Goal: Task Accomplishment & Management: Use online tool/utility

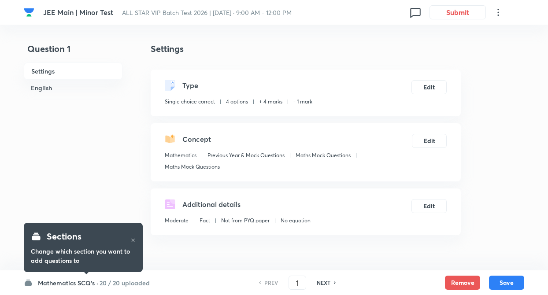
checkbox input "true"
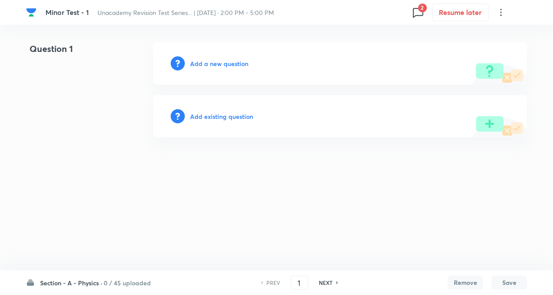
click at [81, 283] on h6 "Section - A - Physics ·" at bounding box center [71, 283] width 62 height 9
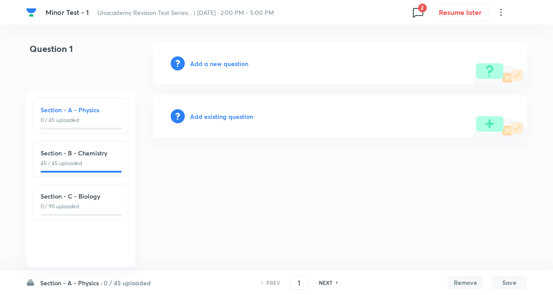
click at [80, 166] on p "45 / 45 uploaded" at bounding box center [81, 164] width 80 height 8
type input "46"
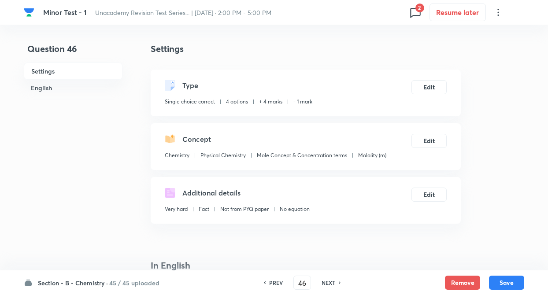
checkbox input "true"
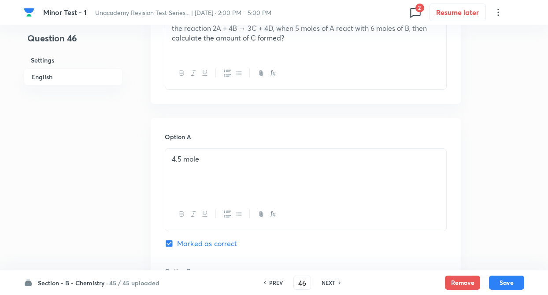
scroll to position [305, 0]
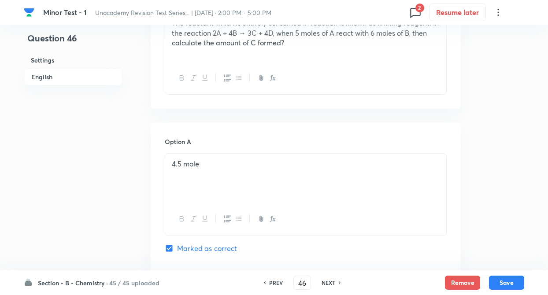
click at [329, 283] on h6 "NEXT" at bounding box center [329, 283] width 14 height 8
type input "47"
click at [329, 283] on h6 "NEXT" at bounding box center [329, 283] width 14 height 8
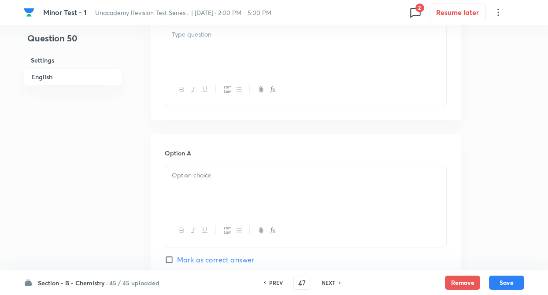
checkbox input "false"
click at [329, 283] on h6 "NEXT" at bounding box center [329, 283] width 14 height 8
type input "50"
checkbox input "true"
type input "51"
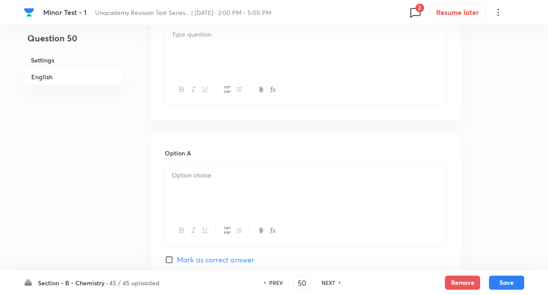
checkbox input "false"
checkbox input "true"
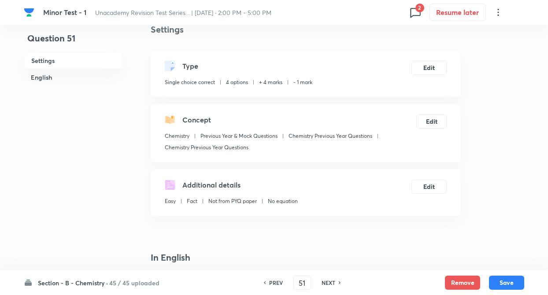
scroll to position [0, 0]
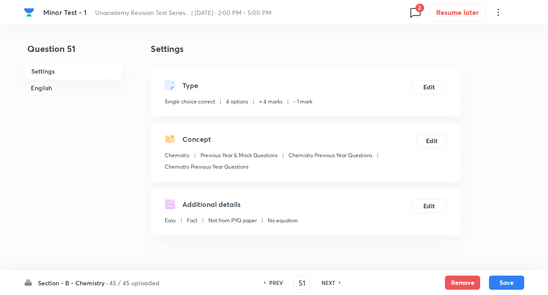
click at [276, 282] on h6 "PREV" at bounding box center [276, 283] width 14 height 8
type input "50"
checkbox input "true"
click at [276, 282] on h6 "PREV" at bounding box center [276, 283] width 14 height 8
type input "49"
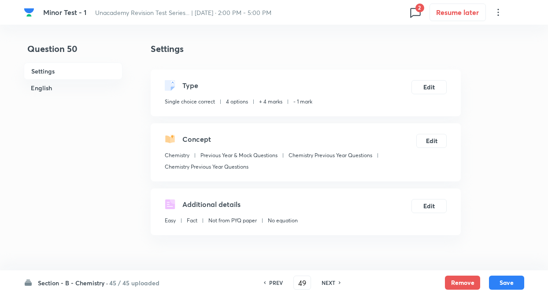
checkbox input "false"
checkbox input "true"
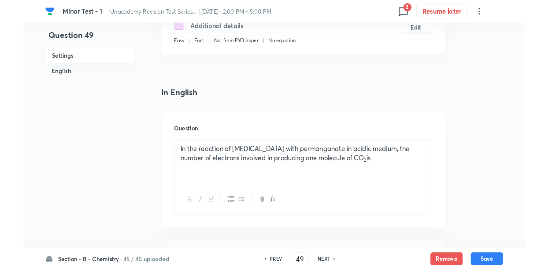
scroll to position [194, 0]
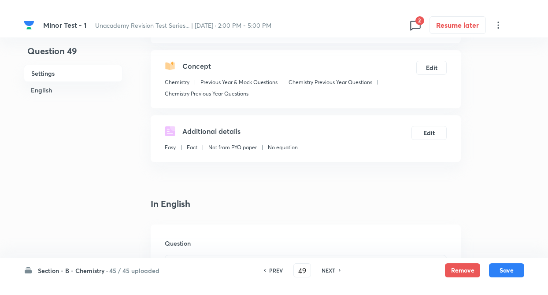
scroll to position [88, 0]
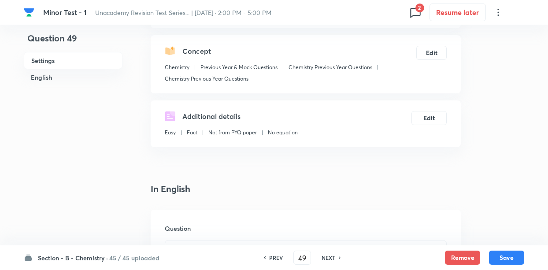
click at [113, 254] on h6 "45 / 45 uploaded" at bounding box center [134, 258] width 50 height 9
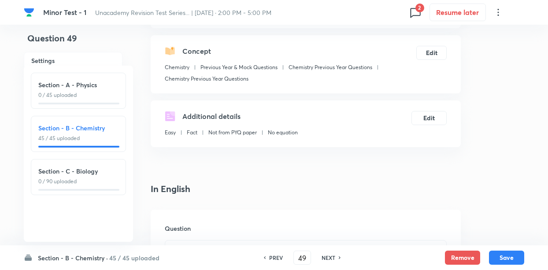
click at [80, 132] on h6 "Section - B - Chemistry" at bounding box center [78, 127] width 80 height 9
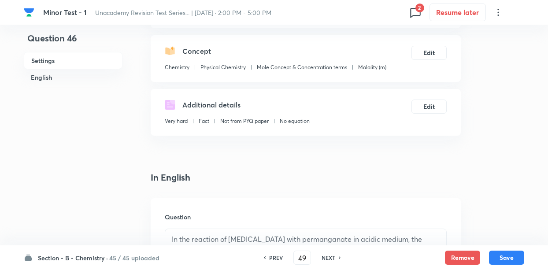
type input "46"
checkbox input "false"
checkbox input "true"
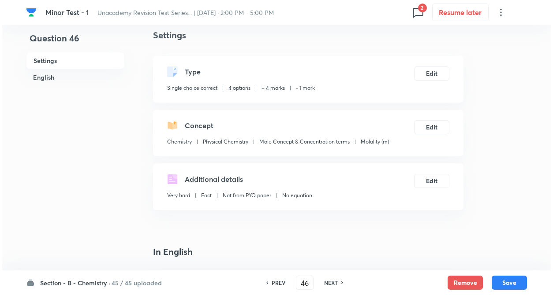
scroll to position [0, 0]
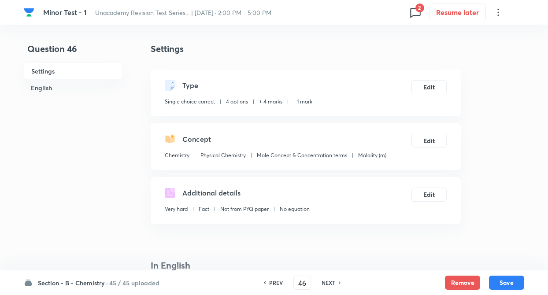
click at [331, 287] on h6 "NEXT" at bounding box center [329, 283] width 14 height 8
type input "47"
checkbox input "false"
click at [331, 287] on h6 "NEXT" at bounding box center [329, 283] width 14 height 8
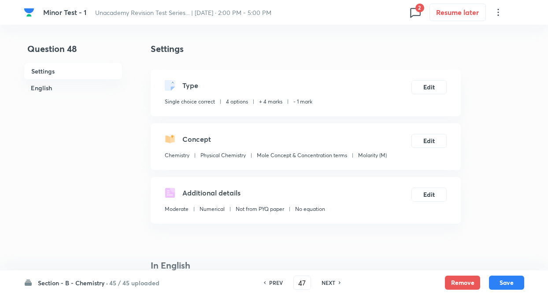
click at [331, 287] on h6 "NEXT" at bounding box center [329, 283] width 14 height 8
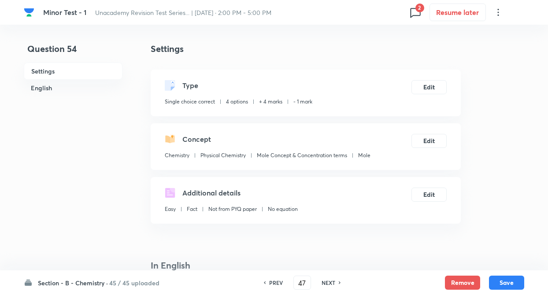
click at [331, 287] on h6 "NEXT" at bounding box center [329, 283] width 14 height 8
type input "54"
checkbox input "true"
click at [331, 287] on h6 "NEXT" at bounding box center [329, 283] width 14 height 8
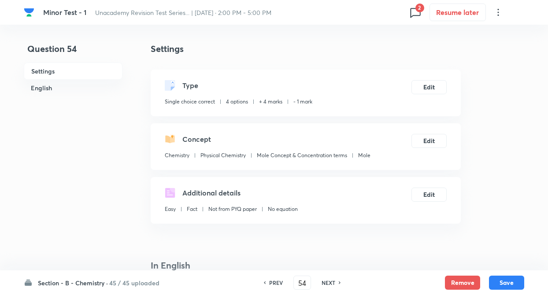
click at [331, 287] on h6 "NEXT" at bounding box center [329, 283] width 14 height 8
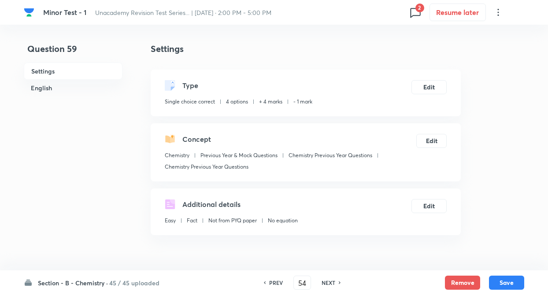
click at [331, 287] on h6 "NEXT" at bounding box center [329, 283] width 14 height 8
type input "57"
checkbox input "false"
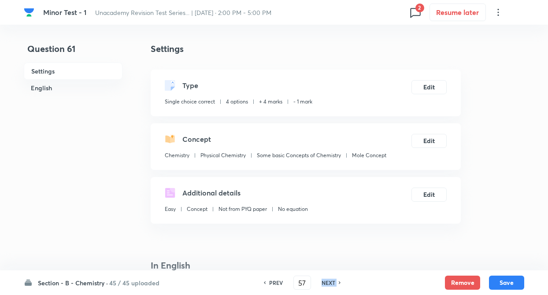
click at [331, 287] on h6 "NEXT" at bounding box center [329, 283] width 14 height 8
type input "62"
checkbox input "true"
click at [177, 216] on div "Easy Fact Not from PYQ paper No equation" at bounding box center [231, 210] width 133 height 11
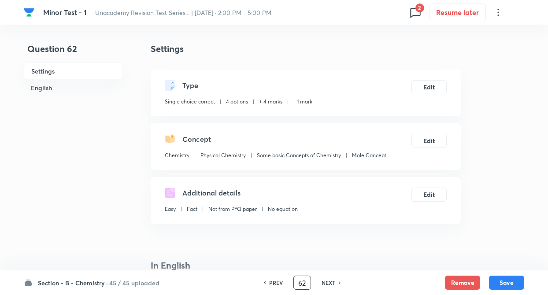
click at [307, 287] on input "62" at bounding box center [302, 283] width 17 height 15
type input "6"
type input "46"
checkbox input "false"
checkbox input "true"
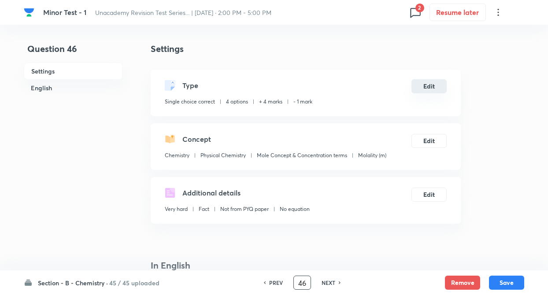
click at [428, 87] on button "Edit" at bounding box center [429, 86] width 35 height 14
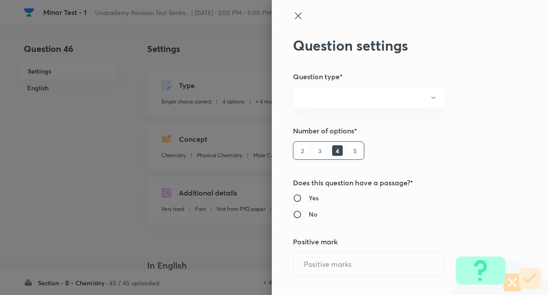
radio input "true"
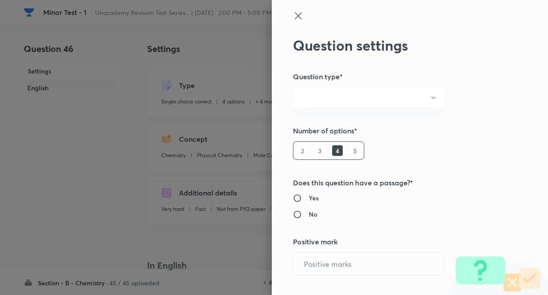
radio input "true"
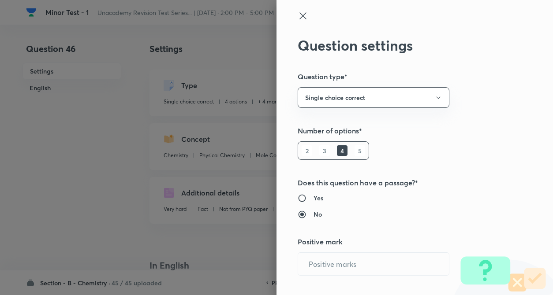
type input "4"
type input "1"
type input "Chemistry"
type input "Physical Chemistry"
type input "Mole Concept & Concentration terms"
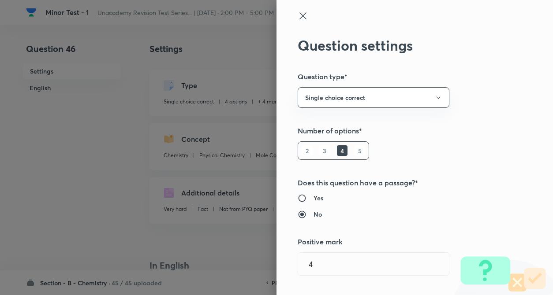
type input "Molality (m)"
click at [299, 14] on icon at bounding box center [302, 15] width 7 height 7
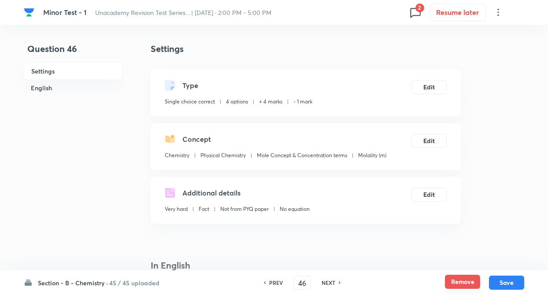
click at [453, 276] on button "Remove" at bounding box center [462, 282] width 35 height 14
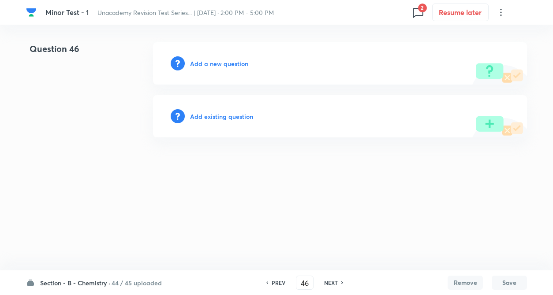
click at [327, 282] on h6 "NEXT" at bounding box center [331, 283] width 14 height 8
type input "47"
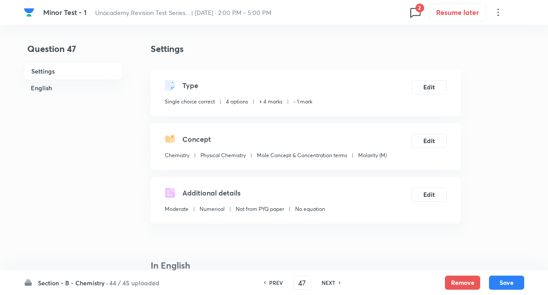
checkbox input "true"
click at [458, 280] on button "Remove" at bounding box center [462, 282] width 35 height 14
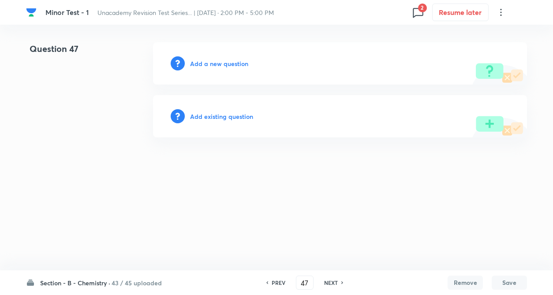
click at [326, 283] on h6 "NEXT" at bounding box center [331, 283] width 14 height 8
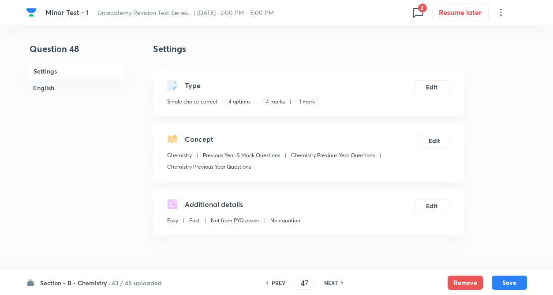
type input "48"
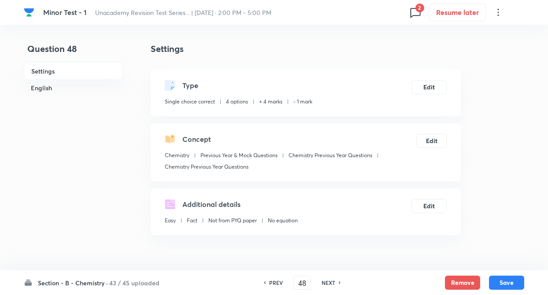
checkbox input "true"
click at [455, 285] on button "Remove" at bounding box center [462, 282] width 35 height 14
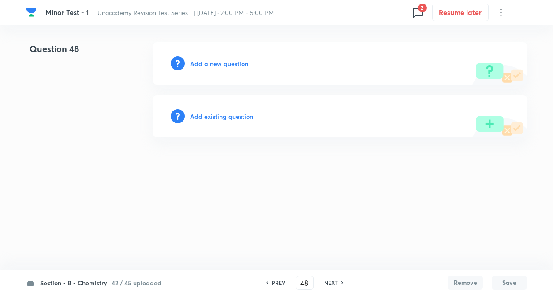
click at [329, 282] on h6 "NEXT" at bounding box center [331, 283] width 14 height 8
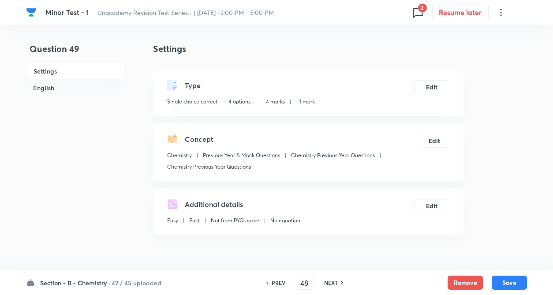
type input "49"
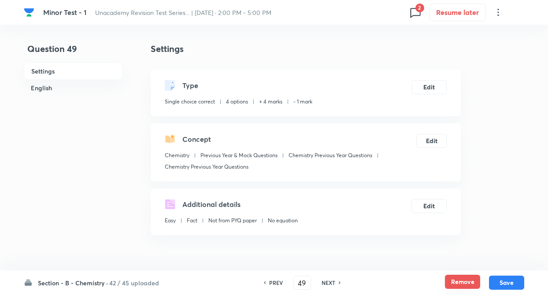
checkbox input "true"
click at [460, 282] on button "Remove" at bounding box center [462, 282] width 35 height 14
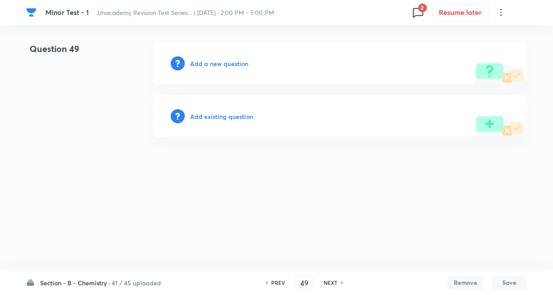
click at [332, 284] on h6 "NEXT" at bounding box center [331, 283] width 14 height 8
type input "50"
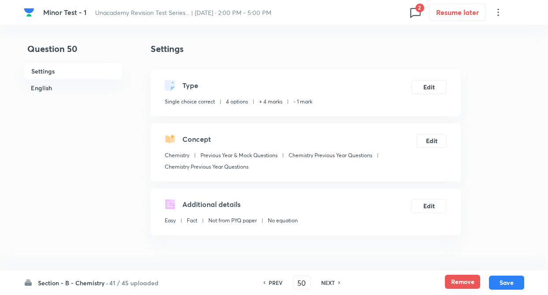
checkbox input "true"
click at [453, 280] on button "Remove" at bounding box center [462, 282] width 35 height 14
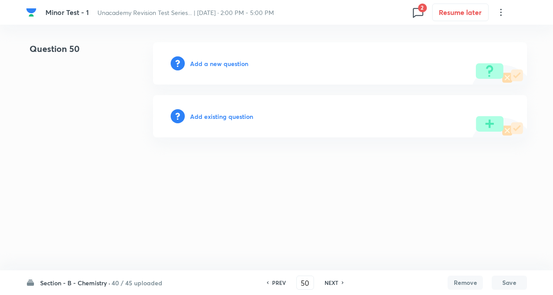
click at [275, 284] on h6 "PREV" at bounding box center [279, 283] width 14 height 8
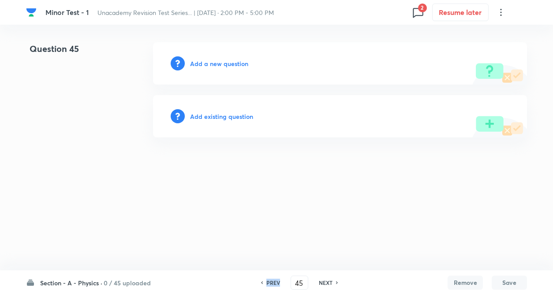
click at [275, 284] on h6 "PREV" at bounding box center [273, 283] width 14 height 8
click at [330, 282] on h6 "NEXT" at bounding box center [326, 283] width 14 height 8
type input "46"
click at [215, 59] on h6 "Add a new question" at bounding box center [219, 63] width 58 height 9
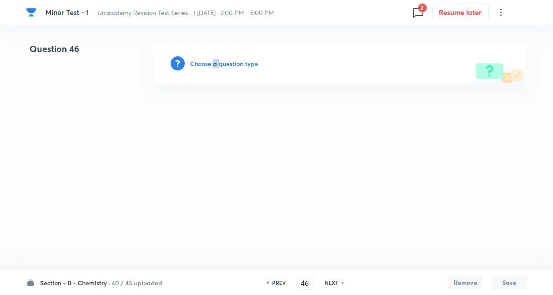
click at [215, 59] on h6 "Choose a question type" at bounding box center [224, 63] width 68 height 9
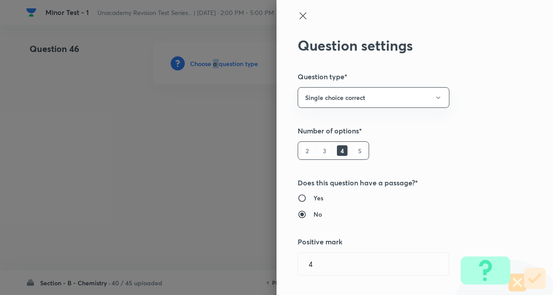
radio input "true"
radio input "false"
click at [444, 112] on div "Question settings Question type* Single choice correct Number of options* 2 3 4…" at bounding box center [414, 147] width 276 height 295
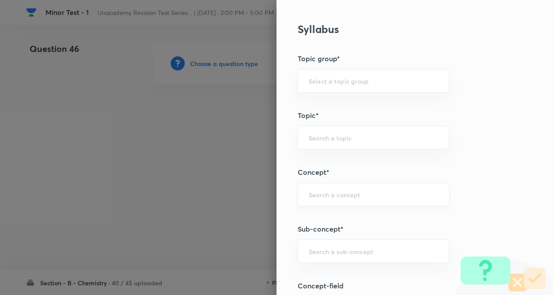
scroll to position [406, 0]
click at [316, 188] on div "​" at bounding box center [374, 193] width 152 height 23
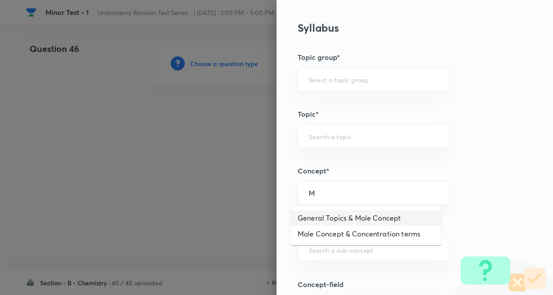
click at [332, 221] on li "General Topics & Mole Concept" at bounding box center [366, 218] width 151 height 16
type input "General Topics & Mole Concept"
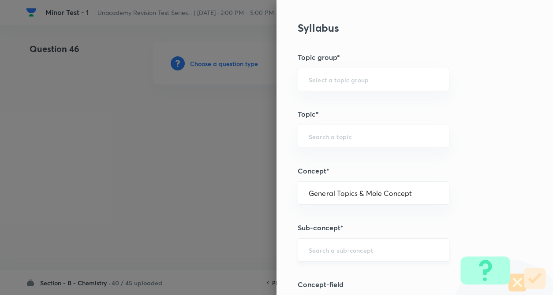
type input "Chemistry"
type input "Physical Chemistry"
click at [324, 264] on div "Question settings Question type* Single choice correct Number of options* 2 3 4…" at bounding box center [414, 147] width 276 height 295
click at [315, 250] on input "text" at bounding box center [374, 250] width 130 height 8
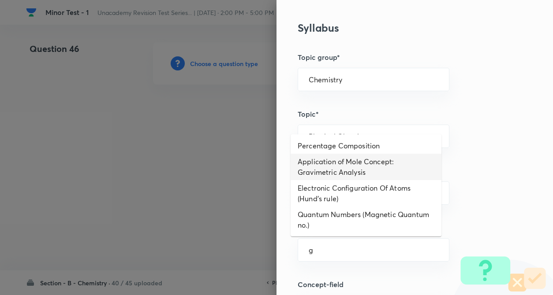
click at [325, 154] on li "Application of Mole Concept: Gravimetric Analysis" at bounding box center [366, 167] width 151 height 26
type input "Application of Mole Concept: Gravimetric Analysis"
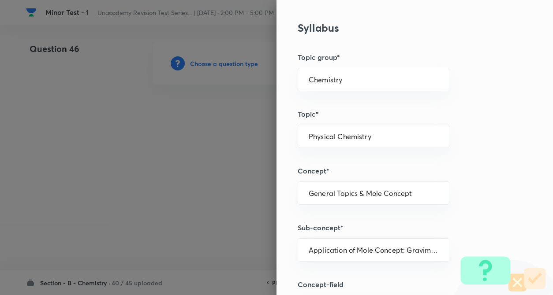
click at [485, 190] on div "Question settings Question type* Single choice correct Number of options* 2 3 4…" at bounding box center [414, 147] width 276 height 295
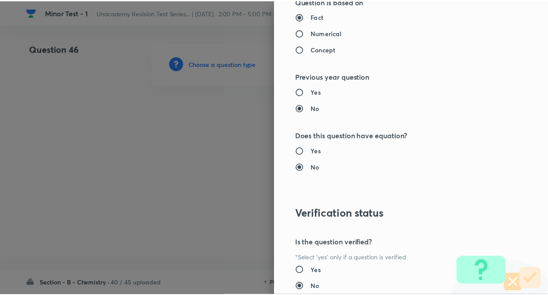
scroll to position [966, 0]
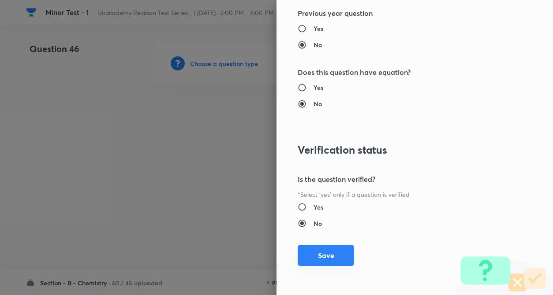
click at [312, 256] on button "Save" at bounding box center [326, 255] width 56 height 21
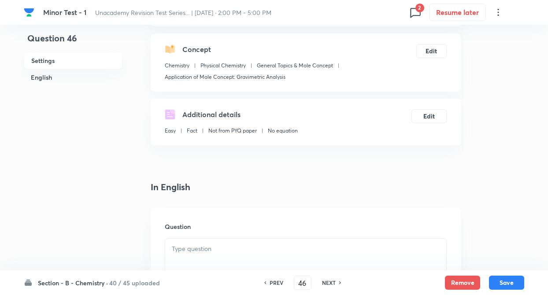
scroll to position [106, 0]
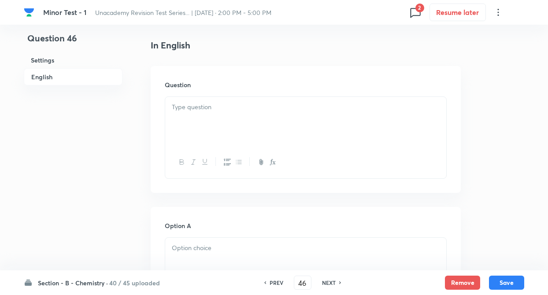
scroll to position [247, 0]
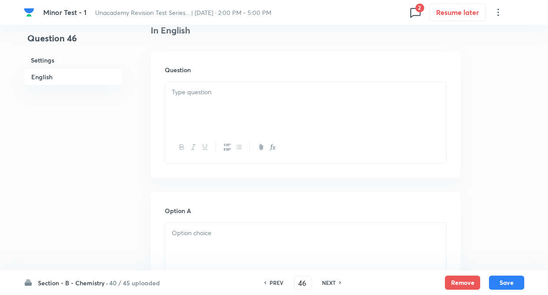
click at [222, 97] on p at bounding box center [306, 92] width 268 height 10
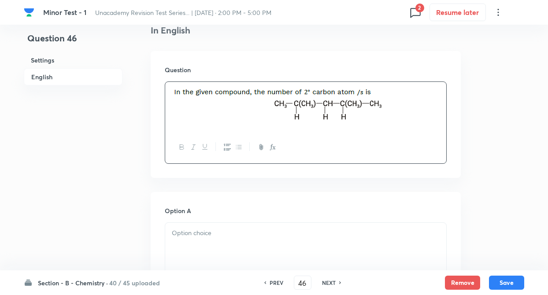
click at [153, 114] on div "Question" at bounding box center [306, 114] width 310 height 127
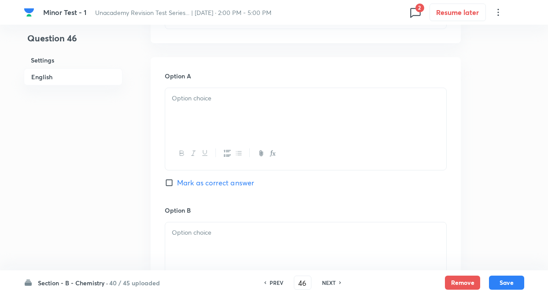
scroll to position [406, 0]
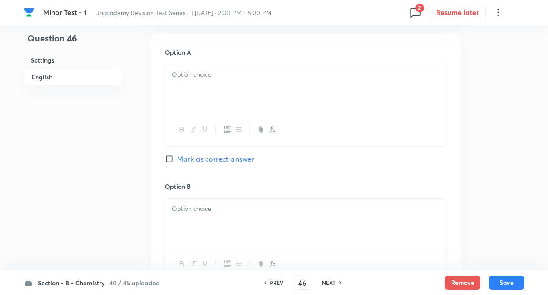
click at [187, 84] on div at bounding box center [305, 88] width 281 height 49
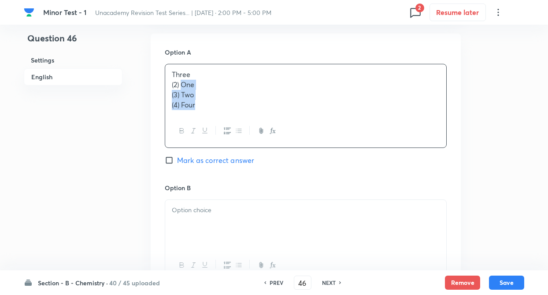
drag, startPoint x: 182, startPoint y: 84, endPoint x: 208, endPoint y: 137, distance: 59.2
click at [208, 137] on div "Three (2) One (3) Two (4) Four" at bounding box center [306, 106] width 282 height 84
click at [182, 216] on div at bounding box center [305, 223] width 281 height 49
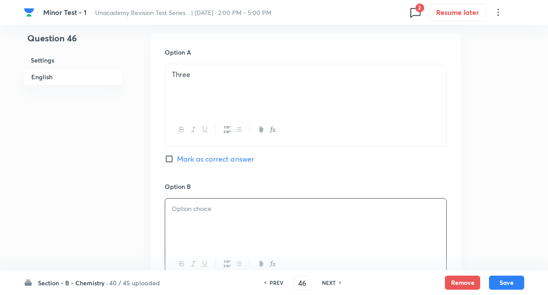
paste div
drag, startPoint x: 183, startPoint y: 218, endPoint x: 240, endPoint y: 256, distance: 68.6
click at [240, 256] on div "One (3) Two (4) Four" at bounding box center [306, 239] width 282 height 82
click at [114, 203] on div "Question 46 Settings English" at bounding box center [73, 197] width 99 height 1121
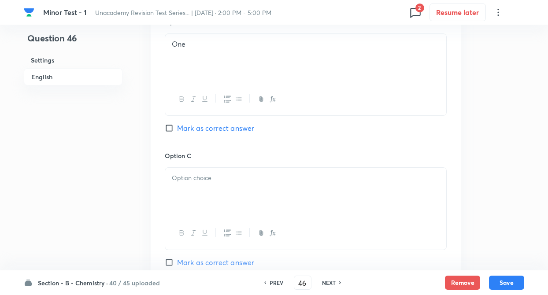
scroll to position [582, 0]
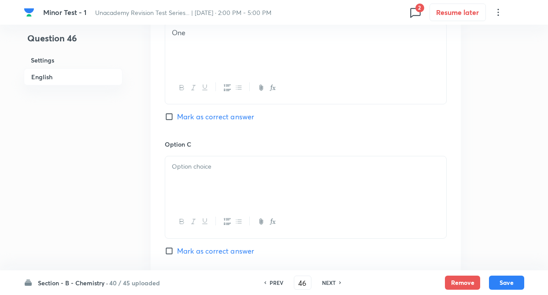
click at [186, 168] on p at bounding box center [306, 167] width 268 height 10
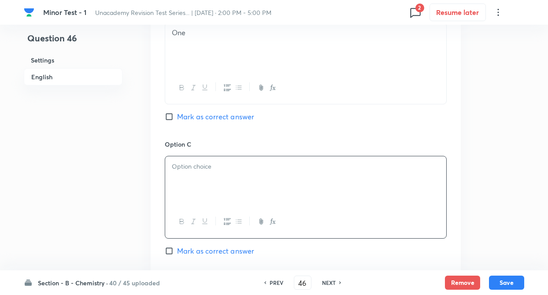
paste div
drag, startPoint x: 182, startPoint y: 175, endPoint x: 246, endPoint y: 202, distance: 69.5
click at [246, 202] on div "Two (4) Four" at bounding box center [305, 181] width 281 height 49
click at [110, 181] on div "Question 46 Settings English" at bounding box center [73, 20] width 99 height 1121
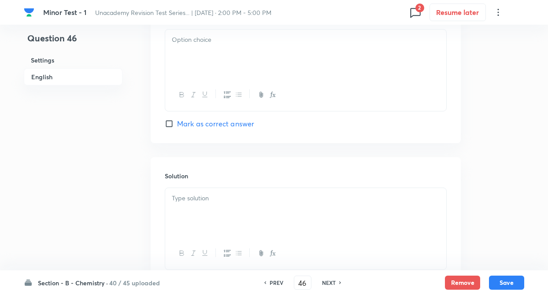
scroll to position [847, 0]
click at [201, 63] on div at bounding box center [305, 50] width 281 height 49
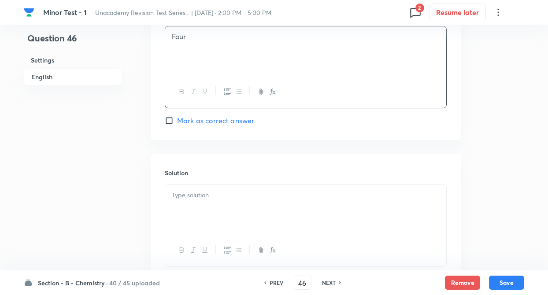
click at [187, 195] on p at bounding box center [306, 195] width 268 height 10
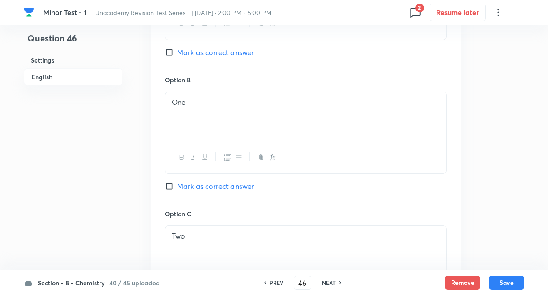
scroll to position [511, 0]
click at [170, 185] on input "Mark as correct answer" at bounding box center [171, 187] width 12 height 9
checkbox input "true"
click at [501, 278] on button "Save" at bounding box center [506, 282] width 35 height 14
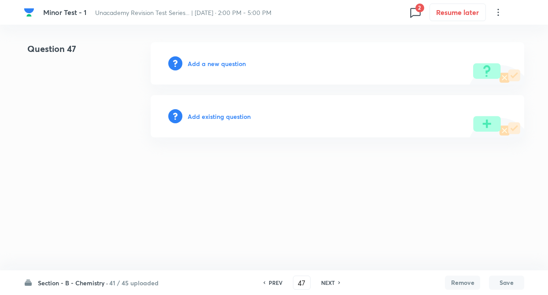
scroll to position [0, 0]
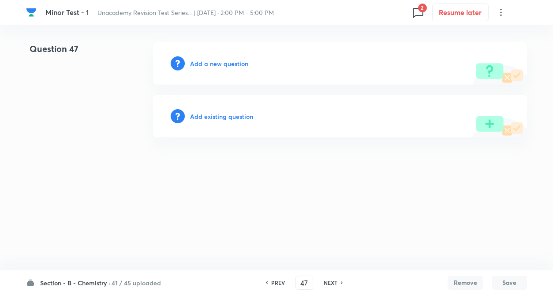
click at [140, 281] on h6 "41 / 45 uploaded" at bounding box center [136, 283] width 49 height 9
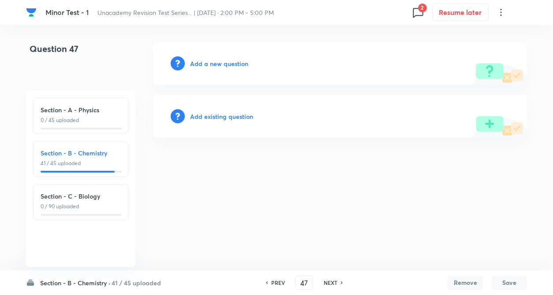
click at [91, 155] on h6 "Section - B - Chemistry" at bounding box center [81, 153] width 80 height 9
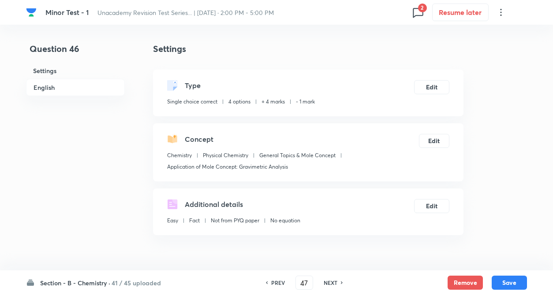
type input "46"
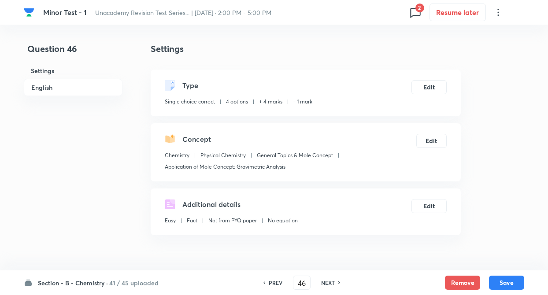
checkbox input "true"
click at [112, 284] on h6 "41 / 45 uploaded" at bounding box center [133, 283] width 49 height 9
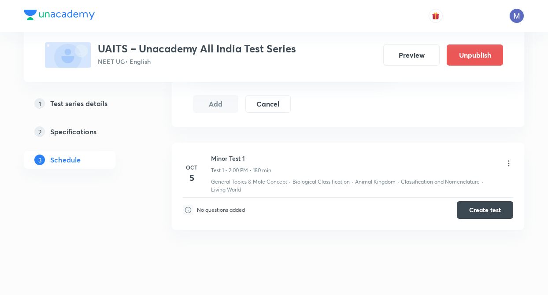
scroll to position [396, 0]
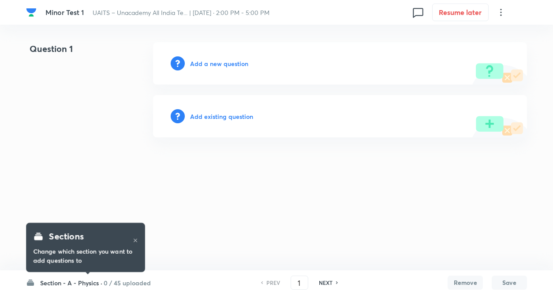
click at [104, 285] on h6 "0 / 45 uploaded" at bounding box center [127, 283] width 47 height 9
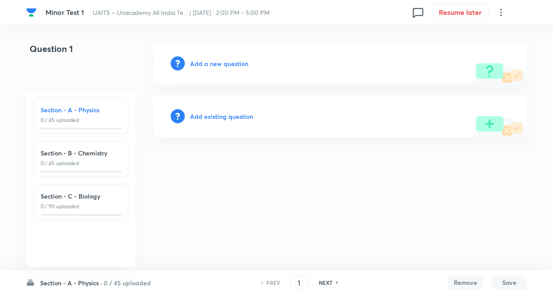
click at [95, 170] on div "Section - B - Chemistry 0 / 45 uploaded" at bounding box center [80, 159] width 95 height 36
type input "46"
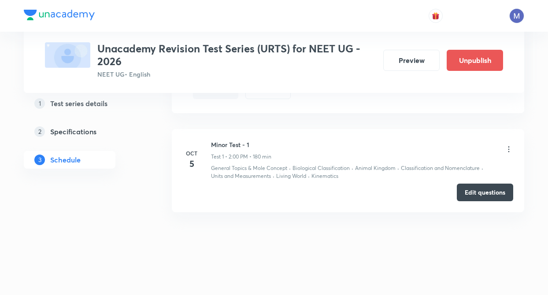
scroll to position [628, 0]
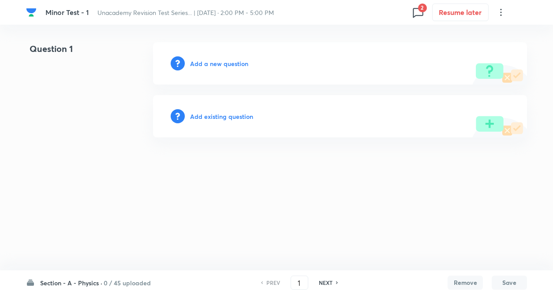
click at [94, 281] on h6 "Section - A - Physics ·" at bounding box center [71, 283] width 62 height 9
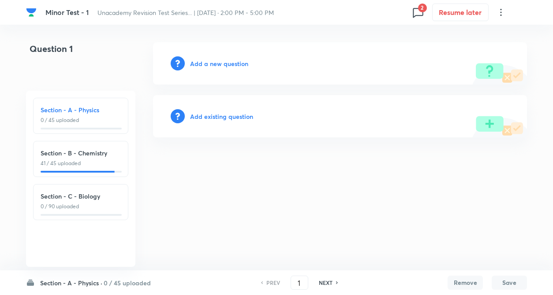
click at [96, 157] on h6 "Section - B - Chemistry" at bounding box center [81, 153] width 80 height 9
type input "46"
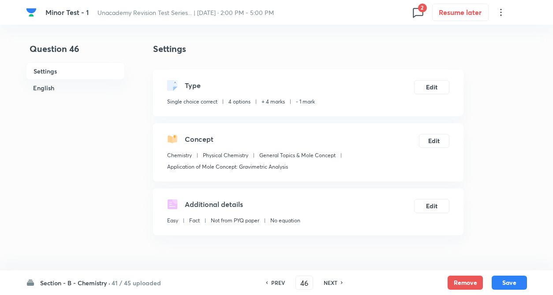
checkbox input "true"
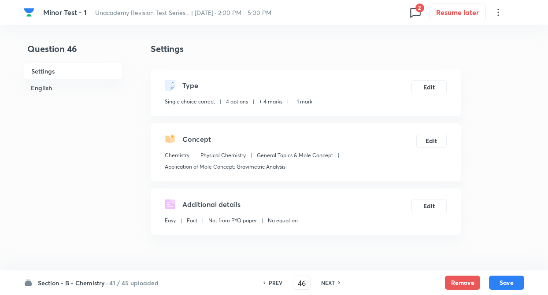
click at [327, 284] on h6 "NEXT" at bounding box center [328, 283] width 14 height 8
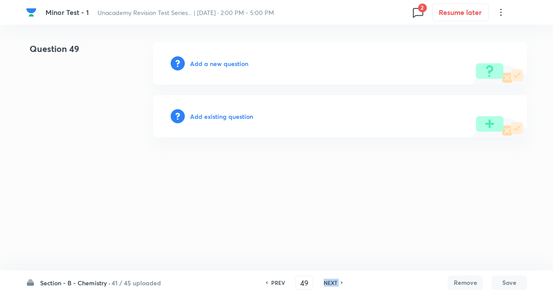
click at [327, 284] on h6 "NEXT" at bounding box center [331, 283] width 14 height 8
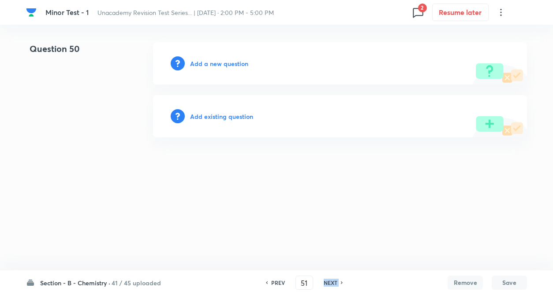
click at [327, 284] on h6 "NEXT" at bounding box center [331, 283] width 14 height 8
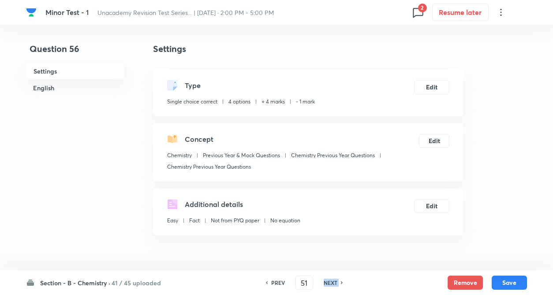
click at [327, 284] on h6 "NEXT" at bounding box center [331, 283] width 14 height 8
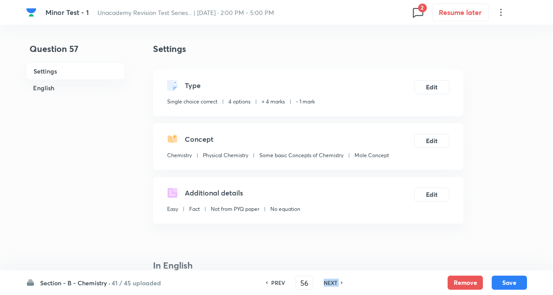
type input "57"
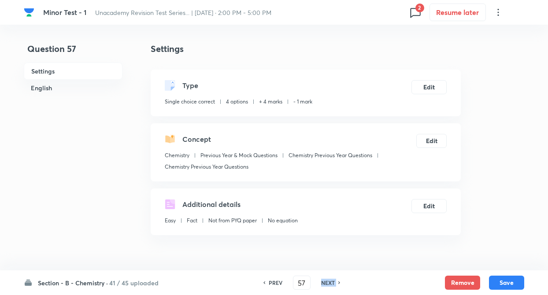
click at [327, 284] on h6 "NEXT" at bounding box center [328, 283] width 14 height 8
checkbox input "true"
type input "59"
click at [327, 284] on h6 "NEXT" at bounding box center [328, 283] width 14 height 8
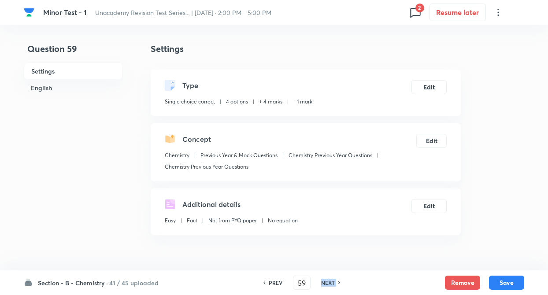
checkbox input "false"
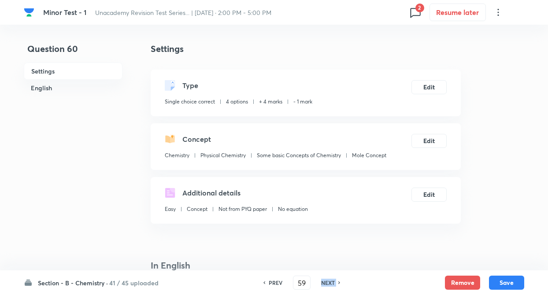
type input "60"
checkbox input "false"
click at [327, 284] on h6 "NEXT" at bounding box center [328, 283] width 14 height 8
checkbox input "true"
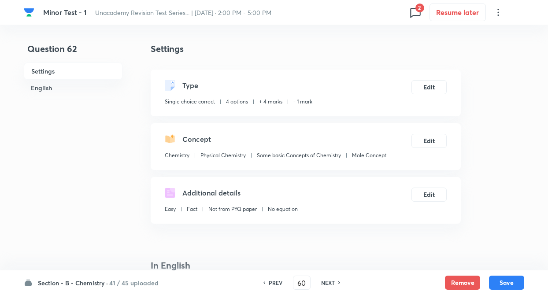
click at [327, 284] on h6 "NEXT" at bounding box center [328, 283] width 14 height 8
type input "63"
checkbox input "false"
click at [327, 284] on h6 "NEXT" at bounding box center [328, 283] width 14 height 8
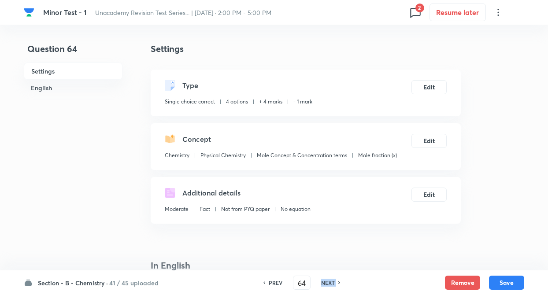
click at [327, 284] on h6 "NEXT" at bounding box center [328, 283] width 14 height 8
type input "65"
checkbox input "true"
type input "66"
checkbox input "false"
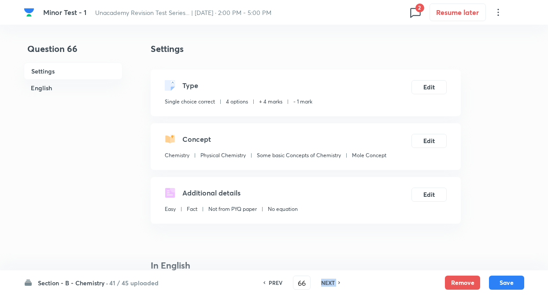
click at [327, 284] on h6 "NEXT" at bounding box center [328, 283] width 14 height 8
type input "67"
checkbox input "true"
click at [327, 284] on h6 "NEXT" at bounding box center [328, 283] width 14 height 8
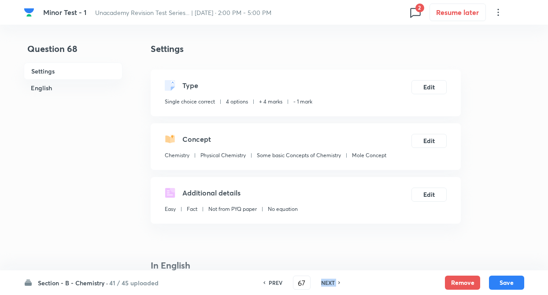
type input "68"
checkbox input "false"
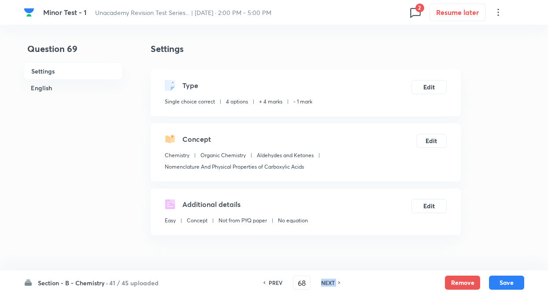
type input "69"
checkbox input "true"
click at [327, 284] on h6 "NEXT" at bounding box center [328, 283] width 14 height 8
type input "70"
checkbox input "false"
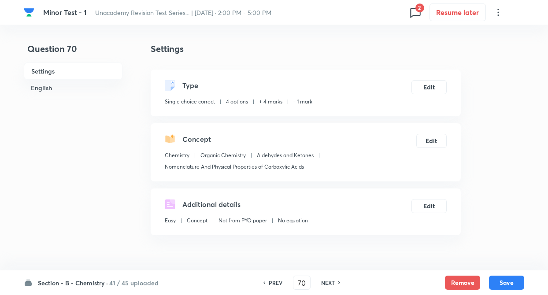
checkbox input "true"
click at [307, 279] on input "70" at bounding box center [302, 283] width 17 height 15
type input "7"
type input "46"
checkbox input "true"
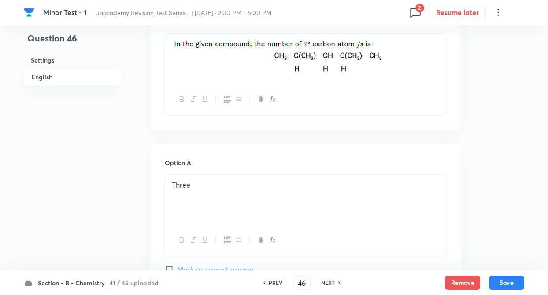
scroll to position [300, 0]
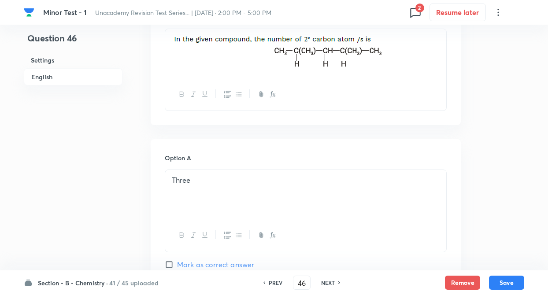
drag, startPoint x: 170, startPoint y: 41, endPoint x: 385, endPoint y: 67, distance: 216.6
click at [385, 67] on div at bounding box center [305, 53] width 281 height 49
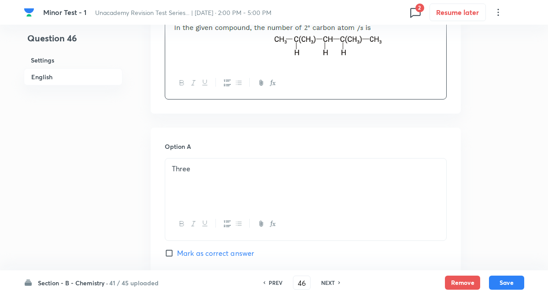
click at [134, 142] on div "Question 46 Settings English Settings Type Single choice correct 4 options + 4 …" at bounding box center [274, 299] width 501 height 1137
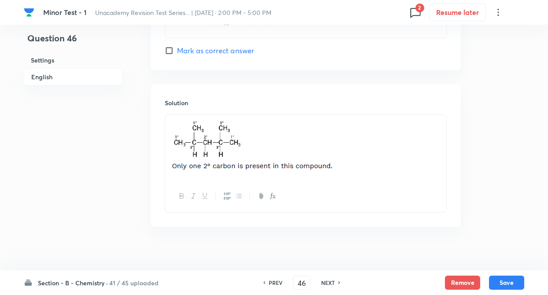
scroll to position [926, 0]
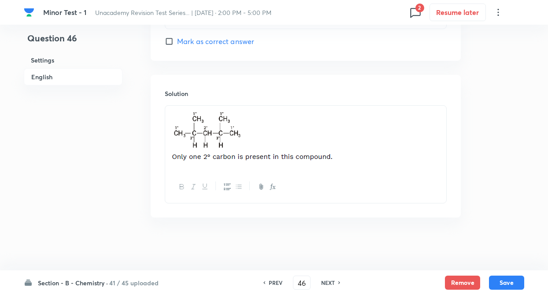
drag, startPoint x: 172, startPoint y: 132, endPoint x: 313, endPoint y: 143, distance: 142.0
click at [313, 143] on div at bounding box center [305, 138] width 281 height 65
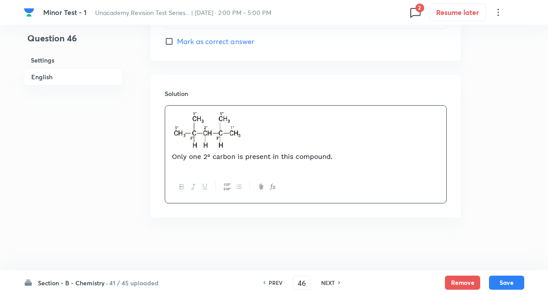
scroll to position [910, 0]
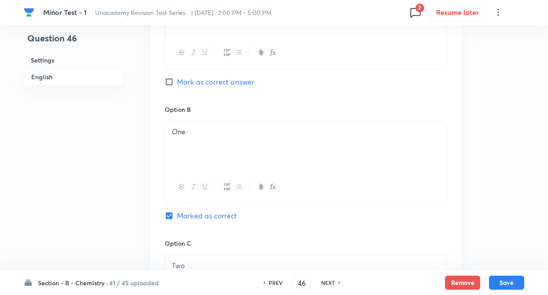
scroll to position [469, 0]
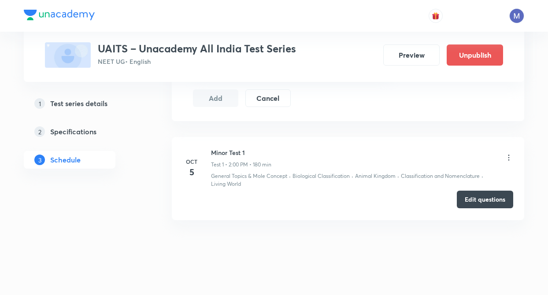
click at [473, 198] on button "Edit questions" at bounding box center [485, 200] width 56 height 18
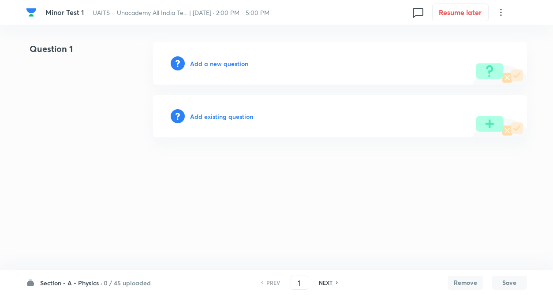
click at [99, 281] on h6 "Section - A - Physics ·" at bounding box center [71, 283] width 62 height 9
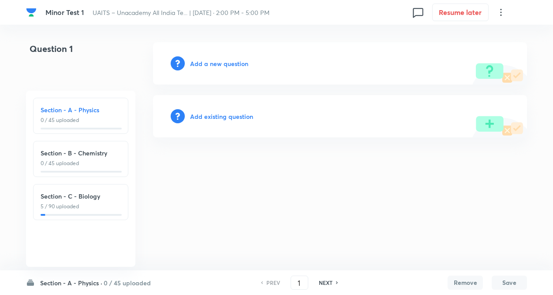
click at [88, 168] on div "Section - B - Chemistry 0 / 45 uploaded" at bounding box center [80, 159] width 95 height 36
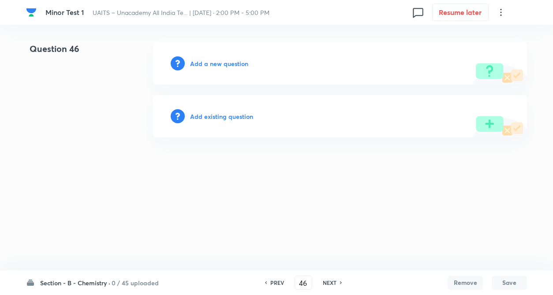
type input "46"
click at [229, 60] on h6 "Add a new question" at bounding box center [219, 63] width 58 height 9
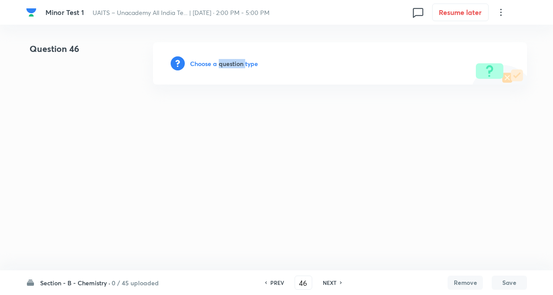
click at [229, 60] on h6 "Choose a question type" at bounding box center [224, 63] width 68 height 9
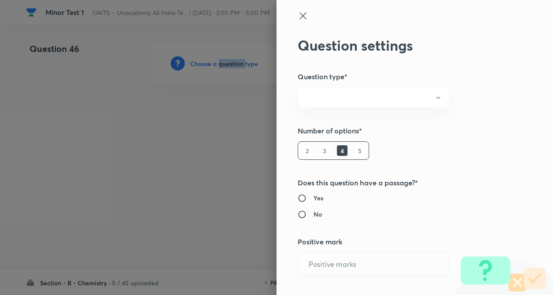
radio input "true"
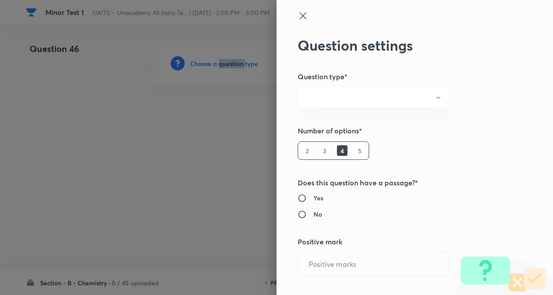
radio input "true"
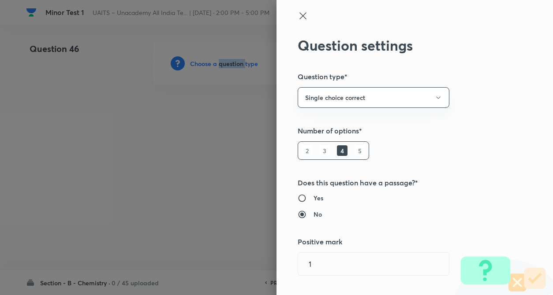
type input "1"
type input "0"
click at [457, 143] on div "Question settings Question type* Single choice correct Number of options* 2 3 4…" at bounding box center [414, 147] width 276 height 295
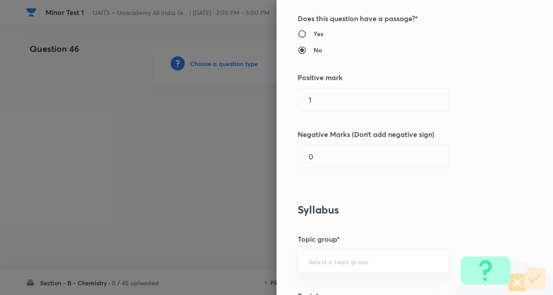
scroll to position [194, 0]
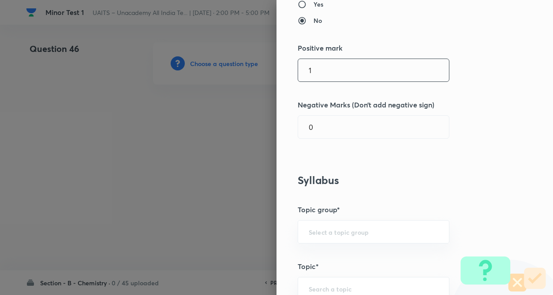
click at [326, 67] on input "1" at bounding box center [373, 70] width 151 height 22
click at [444, 90] on div "Question settings Question type* Single choice correct Number of options* 2 3 4…" at bounding box center [414, 147] width 276 height 295
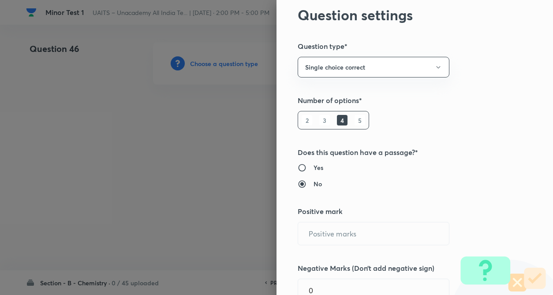
scroll to position [0, 0]
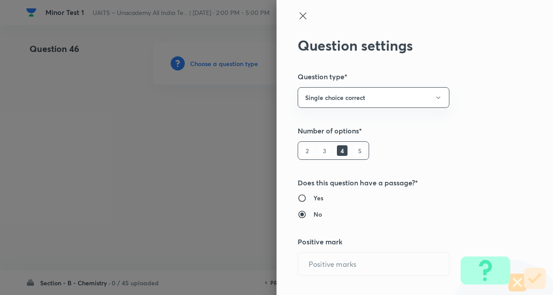
click at [298, 14] on icon at bounding box center [303, 16] width 11 height 11
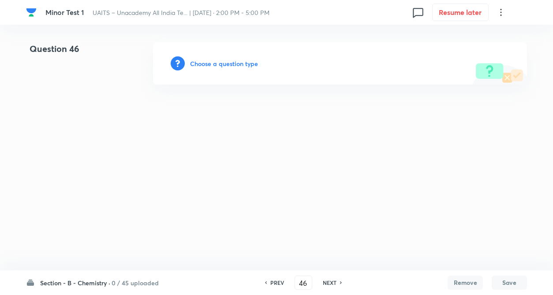
click at [180, 127] on html "Minor Test 1 UAITS – Unacademy All India Te... | Oct 5, 2025 · 2:00 PM - 5:00 P…" at bounding box center [276, 63] width 553 height 127
click at [234, 67] on h6 "Choose a question type" at bounding box center [224, 63] width 68 height 9
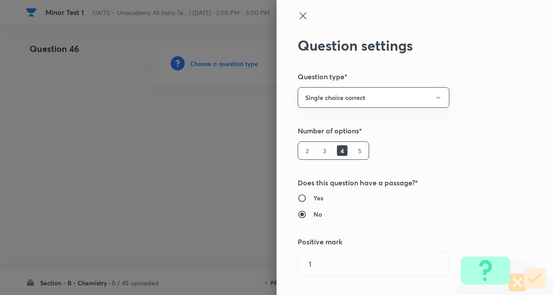
type input "1"
click at [489, 125] on div "Question settings Question type* Single choice correct Number of options* 2 3 4…" at bounding box center [414, 147] width 276 height 295
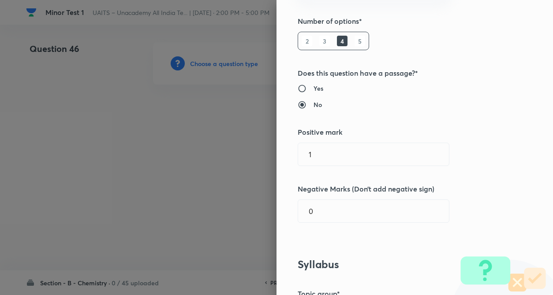
scroll to position [194, 0]
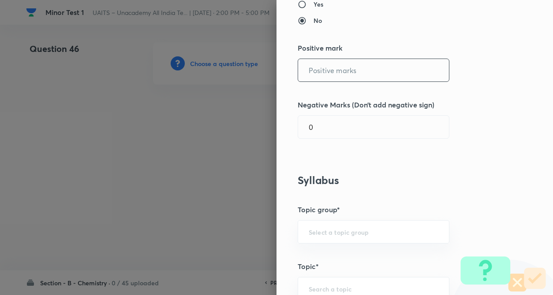
click at [321, 64] on input "text" at bounding box center [373, 70] width 151 height 22
type input "4"
click at [322, 115] on div "Question settings Question type* Single choice correct Number of options* 2 3 4…" at bounding box center [414, 147] width 276 height 295
click at [321, 136] on input "0" at bounding box center [373, 127] width 151 height 22
type input "1"
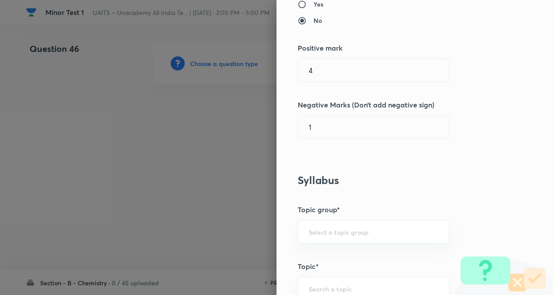
click at [372, 140] on div "Question settings Question type* Single choice correct Number of options* 2 3 4…" at bounding box center [414, 147] width 276 height 295
click at [430, 160] on div "Question settings Question type* Single choice correct Number of options* 2 3 4…" at bounding box center [414, 147] width 276 height 295
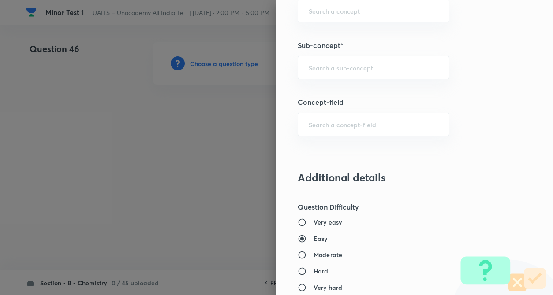
scroll to position [511, 0]
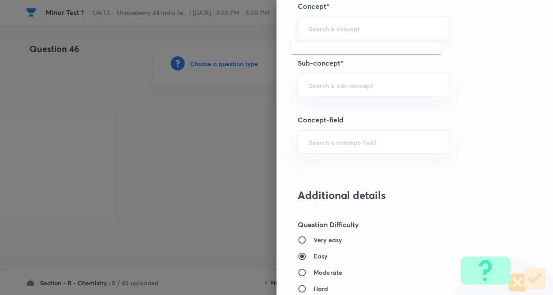
click at [309, 32] on input "text" at bounding box center [374, 28] width 130 height 8
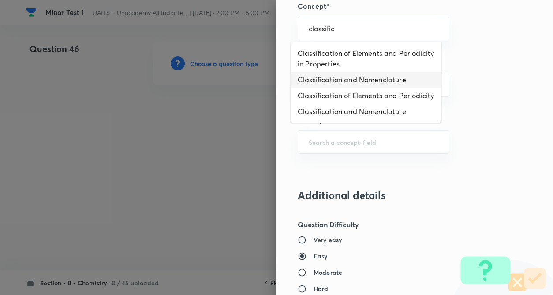
click at [320, 75] on li "Classification and Nomenclature" at bounding box center [366, 80] width 151 height 16
type input "Classification and Nomenclature"
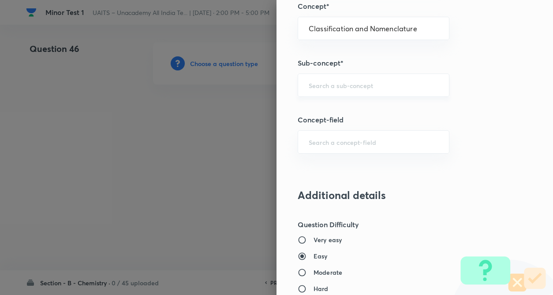
type input "Chemistry"
type input "Organic Chemistry"
click at [321, 93] on div "​" at bounding box center [374, 85] width 152 height 23
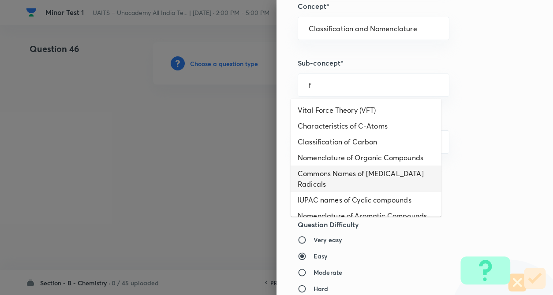
click at [322, 179] on li "Commons Names of [MEDICAL_DATA] Radicals" at bounding box center [366, 179] width 151 height 26
type input "Commons Names of [MEDICAL_DATA] Radicals"
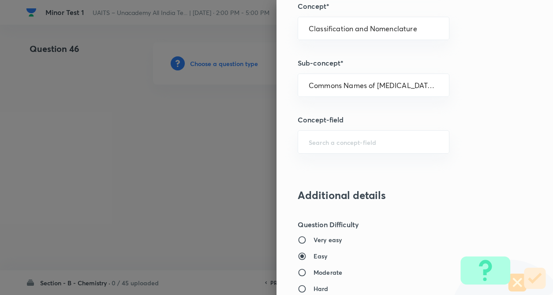
click at [477, 130] on div "Question settings Question type* Single choice correct Number of options* 2 3 4…" at bounding box center [414, 147] width 276 height 295
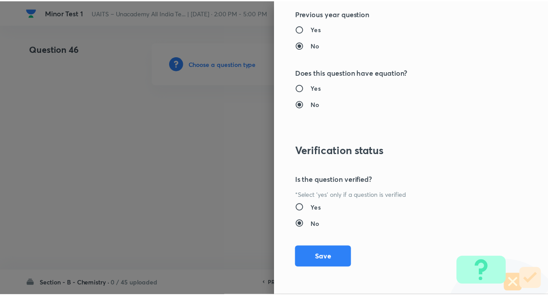
scroll to position [907, 0]
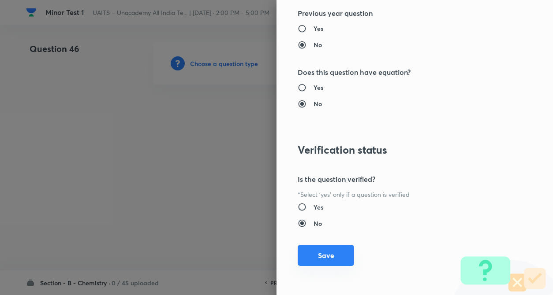
click at [307, 250] on button "Save" at bounding box center [326, 255] width 56 height 21
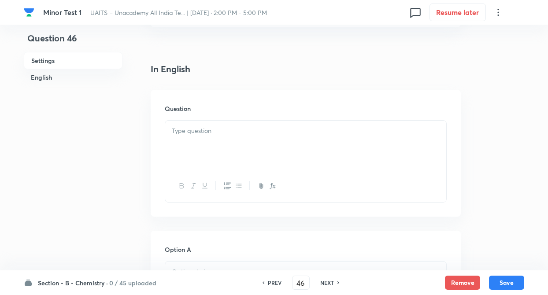
scroll to position [212, 0]
click at [207, 121] on div at bounding box center [305, 141] width 281 height 49
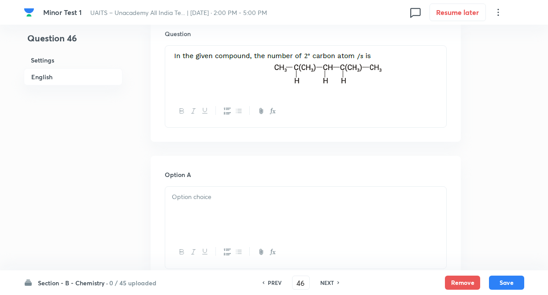
scroll to position [353, 0]
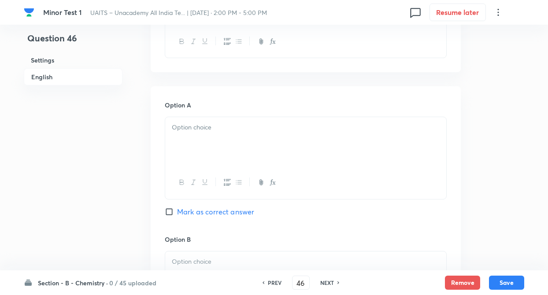
click at [71, 167] on div "Question 46 Settings English" at bounding box center [73, 250] width 99 height 1121
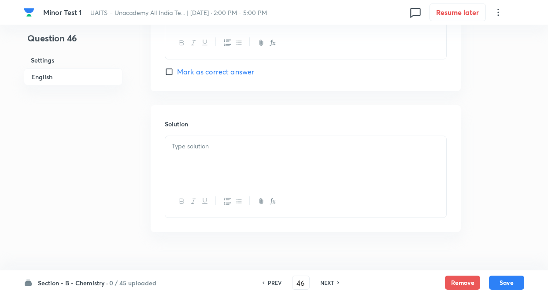
scroll to position [910, 0]
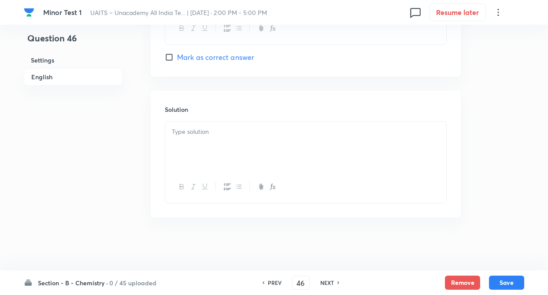
click at [193, 129] on p at bounding box center [306, 132] width 268 height 10
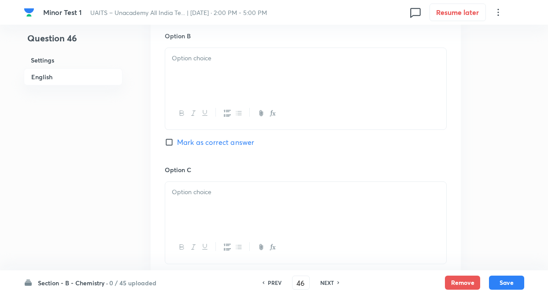
scroll to position [522, 0]
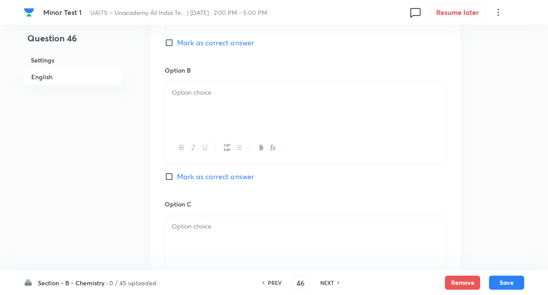
click at [125, 107] on div "Question 46 Settings English Settings Type Single choice correct 4 options + 4 …" at bounding box center [274, 88] width 501 height 1137
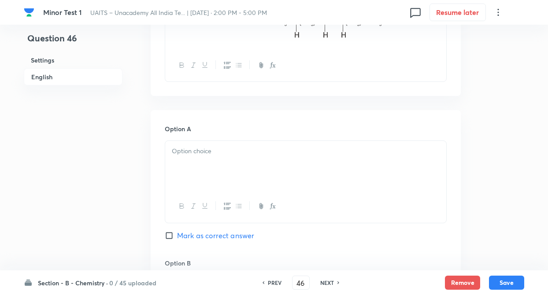
scroll to position [328, 0]
click at [188, 176] on div at bounding box center [305, 166] width 281 height 49
paste div
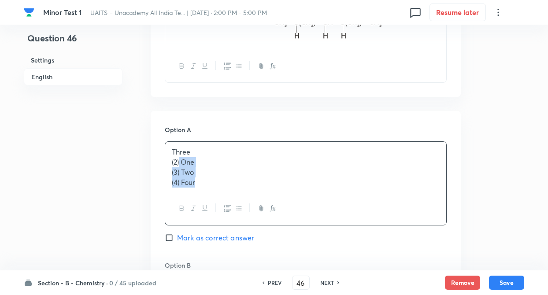
drag, startPoint x: 180, startPoint y: 162, endPoint x: 227, endPoint y: 215, distance: 70.3
click at [227, 215] on div "Three (2) One (3) Two (4) Four" at bounding box center [306, 184] width 282 height 84
click at [77, 175] on div "Question 46 Settings English" at bounding box center [73, 282] width 99 height 1137
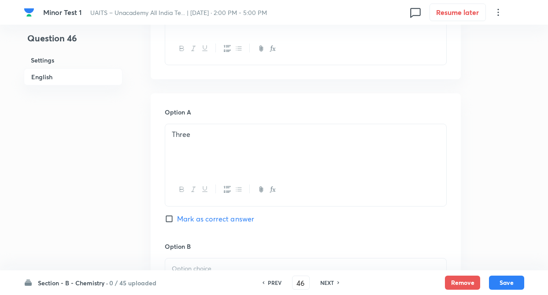
scroll to position [363, 0]
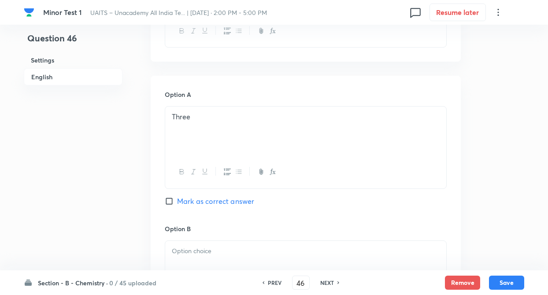
click at [77, 175] on div "Question 46 Settings English" at bounding box center [73, 247] width 99 height 1137
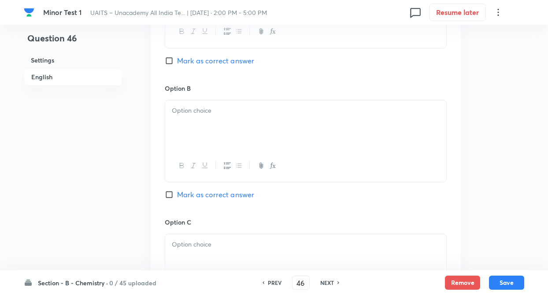
scroll to position [504, 0]
click at [193, 128] on div at bounding box center [305, 124] width 281 height 49
paste div
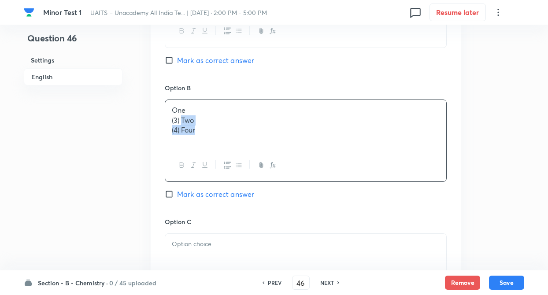
drag, startPoint x: 182, startPoint y: 122, endPoint x: 222, endPoint y: 153, distance: 50.3
click at [222, 153] on div "One (3) Two (4) Four" at bounding box center [306, 141] width 282 height 82
click at [212, 238] on div at bounding box center [305, 258] width 281 height 49
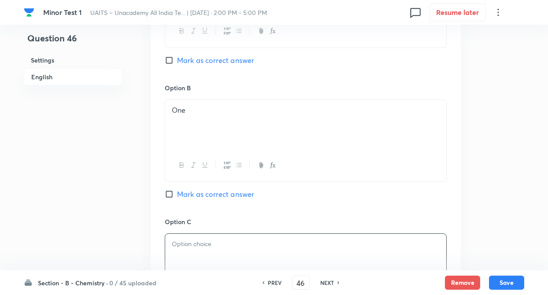
paste div
drag, startPoint x: 181, startPoint y: 250, endPoint x: 252, endPoint y: 273, distance: 74.7
click at [252, 273] on div "Minor Test 1 UAITS – Unacademy All India Te... | Oct 5, 2025 · 2:00 PM - 5:00 P…" at bounding box center [274, 106] width 548 height 1137
click at [91, 221] on div "Question 46 Settings English" at bounding box center [73, 106] width 99 height 1137
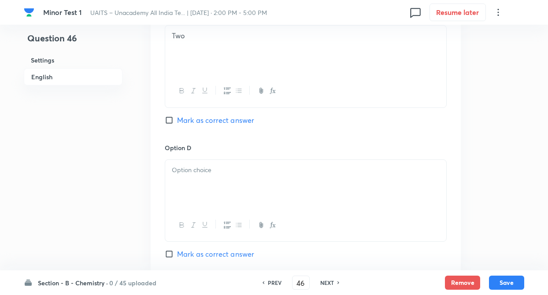
scroll to position [716, 0]
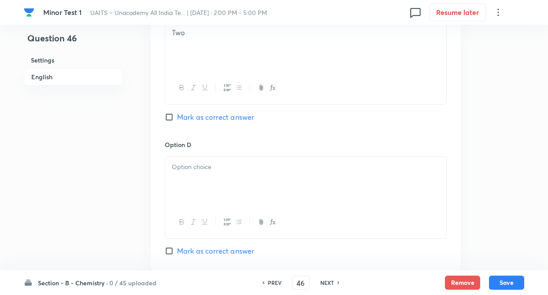
click at [189, 157] on div at bounding box center [305, 181] width 281 height 49
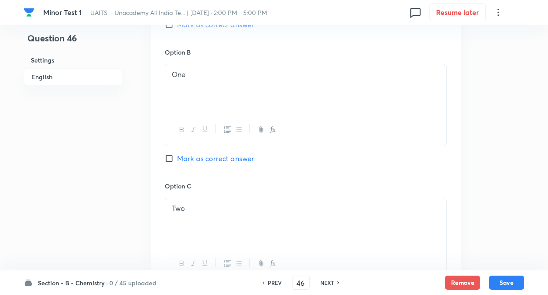
scroll to position [538, 0]
click at [114, 166] on div "Question 46 Settings English" at bounding box center [73, 72] width 99 height 1137
click at [168, 164] on input "Mark as correct answer" at bounding box center [171, 161] width 12 height 9
checkbox input "true"
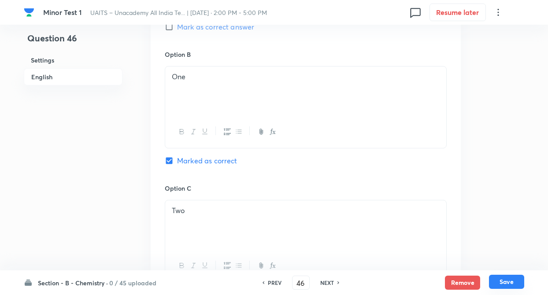
click at [507, 283] on button "Save" at bounding box center [506, 282] width 35 height 14
type input "47"
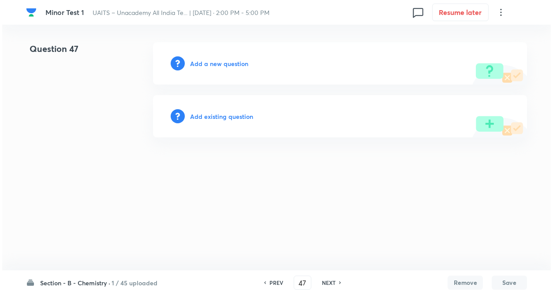
scroll to position [0, 0]
click at [205, 61] on h6 "Add a new question" at bounding box center [219, 63] width 58 height 9
click at [204, 63] on h6 "Choose a question type" at bounding box center [224, 63] width 68 height 9
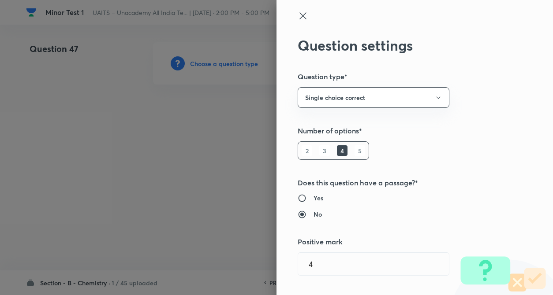
click at [455, 153] on div "Question settings Question type* Single choice correct Number of options* 2 3 4…" at bounding box center [414, 147] width 276 height 295
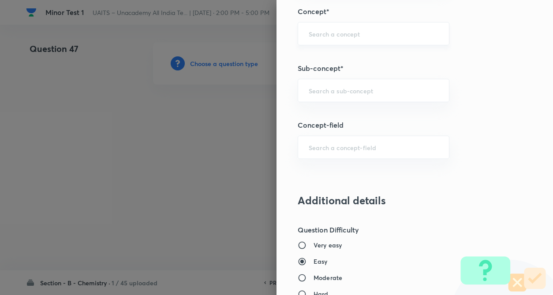
scroll to position [494, 0]
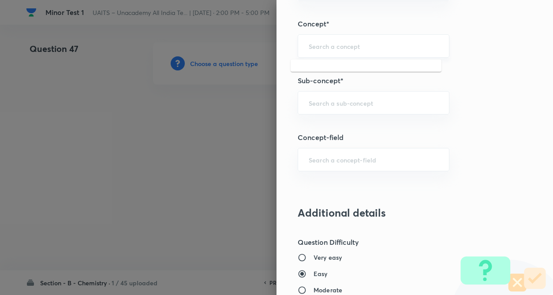
click at [313, 46] on input "text" at bounding box center [374, 46] width 130 height 8
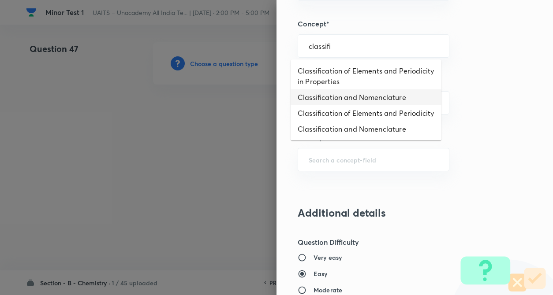
click at [328, 93] on li "Classification and Nomenclature" at bounding box center [366, 98] width 151 height 16
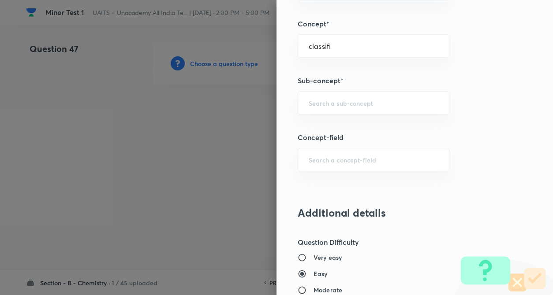
type input "Classification and Nomenclature"
type input "Chemistry"
type input "Organic Chemistry"
click at [328, 112] on div "​" at bounding box center [374, 102] width 152 height 23
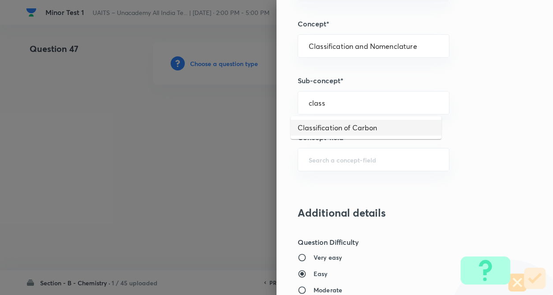
click at [323, 126] on li "Classification of Carbon" at bounding box center [366, 128] width 151 height 16
type input "Classification of Carbon"
click at [485, 138] on div "Question settings Question type* Single choice correct Number of options* 2 3 4…" at bounding box center [414, 147] width 276 height 295
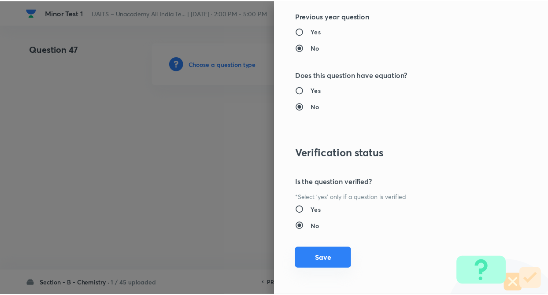
scroll to position [907, 0]
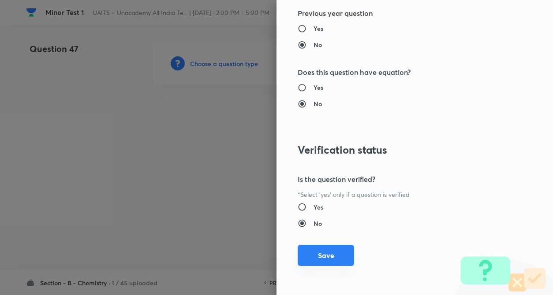
click at [321, 254] on button "Save" at bounding box center [326, 255] width 56 height 21
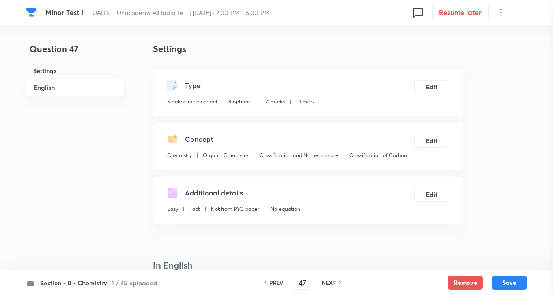
click at [114, 168] on div at bounding box center [276, 147] width 553 height 295
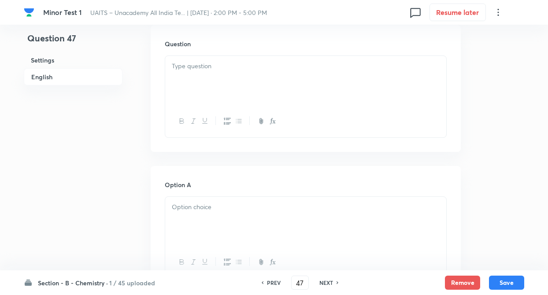
scroll to position [265, 0]
click at [188, 82] on div at bounding box center [305, 77] width 281 height 49
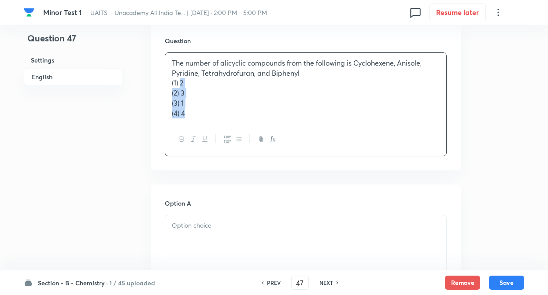
drag, startPoint x: 180, startPoint y: 82, endPoint x: 203, endPoint y: 146, distance: 67.9
click at [203, 146] on div "The number of alicyclic compounds from the following is Cyclohexene, Anisole, P…" at bounding box center [306, 104] width 282 height 104
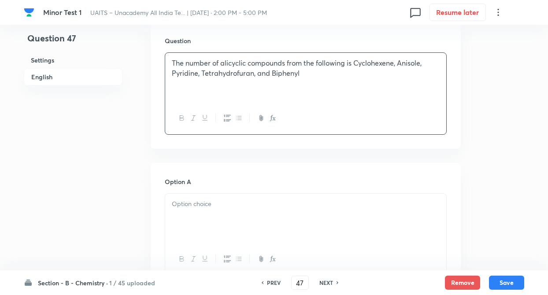
click at [205, 194] on div at bounding box center [305, 218] width 281 height 49
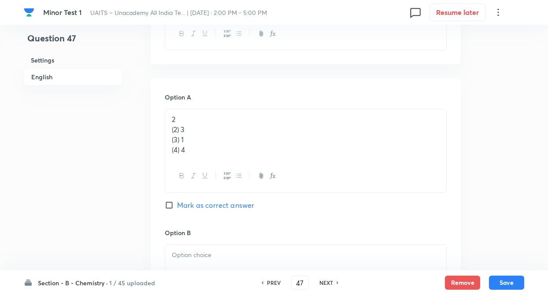
scroll to position [370, 0]
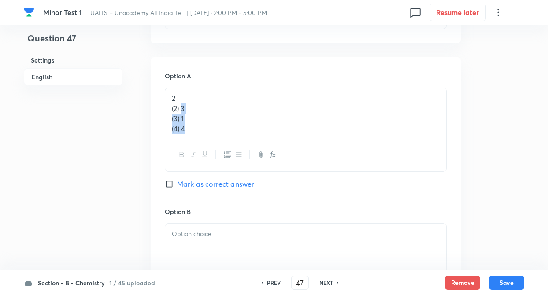
drag, startPoint x: 181, startPoint y: 109, endPoint x: 187, endPoint y: 127, distance: 18.0
click at [187, 127] on div "2 (2) 3 (3) 1 (4) 4" at bounding box center [305, 113] width 281 height 51
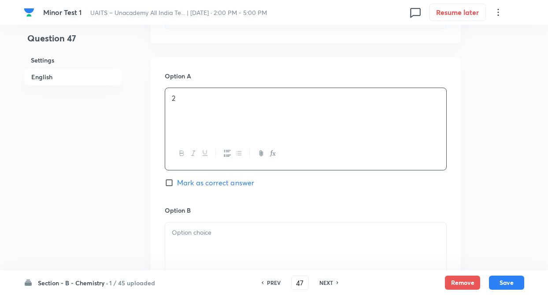
click at [179, 232] on p at bounding box center [306, 233] width 268 height 10
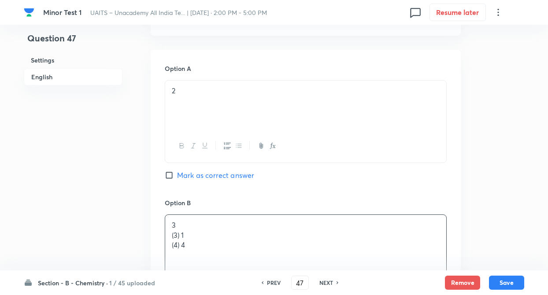
click at [106, 193] on div "Question 47 Settings English" at bounding box center [73, 218] width 99 height 1109
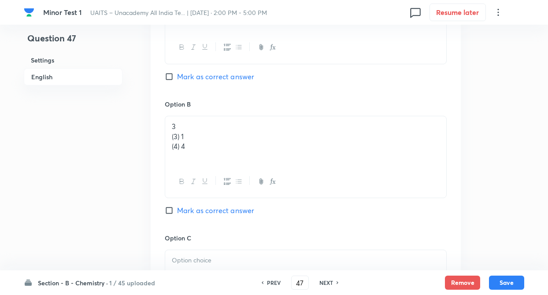
scroll to position [511, 0]
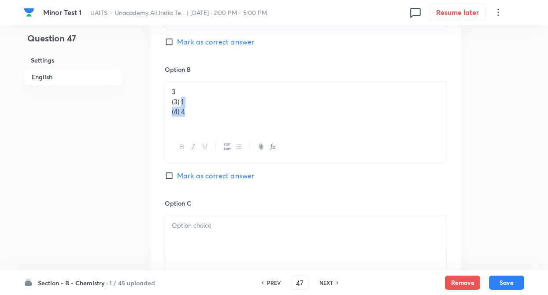
drag, startPoint x: 181, startPoint y: 104, endPoint x: 193, endPoint y: 123, distance: 22.2
click at [193, 123] on div "3 (3) 1 (4) 4" at bounding box center [305, 106] width 281 height 49
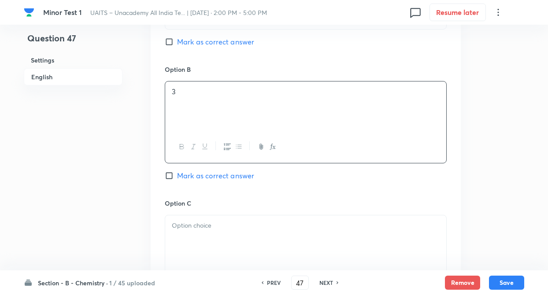
click at [188, 237] on div at bounding box center [305, 240] width 281 height 49
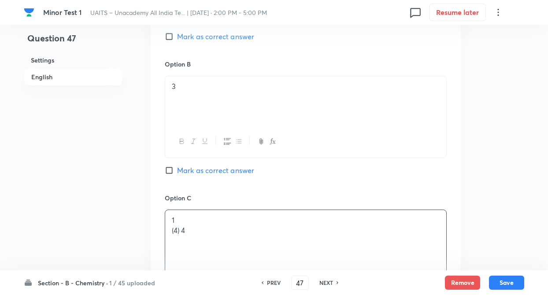
click at [113, 199] on div "Question 47 Settings English" at bounding box center [73, 80] width 99 height 1109
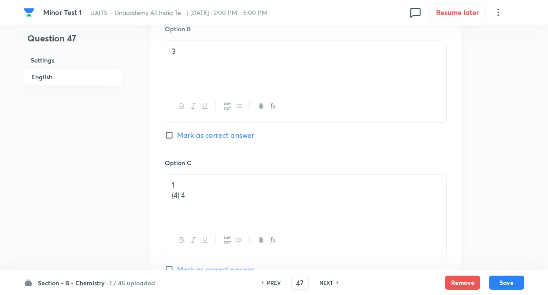
scroll to position [635, 0]
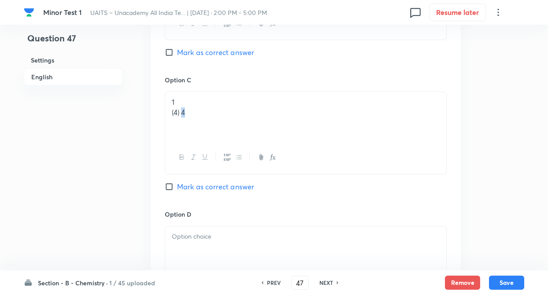
drag, startPoint x: 183, startPoint y: 109, endPoint x: 194, endPoint y: 118, distance: 14.1
click at [194, 118] on div "1 (4) 4" at bounding box center [305, 116] width 281 height 49
click at [186, 247] on div at bounding box center [305, 251] width 281 height 49
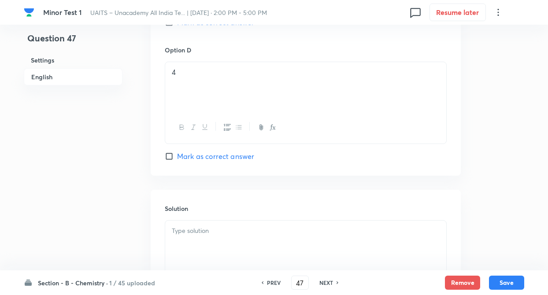
scroll to position [829, 0]
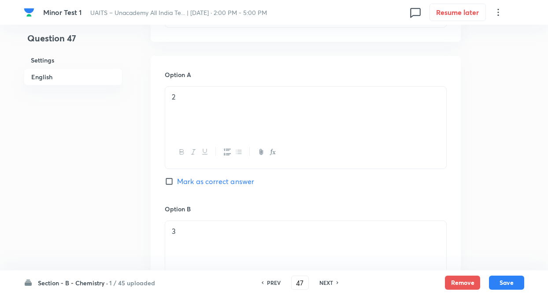
scroll to position [335, 0]
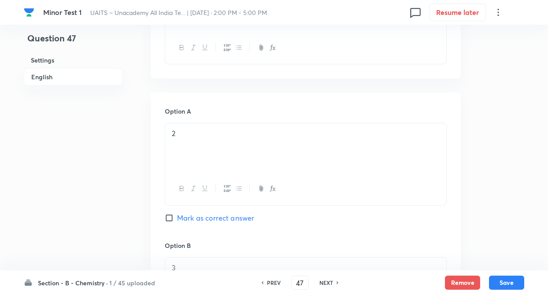
click at [166, 216] on input "Mark as correct answer" at bounding box center [171, 218] width 12 height 9
checkbox input "true"
click at [98, 186] on div "Question 47 Settings English" at bounding box center [73, 261] width 99 height 1109
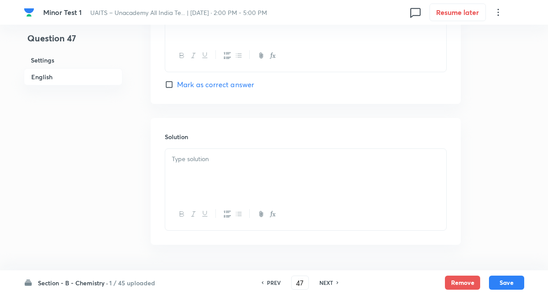
scroll to position [899, 0]
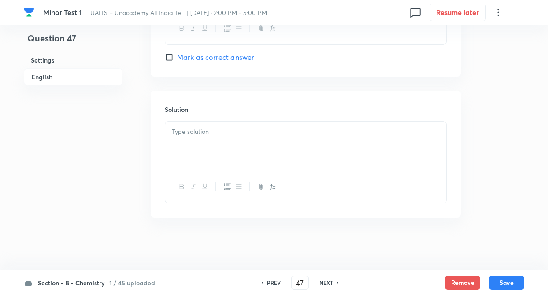
click at [179, 138] on div at bounding box center [305, 146] width 281 height 49
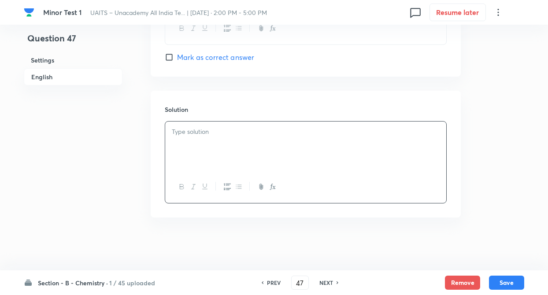
paste div
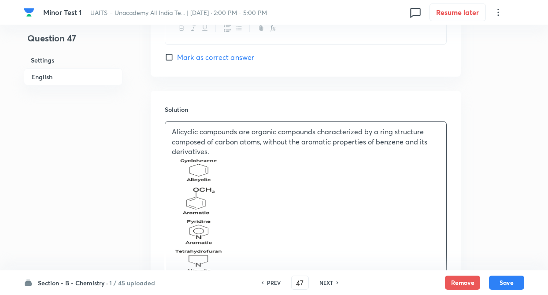
click at [171, 176] on div "Alicyclic compounds are organic compounds characterized by a ring structure com…" at bounding box center [305, 219] width 281 height 194
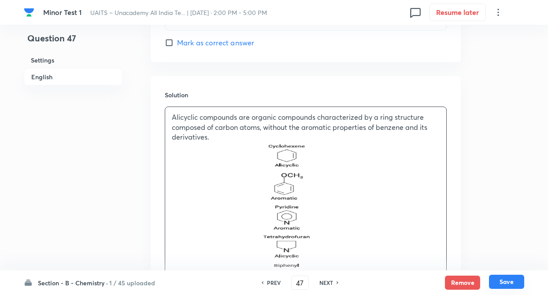
click at [505, 280] on button "Save" at bounding box center [506, 282] width 35 height 14
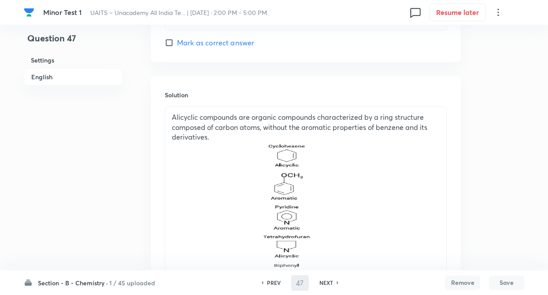
type input "48"
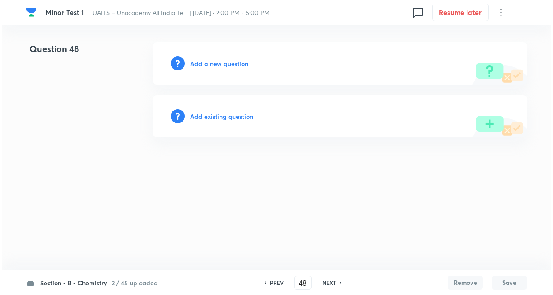
scroll to position [0, 0]
click at [204, 64] on h6 "Add a new question" at bounding box center [219, 63] width 58 height 9
click at [204, 64] on h6 "Choose a question type" at bounding box center [224, 63] width 68 height 9
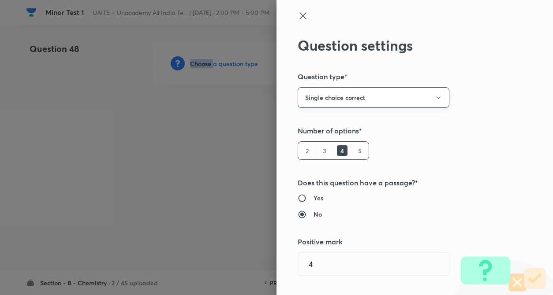
click at [390, 97] on button "Single choice correct" at bounding box center [374, 97] width 152 height 21
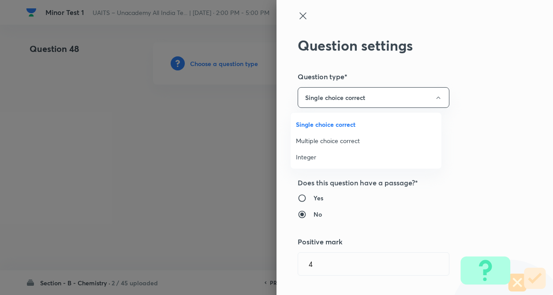
click at [483, 107] on div at bounding box center [276, 147] width 553 height 295
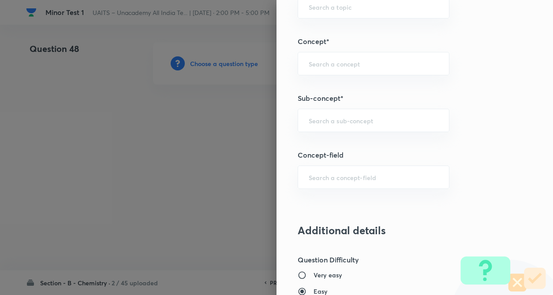
scroll to position [494, 0]
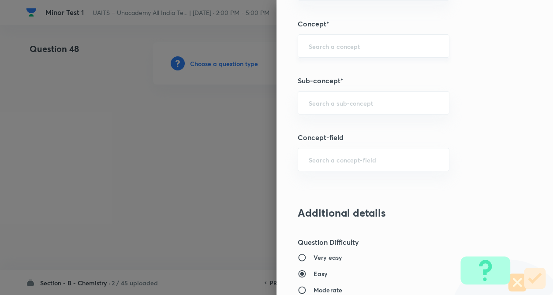
click at [320, 38] on div "​" at bounding box center [374, 45] width 152 height 23
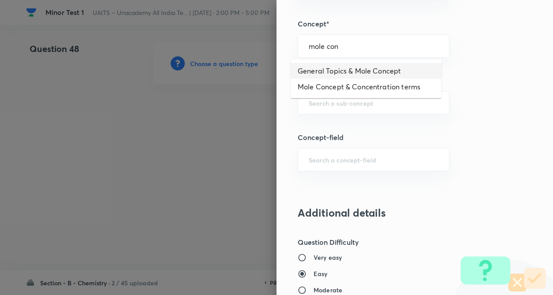
click at [315, 71] on li "General Topics & Mole Concept" at bounding box center [366, 71] width 151 height 16
type input "General Topics & Mole Concept"
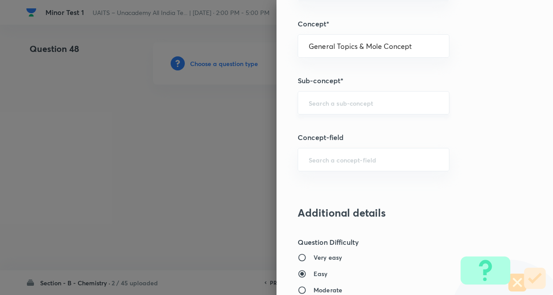
type input "Chemistry"
type input "Physical Chemistry"
click at [321, 100] on input "text" at bounding box center [374, 103] width 130 height 8
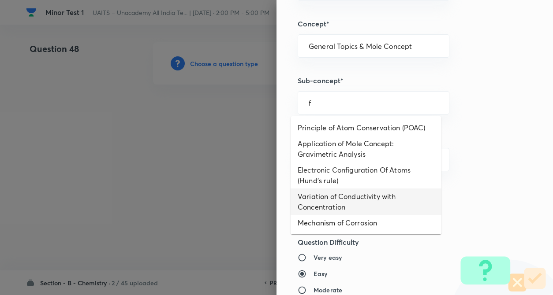
click at [347, 191] on li "Variation of Conductivity with Concentration" at bounding box center [366, 202] width 151 height 26
type input "Variation of Conductivity with Concentration"
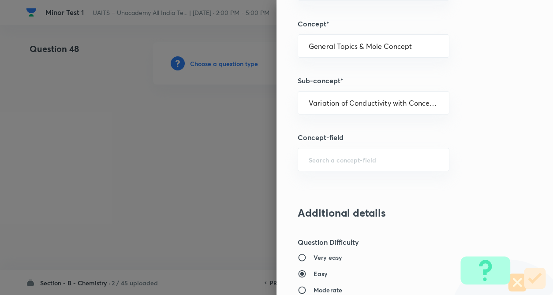
click at [445, 181] on div "Question settings Question type* Single choice correct Number of options* 2 3 4…" at bounding box center [414, 147] width 276 height 295
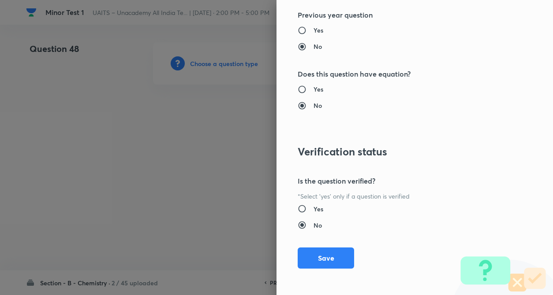
scroll to position [907, 0]
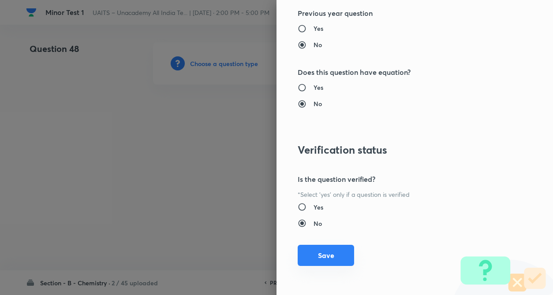
click at [316, 251] on button "Save" at bounding box center [326, 255] width 56 height 21
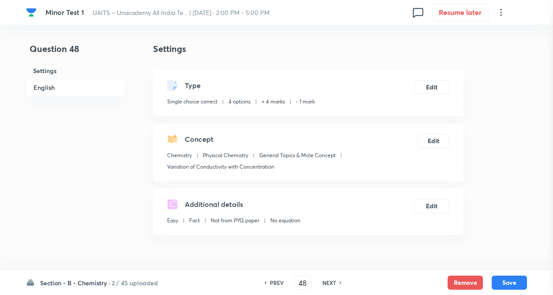
click at [135, 164] on div at bounding box center [276, 147] width 553 height 295
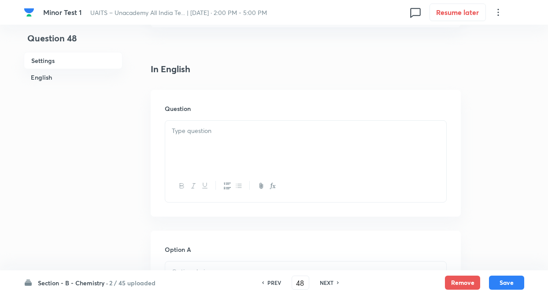
scroll to position [212, 0]
click at [207, 146] on div at bounding box center [305, 141] width 281 height 49
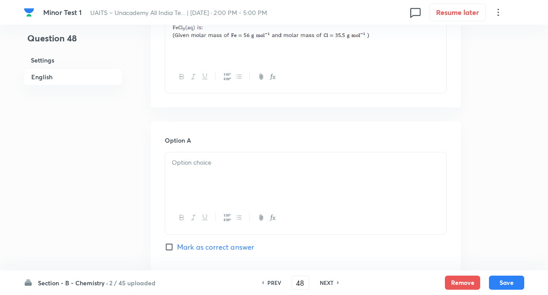
scroll to position [300, 0]
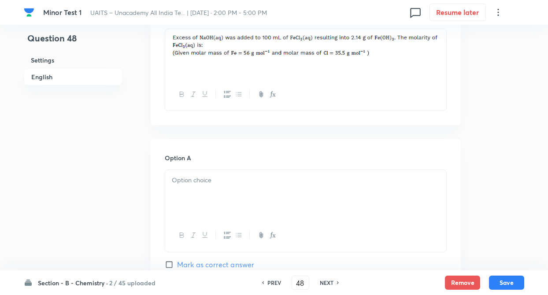
click at [443, 45] on div at bounding box center [305, 53] width 281 height 49
click at [178, 181] on p at bounding box center [306, 180] width 268 height 10
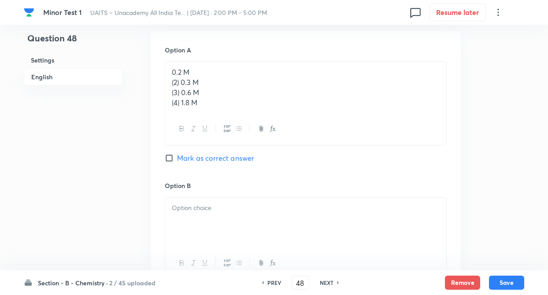
scroll to position [441, 0]
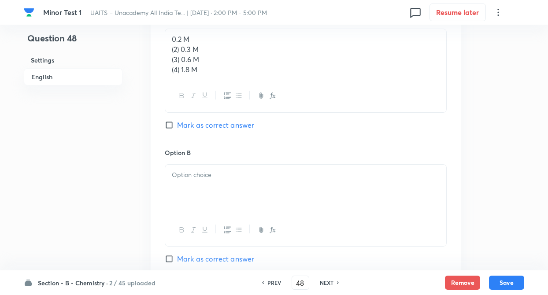
click at [167, 123] on input "Mark as correct answer" at bounding box center [171, 125] width 12 height 9
checkbox input "true"
drag, startPoint x: 181, startPoint y: 47, endPoint x: 206, endPoint y: 67, distance: 32.0
click at [206, 67] on div "0.2 M (2) 0.3 M (3) 0.6 M (4) 1.8 M" at bounding box center [305, 54] width 281 height 51
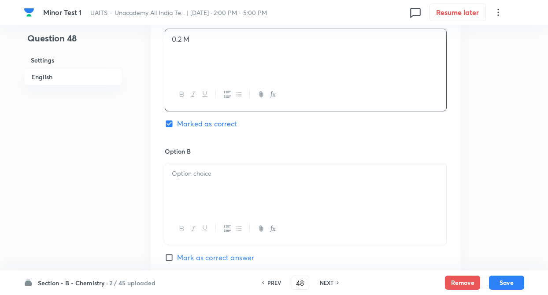
click at [125, 128] on div "Question 48 Settings English Settings Type Single choice correct 4 options + 4 …" at bounding box center [274, 161] width 501 height 1121
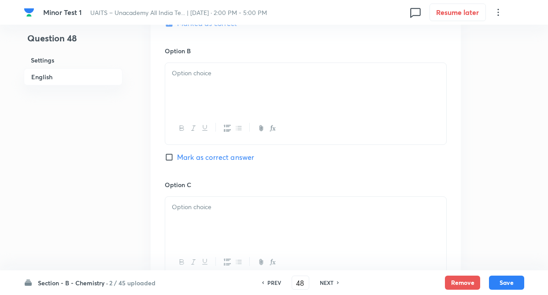
scroll to position [547, 0]
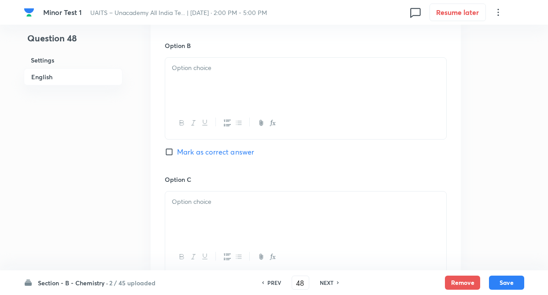
click at [198, 79] on div at bounding box center [305, 82] width 281 height 49
paste div
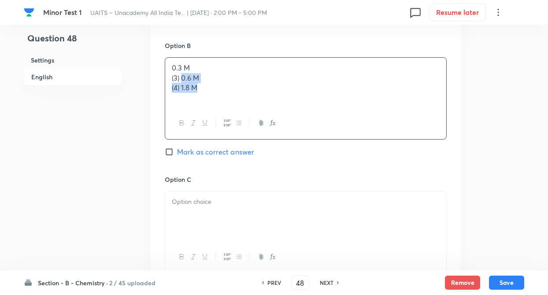
drag, startPoint x: 181, startPoint y: 77, endPoint x: 220, endPoint y: 100, distance: 45.1
click at [220, 100] on div "0.3 M (3) 0.6 M (4) 1.8 M" at bounding box center [305, 82] width 281 height 49
click at [82, 116] on div "Question 48 Settings English" at bounding box center [73, 56] width 99 height 1121
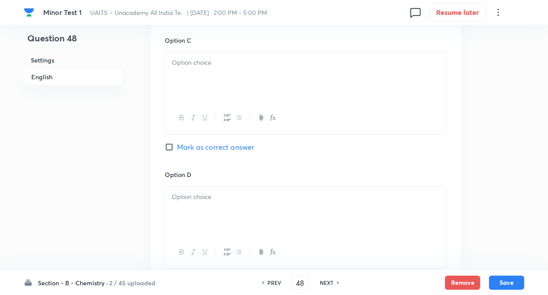
scroll to position [688, 0]
click at [201, 67] on div at bounding box center [305, 75] width 281 height 49
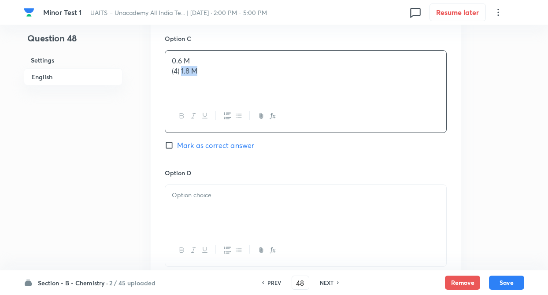
drag, startPoint x: 182, startPoint y: 69, endPoint x: 244, endPoint y: 98, distance: 68.6
click at [244, 98] on div "0.6 M (4) 1.8 M" at bounding box center [305, 75] width 281 height 49
click at [193, 72] on p "(4)" at bounding box center [306, 71] width 268 height 10
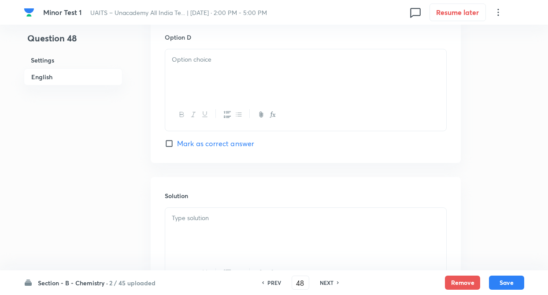
scroll to position [847, 0]
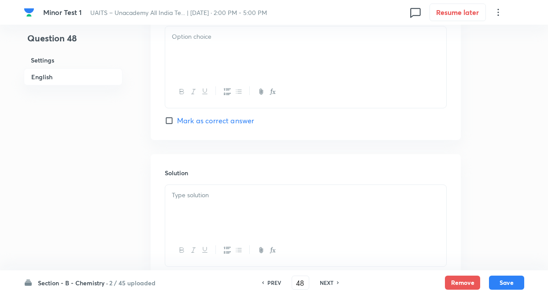
click at [196, 58] on div at bounding box center [305, 50] width 281 height 49
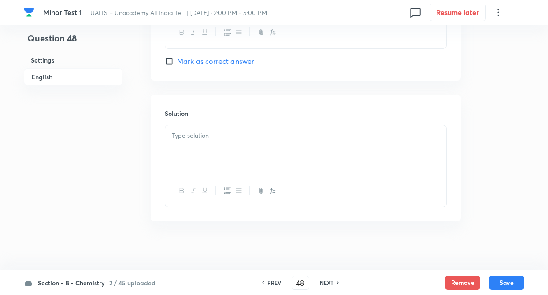
scroll to position [910, 0]
click at [178, 139] on div at bounding box center [305, 146] width 281 height 49
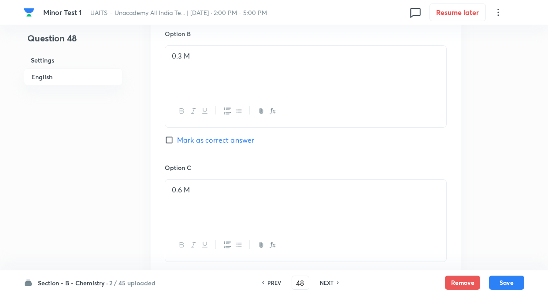
scroll to position [469, 0]
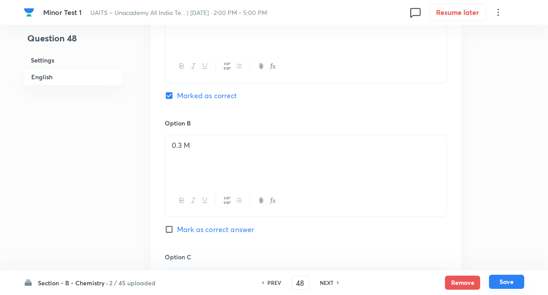
click at [503, 282] on button "Save" at bounding box center [506, 282] width 35 height 14
type input "49"
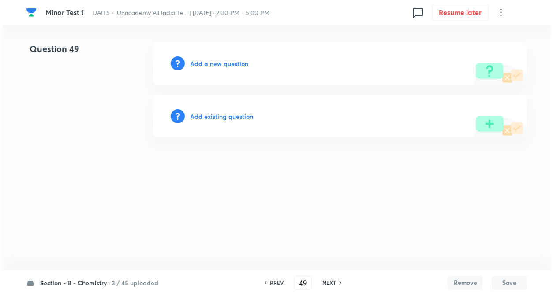
scroll to position [0, 0]
click at [208, 69] on div "Add a new question" at bounding box center [340, 63] width 374 height 42
click at [208, 61] on h6 "Add a new question" at bounding box center [219, 63] width 58 height 9
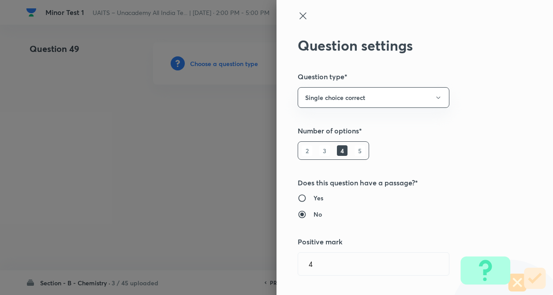
click at [208, 61] on div at bounding box center [276, 147] width 553 height 295
click at [494, 169] on div "Question settings Question type* Single choice correct Number of options* 2 3 4…" at bounding box center [414, 147] width 276 height 295
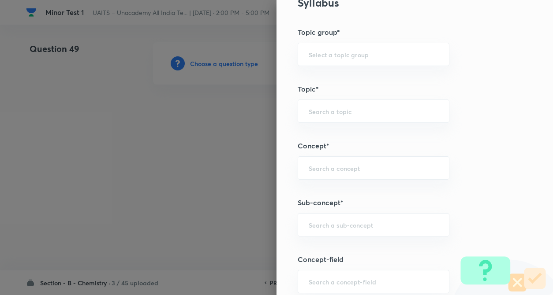
scroll to position [388, 0]
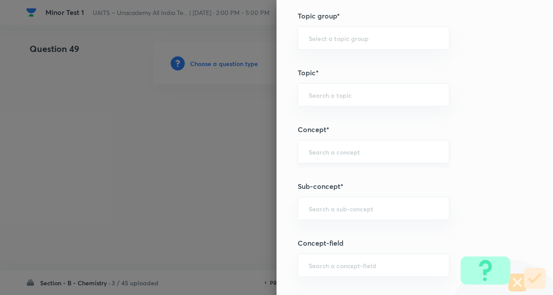
click at [321, 156] on input "text" at bounding box center [374, 152] width 130 height 8
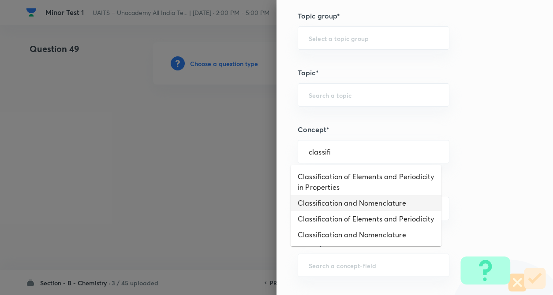
click at [333, 208] on li "Classification and Nomenclature" at bounding box center [366, 203] width 151 height 16
type input "Classification and Nomenclature"
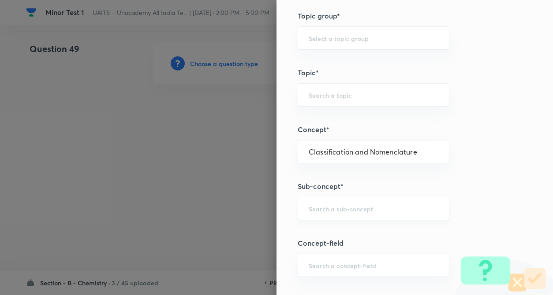
type input "Chemistry"
type input "Organic Chemistry"
click at [328, 219] on div "​" at bounding box center [374, 208] width 152 height 23
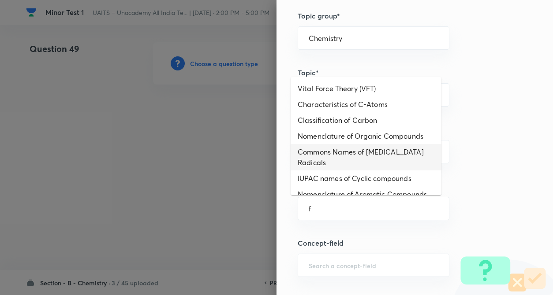
click at [343, 160] on li "Commons Names of [MEDICAL_DATA] Radicals" at bounding box center [366, 157] width 151 height 26
type input "Commons Names of [MEDICAL_DATA] Radicals"
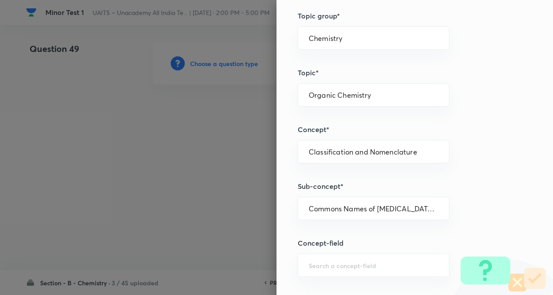
click at [456, 168] on div "Question settings Question type* Single choice correct Number of options* 2 3 4…" at bounding box center [414, 147] width 276 height 295
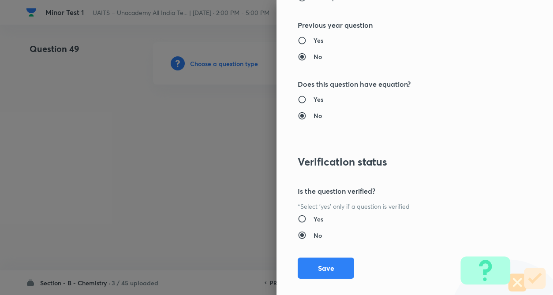
scroll to position [907, 0]
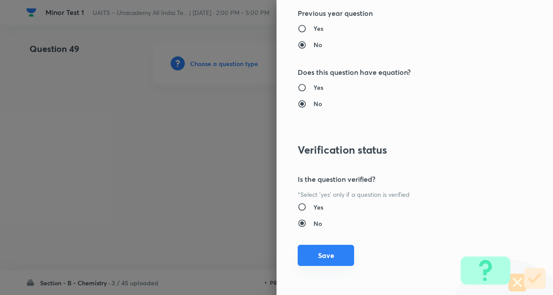
click at [312, 254] on button "Save" at bounding box center [326, 255] width 56 height 21
click at [110, 154] on div at bounding box center [276, 147] width 553 height 295
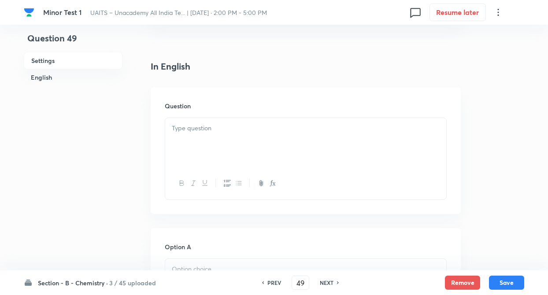
scroll to position [212, 0]
click at [198, 118] on div at bounding box center [305, 141] width 281 height 49
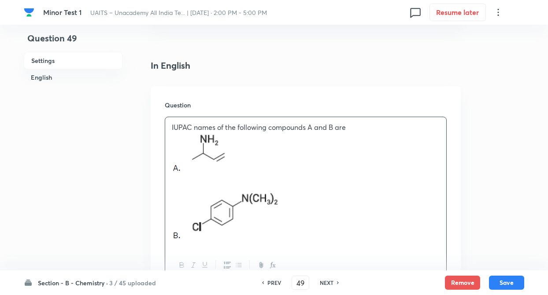
click at [169, 156] on div "IUPAC names of the following compounds A and B are" at bounding box center [305, 183] width 281 height 132
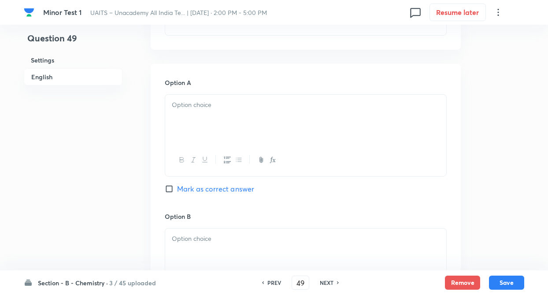
scroll to position [476, 0]
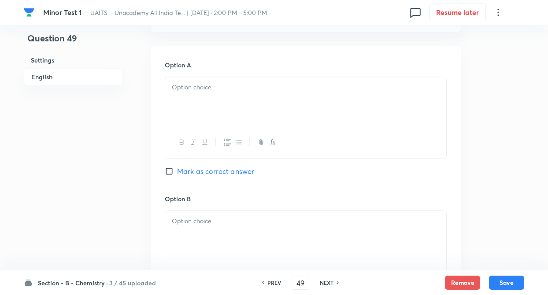
click at [175, 96] on div at bounding box center [305, 101] width 281 height 49
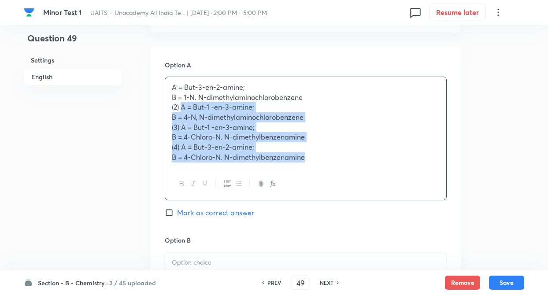
drag, startPoint x: 181, startPoint y: 108, endPoint x: 307, endPoint y: 160, distance: 136.1
click at [307, 160] on div "A = But-3-en-2-amine; B = 1-N. N-dimethylaminochlorobenzene (2) A = But-1 -en-3…" at bounding box center [305, 122] width 281 height 91
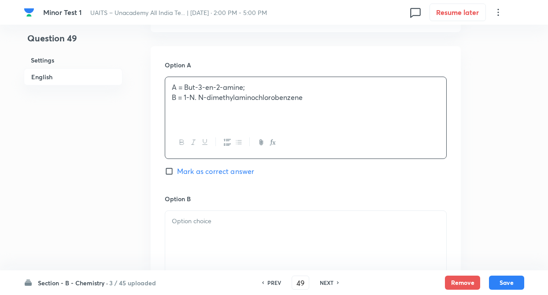
click at [115, 150] on div "Question 49 Settings English" at bounding box center [73, 168] width 99 height 1204
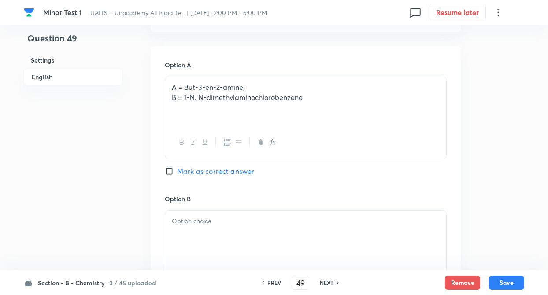
click at [196, 87] on p "A = But-3-en-2-amine;" at bounding box center [306, 87] width 268 height 10
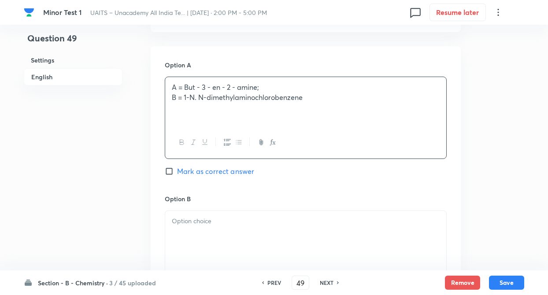
click at [187, 96] on p "B = 1-N. N-dimethylaminochlorobenzene" at bounding box center [306, 98] width 268 height 10
click at [116, 175] on div "Question 49 Settings English" at bounding box center [73, 168] width 99 height 1204
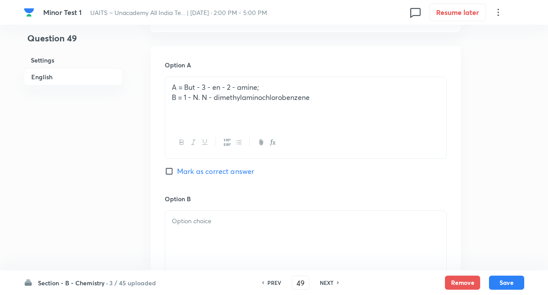
click at [108, 162] on div "Question 49 Settings English" at bounding box center [73, 168] width 99 height 1204
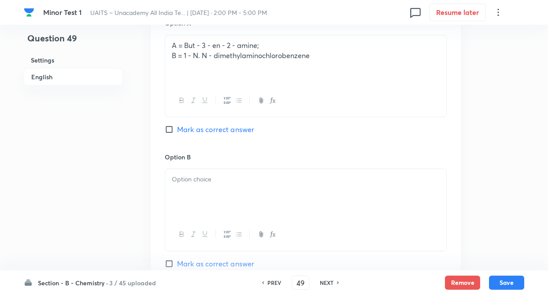
scroll to position [600, 0]
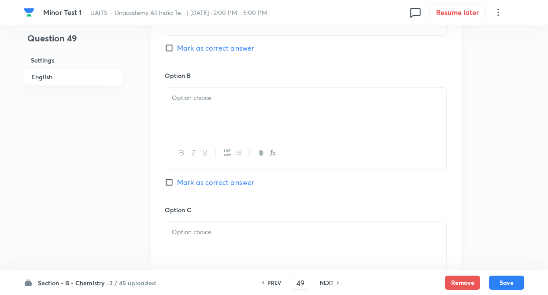
click at [191, 106] on div at bounding box center [305, 112] width 281 height 49
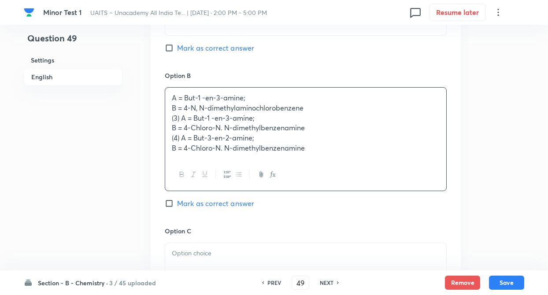
click at [194, 99] on p "A = But-1 -en-3-amine;" at bounding box center [306, 98] width 268 height 10
click at [190, 109] on p "B = 4-N, N-dimethylaminochlorobenzene" at bounding box center [306, 108] width 268 height 10
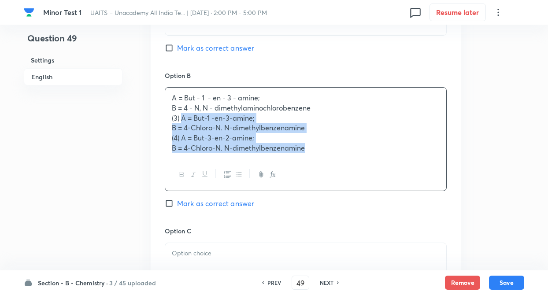
drag, startPoint x: 181, startPoint y: 117, endPoint x: 356, endPoint y: 173, distance: 183.8
click at [356, 173] on div "A = But - 1 - en - 3 - amine; B = 4 - N, N - dimethylaminochlorobenzene (3) A =…" at bounding box center [306, 139] width 282 height 104
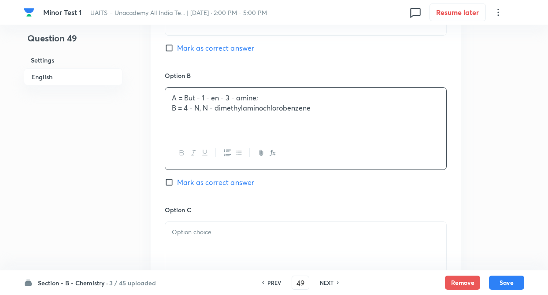
click at [97, 157] on div "Question 49 Settings English" at bounding box center [73, 45] width 99 height 1204
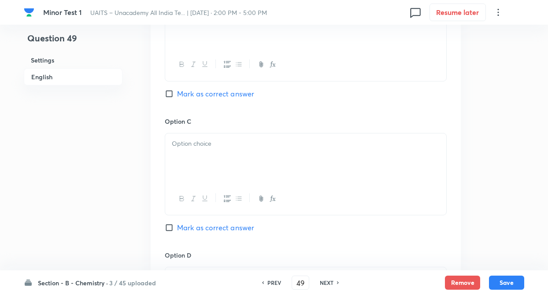
scroll to position [723, 0]
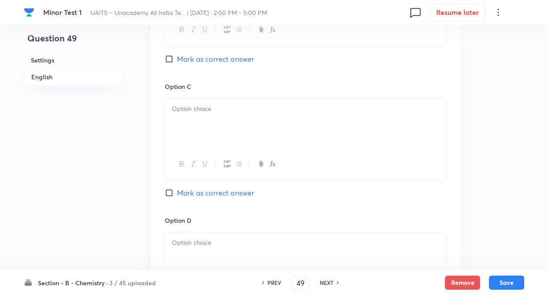
click at [198, 107] on p at bounding box center [306, 109] width 268 height 10
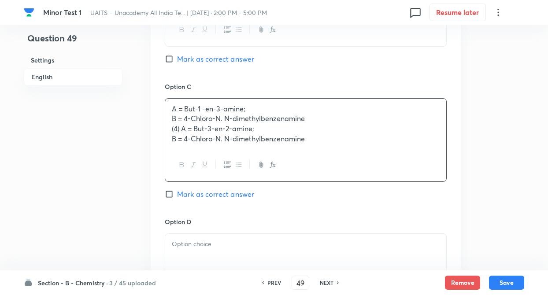
click at [194, 108] on p "A = But-1 -en-3-amine;" at bounding box center [306, 109] width 268 height 10
click at [187, 119] on p "B = 4-Chloro-N. N-dimethylbenzenamine" at bounding box center [306, 119] width 268 height 10
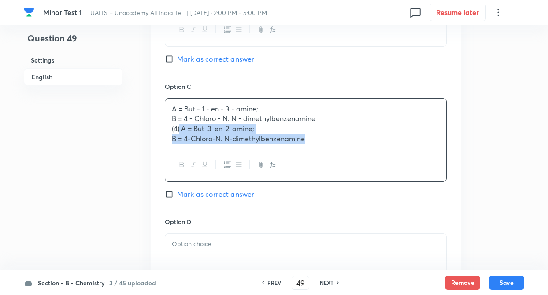
drag, startPoint x: 181, startPoint y: 128, endPoint x: 387, endPoint y: 168, distance: 209.6
click at [387, 168] on div "A = But - 1 - en - 3 - amine; B = 4 - Chloro - N. N - dimethylbenzenamine (4) A…" at bounding box center [306, 140] width 282 height 84
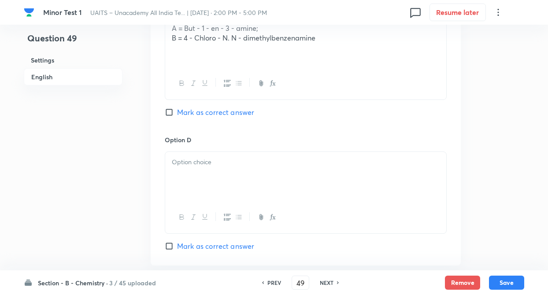
scroll to position [829, 0]
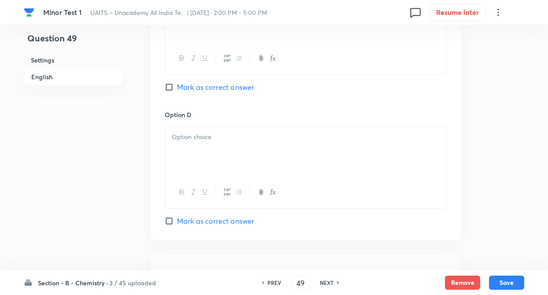
click at [183, 138] on p at bounding box center [306, 137] width 268 height 10
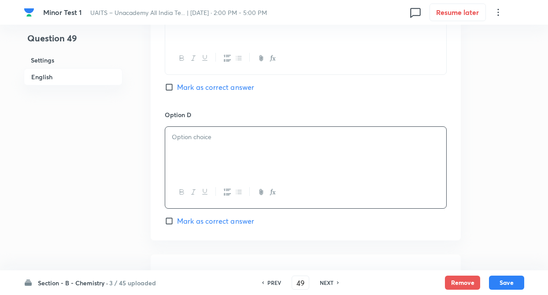
paste div
click at [194, 135] on p "A = But-3-en-2-amine;" at bounding box center [306, 137] width 268 height 10
click at [189, 147] on p "B = 4-Chloro-N. N - dimethylbenzenamine" at bounding box center [306, 147] width 268 height 10
click at [217, 148] on p "B = 4 - Chloro-N. N - dimethylbenzenamine" at bounding box center [306, 147] width 268 height 10
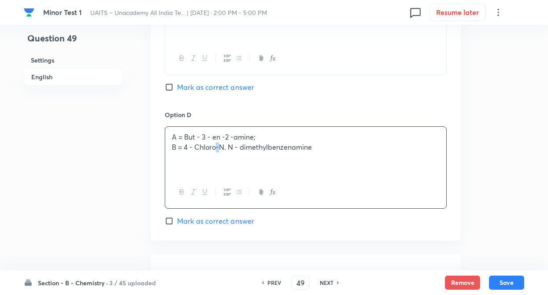
click at [217, 148] on p "B = 4 - Chloro-N. N - dimethylbenzenamine" at bounding box center [306, 147] width 268 height 10
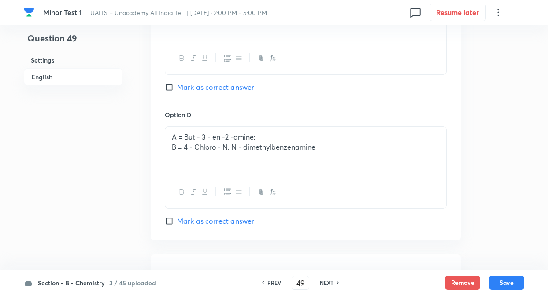
click at [168, 222] on input "Mark as correct answer" at bounding box center [171, 221] width 12 height 9
checkbox input "true"
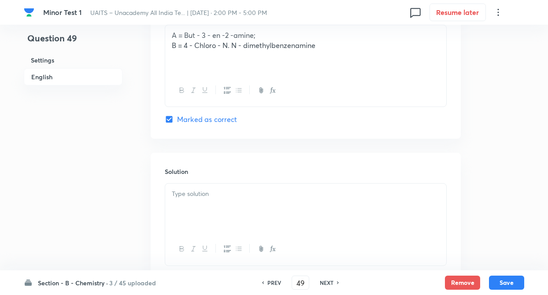
scroll to position [993, 0]
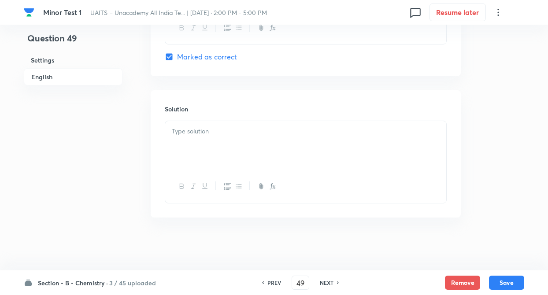
click at [183, 142] on div at bounding box center [305, 145] width 281 height 49
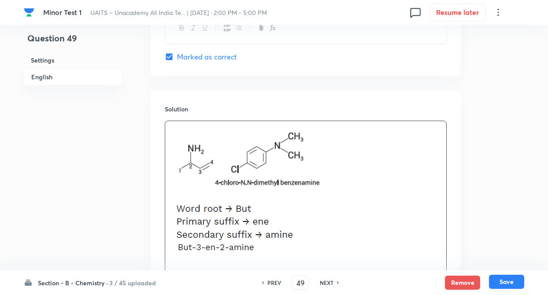
click at [499, 284] on button "Save" at bounding box center [506, 282] width 35 height 14
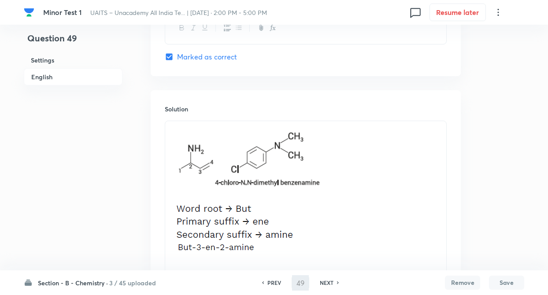
type input "50"
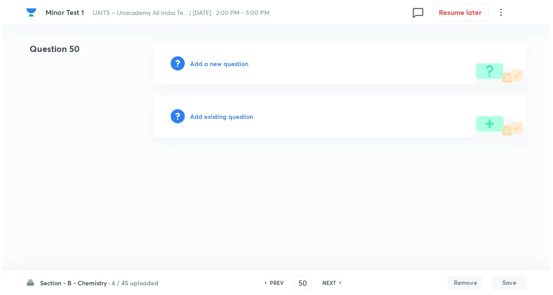
scroll to position [0, 0]
click at [225, 63] on h6 "Add a new question" at bounding box center [219, 63] width 58 height 9
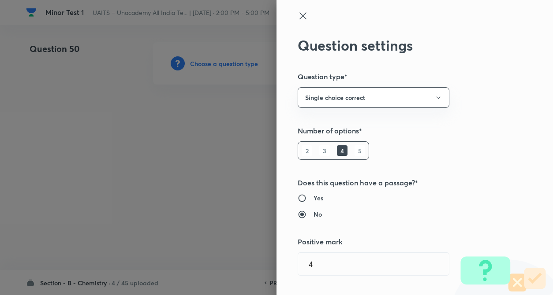
click at [496, 131] on div "Question settings Question type* Single choice correct Number of options* 2 3 4…" at bounding box center [414, 147] width 276 height 295
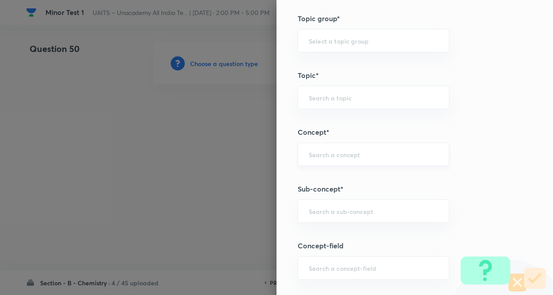
scroll to position [388, 0]
click at [310, 158] on div "​" at bounding box center [374, 151] width 152 height 23
type input "c"
click at [491, 151] on div "Question settings Question type* Single choice correct Number of options* 2 3 4…" at bounding box center [414, 147] width 276 height 295
click at [383, 159] on div "​" at bounding box center [374, 151] width 152 height 23
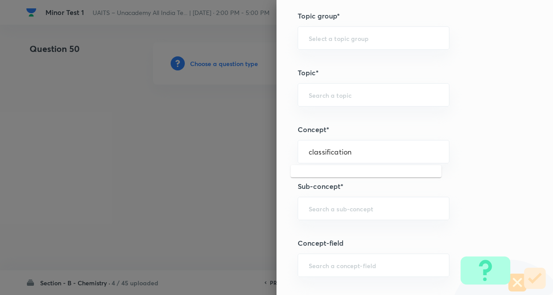
type input "classification"
click at [472, 171] on div "Question settings Question type* Single choice correct Number of options* 2 3 4…" at bounding box center [414, 147] width 276 height 295
click at [407, 161] on div "​" at bounding box center [374, 151] width 152 height 23
click at [276, 138] on div "Question settings Question type* Single choice correct Number of options* 2 3 4…" at bounding box center [414, 147] width 276 height 295
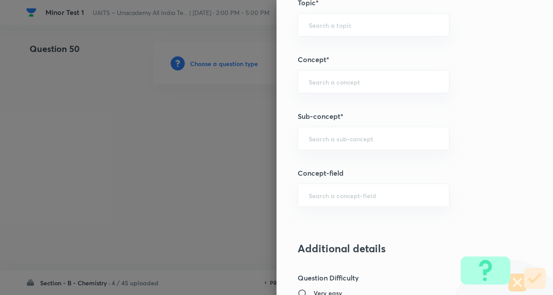
scroll to position [459, 0]
click at [306, 86] on div "​" at bounding box center [374, 81] width 152 height 23
type input "class"
click at [218, 198] on div at bounding box center [276, 147] width 553 height 295
click at [308, 88] on div "​" at bounding box center [374, 81] width 152 height 23
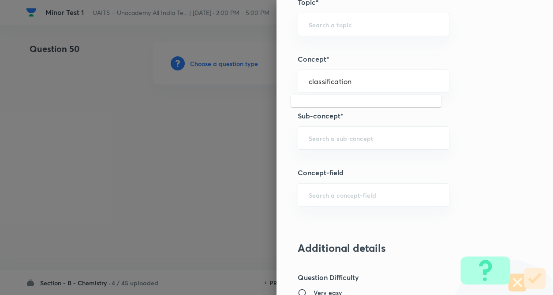
type input "classification"
click at [245, 119] on div at bounding box center [276, 147] width 553 height 295
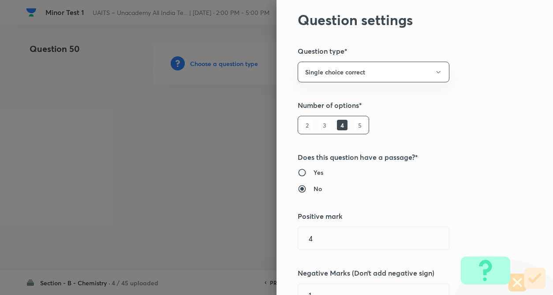
scroll to position [0, 0]
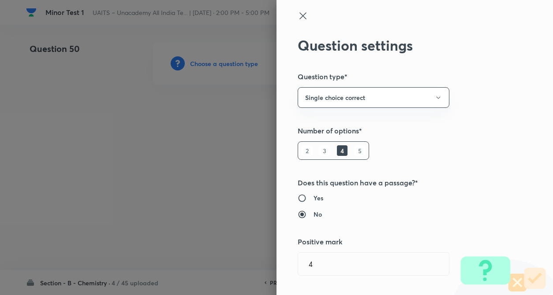
click at [298, 18] on icon at bounding box center [303, 16] width 11 height 11
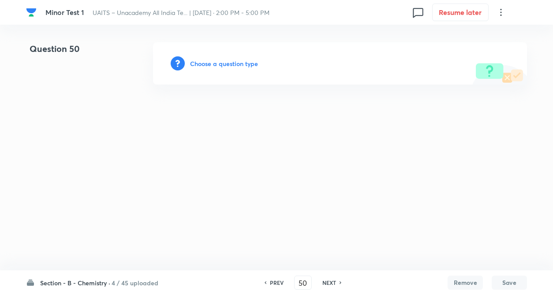
click at [205, 127] on html "Minor Test 1 UAITS – Unacademy All India Te... | Oct 5, 2025 · 2:00 PM - 5:00 P…" at bounding box center [276, 63] width 553 height 127
click at [274, 280] on h6 "PREV" at bounding box center [277, 283] width 14 height 8
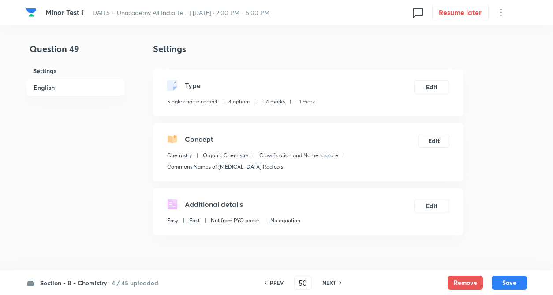
type input "49"
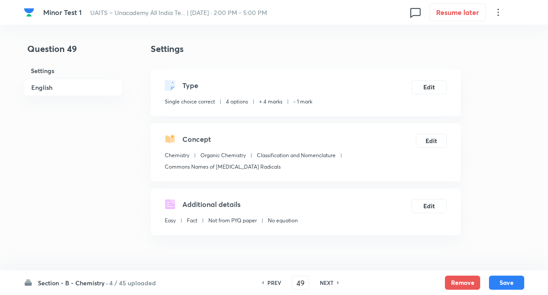
checkbox input "true"
click at [324, 283] on h6 "NEXT" at bounding box center [327, 283] width 14 height 8
type input "50"
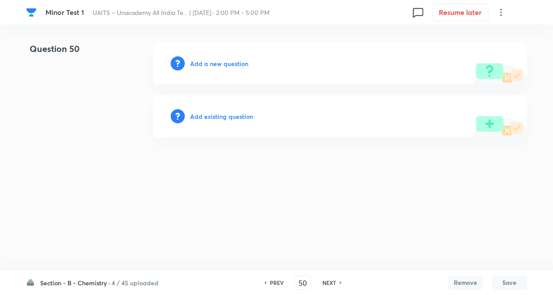
click at [220, 62] on h6 "Add a new question" at bounding box center [219, 63] width 58 height 9
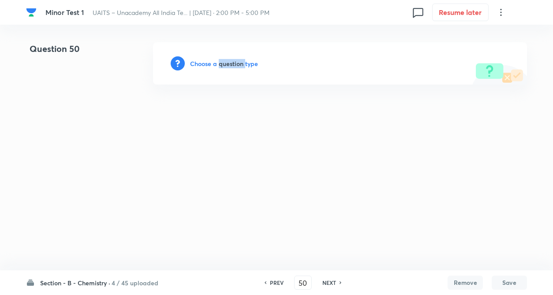
click at [220, 62] on h6 "Choose a question type" at bounding box center [224, 63] width 68 height 9
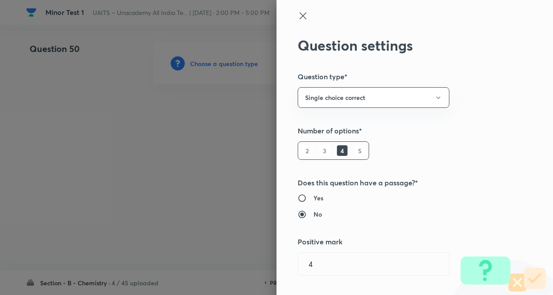
click at [439, 141] on div "Question settings Question type* Single choice correct Number of options* 2 3 4…" at bounding box center [414, 147] width 276 height 295
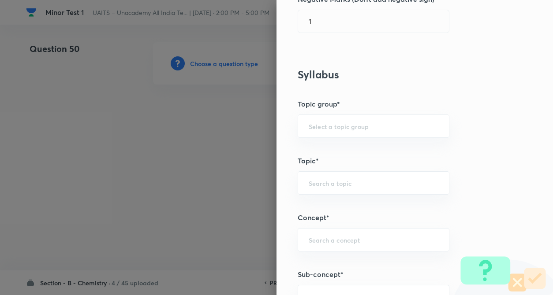
drag, startPoint x: 282, startPoint y: 160, endPoint x: 268, endPoint y: 155, distance: 15.3
click at [268, 155] on div "Question settings Question type* Single choice correct Number of options* 2 3 4…" at bounding box center [276, 147] width 553 height 295
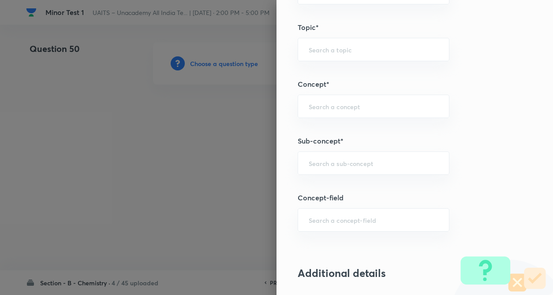
scroll to position [441, 0]
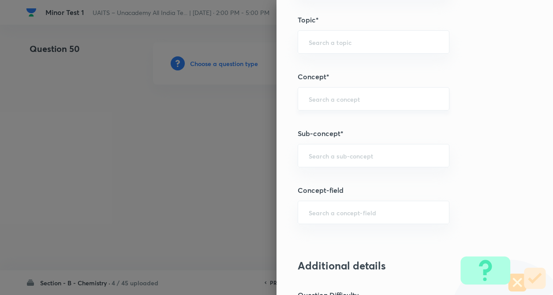
click at [316, 101] on input "text" at bounding box center [374, 99] width 130 height 8
click at [377, 100] on input "classification" at bounding box center [374, 99] width 130 height 8
type input "c"
type input "classification"
click at [265, 144] on div at bounding box center [276, 147] width 553 height 295
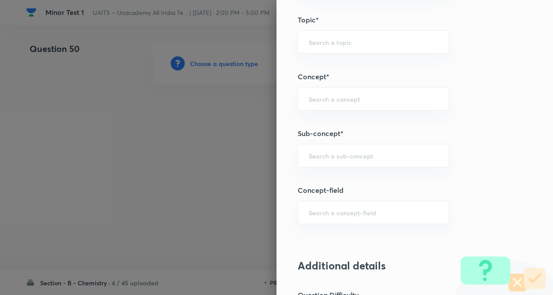
click at [237, 185] on div at bounding box center [276, 147] width 553 height 295
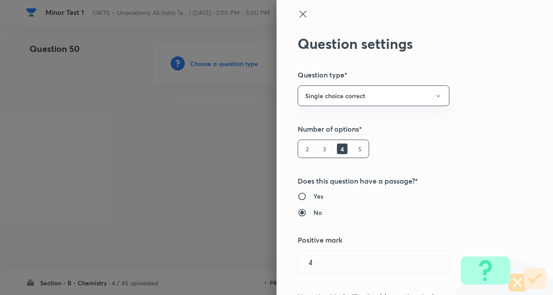
scroll to position [0, 0]
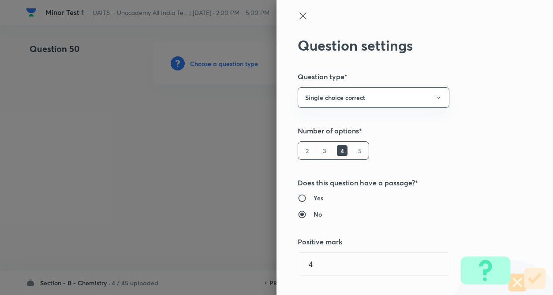
click at [298, 11] on icon at bounding box center [303, 16] width 11 height 11
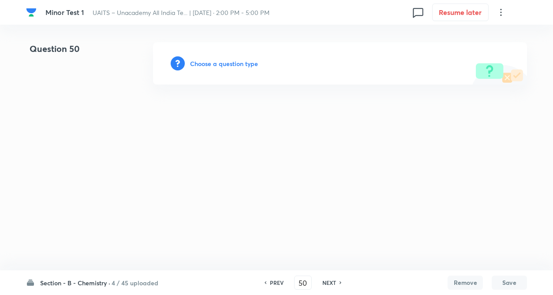
click at [224, 127] on html "Minor Test 1 UAITS – Unacademy All India Te... | Oct 5, 2025 · 2:00 PM - 5:00 P…" at bounding box center [276, 63] width 553 height 127
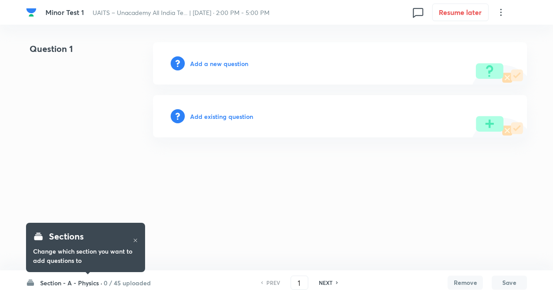
click at [119, 283] on h6 "0 / 45 uploaded" at bounding box center [127, 283] width 47 height 9
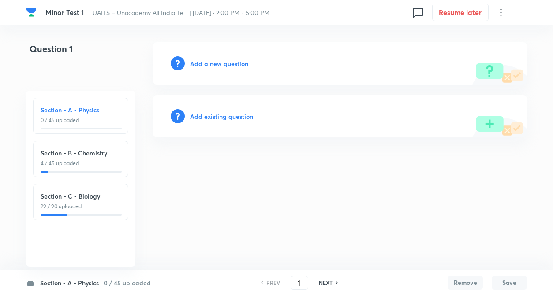
click at [108, 165] on p "4 / 45 uploaded" at bounding box center [81, 164] width 80 height 8
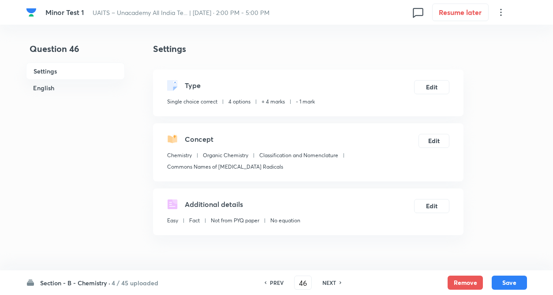
type input "46"
checkbox input "true"
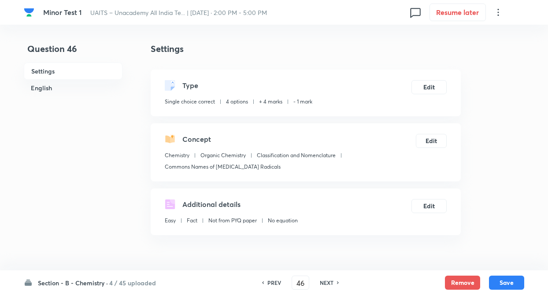
click at [325, 281] on h6 "NEXT" at bounding box center [327, 283] width 14 height 8
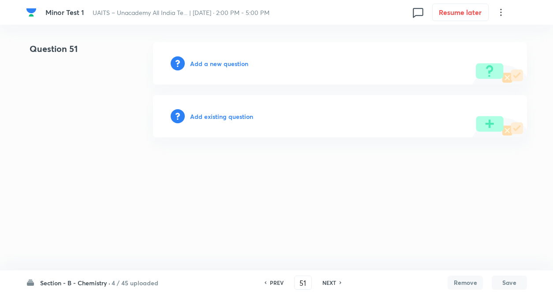
click at [271, 283] on h6 "PREV" at bounding box center [277, 283] width 14 height 8
type input "50"
click at [208, 63] on h6 "Add a new question" at bounding box center [219, 63] width 58 height 9
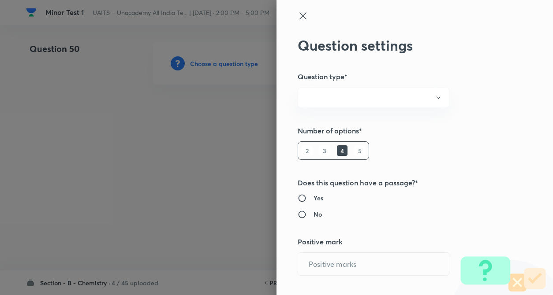
radio input "true"
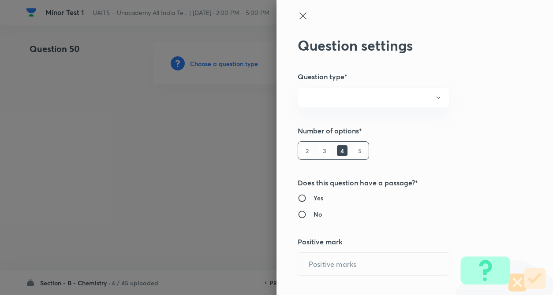
radio input "true"
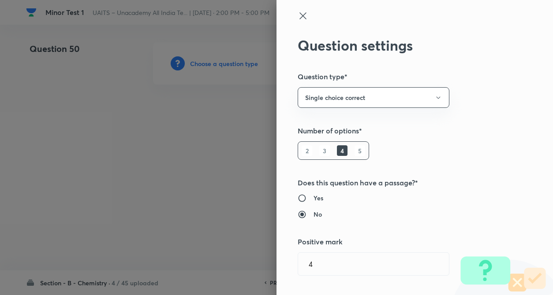
type input "4"
type input "1"
click at [428, 146] on div "Question settings Question type* Single choice correct Number of options* 2 3 4…" at bounding box center [414, 147] width 276 height 295
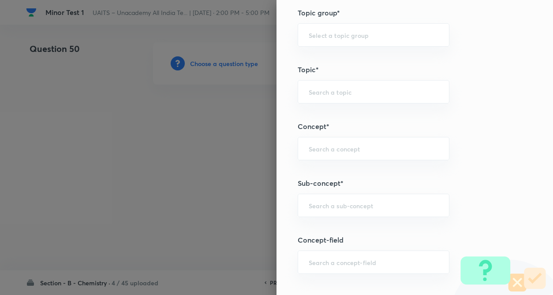
scroll to position [406, 0]
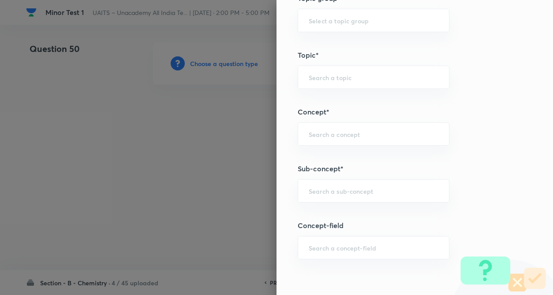
click at [323, 117] on h5 "Concept*" at bounding box center [400, 112] width 205 height 11
click at [323, 133] on input "text" at bounding box center [374, 134] width 130 height 8
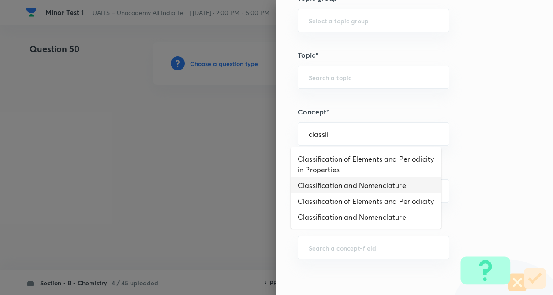
click at [340, 184] on li "Classification and Nomenclature" at bounding box center [366, 186] width 151 height 16
type input "Classification and Nomenclature"
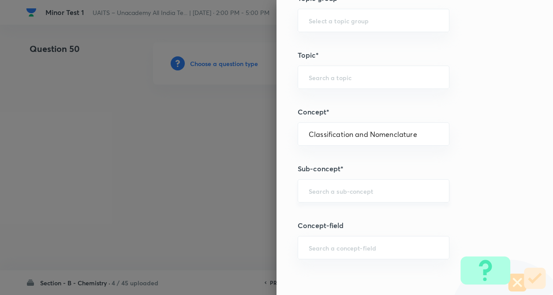
type input "Chemistry"
type input "Organic Chemistry"
click at [328, 192] on input "text" at bounding box center [374, 191] width 130 height 8
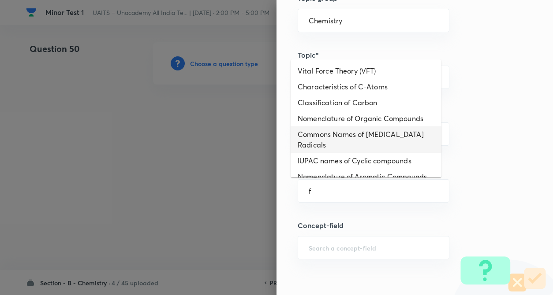
click at [339, 141] on li "Commons Names of [MEDICAL_DATA] Radicals" at bounding box center [366, 140] width 151 height 26
type input "Commons Names of [MEDICAL_DATA] Radicals"
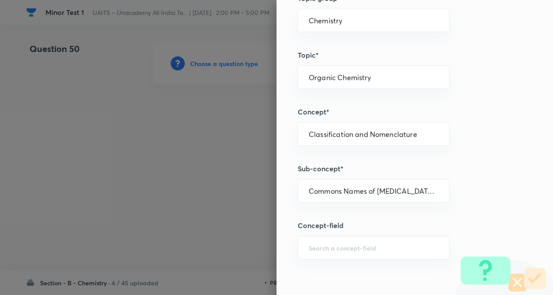
click at [477, 148] on div "Question settings Question type* Single choice correct Number of options* 2 3 4…" at bounding box center [414, 147] width 276 height 295
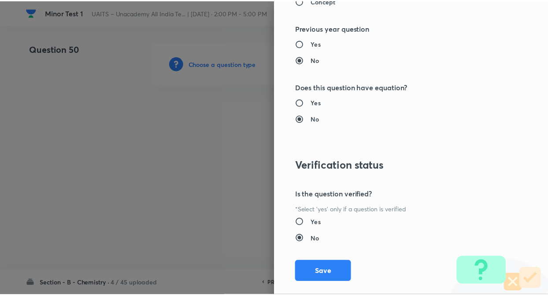
scroll to position [907, 0]
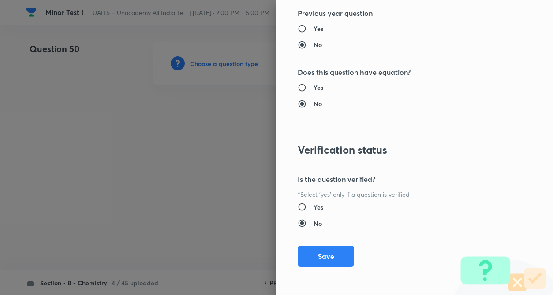
drag, startPoint x: 308, startPoint y: 256, endPoint x: 106, endPoint y: 171, distance: 218.7
click at [308, 256] on button "Save" at bounding box center [326, 256] width 56 height 21
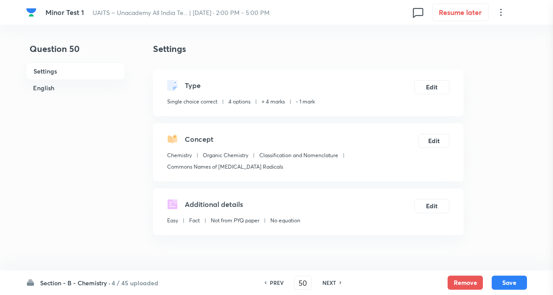
click at [106, 171] on div at bounding box center [276, 147] width 553 height 295
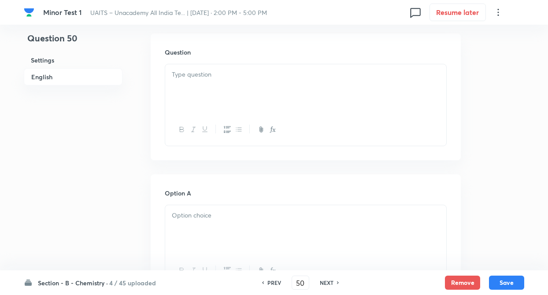
scroll to position [282, 0]
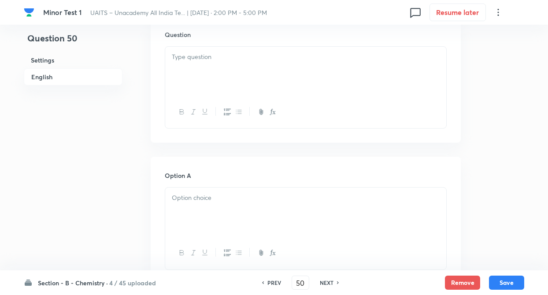
click at [180, 82] on div at bounding box center [305, 71] width 281 height 49
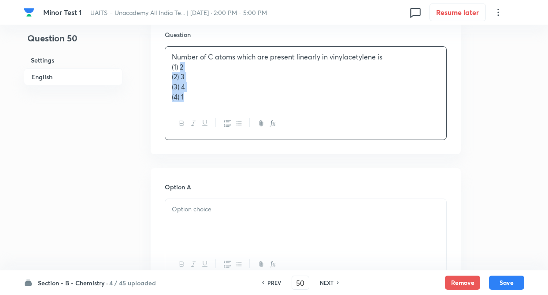
drag, startPoint x: 180, startPoint y: 68, endPoint x: 187, endPoint y: 112, distance: 44.3
click at [187, 112] on div "Number of C atoms which are present linearly in vinylacetylene is (1) 2 (2) 3 (…" at bounding box center [306, 93] width 282 height 94
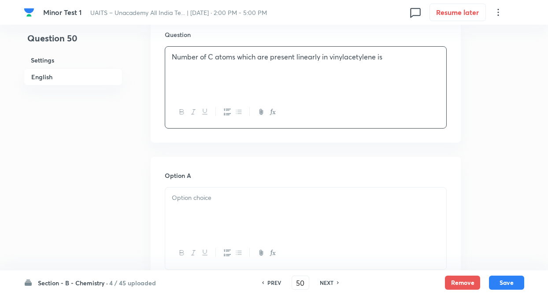
click at [202, 213] on div at bounding box center [305, 212] width 281 height 49
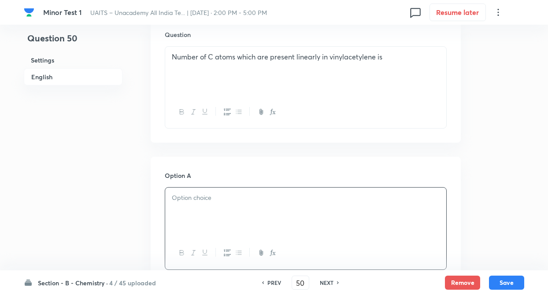
paste div
drag, startPoint x: 182, startPoint y: 208, endPoint x: 185, endPoint y: 234, distance: 26.1
click at [185, 234] on div "2 (2) 3 (3) 4 (4) 1" at bounding box center [305, 213] width 281 height 51
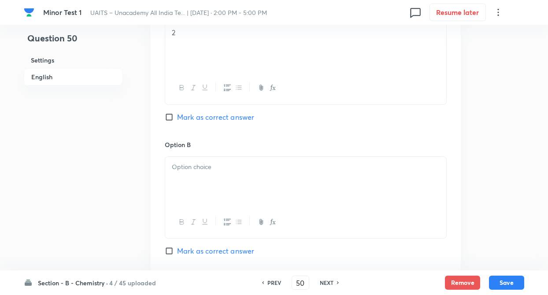
scroll to position [547, 0]
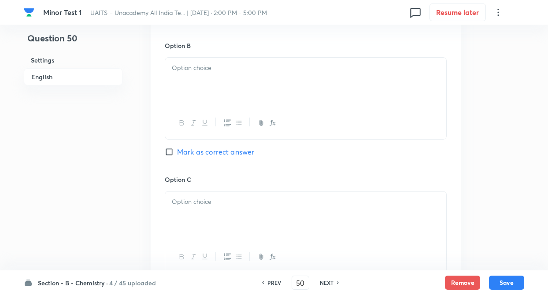
click at [186, 92] on div at bounding box center [305, 82] width 281 height 49
paste div
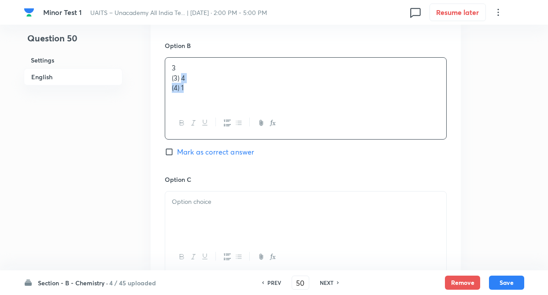
drag, startPoint x: 181, startPoint y: 74, endPoint x: 196, endPoint y: 93, distance: 23.8
click at [196, 93] on div "3 (3) 4 (4) 1" at bounding box center [305, 82] width 281 height 49
click at [209, 209] on div at bounding box center [305, 216] width 281 height 49
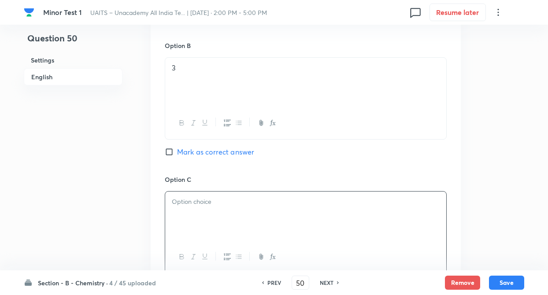
paste div
drag, startPoint x: 181, startPoint y: 211, endPoint x: 211, endPoint y: 228, distance: 34.3
click at [211, 228] on div "4 (4) 1" at bounding box center [305, 216] width 281 height 49
click at [78, 177] on div "Question 50 Settings English" at bounding box center [73, 56] width 99 height 1121
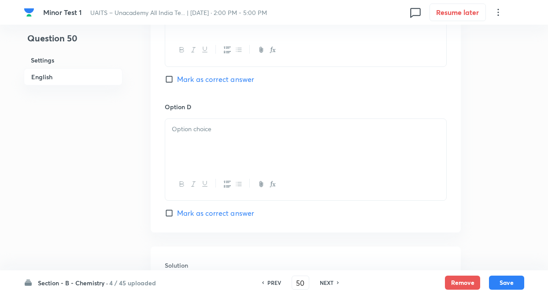
scroll to position [758, 0]
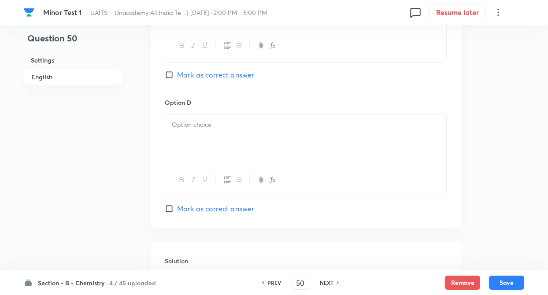
click at [168, 127] on div at bounding box center [305, 139] width 281 height 49
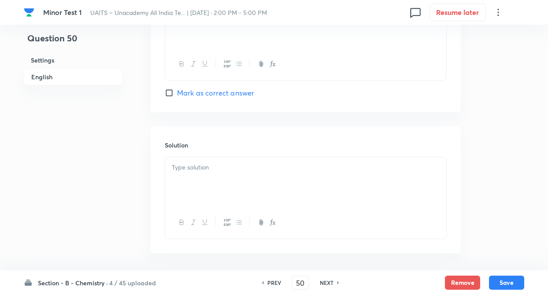
scroll to position [882, 0]
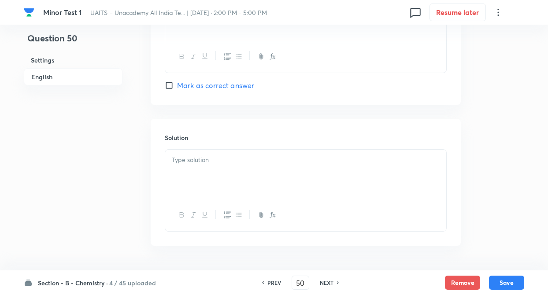
click at [194, 165] on div at bounding box center [305, 174] width 281 height 49
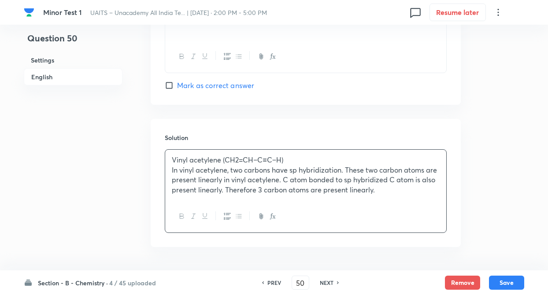
click at [81, 281] on h6 "Section - B - Chemistry ·" at bounding box center [73, 283] width 70 height 9
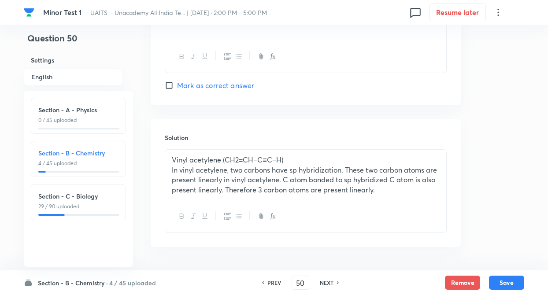
click at [100, 281] on h6 "Section - B - Chemistry ·" at bounding box center [73, 283] width 70 height 9
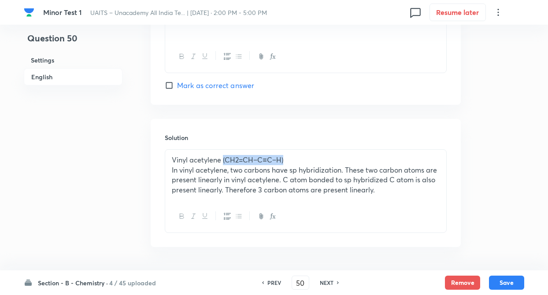
drag, startPoint x: 224, startPoint y: 160, endPoint x: 287, endPoint y: 157, distance: 64.0
click at [287, 157] on p "Vinyl acetylene (CH2=CH−C≡C−H)" at bounding box center [306, 160] width 268 height 10
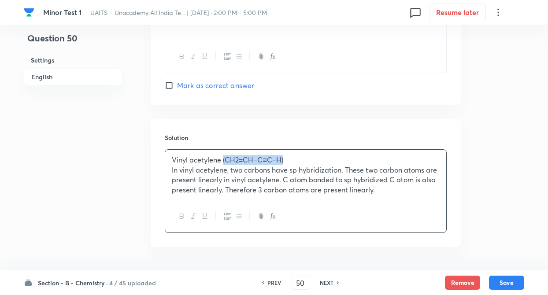
copy p "(CH2=CH−C≡C−H)"
click at [496, 279] on button "Save" at bounding box center [506, 282] width 35 height 14
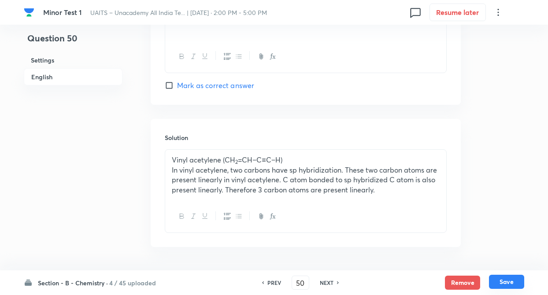
click at [505, 285] on button "Save" at bounding box center [506, 282] width 35 height 14
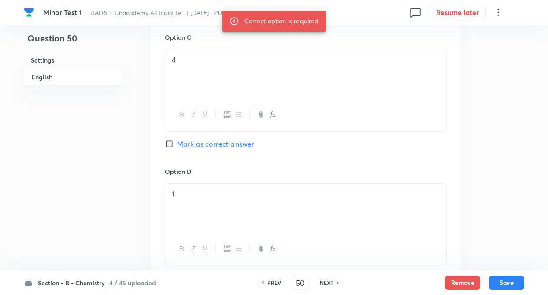
scroll to position [688, 0]
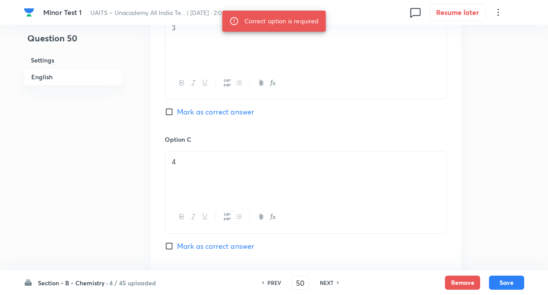
scroll to position [547, 0]
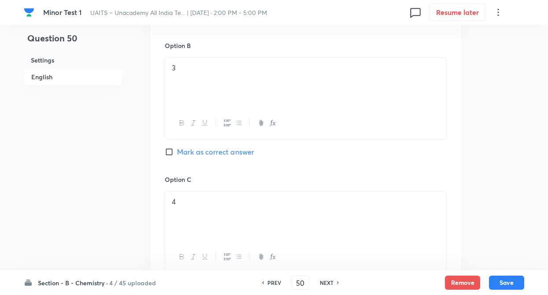
click at [168, 151] on input "Mark as correct answer" at bounding box center [171, 152] width 12 height 9
checkbox input "true"
click at [123, 149] on div "Question 50 Settings English Settings Type Single choice correct 4 options + 4 …" at bounding box center [274, 57] width 501 height 1122
click at [123, 201] on div "Question 50 Settings English Settings Type Single choice correct 4 options + 4 …" at bounding box center [274, 57] width 501 height 1122
click at [508, 278] on button "Save" at bounding box center [506, 282] width 35 height 14
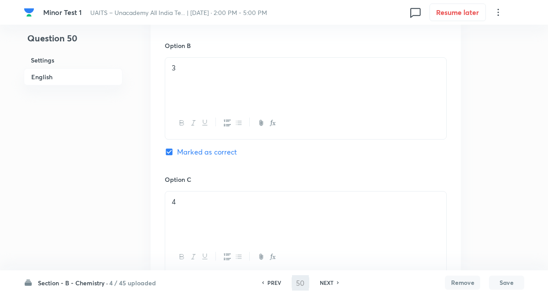
type input "51"
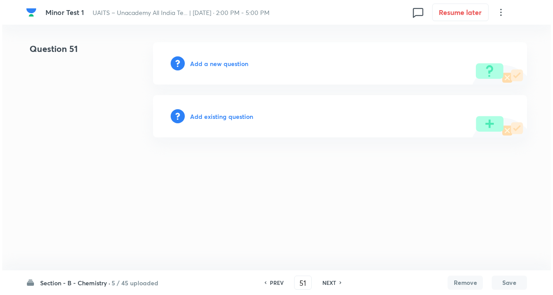
scroll to position [0, 0]
click at [213, 59] on h6 "Add a new question" at bounding box center [219, 63] width 58 height 9
click at [213, 59] on h6 "Choose a question type" at bounding box center [224, 63] width 68 height 9
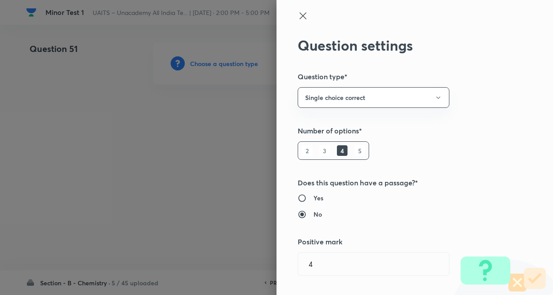
click at [489, 148] on div "Question settings Question type* Single choice correct Number of options* 2 3 4…" at bounding box center [414, 147] width 276 height 295
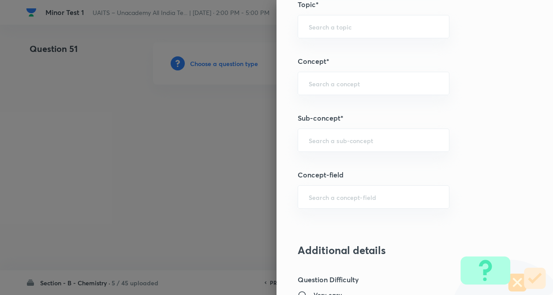
scroll to position [459, 0]
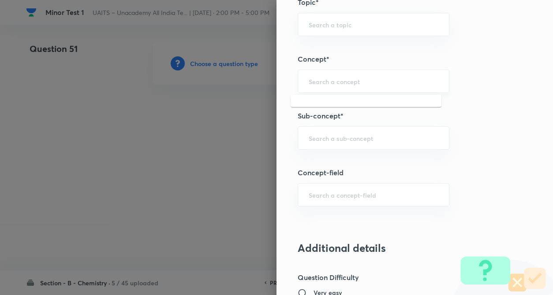
click at [313, 85] on input "text" at bounding box center [374, 81] width 130 height 8
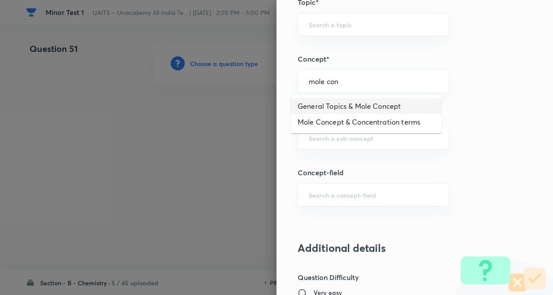
click at [322, 103] on li "General Topics & Mole Concept" at bounding box center [366, 106] width 151 height 16
type input "General Topics & Mole Concept"
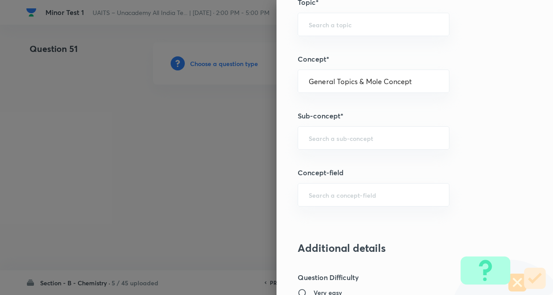
type input "Chemistry"
type input "Physical Chemistry"
click at [326, 132] on div "​" at bounding box center [374, 138] width 152 height 23
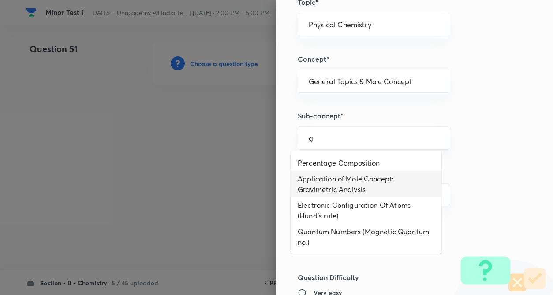
click at [348, 189] on li "Application of Mole Concept: Gravimetric Analysis" at bounding box center [366, 184] width 151 height 26
type input "Application of Mole Concept: Gravimetric Analysis"
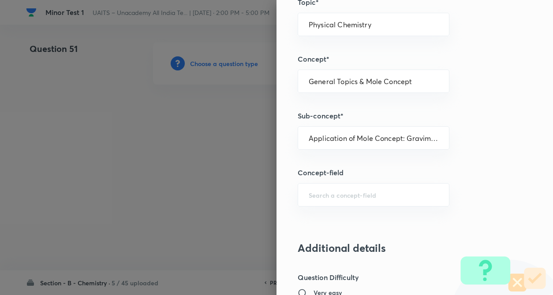
click at [484, 185] on div "Question settings Question type* Single choice correct Number of options* 2 3 4…" at bounding box center [414, 147] width 276 height 295
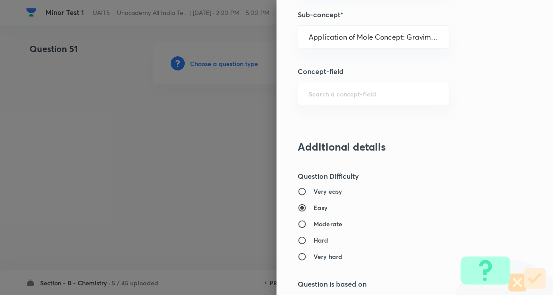
scroll to position [635, 0]
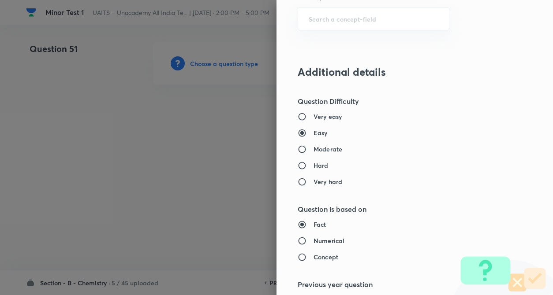
click at [498, 178] on div "Question settings Question type* Single choice correct Number of options* 2 3 4…" at bounding box center [414, 147] width 276 height 295
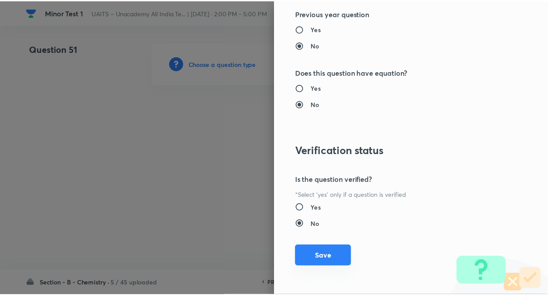
scroll to position [907, 0]
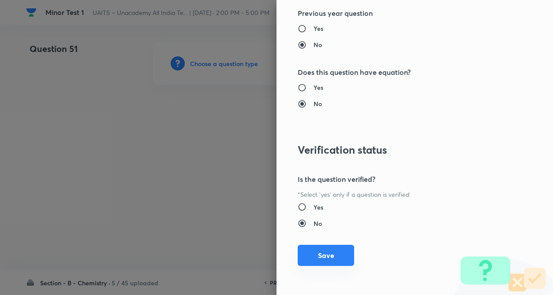
click at [303, 256] on button "Save" at bounding box center [326, 255] width 56 height 21
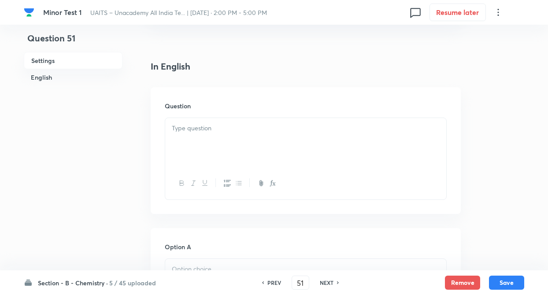
scroll to position [212, 0]
click at [187, 139] on div at bounding box center [305, 141] width 281 height 49
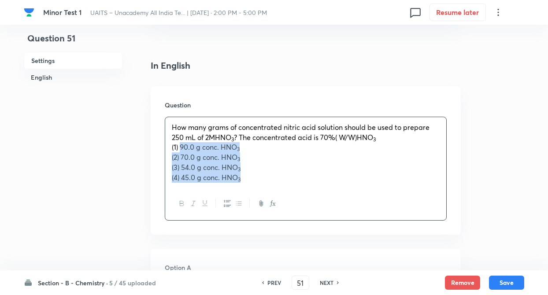
drag, startPoint x: 180, startPoint y: 145, endPoint x: 256, endPoint y: 179, distance: 82.5
click at [256, 179] on div "How many grams of concentrated nitric acid solution should be used to prepare 2…" at bounding box center [305, 152] width 281 height 71
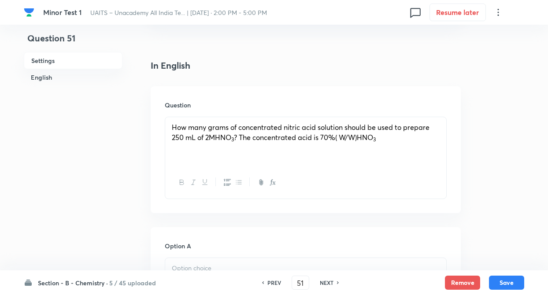
click at [362, 139] on span "? The concentrated acid is 70%( W/W)HNO" at bounding box center [303, 137] width 139 height 9
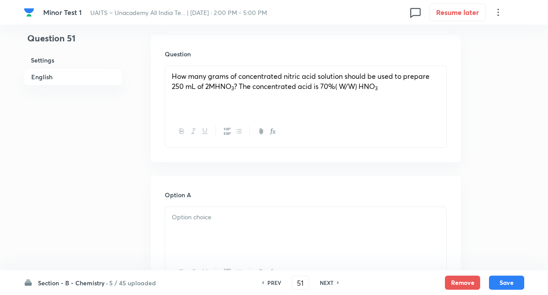
scroll to position [265, 0]
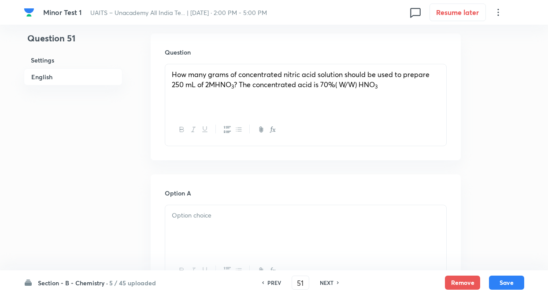
click at [193, 218] on p at bounding box center [306, 216] width 268 height 10
paste div
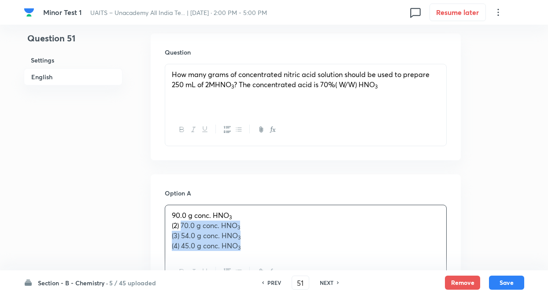
drag, startPoint x: 183, startPoint y: 225, endPoint x: 287, endPoint y: 262, distance: 111.0
click at [287, 262] on div "90.0 g conc. HNO 3 (2) 70.0 g conc. HNO 3 (3) 54.0 g conc. HNO 3 (4) 45.0 g con…" at bounding box center [306, 247] width 282 height 84
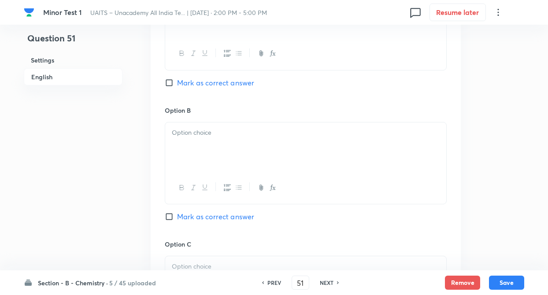
scroll to position [494, 0]
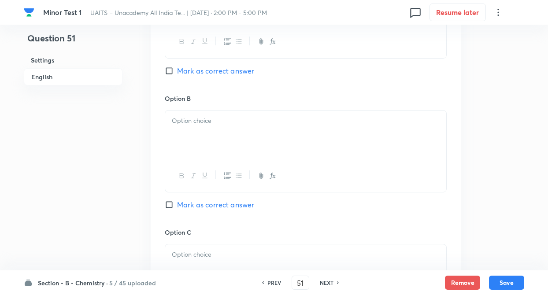
click at [193, 131] on div at bounding box center [305, 135] width 281 height 49
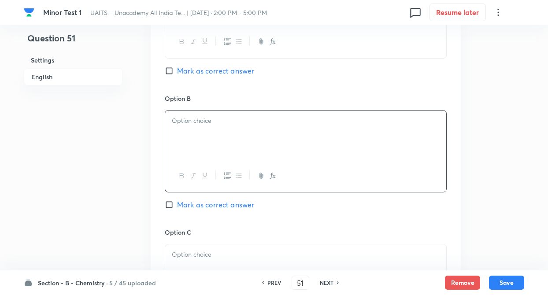
paste div
drag, startPoint x: 182, startPoint y: 128, endPoint x: 293, endPoint y: 186, distance: 125.4
click at [293, 186] on div "70.0 g conc. HNO 3 (3) 54.0 g conc. HNO 3 (4) 45.0 g conc. HNO 3" at bounding box center [306, 151] width 282 height 82
click at [233, 244] on div "Option C Mark as correct answer" at bounding box center [306, 295] width 282 height 134
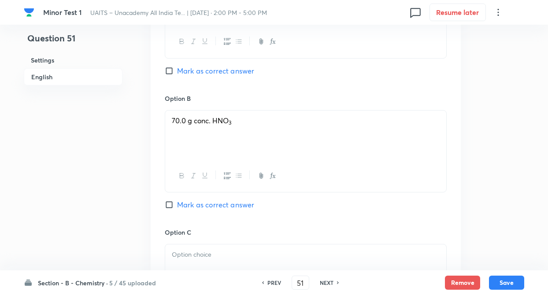
click at [229, 263] on div at bounding box center [305, 269] width 281 height 49
click at [131, 220] on div "Question 51 Settings English Settings Type Single choice correct 4 options + 4 …" at bounding box center [274, 109] width 501 height 1121
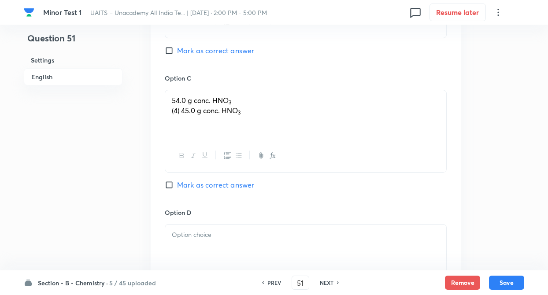
scroll to position [653, 0]
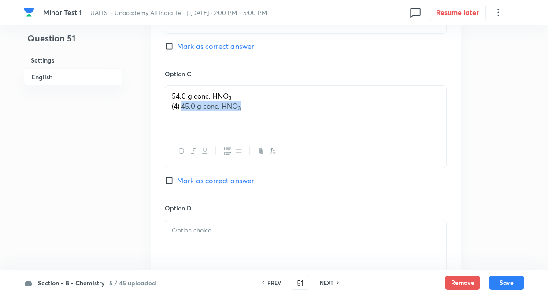
drag, startPoint x: 182, startPoint y: 108, endPoint x: 313, endPoint y: 125, distance: 131.7
click at [313, 125] on div "54.0 g conc. HNO 3 (4) 45.0 g conc. HNO 3" at bounding box center [305, 110] width 281 height 49
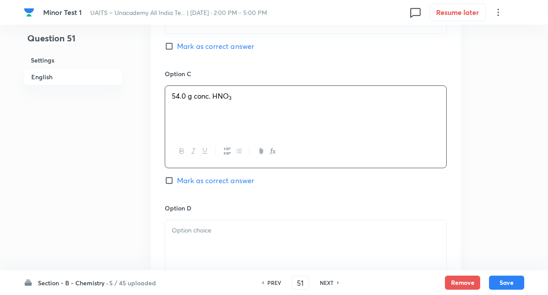
click at [223, 263] on div at bounding box center [305, 244] width 281 height 49
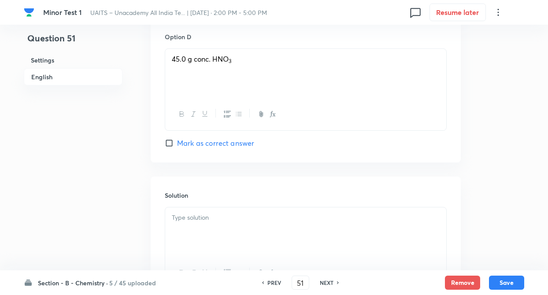
scroll to position [847, 0]
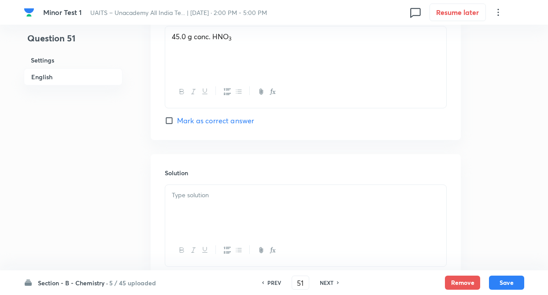
click at [171, 116] on input "Mark as correct answer" at bounding box center [171, 120] width 12 height 9
checkbox input "true"
click at [190, 198] on p at bounding box center [306, 195] width 268 height 10
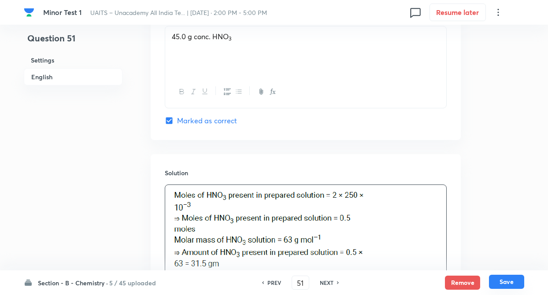
click at [511, 281] on button "Save" at bounding box center [506, 282] width 35 height 14
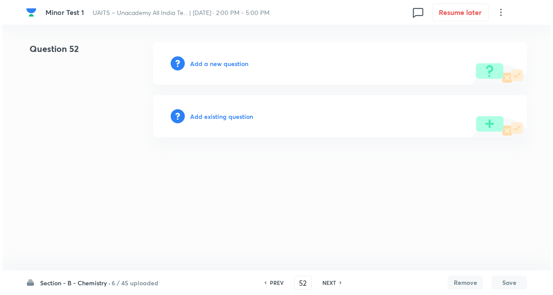
scroll to position [0, 0]
click at [220, 120] on h6 "Add existing question" at bounding box center [221, 116] width 63 height 9
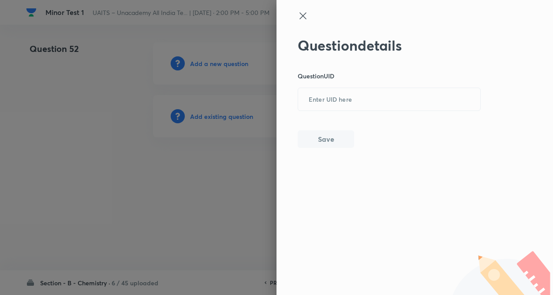
click at [220, 120] on div at bounding box center [276, 147] width 553 height 295
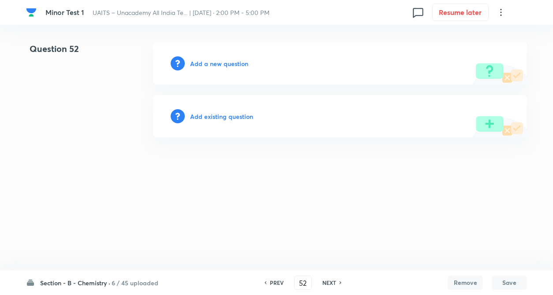
click at [273, 281] on h6 "PREV" at bounding box center [277, 283] width 14 height 8
type input "51"
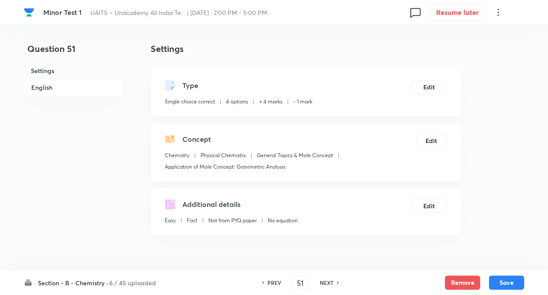
checkbox input "true"
click at [325, 284] on h6 "NEXT" at bounding box center [327, 283] width 14 height 8
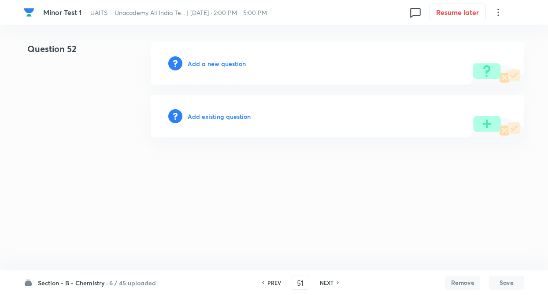
type input "52"
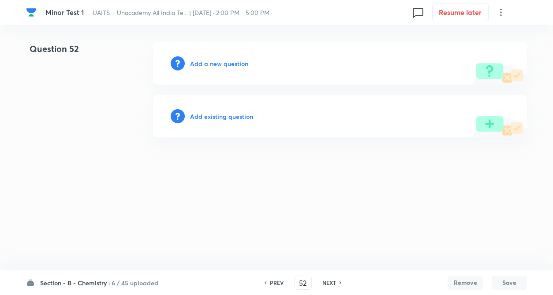
click at [216, 65] on h6 "Add a new question" at bounding box center [219, 63] width 58 height 9
click at [216, 65] on h6 "Choose a question type" at bounding box center [224, 63] width 68 height 9
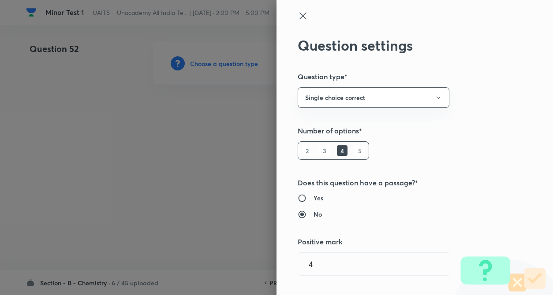
click at [445, 121] on div "Question settings Question type* Single choice correct Number of options* 2 3 4…" at bounding box center [414, 147] width 276 height 295
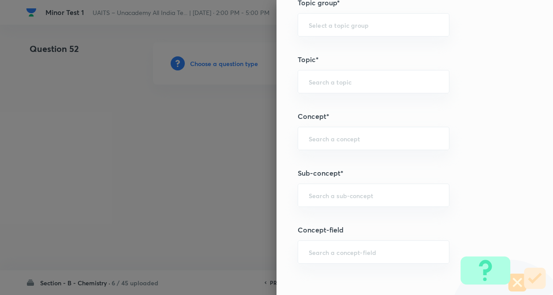
scroll to position [406, 0]
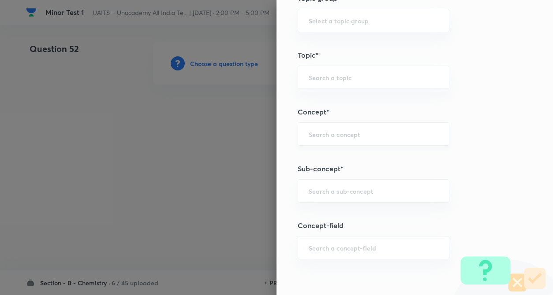
click at [309, 141] on div "​" at bounding box center [374, 134] width 152 height 23
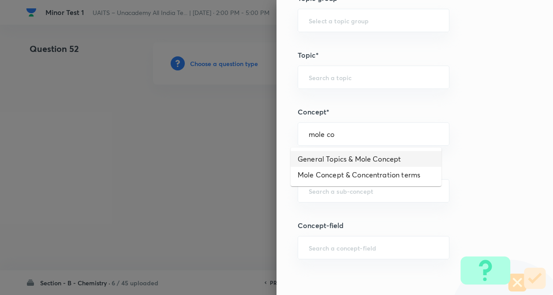
click at [314, 159] on li "General Topics & Mole Concept" at bounding box center [366, 159] width 151 height 16
type input "General Topics & Mole Concept"
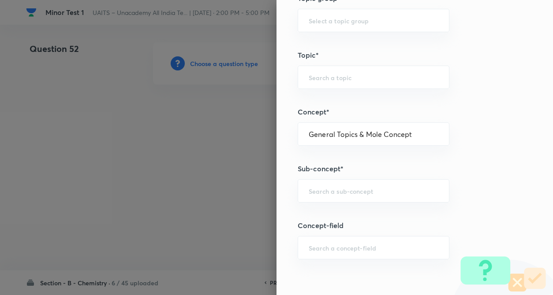
type input "Chemistry"
type input "Physical Chemistry"
click at [318, 185] on div "​" at bounding box center [374, 190] width 152 height 23
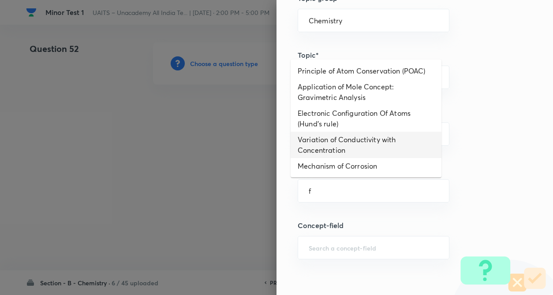
click at [331, 149] on li "Variation of Conductivity with Concentration" at bounding box center [366, 145] width 151 height 26
type input "Variation of Conductivity with Concentration"
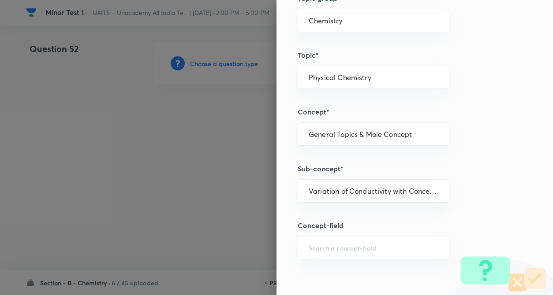
click at [466, 169] on h5 "Sub-concept*" at bounding box center [400, 169] width 205 height 11
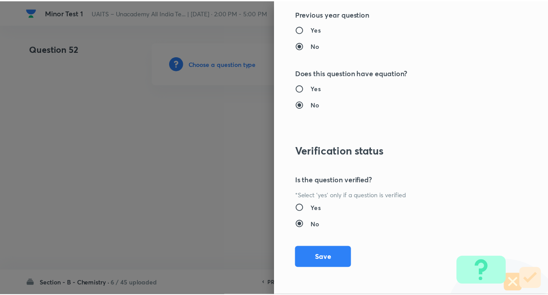
scroll to position [907, 0]
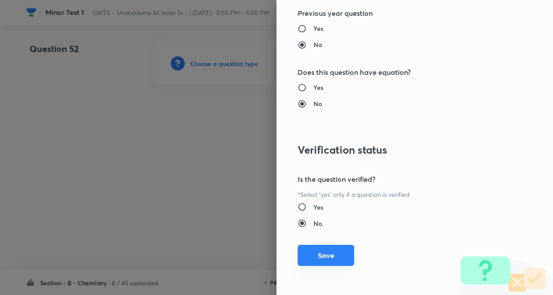
click at [321, 259] on button "Save" at bounding box center [326, 255] width 56 height 21
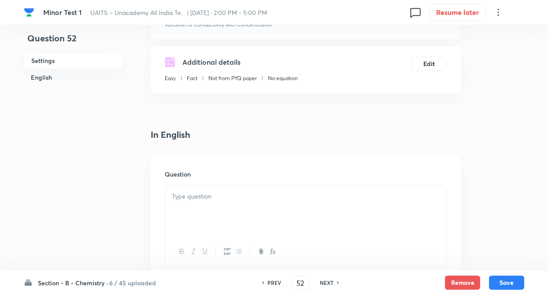
scroll to position [176, 0]
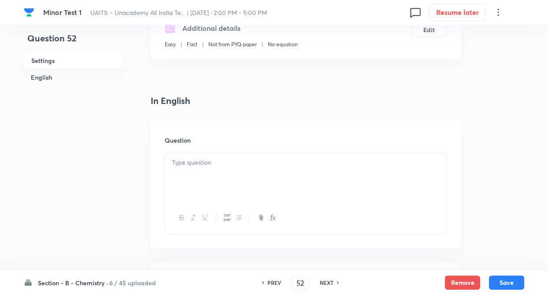
click at [191, 162] on p at bounding box center [306, 163] width 268 height 10
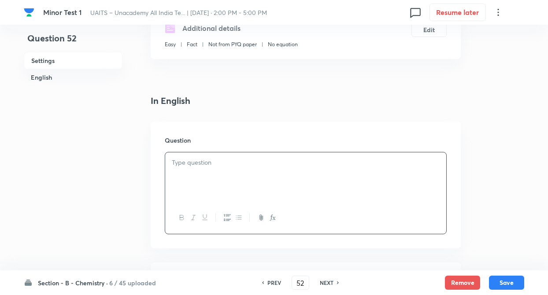
paste div
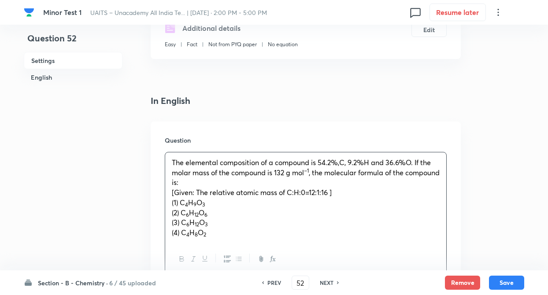
click at [171, 193] on div "The elemental composition of a compound is 54.2%,C, 9.2%H and 36.6%O. If the mo…" at bounding box center [305, 198] width 281 height 91
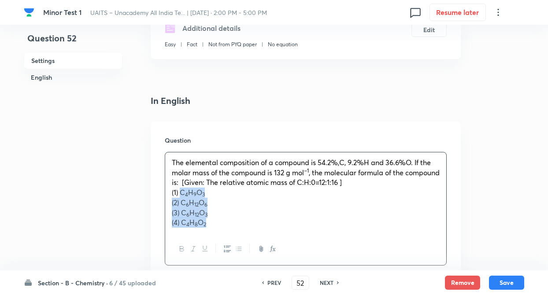
drag, startPoint x: 180, startPoint y: 194, endPoint x: 218, endPoint y: 240, distance: 60.1
click at [218, 240] on div "The elemental composition of a compound is 54.2%,C, 9.2%H and 36.6%O. If the mo…" at bounding box center [306, 209] width 282 height 114
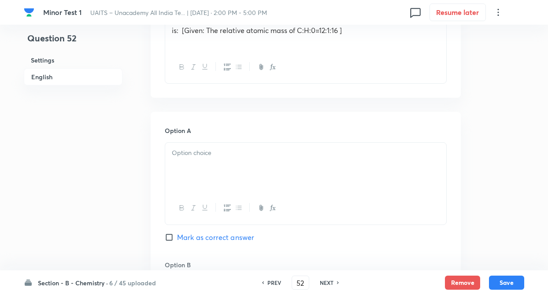
scroll to position [335, 0]
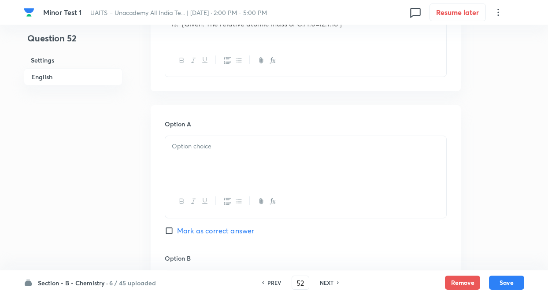
click at [193, 152] on div at bounding box center [305, 160] width 281 height 49
paste div
drag, startPoint x: 183, startPoint y: 154, endPoint x: 243, endPoint y: 200, distance: 75.5
click at [243, 200] on div "C 4 H 9 O 3 (2) C 6 H 12 O 6 (3) C 6 H 12 O 3 (4) C 4 H 8 O 2" at bounding box center [306, 178] width 282 height 84
click at [53, 161] on div "Question 52 Settings English" at bounding box center [73, 268] width 99 height 1122
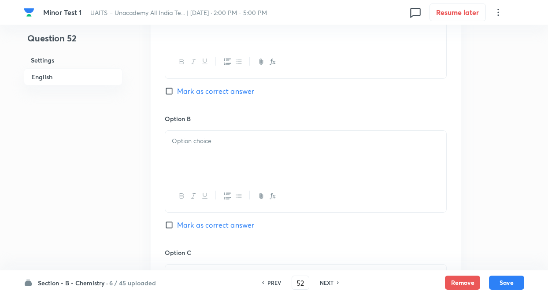
scroll to position [476, 0]
click at [194, 158] on div at bounding box center [305, 154] width 281 height 49
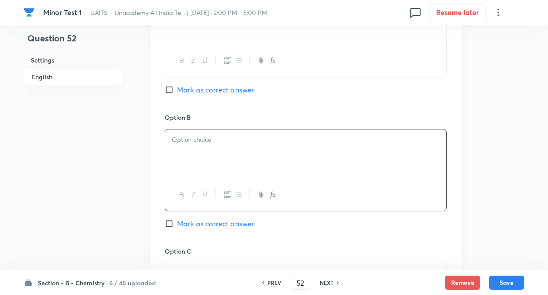
paste div
drag, startPoint x: 183, startPoint y: 149, endPoint x: 257, endPoint y: 191, distance: 85.9
click at [257, 191] on div "C 6 H 12 O 6 (3) C 6 H 12 O 3 (4) C 4 H 8 O 2" at bounding box center [306, 170] width 282 height 82
click at [122, 169] on div "Question 52 Settings English" at bounding box center [73, 127] width 99 height 1122
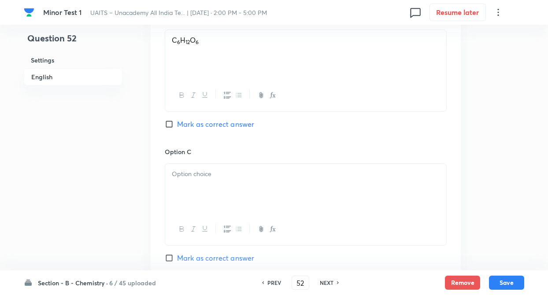
scroll to position [600, 0]
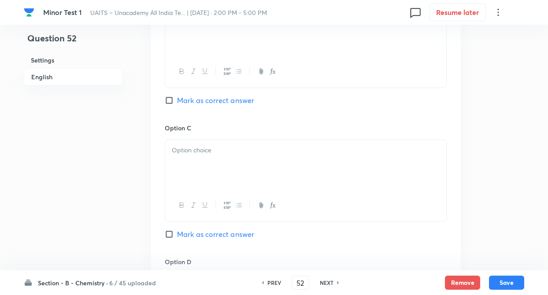
click at [183, 153] on p at bounding box center [306, 151] width 268 height 10
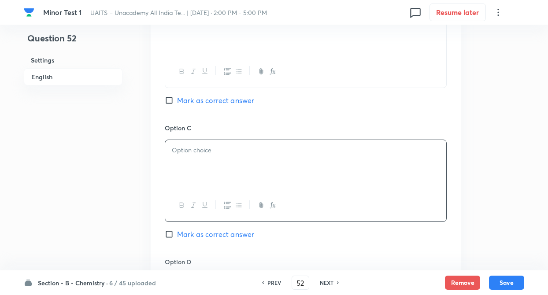
paste div
drag, startPoint x: 181, startPoint y: 158, endPoint x: 317, endPoint y: 218, distance: 149.4
click at [317, 218] on div "C 6 H 12 O 3 (4) C 4 H 8 O 2" at bounding box center [306, 181] width 282 height 82
click at [110, 155] on div "Question 52 Settings English" at bounding box center [73, 4] width 99 height 1122
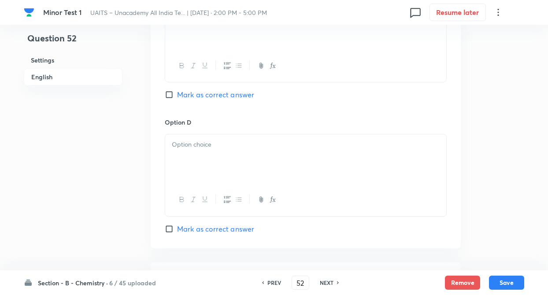
scroll to position [741, 0]
click at [175, 154] on div at bounding box center [305, 157] width 281 height 49
click at [167, 94] on input "Mark as correct answer" at bounding box center [171, 93] width 12 height 9
checkbox input "true"
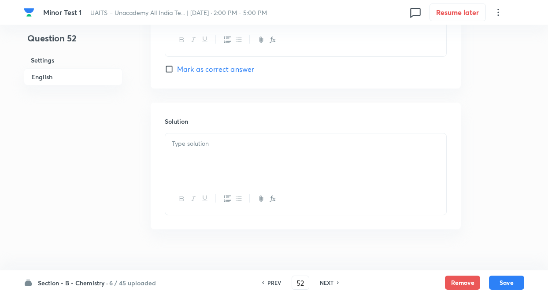
scroll to position [911, 0]
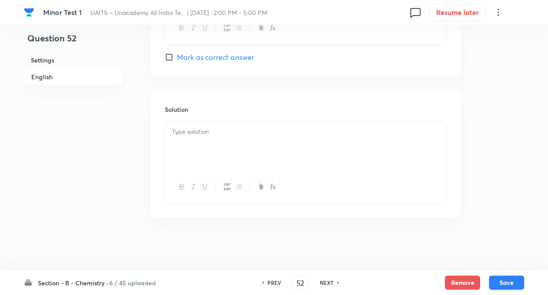
click at [186, 135] on p at bounding box center [306, 132] width 268 height 10
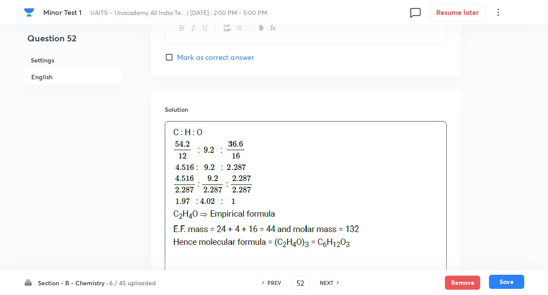
click at [502, 280] on button "Save" at bounding box center [506, 282] width 35 height 14
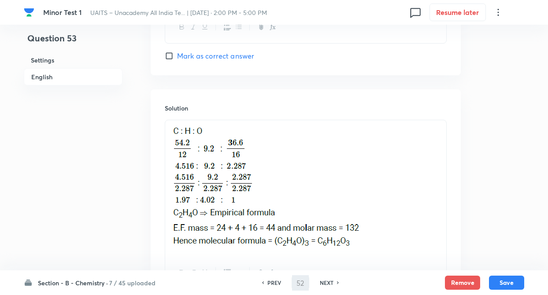
type input "53"
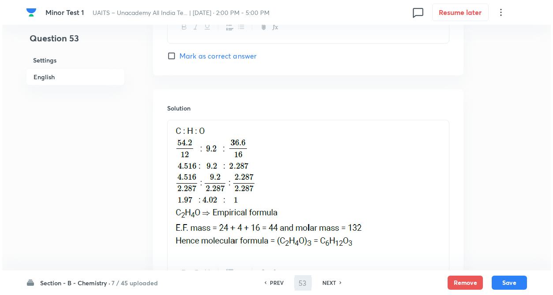
scroll to position [0, 0]
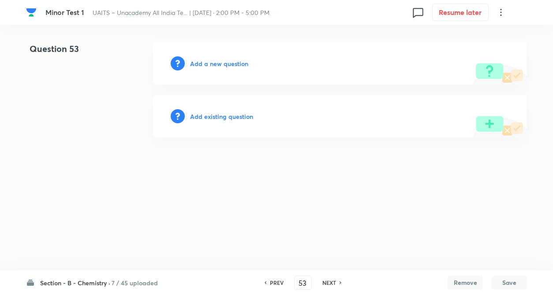
click at [203, 65] on h6 "Add a new question" at bounding box center [219, 63] width 58 height 9
click at [203, 65] on h6 "Choose a question type" at bounding box center [224, 63] width 68 height 9
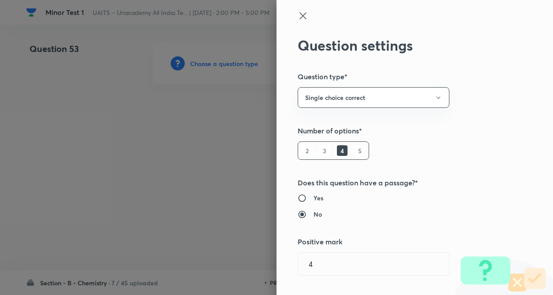
click at [466, 134] on h5 "Number of options*" at bounding box center [400, 131] width 205 height 11
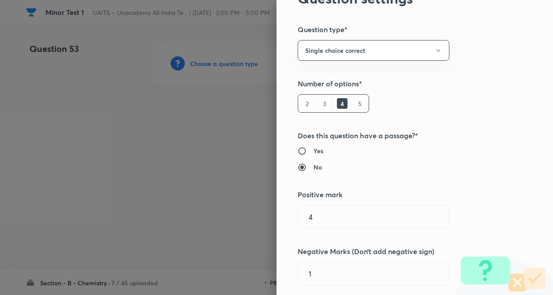
scroll to position [71, 0]
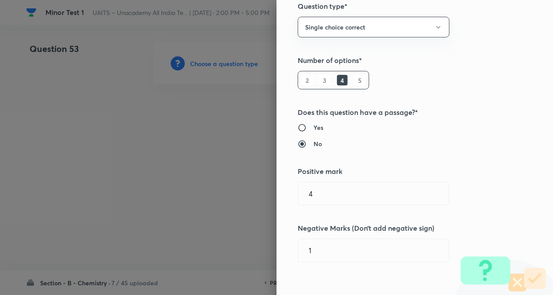
click at [242, 147] on div at bounding box center [276, 147] width 553 height 295
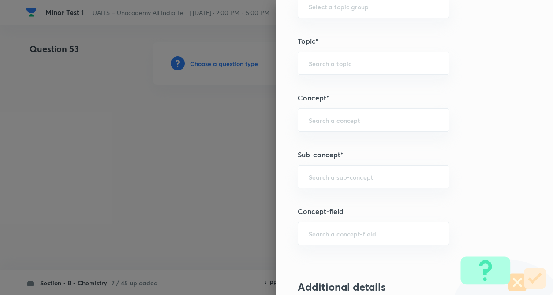
scroll to position [423, 0]
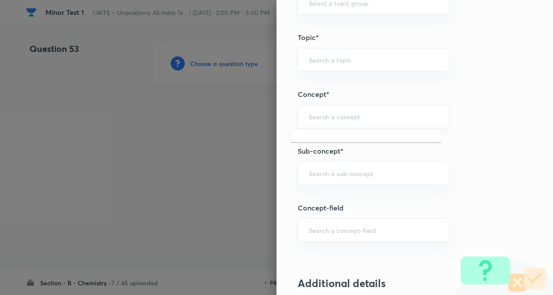
click at [316, 119] on input "text" at bounding box center [374, 116] width 130 height 8
type input "c"
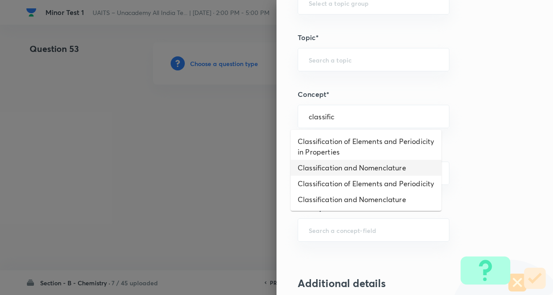
click at [332, 164] on li "Classification and Nomenclature" at bounding box center [366, 168] width 151 height 16
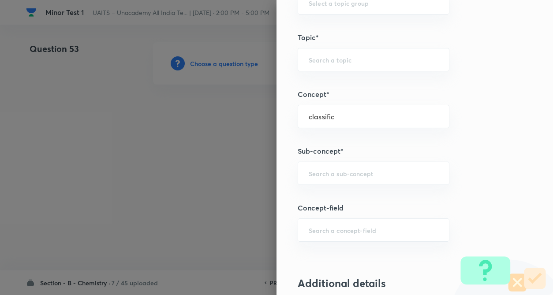
type input "Classification and Nomenclature"
type input "Chemistry"
type input "Organic Chemistry"
click at [332, 170] on input "text" at bounding box center [374, 173] width 130 height 8
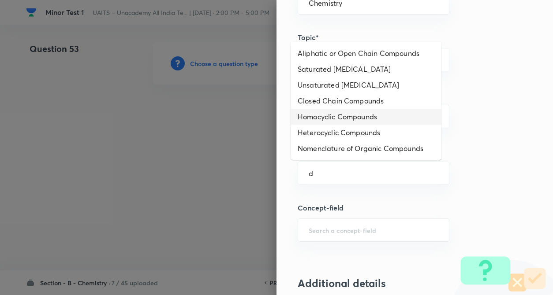
click at [351, 120] on li "Homocyclic Compounds" at bounding box center [366, 117] width 151 height 16
type input "Homocyclic Compounds"
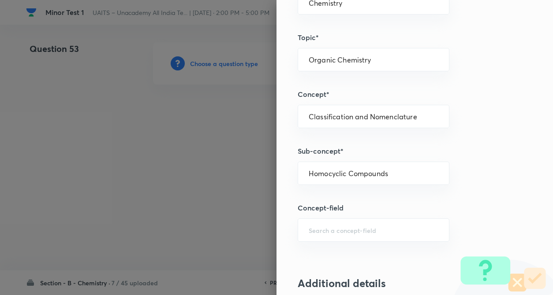
click at [456, 131] on div "Question settings Question type* Single choice correct Number of options* 2 3 4…" at bounding box center [414, 147] width 276 height 295
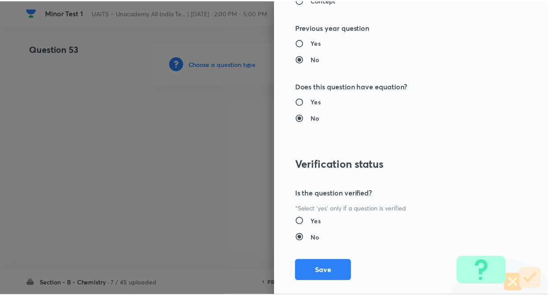
scroll to position [907, 0]
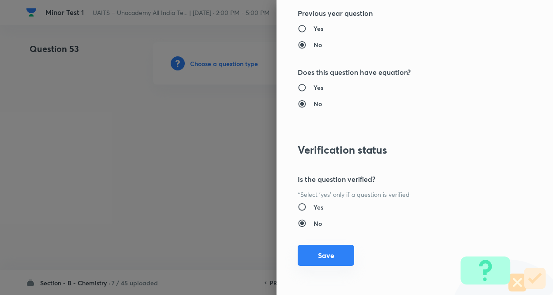
click at [319, 255] on button "Save" at bounding box center [326, 255] width 56 height 21
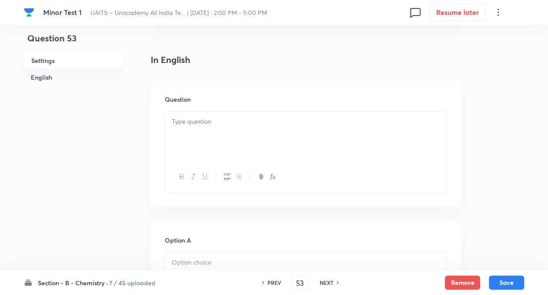
scroll to position [212, 0]
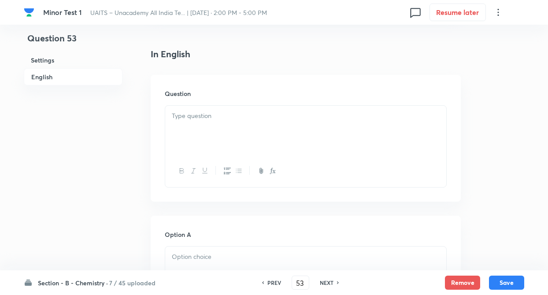
click at [184, 117] on p at bounding box center [306, 116] width 268 height 10
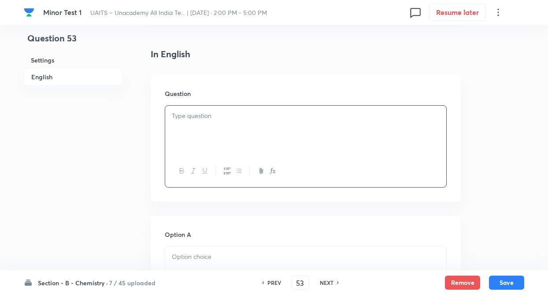
paste div
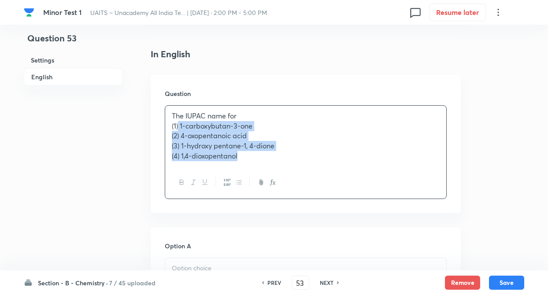
drag, startPoint x: 179, startPoint y: 127, endPoint x: 283, endPoint y: 166, distance: 110.5
click at [283, 166] on div "The IUPAC name for (1) 1-carboxybutan-3-one (2) 4-oxopentanoic acid (3) 1-hydro…" at bounding box center [305, 136] width 281 height 61
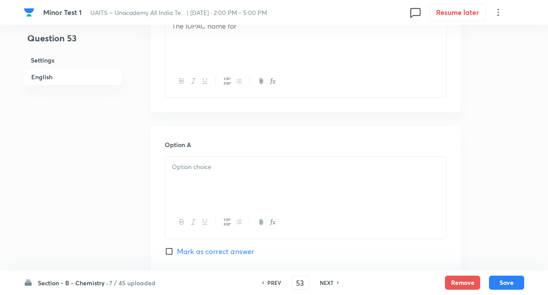
scroll to position [370, 0]
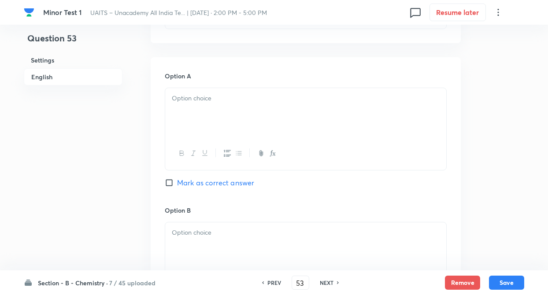
click at [199, 112] on div at bounding box center [305, 112] width 281 height 49
paste div
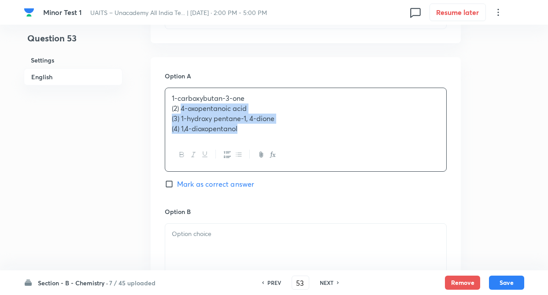
drag, startPoint x: 181, startPoint y: 110, endPoint x: 325, endPoint y: 169, distance: 156.4
click at [325, 169] on div "1-carboxybutan-3-one (2) 4-oxopentanoic acid (3) 1-hydroxy pentane-1, 4-dione (…" at bounding box center [306, 130] width 282 height 84
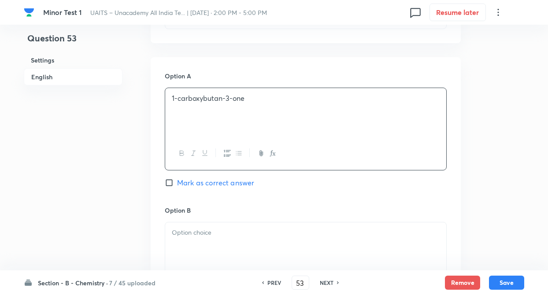
click at [311, 226] on div at bounding box center [305, 247] width 281 height 49
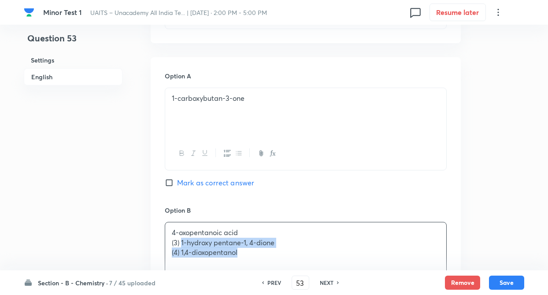
drag, startPoint x: 182, startPoint y: 243, endPoint x: 266, endPoint y: 271, distance: 88.4
click at [266, 271] on div "Minor Test 1 UAITS – Unacademy All India Te... | Oct 5, 2025 · 2:00 PM - 5:00 P…" at bounding box center [274, 226] width 548 height 1109
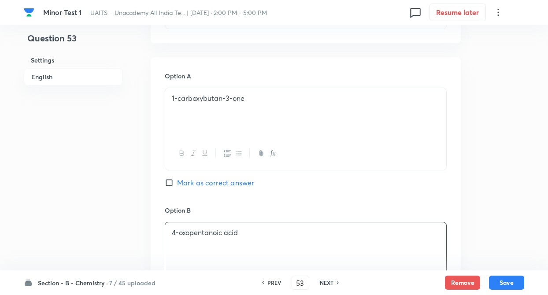
click at [135, 232] on div "Question 53 Settings English Settings Type Single choice correct 4 options + 4 …" at bounding box center [274, 226] width 501 height 1109
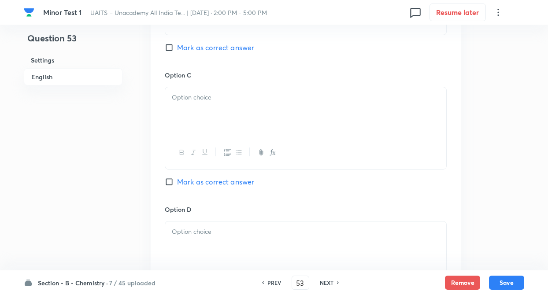
scroll to position [670, 0]
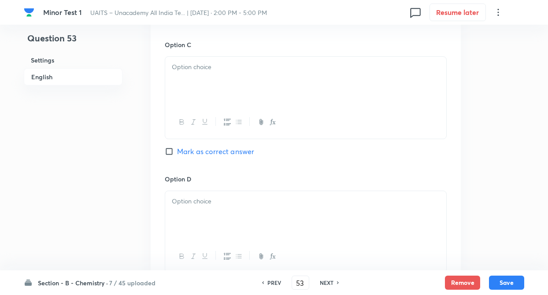
click at [198, 97] on div at bounding box center [305, 81] width 281 height 49
paste div
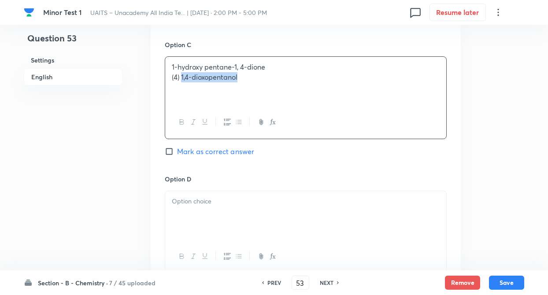
drag, startPoint x: 181, startPoint y: 76, endPoint x: 340, endPoint y: 124, distance: 165.4
click at [340, 124] on div "1-hydroxy pentane-1, 4-dione (4) 1,4-dioxopentanol" at bounding box center [306, 97] width 282 height 82
click at [297, 204] on p at bounding box center [306, 202] width 268 height 10
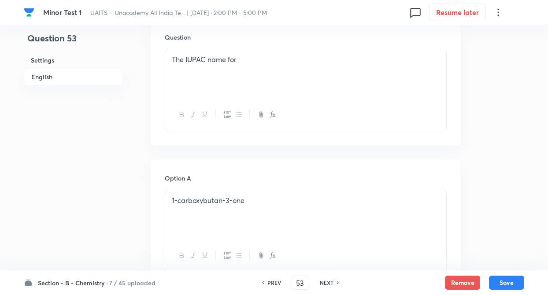
scroll to position [265, 0]
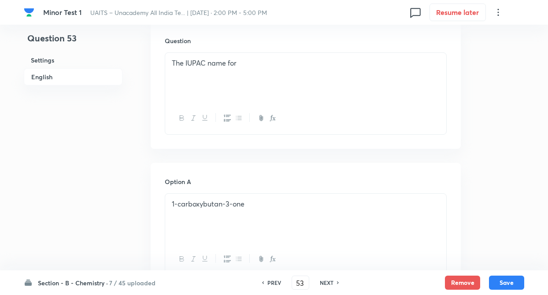
click at [182, 81] on div "The IUPAC name for" at bounding box center [305, 77] width 281 height 49
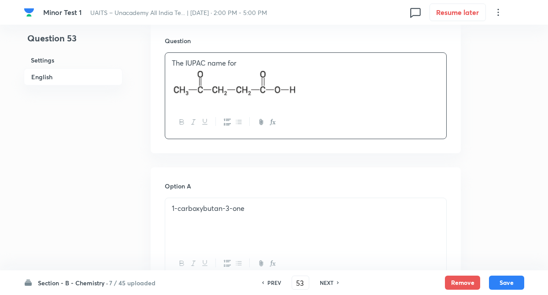
click at [168, 82] on div "The IUPAC name for" at bounding box center [305, 79] width 281 height 53
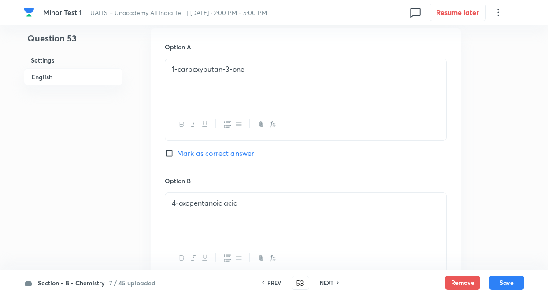
scroll to position [441, 0]
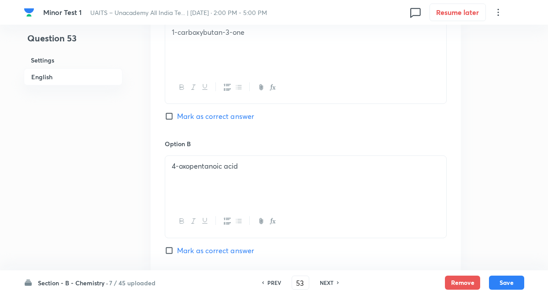
click at [168, 250] on input "Mark as correct answer" at bounding box center [171, 250] width 12 height 9
checkbox input "true"
click at [127, 206] on div "Question 53 Settings English Settings Type Single choice correct 4 options + 4 …" at bounding box center [274, 158] width 501 height 1114
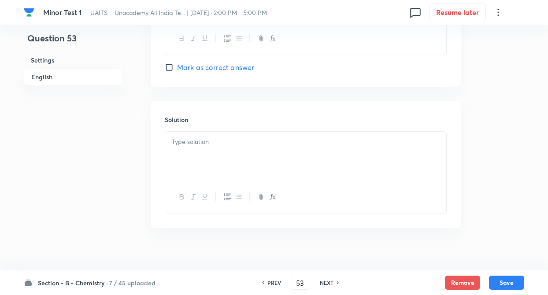
scroll to position [903, 0]
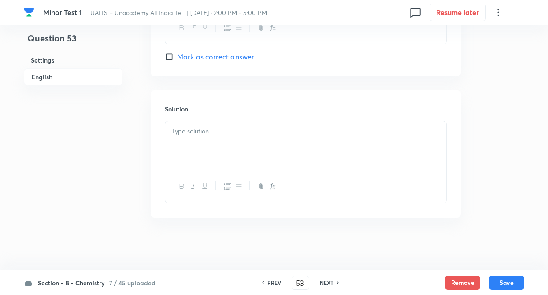
click at [181, 131] on p at bounding box center [306, 132] width 268 height 10
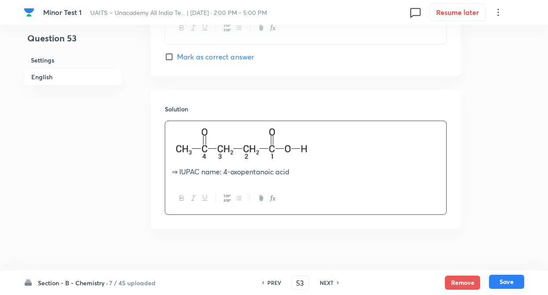
click at [499, 282] on button "Save" at bounding box center [506, 282] width 35 height 14
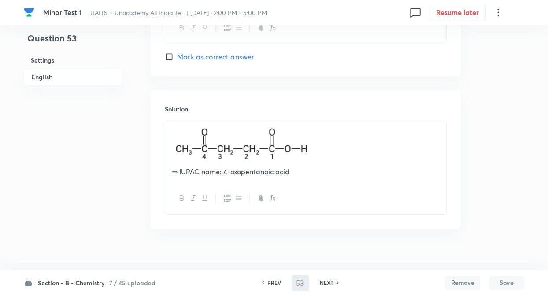
type input "54"
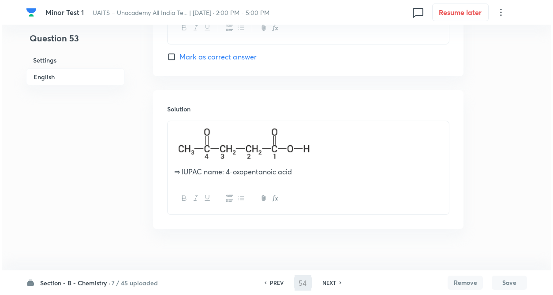
scroll to position [0, 0]
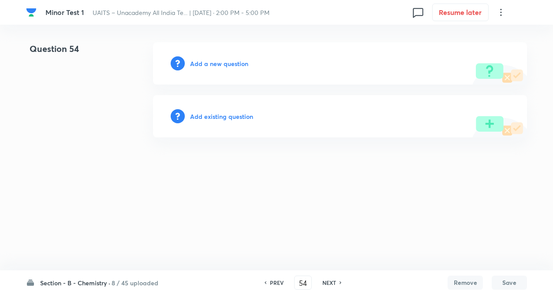
click at [213, 117] on h6 "Add existing question" at bounding box center [221, 116] width 63 height 9
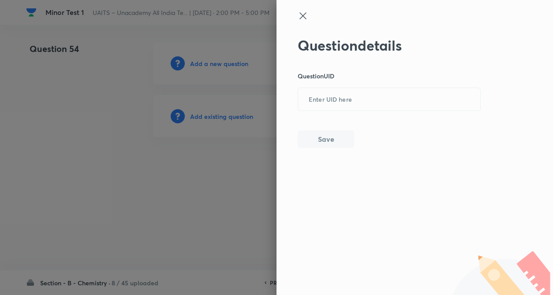
click at [213, 117] on div at bounding box center [276, 147] width 553 height 295
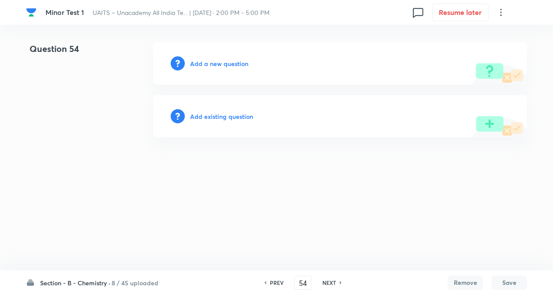
click at [213, 63] on h6 "Add a new question" at bounding box center [219, 63] width 58 height 9
click at [213, 63] on h6 "Choose a question type" at bounding box center [224, 63] width 68 height 9
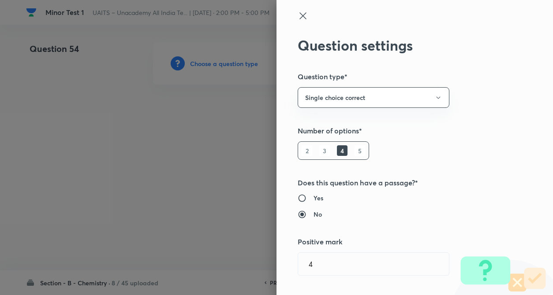
click at [455, 152] on div "Question settings Question type* Single choice correct Number of options* 2 3 4…" at bounding box center [414, 147] width 276 height 295
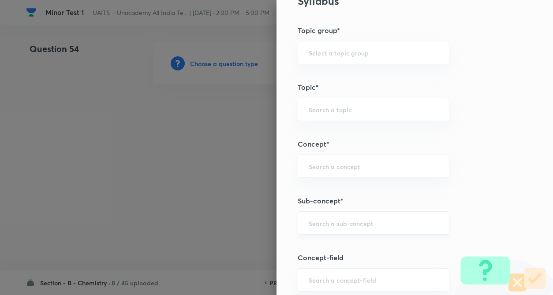
scroll to position [423, 0]
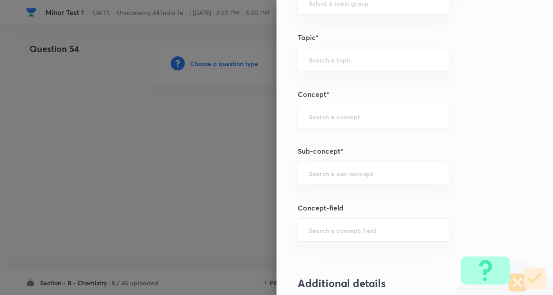
click at [321, 108] on div "​" at bounding box center [374, 116] width 152 height 23
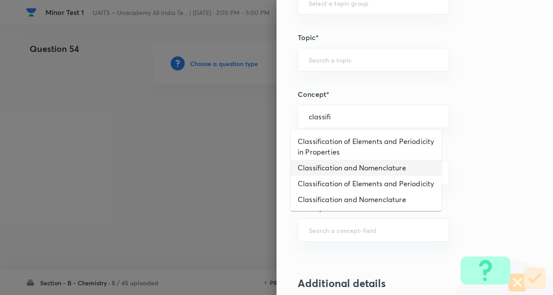
click at [331, 172] on li "Classification and Nomenclature" at bounding box center [366, 168] width 151 height 16
type input "Classification and Nomenclature"
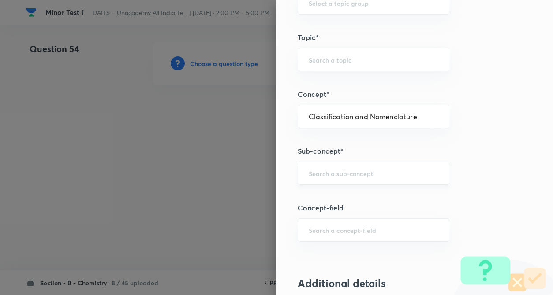
type input "Chemistry"
type input "Organic Chemistry"
click at [323, 182] on div "​" at bounding box center [374, 173] width 152 height 23
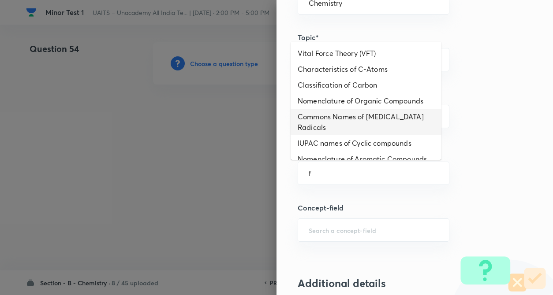
click at [351, 119] on li "Commons Names of Hydrocarbon Radicals" at bounding box center [366, 122] width 151 height 26
type input "Commons Names of Hydrocarbon Radicals"
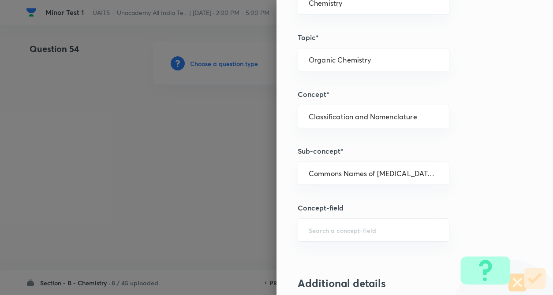
click at [466, 127] on div "Question settings Question type* Single choice correct Number of options* 2 3 4…" at bounding box center [414, 147] width 276 height 295
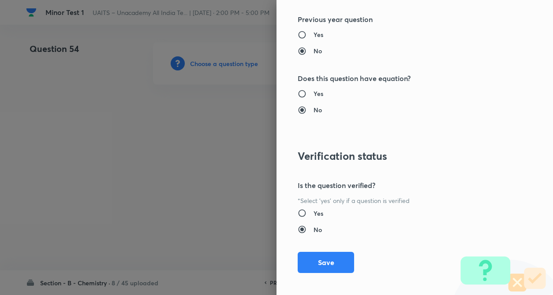
scroll to position [907, 0]
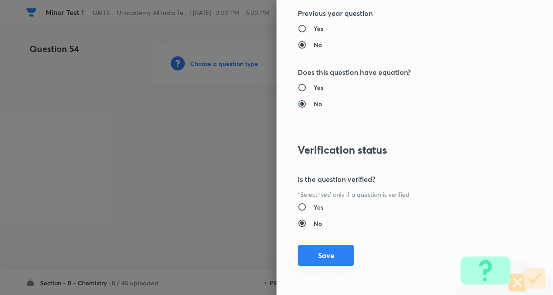
click at [310, 254] on button "Save" at bounding box center [326, 255] width 56 height 21
click at [92, 157] on div at bounding box center [276, 147] width 553 height 295
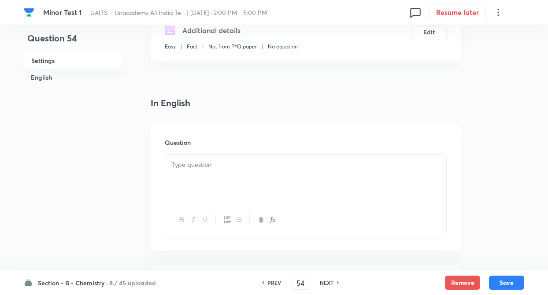
scroll to position [212, 0]
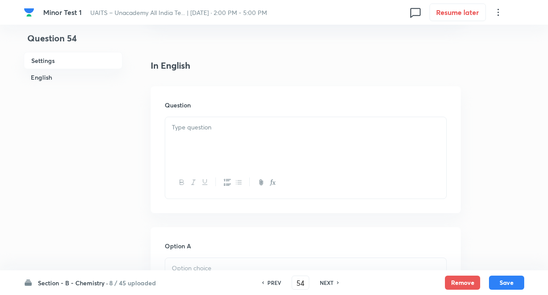
click at [191, 130] on p at bounding box center [306, 128] width 268 height 10
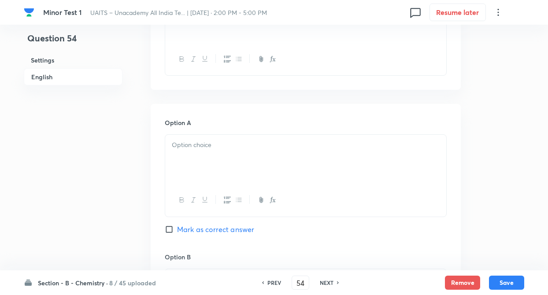
scroll to position [353, 0]
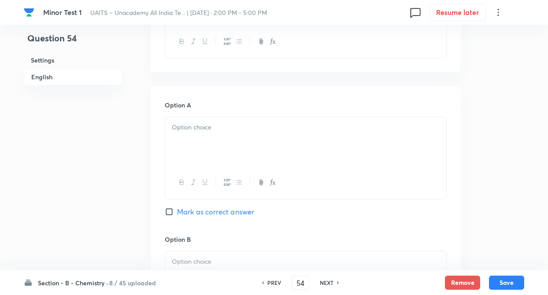
click at [188, 130] on p at bounding box center [306, 128] width 268 height 10
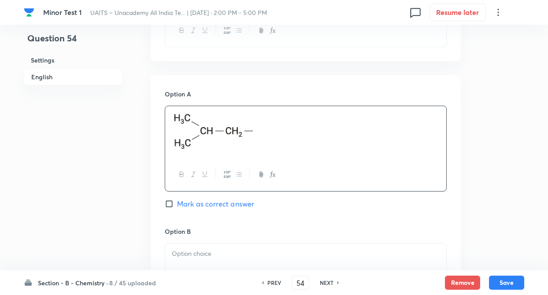
click at [123, 193] on div "Question 54 Settings English Settings Type Single choice correct 4 options + 4 …" at bounding box center [274, 241] width 501 height 1124
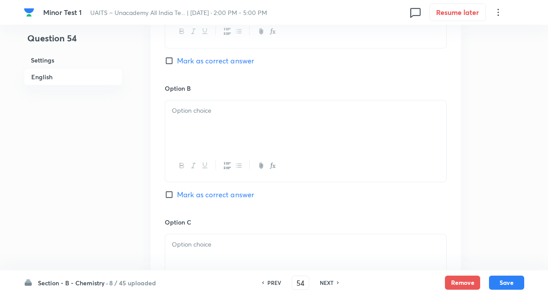
scroll to position [529, 0]
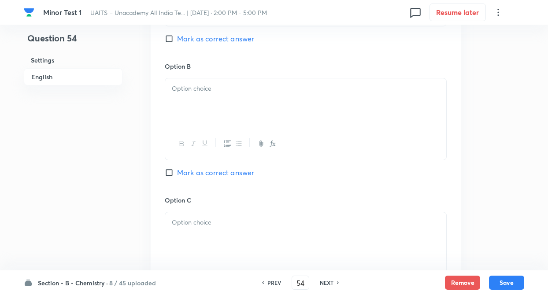
click at [191, 106] on div at bounding box center [305, 102] width 281 height 49
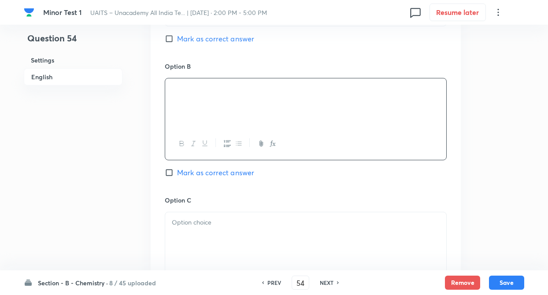
click at [183, 223] on p at bounding box center [306, 223] width 268 height 10
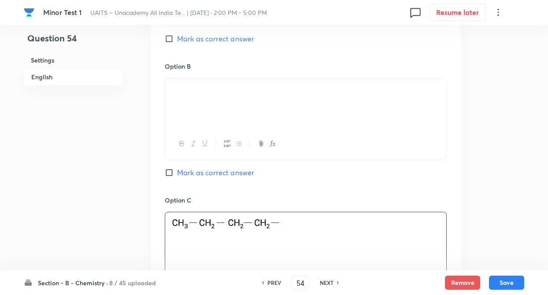
click at [126, 183] on div "Question 54 Settings English Settings Type Single choice correct 4 options + 4 …" at bounding box center [274, 75] width 501 height 1124
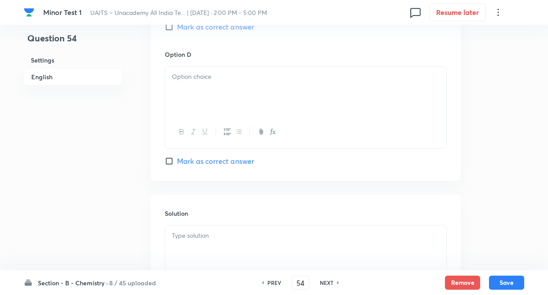
scroll to position [811, 0]
click at [178, 96] on div at bounding box center [305, 88] width 281 height 49
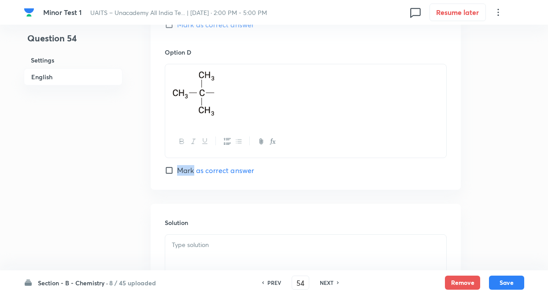
drag, startPoint x: 142, startPoint y: 176, endPoint x: 168, endPoint y: 244, distance: 72.1
click at [172, 248] on div at bounding box center [305, 259] width 281 height 49
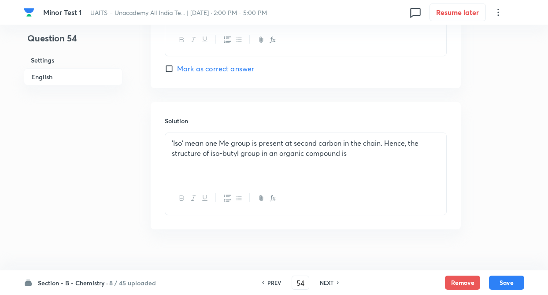
scroll to position [925, 0]
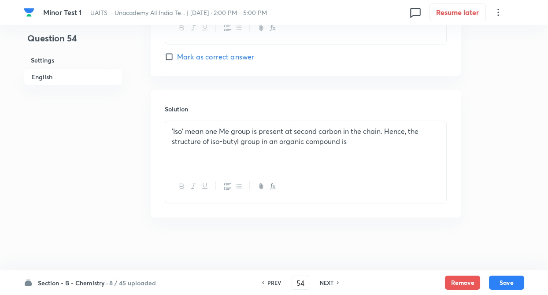
click at [352, 150] on div "'Iso' mean one Me group is present at second carbon in the chain. Hence, the st…" at bounding box center [305, 145] width 281 height 49
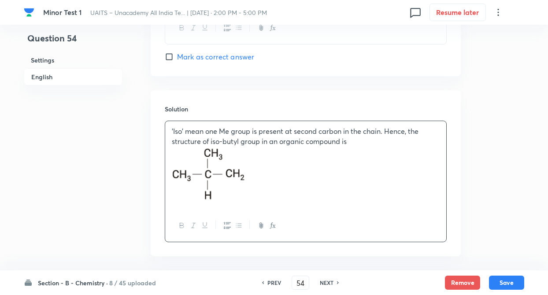
click at [168, 158] on div "'Iso' mean one Me group is present at second carbon in the chain. Hence, the st…" at bounding box center [305, 165] width 281 height 88
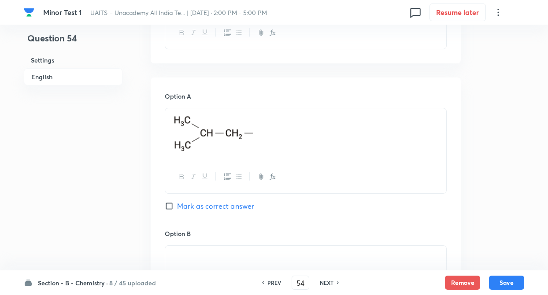
scroll to position [361, 0]
click at [169, 205] on input "Mark as correct answer" at bounding box center [171, 207] width 12 height 9
checkbox input "true"
click at [497, 280] on button "Save" at bounding box center [506, 282] width 35 height 14
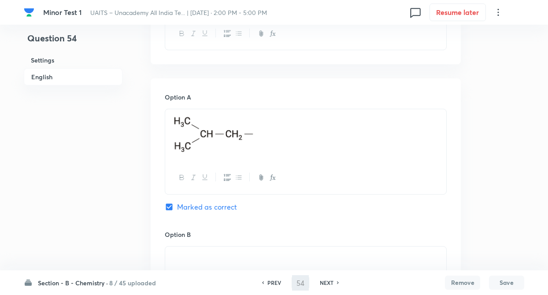
type input "55"
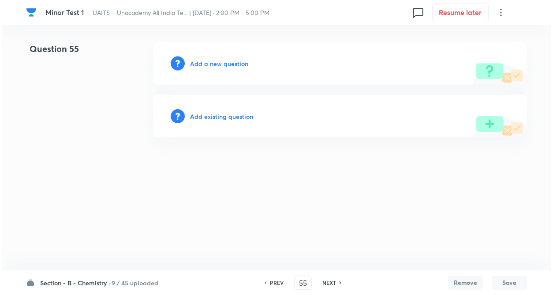
scroll to position [0, 0]
click at [201, 65] on h6 "Add a new question" at bounding box center [219, 63] width 58 height 9
click at [201, 65] on h6 "Choose a question type" at bounding box center [224, 63] width 68 height 9
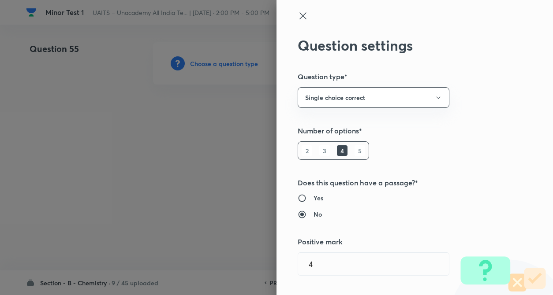
click at [471, 151] on div "Question settings Question type* Single choice correct Number of options* 2 3 4…" at bounding box center [414, 147] width 276 height 295
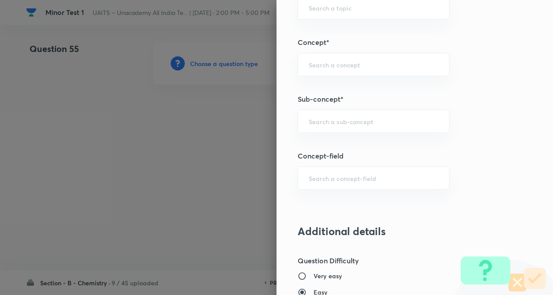
scroll to position [476, 0]
click at [326, 65] on input "text" at bounding box center [374, 64] width 130 height 8
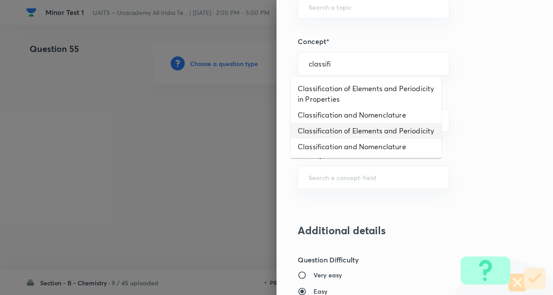
click at [343, 124] on li "Classification of Elements and Periodicity" at bounding box center [366, 131] width 151 height 16
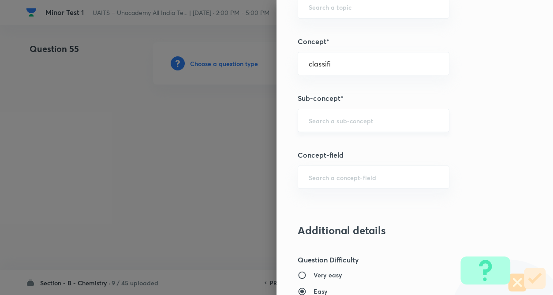
type input "Classification of Elements and Periodicity"
type input "Chemistry"
click at [346, 13] on div "Physical Chemistry ​" at bounding box center [374, 6] width 152 height 23
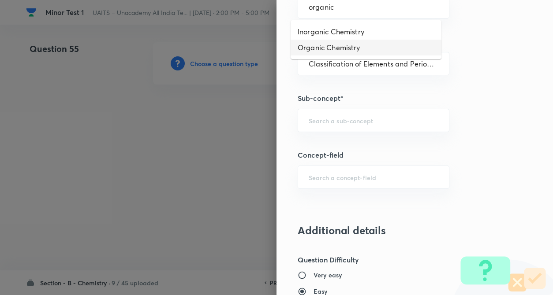
click at [337, 42] on li "Organic Chemistry" at bounding box center [366, 48] width 151 height 16
type input "Organic Chemistry"
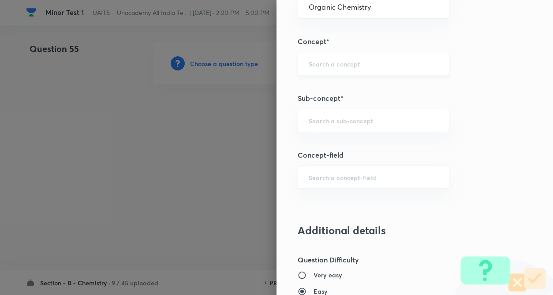
click at [340, 57] on div "​" at bounding box center [374, 63] width 152 height 23
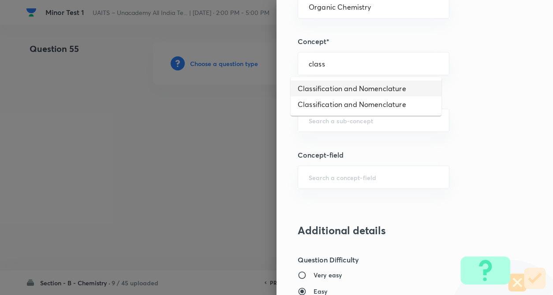
click at [347, 85] on li "Classification and Nomenclature" at bounding box center [366, 89] width 151 height 16
type input "Classification and Nomenclature"
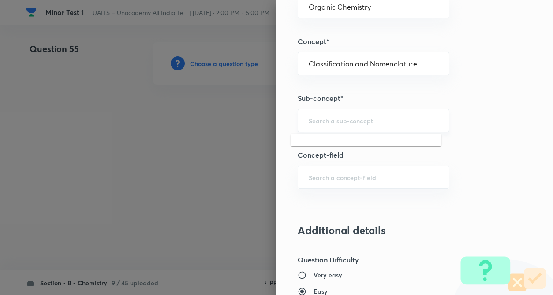
click at [338, 124] on input "text" at bounding box center [374, 120] width 130 height 8
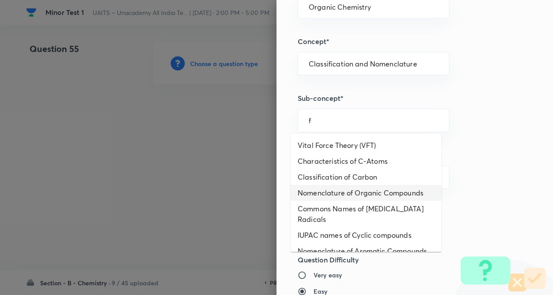
click at [321, 196] on li "Nomenclature of Organic Compounds" at bounding box center [366, 193] width 151 height 16
type input "Nomenclature of Organic Compounds"
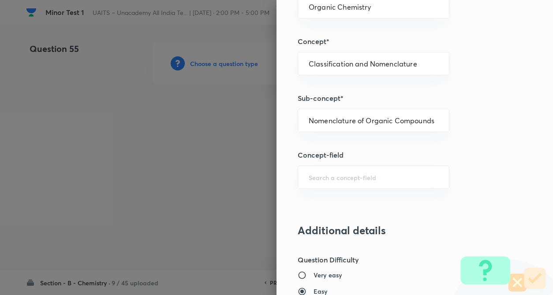
click at [474, 194] on div "Question settings Question type* Single choice correct Number of options* 2 3 4…" at bounding box center [414, 147] width 276 height 295
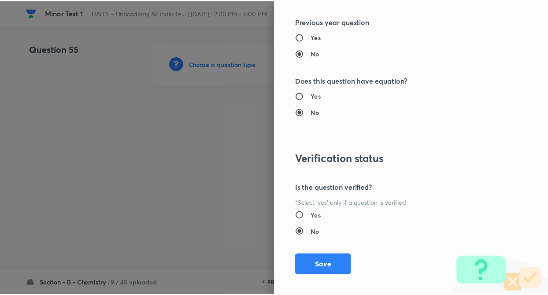
scroll to position [907, 0]
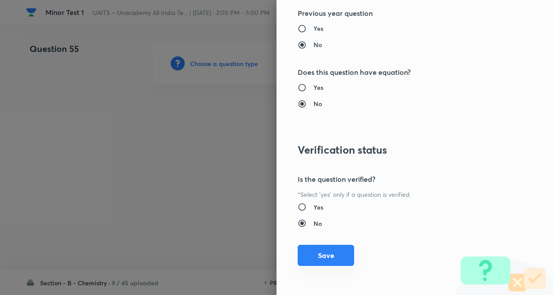
click at [313, 254] on button "Save" at bounding box center [326, 255] width 56 height 21
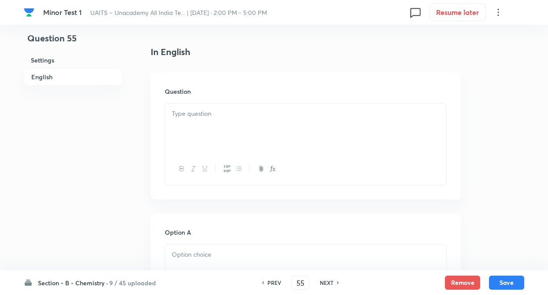
scroll to position [229, 0]
click at [197, 142] on div at bounding box center [305, 124] width 281 height 49
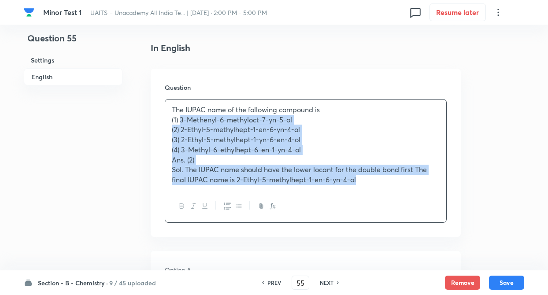
drag, startPoint x: 180, startPoint y: 120, endPoint x: 381, endPoint y: 193, distance: 213.8
click at [381, 193] on div "The IUPAC name of the following compound is (1) 3-Methenyl-6-methyloct-7-yn-5-o…" at bounding box center [306, 161] width 282 height 124
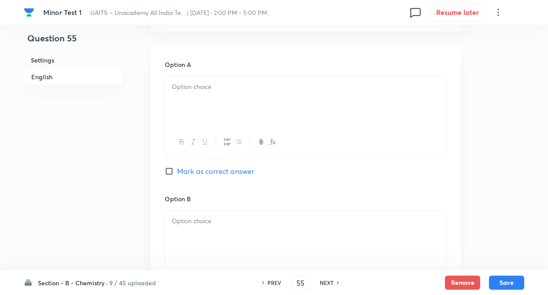
scroll to position [406, 0]
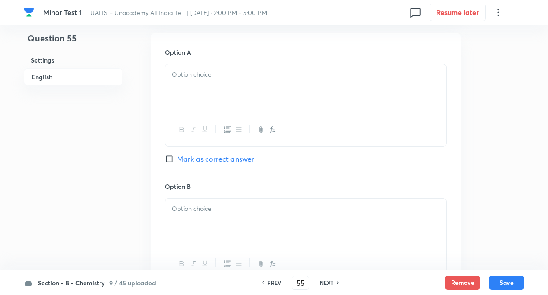
click at [183, 73] on p at bounding box center [306, 75] width 268 height 10
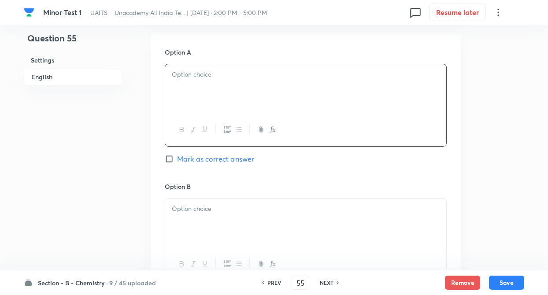
paste div
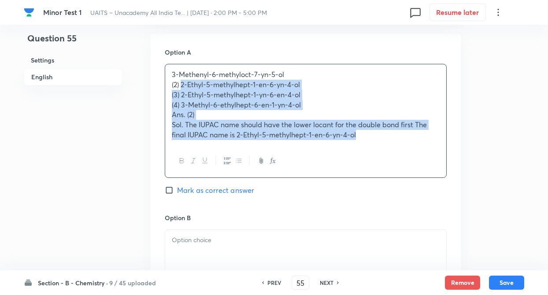
drag, startPoint x: 181, startPoint y: 84, endPoint x: 387, endPoint y: 158, distance: 218.8
click at [387, 158] on div "3-Methenyl-6-methyloct-7-yn-5-ol (2) 2-Ethyl-5-methylhept-1-en-6-yn-4-ol (3) 2-…" at bounding box center [306, 121] width 282 height 114
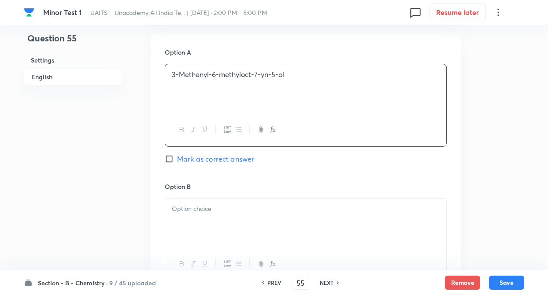
click at [311, 208] on p at bounding box center [306, 209] width 268 height 10
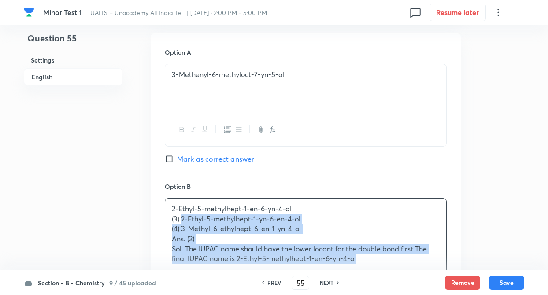
drag, startPoint x: 182, startPoint y: 217, endPoint x: 380, endPoint y: 269, distance: 204.6
click at [380, 269] on div "2-Ethyl-5-methylhept-1-en-6-yn-4-ol (3) 2-Ethyl-5-methylhept-1-yn-6-en-4-ol (4)…" at bounding box center [305, 234] width 281 height 71
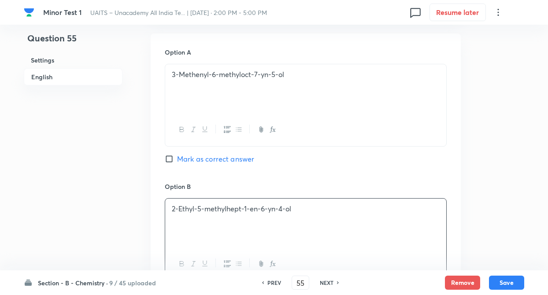
click at [112, 197] on div "Question 55 Settings English" at bounding box center [73, 197] width 99 height 1121
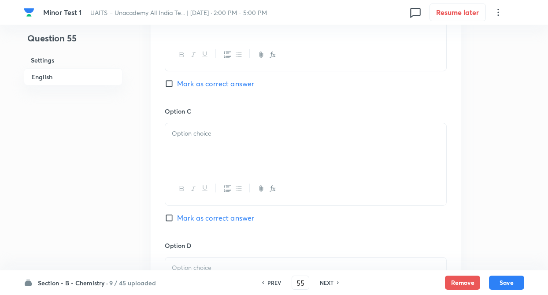
scroll to position [635, 0]
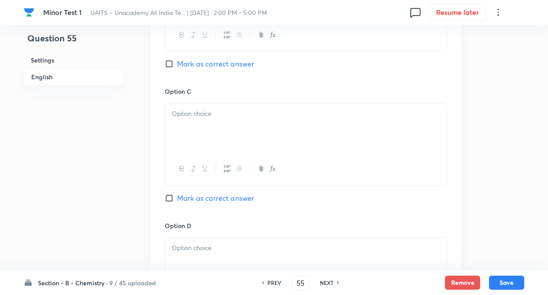
click at [193, 125] on div at bounding box center [305, 128] width 281 height 49
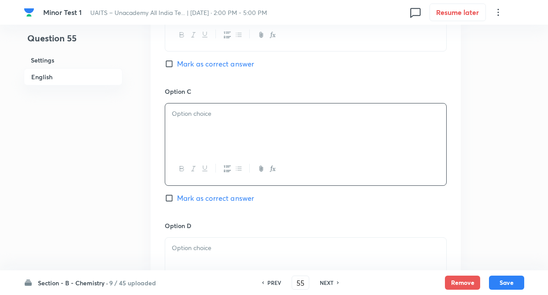
paste div
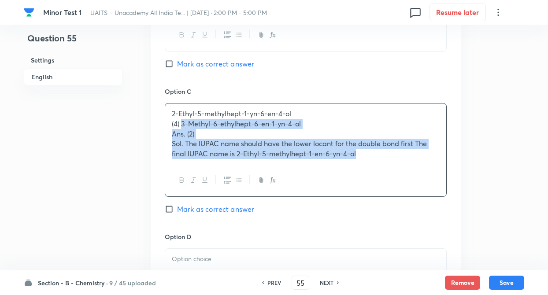
drag, startPoint x: 183, startPoint y: 123, endPoint x: 404, endPoint y: 185, distance: 229.9
click at [404, 185] on div "2-Ethyl-5-methylhept-1-yn-6-en-4-ol (4) 3-Methyl-6-ethylhept-6-en-1-yn-4-ol Ans…" at bounding box center [306, 150] width 282 height 94
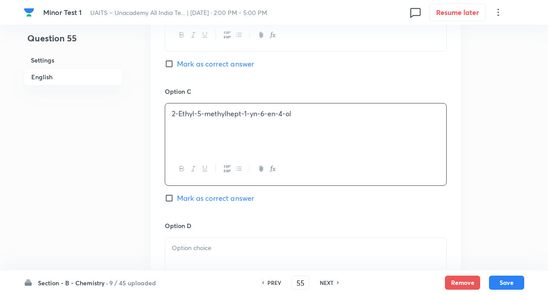
click at [169, 62] on input "Mark as correct answer" at bounding box center [171, 64] width 12 height 9
checkbox input "true"
click at [192, 259] on div at bounding box center [305, 262] width 281 height 49
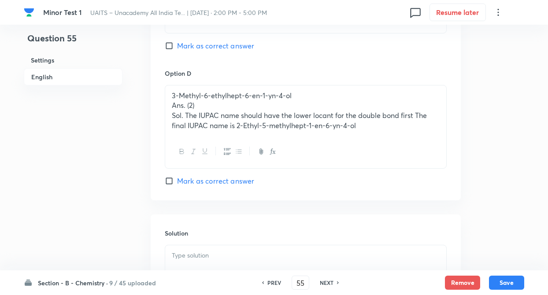
scroll to position [811, 0]
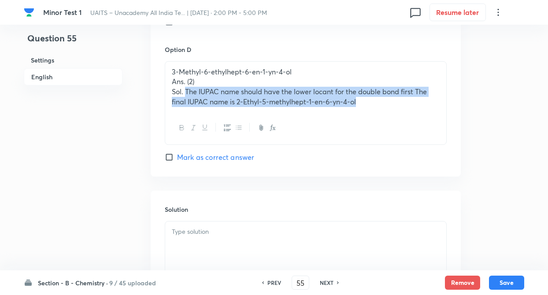
drag, startPoint x: 186, startPoint y: 91, endPoint x: 453, endPoint y: 127, distance: 269.1
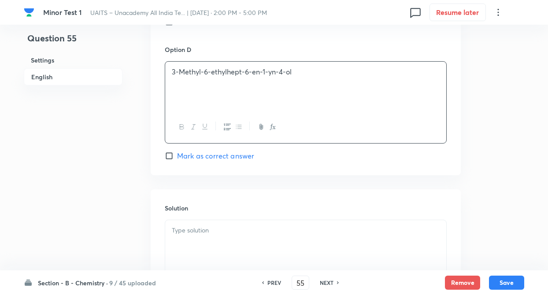
click at [308, 230] on p at bounding box center [306, 231] width 268 height 10
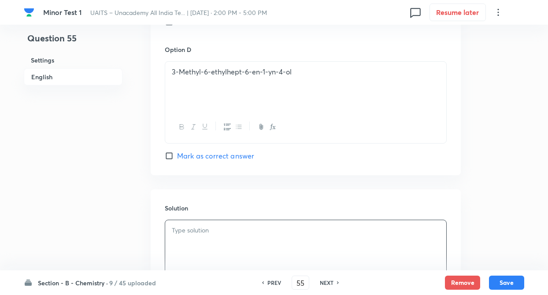
paste div
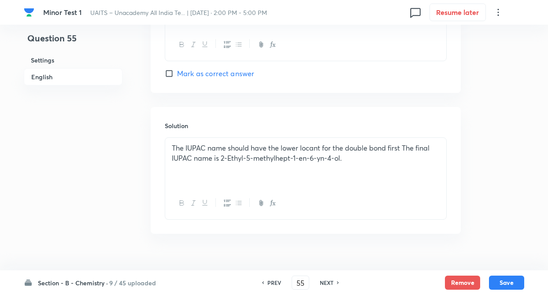
scroll to position [899, 0]
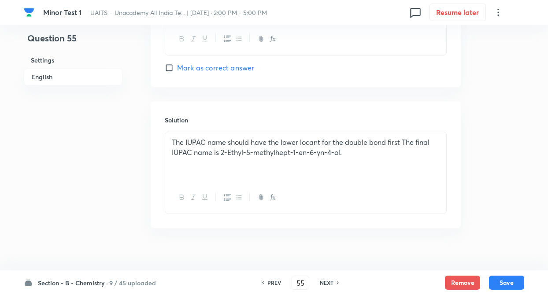
click at [153, 176] on div "Solution The IUPAC name should have the lower locant for the double bond first …" at bounding box center [306, 164] width 310 height 127
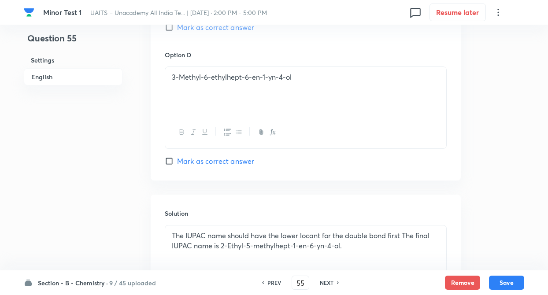
scroll to position [723, 0]
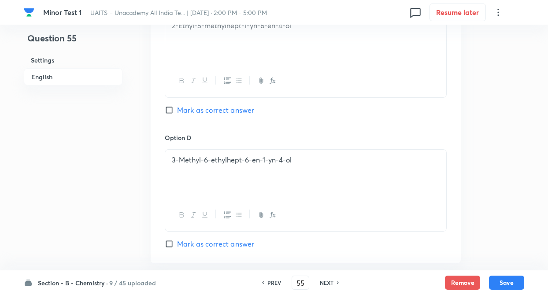
click at [176, 160] on p "3-Methyl-6-ethylhept-6-en-1-yn-4-ol" at bounding box center [306, 160] width 268 height 10
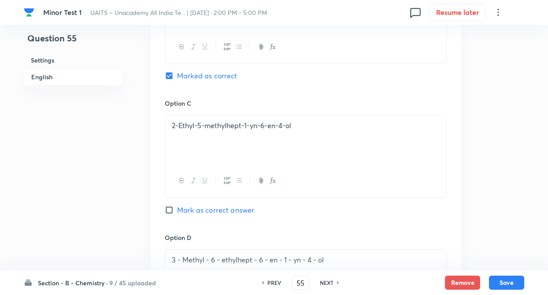
scroll to position [600, 0]
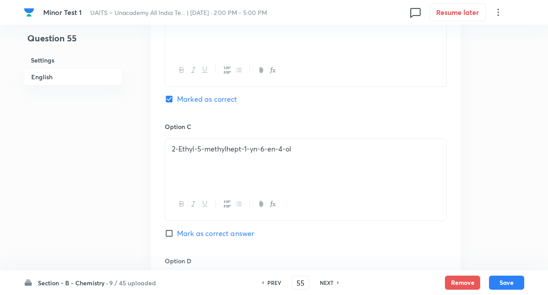
click at [174, 146] on p "2-Ethyl-5-methylhept-1-yn-6-en-4-ol" at bounding box center [306, 149] width 268 height 10
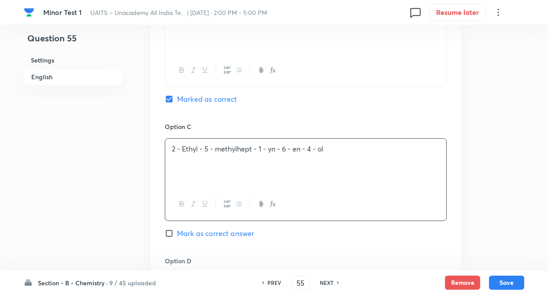
click at [96, 158] on div "Question 55 Settings English" at bounding box center [73, 3] width 99 height 1121
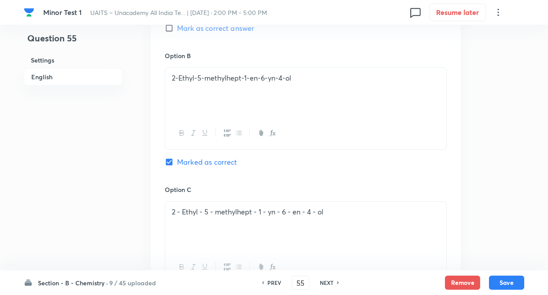
scroll to position [529, 0]
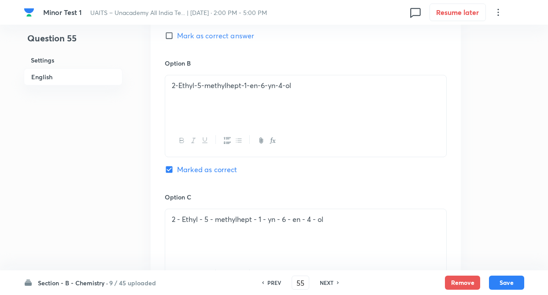
click at [176, 88] on p "2-Ethyl-5-methylhept-1-en-6-yn-4-ol" at bounding box center [306, 86] width 268 height 10
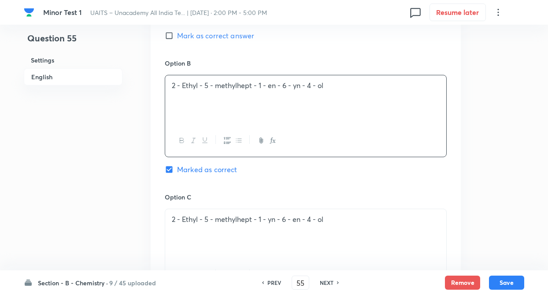
click at [122, 103] on div "Question 55 Settings English" at bounding box center [73, 73] width 99 height 1121
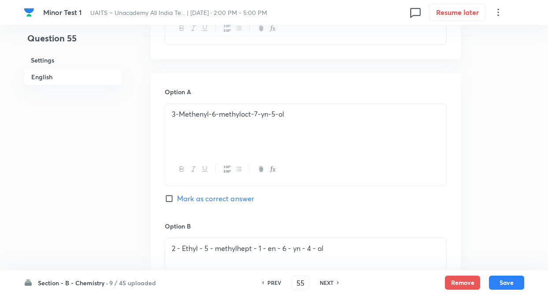
scroll to position [353, 0]
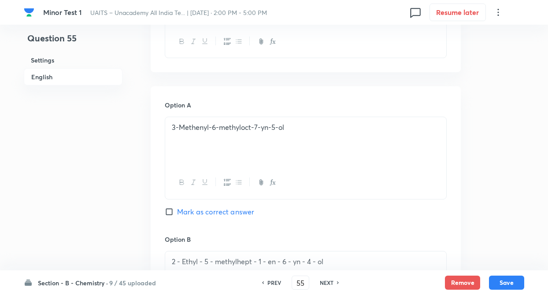
click at [177, 124] on p "3-Methenyl-6-methyloct-7-yn-5-ol" at bounding box center [306, 128] width 268 height 10
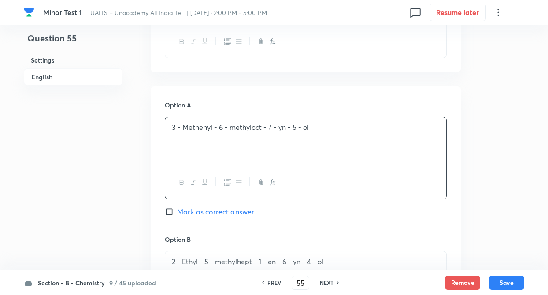
click at [92, 131] on div "Question 55 Settings English" at bounding box center [73, 250] width 99 height 1121
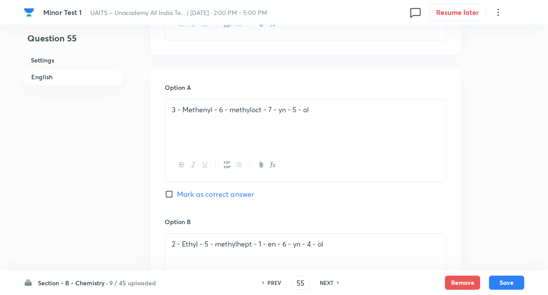
scroll to position [293, 0]
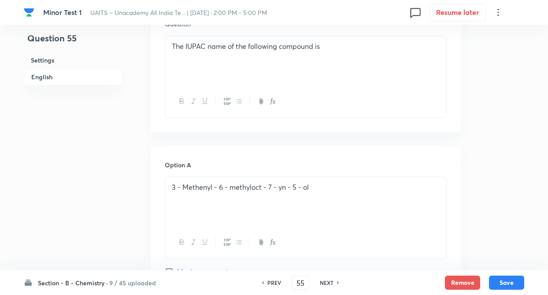
click at [338, 58] on p at bounding box center [306, 57] width 268 height 10
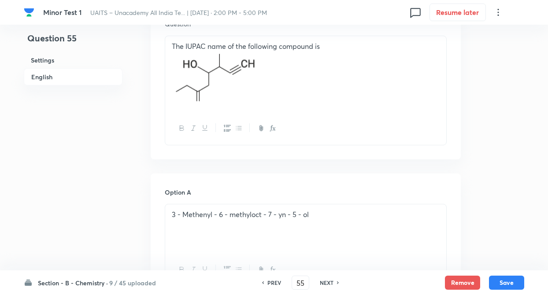
click at [171, 85] on div "The IUPAC name of the following compound is" at bounding box center [305, 74] width 281 height 76
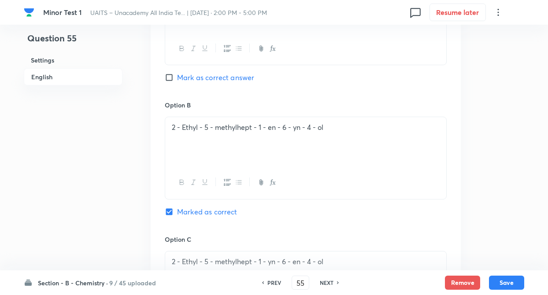
scroll to position [522, 0]
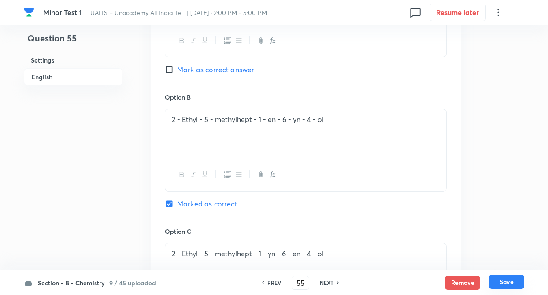
click at [498, 285] on button "Save" at bounding box center [506, 282] width 35 height 14
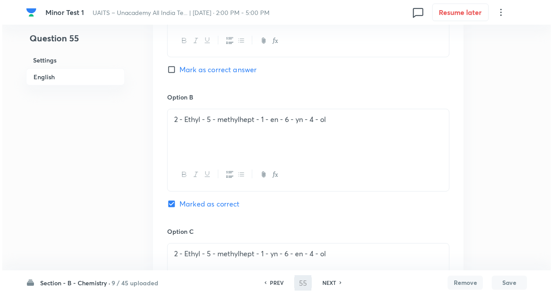
scroll to position [0, 0]
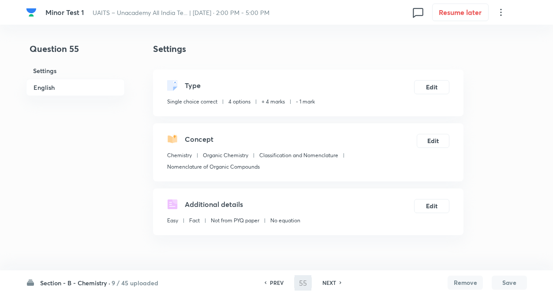
type input "56"
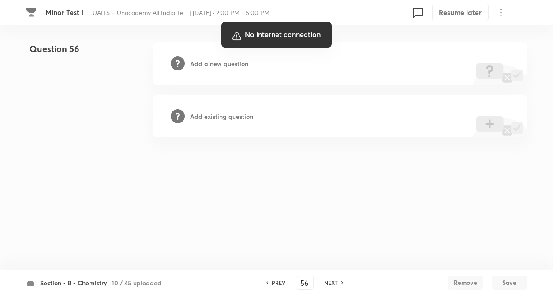
click at [85, 178] on div at bounding box center [276, 147] width 553 height 295
click at [310, 164] on div at bounding box center [276, 147] width 553 height 295
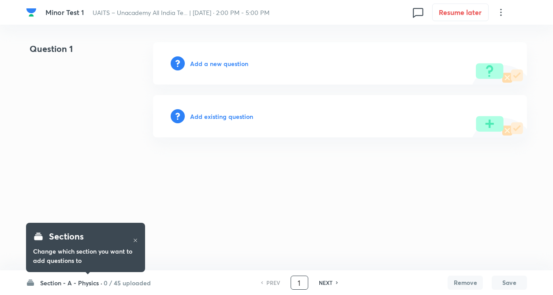
click at [302, 283] on input "1" at bounding box center [299, 283] width 17 height 15
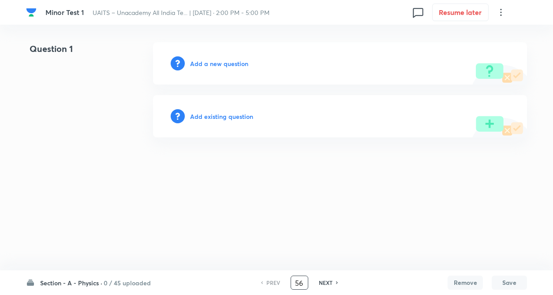
type input "56"
click at [244, 180] on html "[MEDICAL_DATA] 1 UAITS – Unacademy All India Te... | [DATE] · 2:00 PM - 5:00 PM…" at bounding box center [276, 90] width 553 height 180
click at [225, 115] on h6 "Add existing question" at bounding box center [221, 116] width 63 height 9
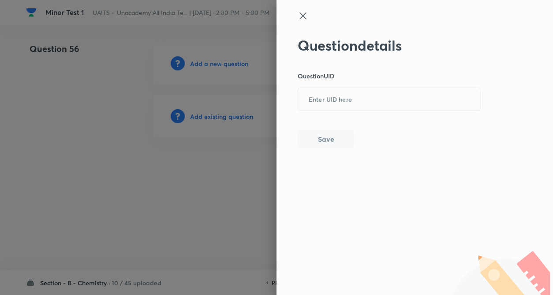
click at [225, 115] on div at bounding box center [276, 147] width 553 height 295
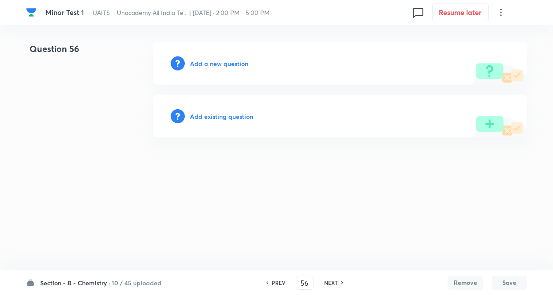
click at [226, 65] on h6 "Add a new question" at bounding box center [219, 63] width 58 height 9
click at [226, 65] on h6 "Choose a question type" at bounding box center [224, 63] width 68 height 9
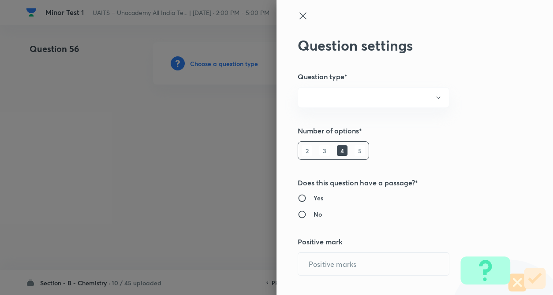
radio input "true"
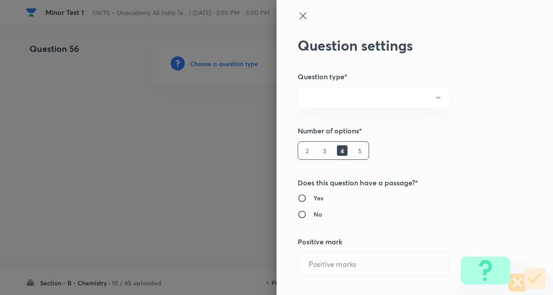
radio input "true"
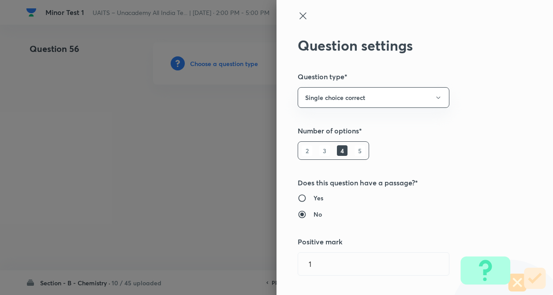
type input "1"
type input "0"
click at [451, 126] on div "Question settings Question type* Single choice correct Number of options* 2 3 4…" at bounding box center [276, 147] width 553 height 295
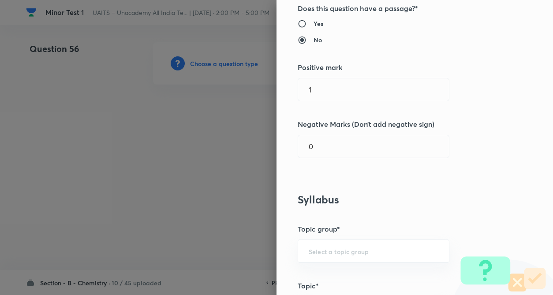
scroll to position [194, 0]
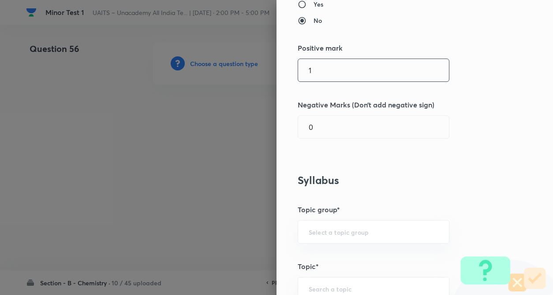
click at [317, 63] on input "1" at bounding box center [373, 70] width 151 height 22
type input "4"
click at [322, 129] on input "text" at bounding box center [373, 127] width 151 height 22
click at [374, 136] on input "1" at bounding box center [373, 127] width 151 height 22
type input "1"
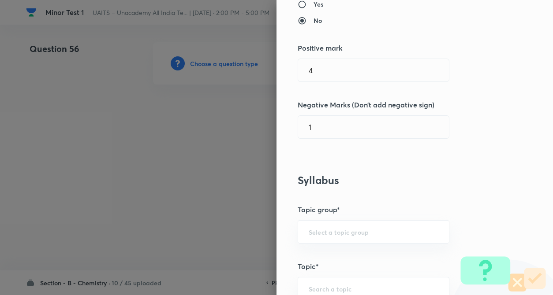
click at [434, 168] on div "Question settings Question type* Single choice correct Number of options* 2 3 4…" at bounding box center [414, 147] width 276 height 295
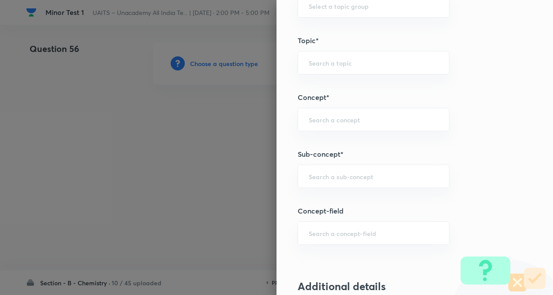
scroll to position [423, 0]
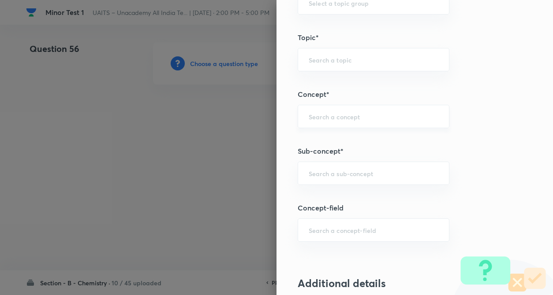
click at [322, 121] on div "​" at bounding box center [374, 116] width 152 height 23
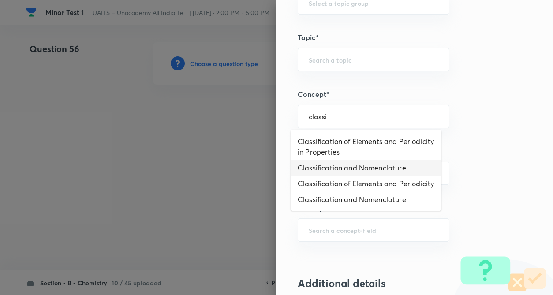
click at [332, 164] on li "Classification and Nomenclature" at bounding box center [366, 168] width 151 height 16
type input "Classification and Nomenclature"
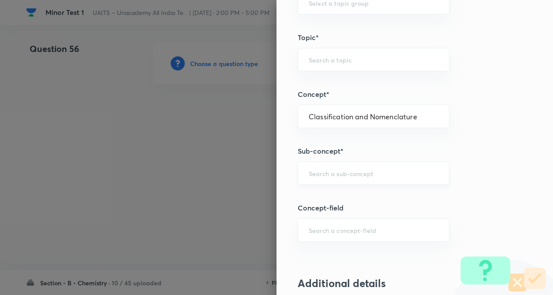
type input "Chemistry"
type input "Organic Chemistry"
click at [328, 177] on input "text" at bounding box center [374, 173] width 130 height 8
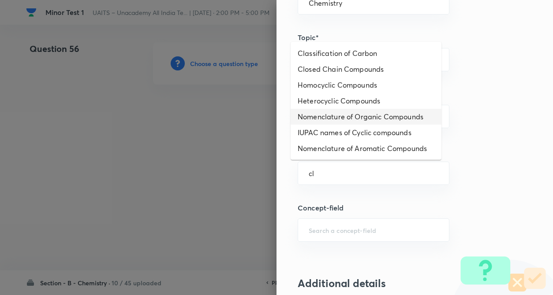
click at [321, 119] on li "Nomenclature of Organic Compounds" at bounding box center [366, 117] width 151 height 16
type input "Nomenclature of Organic Compounds"
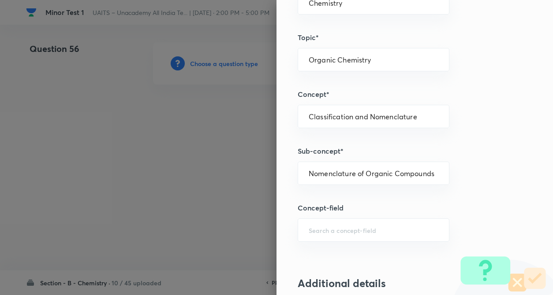
click at [469, 133] on div "Question settings Question type* Single choice correct Number of options* 2 3 4…" at bounding box center [414, 147] width 276 height 295
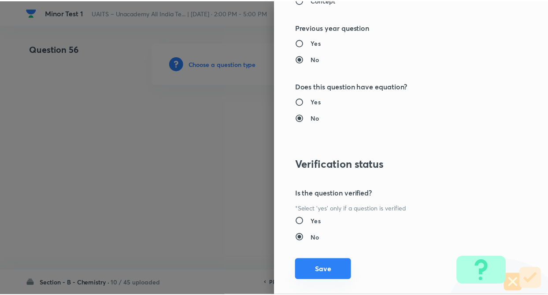
scroll to position [907, 0]
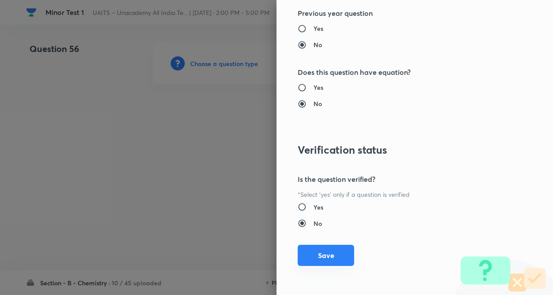
click at [314, 260] on button "Save" at bounding box center [326, 255] width 56 height 21
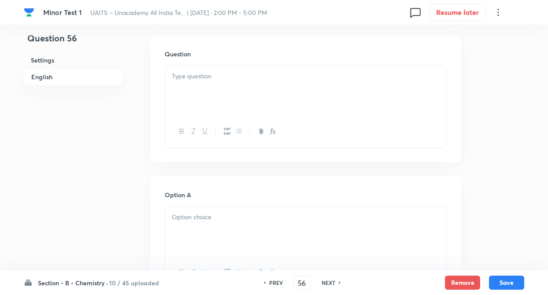
scroll to position [282, 0]
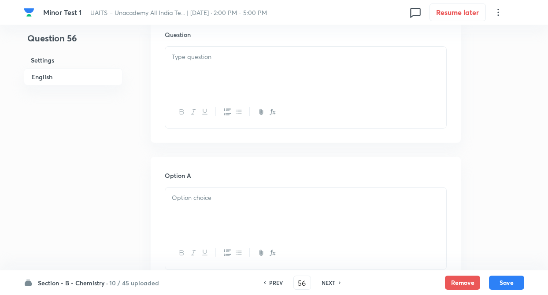
click at [186, 71] on div at bounding box center [305, 71] width 281 height 49
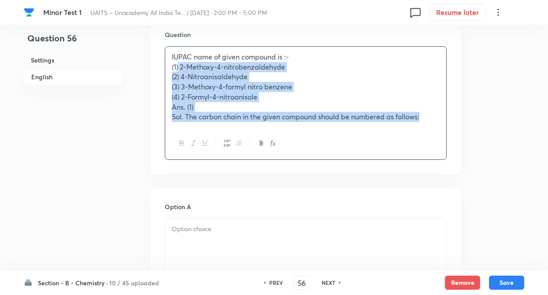
drag, startPoint x: 179, startPoint y: 68, endPoint x: 470, endPoint y: 134, distance: 297.6
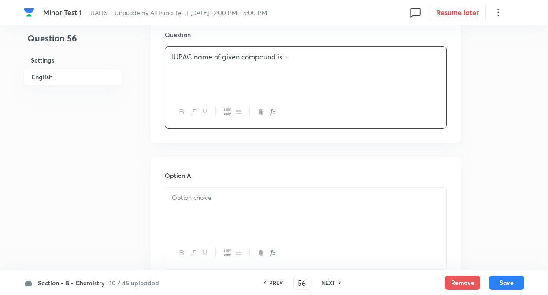
click at [379, 214] on div at bounding box center [305, 212] width 281 height 49
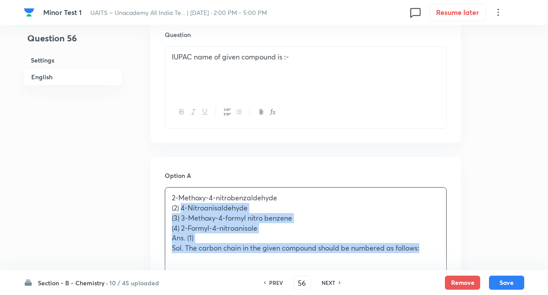
drag, startPoint x: 182, startPoint y: 207, endPoint x: 480, endPoint y: 253, distance: 302.0
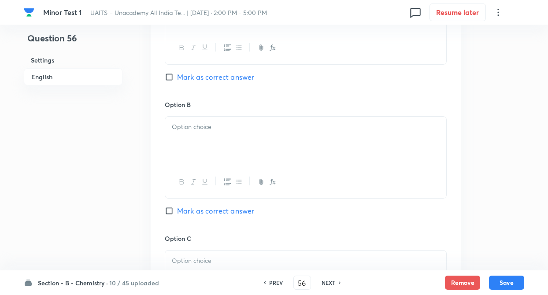
scroll to position [494, 0]
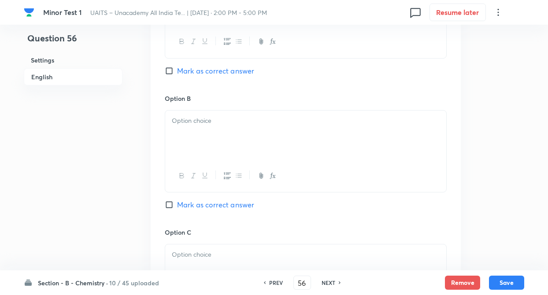
click at [202, 136] on div at bounding box center [305, 135] width 281 height 49
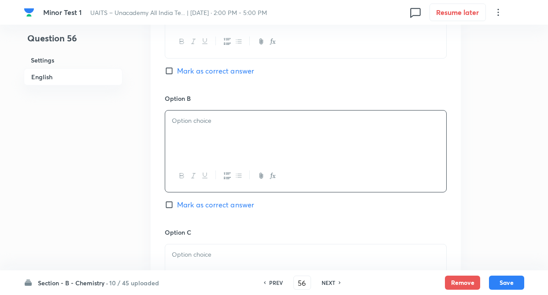
paste div
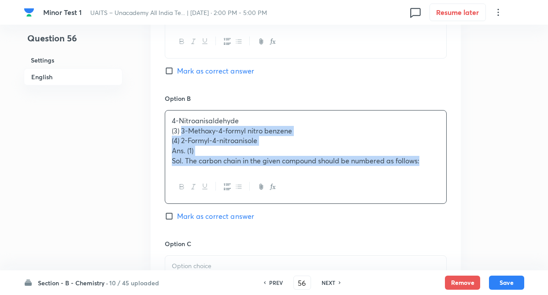
drag, startPoint x: 183, startPoint y: 131, endPoint x: 462, endPoint y: 167, distance: 281.8
click at [462, 167] on div "Question 56 Settings English Settings Type Single choice correct 4 options + 4 …" at bounding box center [274, 115] width 501 height 1132
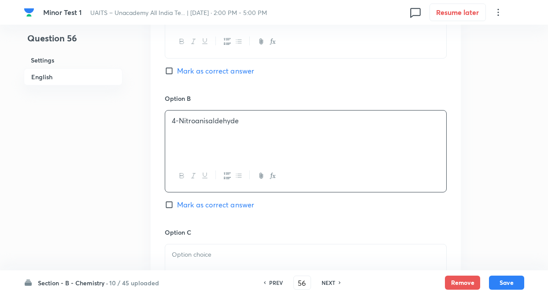
click at [174, 72] on input "Mark as correct answer" at bounding box center [171, 71] width 12 height 9
checkbox input "true"
click at [200, 266] on div at bounding box center [305, 269] width 281 height 49
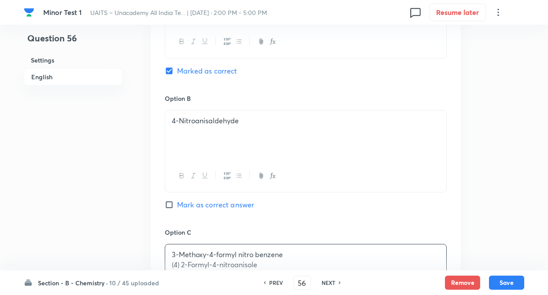
click at [103, 202] on div "Question 56 Settings English" at bounding box center [73, 110] width 99 height 1122
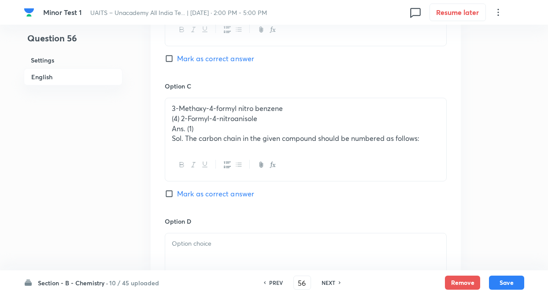
scroll to position [653, 0]
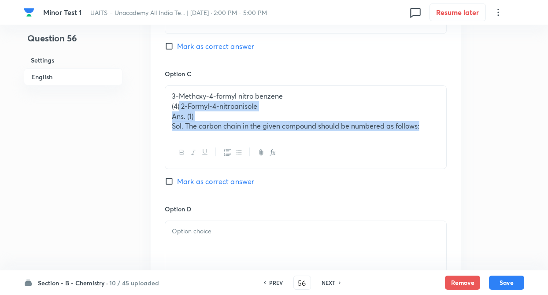
drag, startPoint x: 180, startPoint y: 106, endPoint x: 522, endPoint y: 134, distance: 342.4
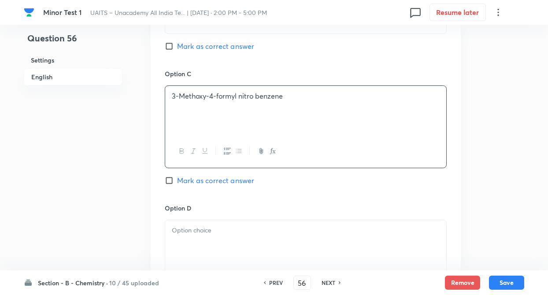
click at [386, 238] on div at bounding box center [305, 244] width 281 height 49
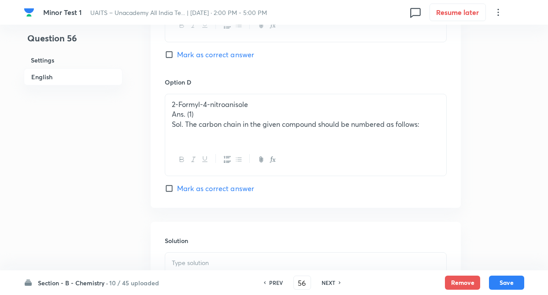
scroll to position [794, 0]
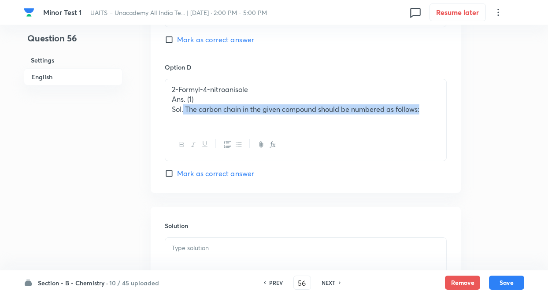
drag, startPoint x: 184, startPoint y: 109, endPoint x: 460, endPoint y: 131, distance: 276.9
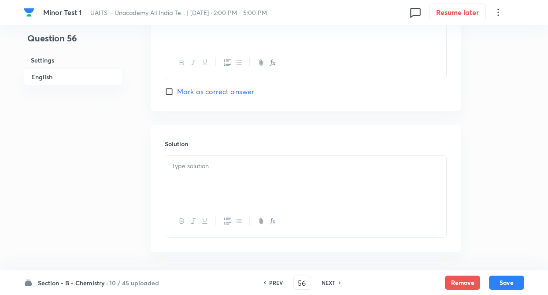
scroll to position [910, 0]
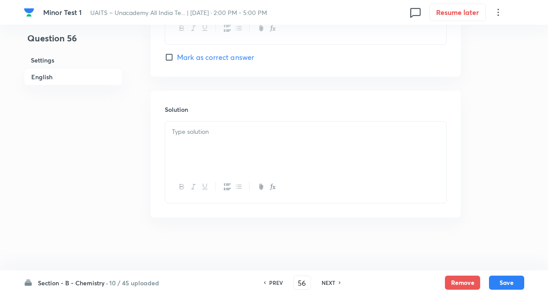
click at [181, 138] on div at bounding box center [305, 146] width 281 height 49
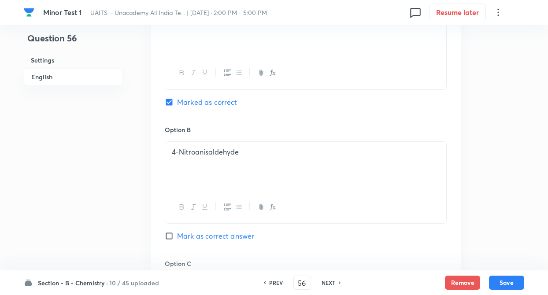
scroll to position [363, 0]
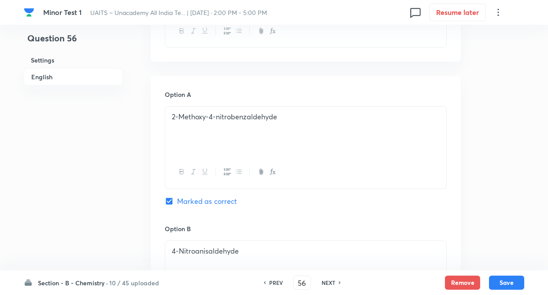
click at [115, 154] on div "Question 56 Settings English" at bounding box center [73, 239] width 99 height 1121
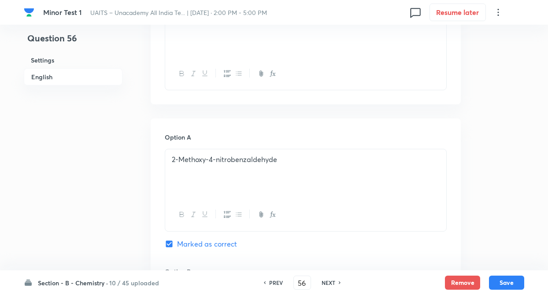
scroll to position [257, 0]
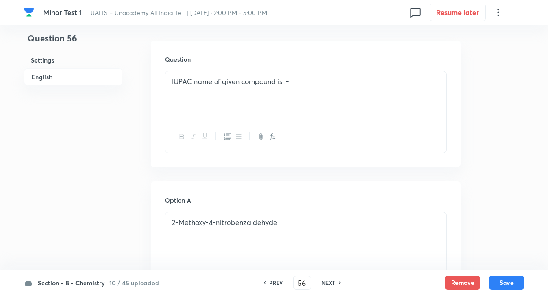
click at [313, 81] on p "IUPAC name of given compound is :-" at bounding box center [306, 82] width 268 height 10
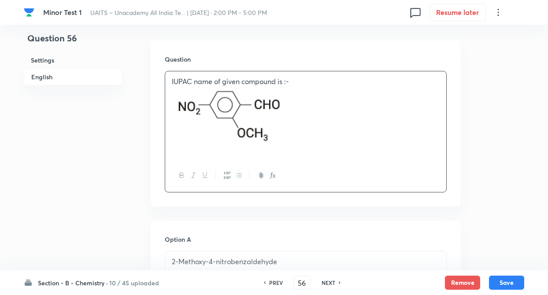
click at [170, 104] on div "IUPAC name of given compound is :-" at bounding box center [305, 115] width 281 height 88
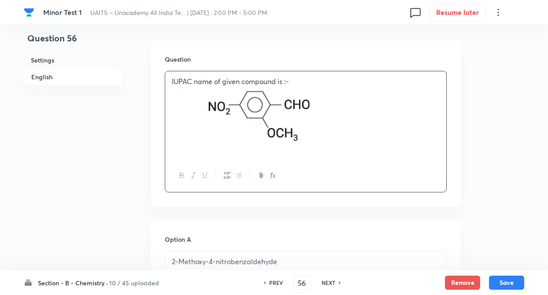
click at [161, 112] on div "Question IUPAC name of given compound is :-" at bounding box center [306, 124] width 310 height 166
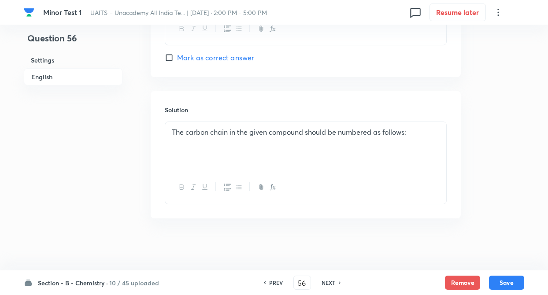
scroll to position [949, 0]
click at [174, 145] on div "The carbon chain in the given compound should be numbered as follows:" at bounding box center [305, 145] width 281 height 49
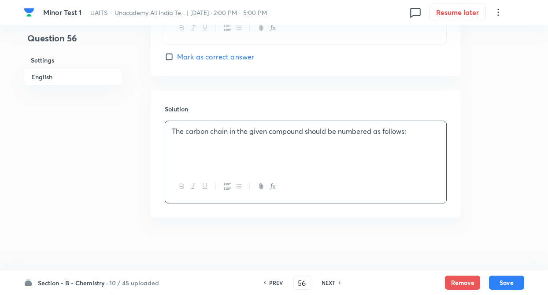
click at [412, 130] on p "The carbon chain in the given compound should be numbered as follows:" at bounding box center [306, 132] width 268 height 10
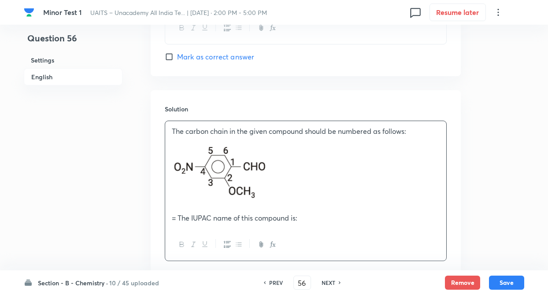
drag, startPoint x: 164, startPoint y: 161, endPoint x: 168, endPoint y: 164, distance: 5.1
click at [168, 164] on div "Solution The carbon chain in the given compound should be numbered as follows: …" at bounding box center [306, 182] width 310 height 185
click at [168, 164] on div "The carbon chain in the given compound should be numbered as follows: = The IUP…" at bounding box center [305, 175] width 281 height 108
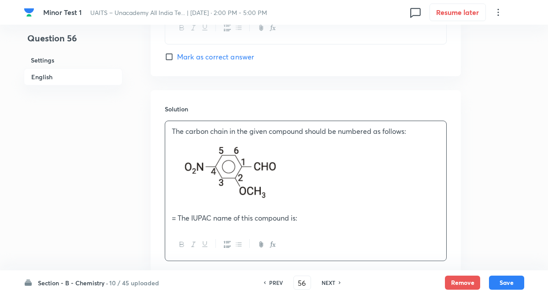
click at [304, 214] on p "= The IUPAC name of this compound is:" at bounding box center [306, 218] width 268 height 10
click at [511, 281] on button "Save" at bounding box center [506, 282] width 35 height 14
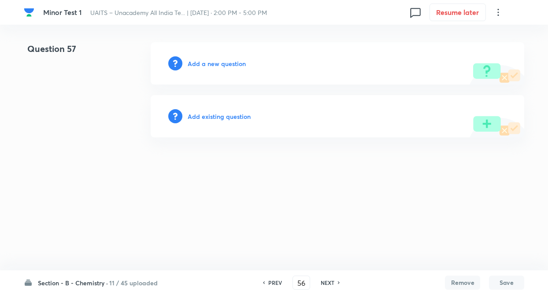
type input "57"
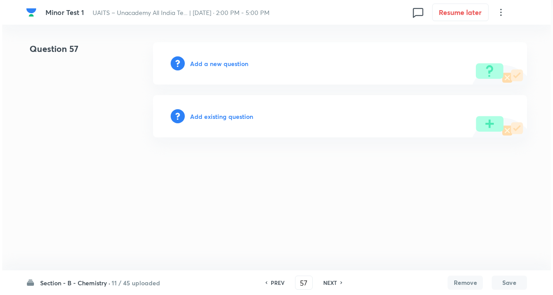
scroll to position [0, 0]
click at [213, 61] on h6 "Add a new question" at bounding box center [219, 63] width 58 height 9
click at [213, 61] on h6 "Choose a question type" at bounding box center [224, 63] width 68 height 9
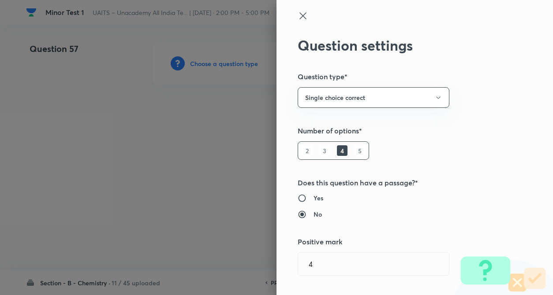
click at [484, 120] on div "Question settings Question type* Single choice correct Number of options* 2 3 4…" at bounding box center [414, 147] width 276 height 295
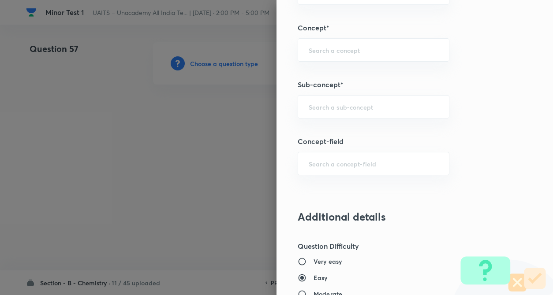
scroll to position [476, 0]
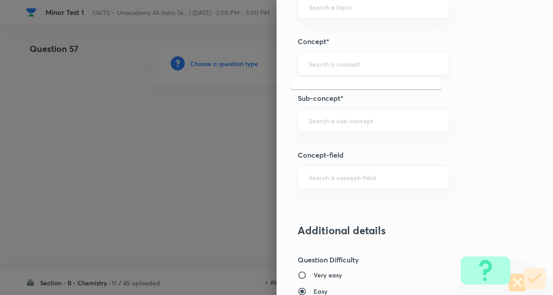
click at [378, 62] on input "text" at bounding box center [374, 64] width 130 height 8
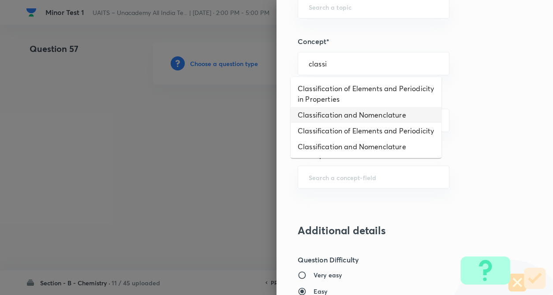
click at [365, 111] on li "Classification and Nomenclature" at bounding box center [366, 115] width 151 height 16
type input "Classification and Nomenclature"
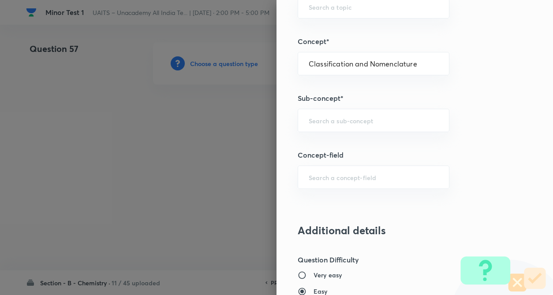
type input "Chemistry"
type input "Organic Chemistry"
click at [346, 127] on div "​" at bounding box center [374, 120] width 152 height 23
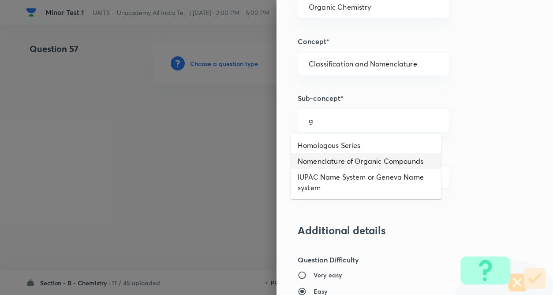
click at [343, 162] on li "Nomenclature of Organic Compounds" at bounding box center [366, 161] width 151 height 16
type input "Nomenclature of Organic Compounds"
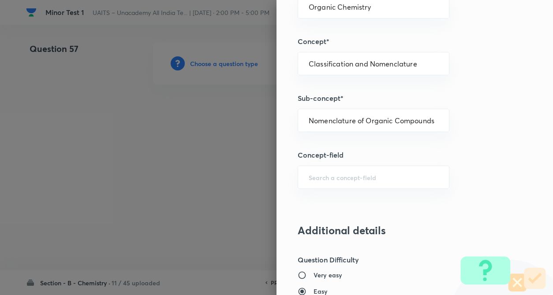
click at [493, 163] on div "Question settings Question type* Single choice correct Number of options* 2 3 4…" at bounding box center [414, 147] width 276 height 295
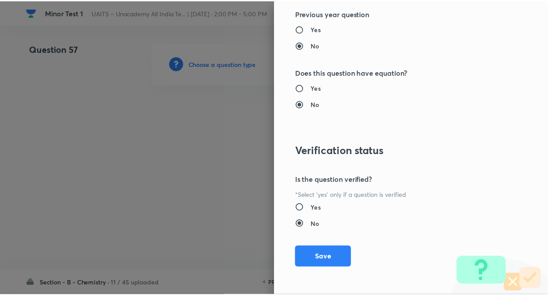
scroll to position [907, 0]
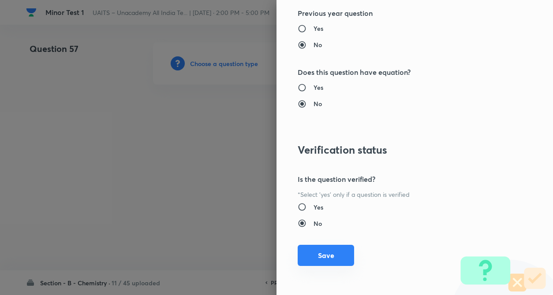
click at [327, 252] on button "Save" at bounding box center [326, 255] width 56 height 21
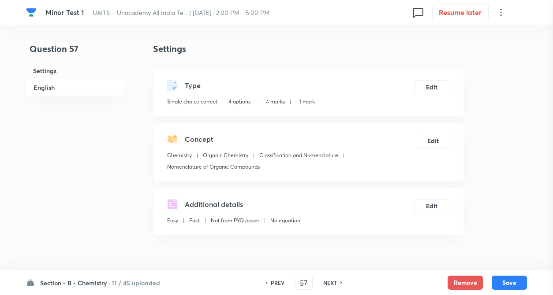
click at [79, 164] on div at bounding box center [276, 147] width 553 height 295
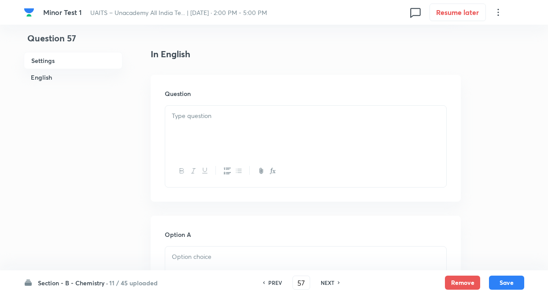
scroll to position [229, 0]
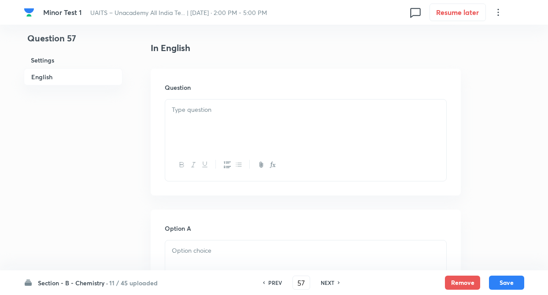
click at [193, 119] on div at bounding box center [305, 124] width 281 height 49
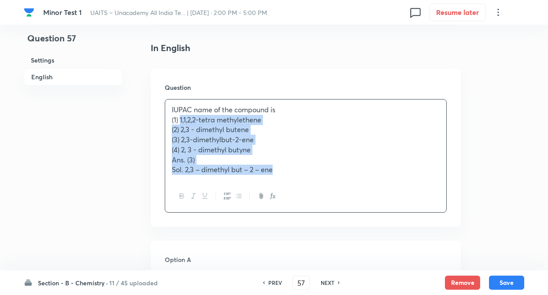
drag, startPoint x: 181, startPoint y: 122, endPoint x: 278, endPoint y: 175, distance: 110.1
click at [278, 175] on div "IUPAC name of the compound is (1) 1,1,2,2-tetra methylethene (2) 2,3 - dimethyl…" at bounding box center [305, 140] width 281 height 81
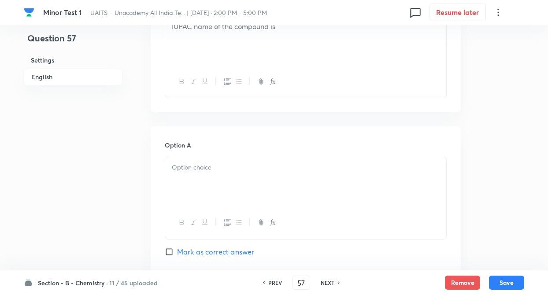
scroll to position [388, 0]
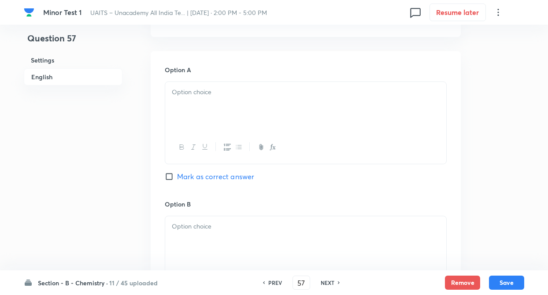
click at [196, 113] on div at bounding box center [305, 106] width 281 height 49
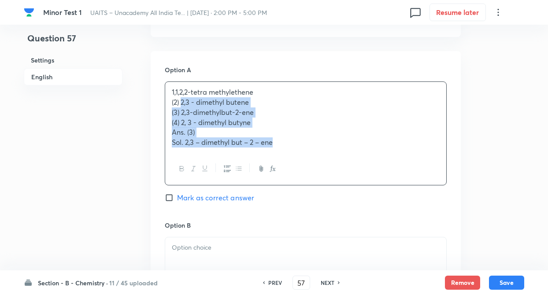
drag, startPoint x: 182, startPoint y: 102, endPoint x: 291, endPoint y: 149, distance: 119.5
click at [291, 149] on div "1,1,2,2-tetra methylethene (2) 2,3 - dimethyl butene (3) 2,3-dimethylbut-2-ene …" at bounding box center [305, 117] width 281 height 71
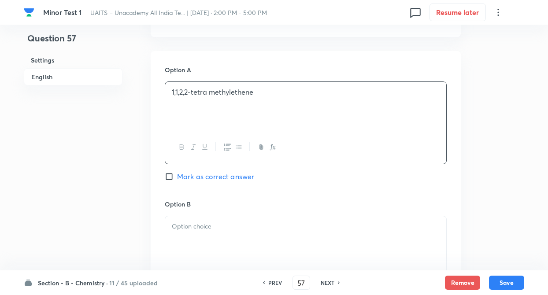
click at [250, 230] on p at bounding box center [306, 227] width 268 height 10
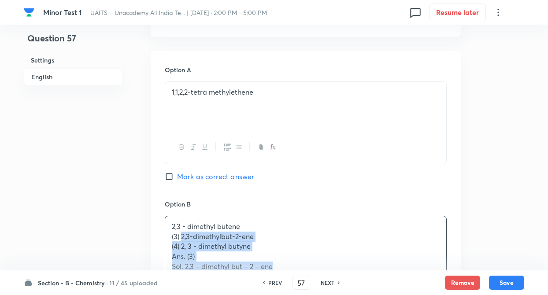
drag, startPoint x: 182, startPoint y: 236, endPoint x: 294, endPoint y: 266, distance: 115.8
click at [294, 266] on div "2,3 - dimethyl butene (3) 2,3-dimethylbut-2-ene (4) 2, 3 - dimethyl butyne Ans.…" at bounding box center [305, 246] width 281 height 61
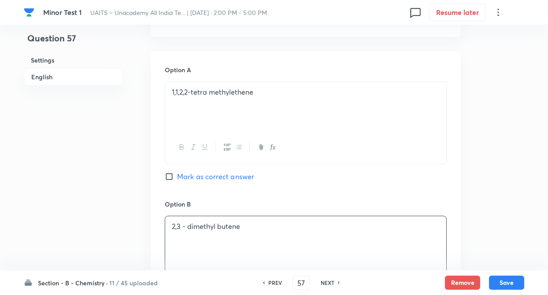
click at [98, 228] on div "Question 57 Settings English" at bounding box center [73, 214] width 99 height 1121
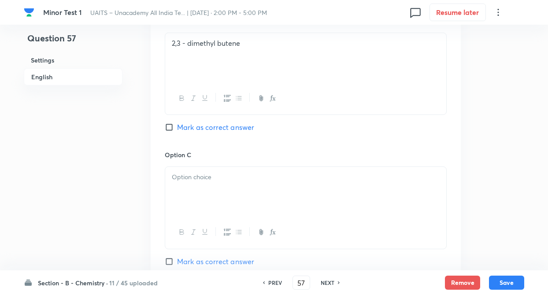
scroll to position [582, 0]
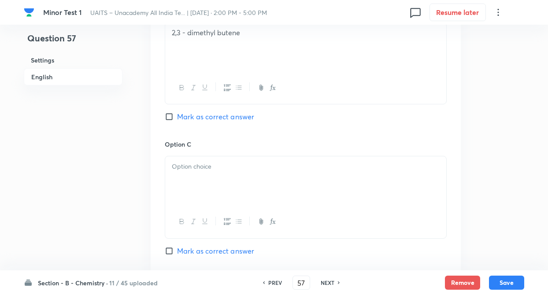
click at [183, 178] on div at bounding box center [305, 181] width 281 height 49
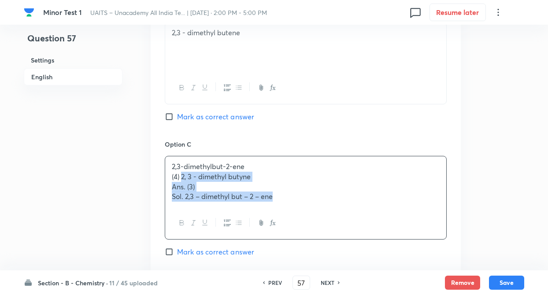
drag, startPoint x: 182, startPoint y: 178, endPoint x: 287, endPoint y: 204, distance: 108.5
click at [287, 204] on div "2,3-dimethylbut-2-ene (4) 2, 3 - dimethyl butyne Ans. (3) Sol. 2,3 – dimethyl b…" at bounding box center [305, 182] width 281 height 51
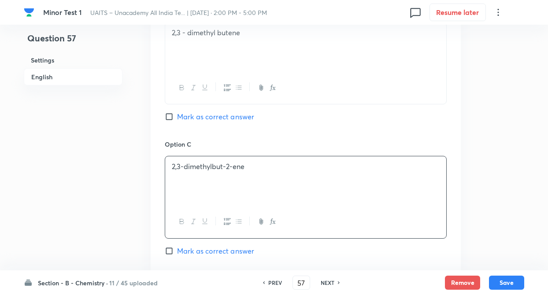
click at [168, 252] on input "Mark as correct answer" at bounding box center [171, 251] width 12 height 9
checkbox input "true"
click at [116, 208] on div "Question 57 Settings English" at bounding box center [73, 20] width 99 height 1121
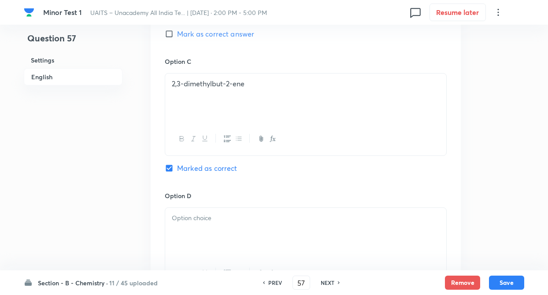
scroll to position [758, 0]
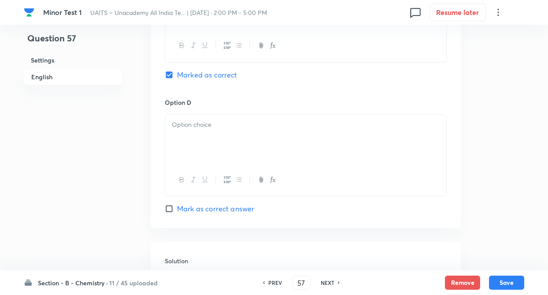
click at [198, 146] on div at bounding box center [305, 139] width 281 height 49
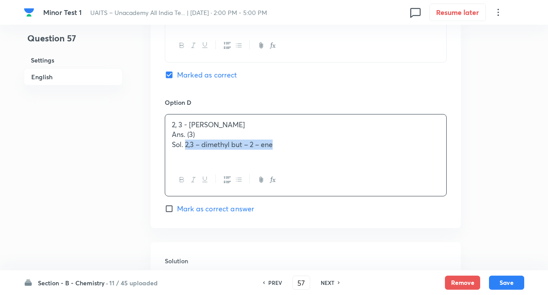
drag, startPoint x: 185, startPoint y: 144, endPoint x: 298, endPoint y: 162, distance: 114.7
click at [298, 162] on div "2, 3 - dimethyl butyne Ans. (3) Sol. 2,3 – dimethyl but – 2 – ene" at bounding box center [305, 139] width 281 height 49
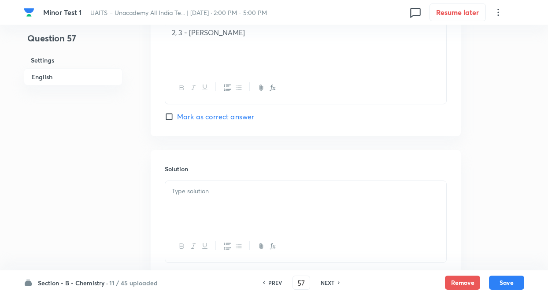
scroll to position [910, 0]
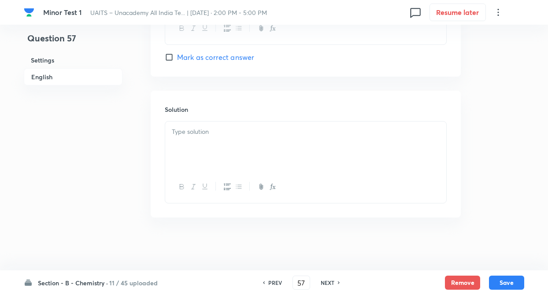
click at [198, 135] on p at bounding box center [306, 132] width 268 height 10
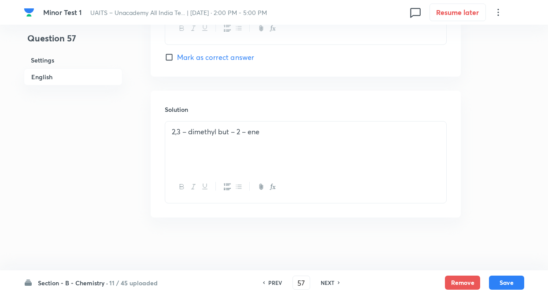
click at [243, 132] on p "2,3 – dimethyl but – 2 – ene" at bounding box center [306, 132] width 268 height 10
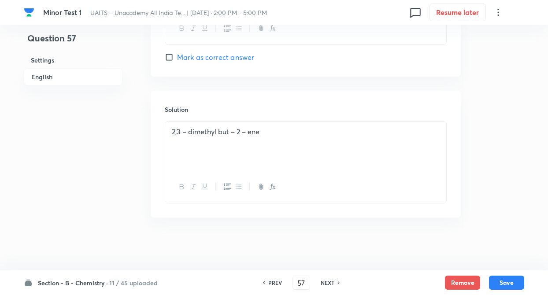
click at [266, 130] on p "2,3 – dimethyl but – 2 – ene" at bounding box center [306, 132] width 268 height 10
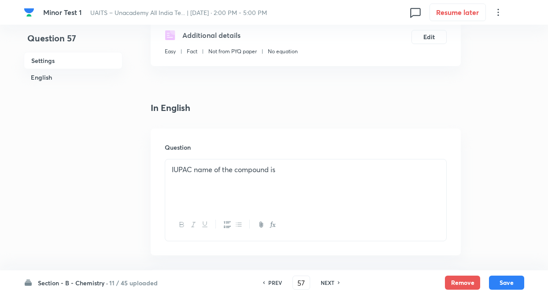
scroll to position [152, 0]
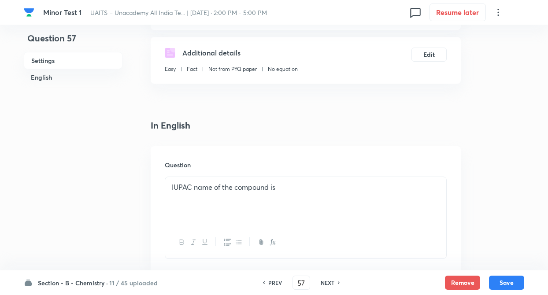
click at [303, 189] on p "IUPAC name of the compound is" at bounding box center [306, 188] width 268 height 10
click at [167, 205] on div "IUPAC name of the compound is" at bounding box center [305, 212] width 281 height 71
click at [522, 286] on button "Save" at bounding box center [506, 282] width 35 height 14
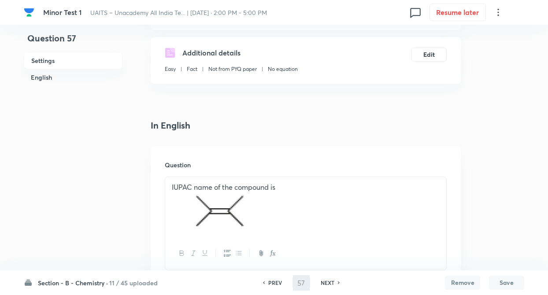
type input "58"
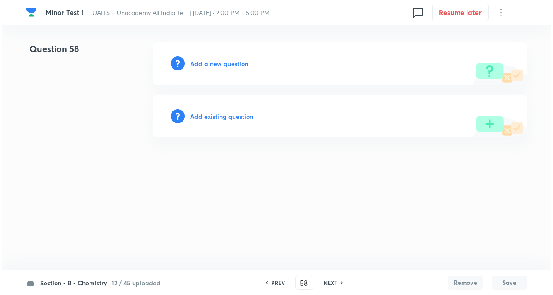
scroll to position [0, 0]
click at [223, 64] on h6 "Add a new question" at bounding box center [219, 63] width 58 height 9
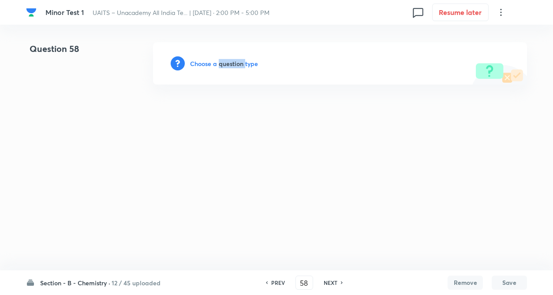
click at [223, 64] on h6 "Choose a question type" at bounding box center [224, 63] width 68 height 9
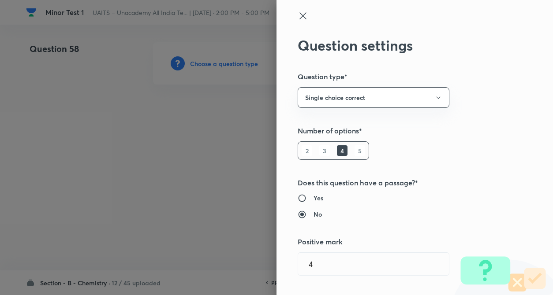
click at [456, 132] on h5 "Number of options*" at bounding box center [400, 131] width 205 height 11
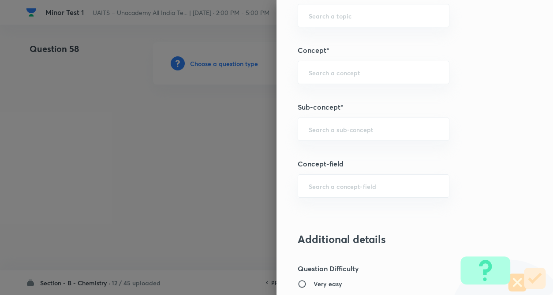
scroll to position [476, 0]
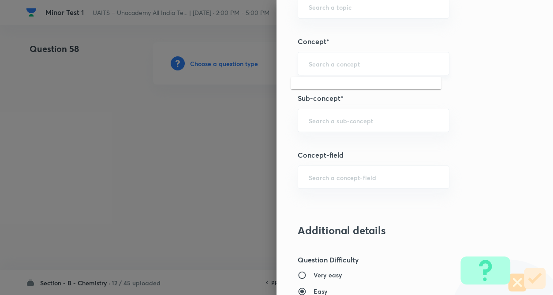
click at [349, 63] on input "text" at bounding box center [374, 64] width 130 height 8
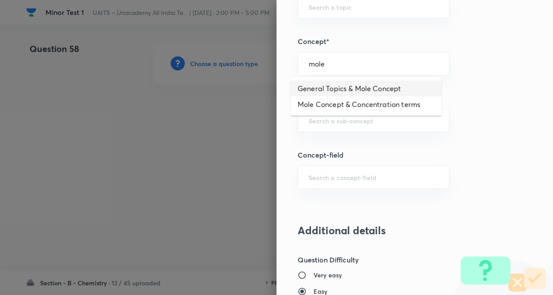
click at [321, 93] on li "General Topics & Mole Concept" at bounding box center [366, 89] width 151 height 16
type input "General Topics & Mole Concept"
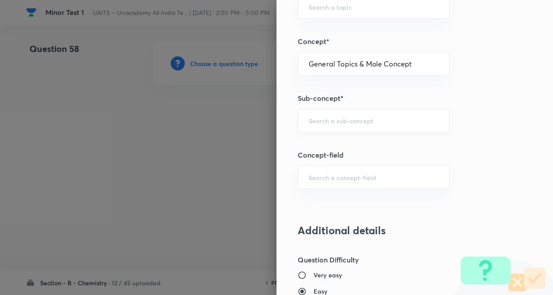
type input "Chemistry"
type input "Physical Chemistry"
click at [320, 118] on input "text" at bounding box center [374, 120] width 130 height 8
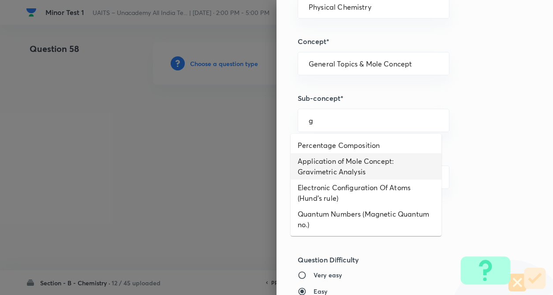
click at [324, 157] on li "Application of Mole Concept: Gravimetric Analysis" at bounding box center [366, 166] width 151 height 26
type input "Application of Mole Concept: Gravimetric Analysis"
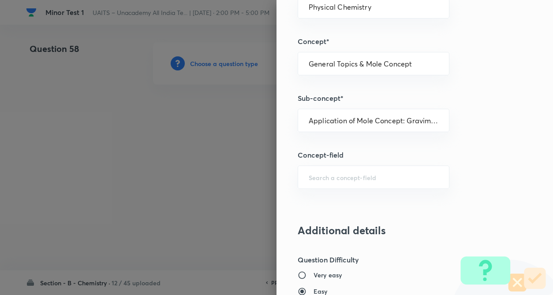
click at [474, 156] on h5 "Concept-field" at bounding box center [400, 155] width 205 height 11
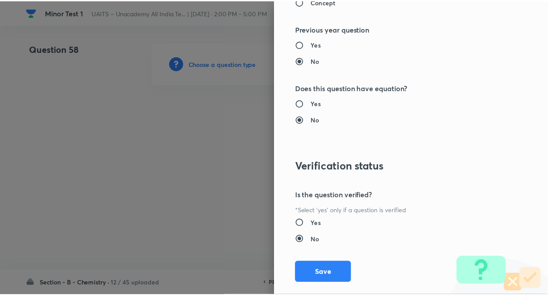
scroll to position [907, 0]
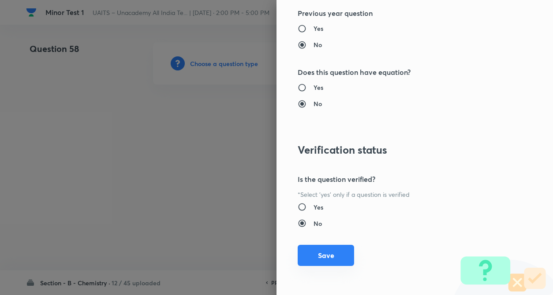
click at [320, 257] on button "Save" at bounding box center [326, 255] width 56 height 21
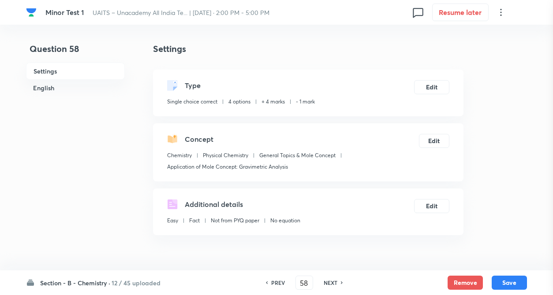
click at [135, 164] on div at bounding box center [276, 147] width 553 height 295
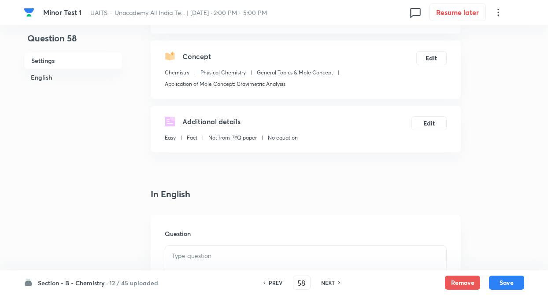
scroll to position [176, 0]
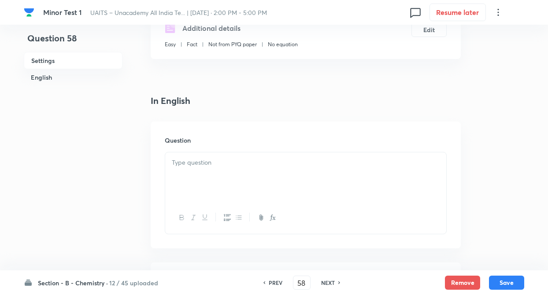
click at [188, 155] on div at bounding box center [305, 177] width 281 height 49
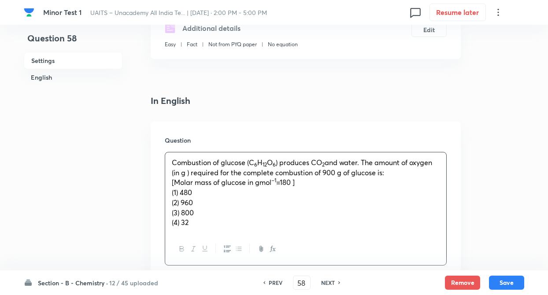
click at [279, 184] on span "=180 ]" at bounding box center [285, 182] width 19 height 9
drag, startPoint x: 180, startPoint y: 191, endPoint x: 204, endPoint y: 228, distance: 43.7
click at [204, 228] on div "Combustion of glucose (C 6 H 12 O 6 ) produces CO 2 and water. The amount of ox…" at bounding box center [305, 193] width 281 height 81
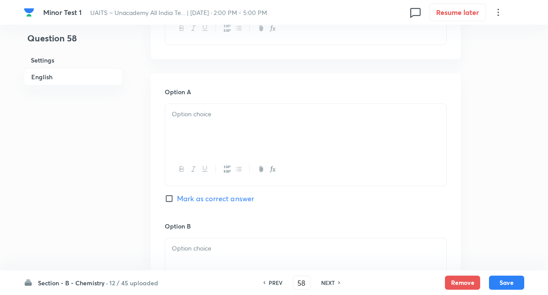
scroll to position [370, 0]
click at [213, 116] on p at bounding box center [306, 111] width 268 height 10
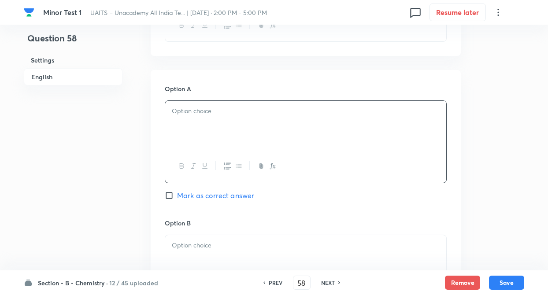
paste div
drag, startPoint x: 182, startPoint y: 121, endPoint x: 208, endPoint y: 151, distance: 40.0
click at [208, 151] on div "480 (2) 960 (3) 800 (4) 32" at bounding box center [305, 126] width 281 height 51
click at [181, 265] on div at bounding box center [305, 259] width 281 height 49
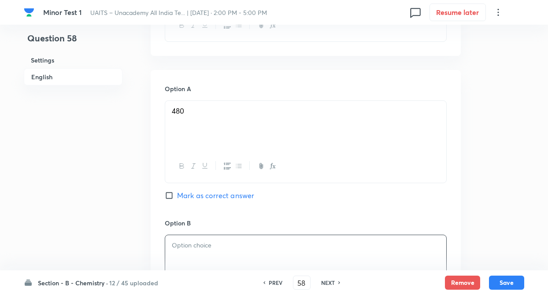
paste div
drag, startPoint x: 182, startPoint y: 252, endPoint x: 213, endPoint y: 277, distance: 39.5
click at [213, 277] on div "Minor Test 1 UAITS – Unacademy All India Te... | Oct 5, 2025 · 2:00 PM - 5:00 P…" at bounding box center [274, 233] width 548 height 1122
click at [49, 198] on div "Question 58 Settings English" at bounding box center [73, 233] width 99 height 1122
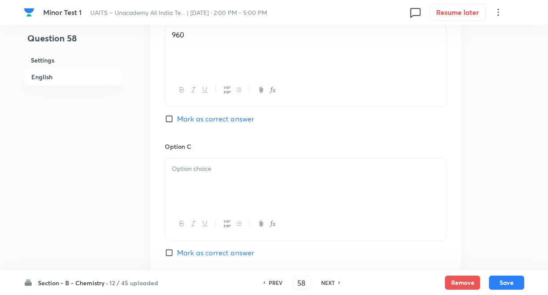
scroll to position [582, 0]
click at [175, 165] on p at bounding box center [306, 168] width 268 height 10
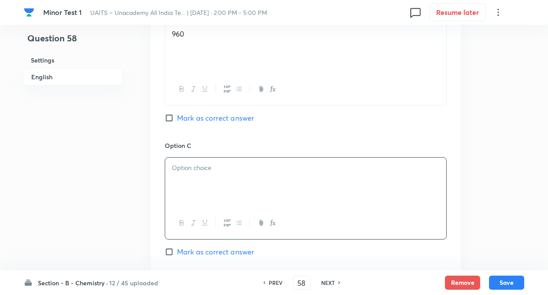
paste div
drag, startPoint x: 180, startPoint y: 178, endPoint x: 276, endPoint y: 205, distance: 99.9
click at [276, 205] on div "800 (4) 32" at bounding box center [305, 182] width 281 height 49
click at [96, 164] on div "Question 58 Settings English" at bounding box center [73, 21] width 99 height 1122
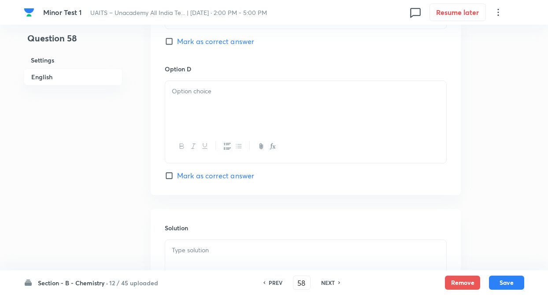
scroll to position [794, 0]
click at [174, 123] on div at bounding box center [305, 104] width 281 height 49
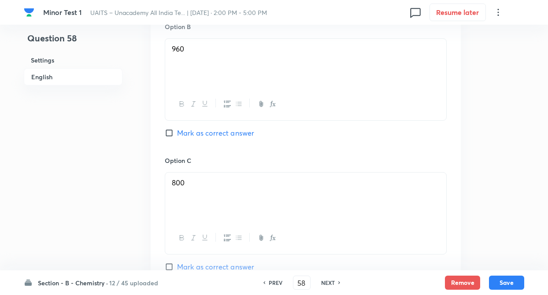
scroll to position [564, 0]
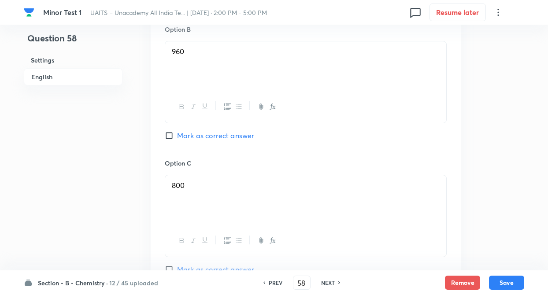
click at [167, 135] on input "Mark as correct answer" at bounding box center [171, 135] width 12 height 9
checkbox input "true"
click at [126, 140] on div "Question 58 Settings English Settings Type Single choice correct 4 options + 4 …" at bounding box center [274, 39] width 501 height 1122
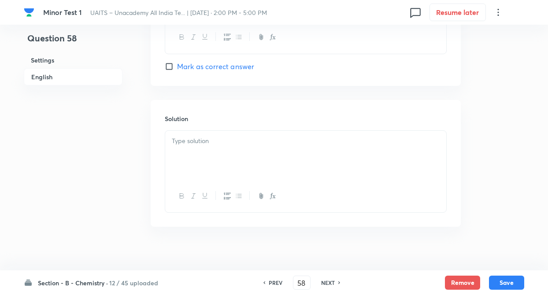
scroll to position [911, 0]
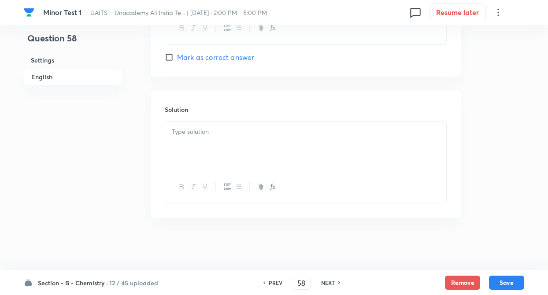
click at [205, 131] on p at bounding box center [306, 132] width 268 height 10
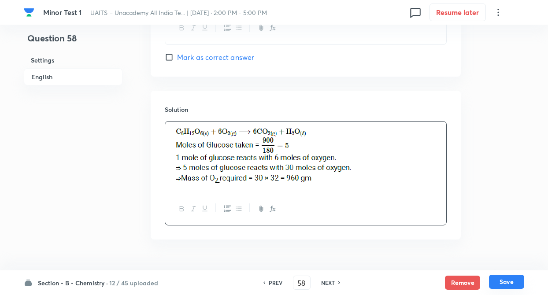
click at [502, 286] on button "Save" at bounding box center [506, 282] width 35 height 14
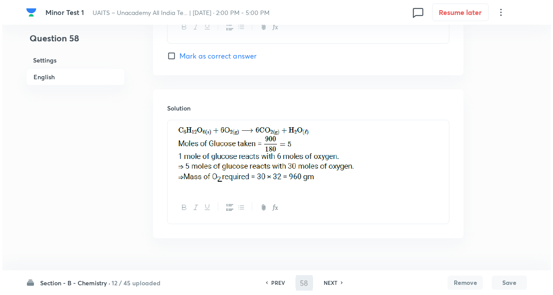
scroll to position [0, 0]
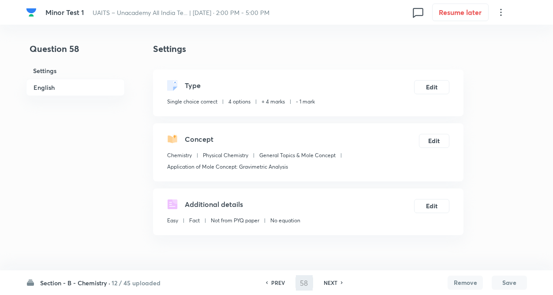
type input "59"
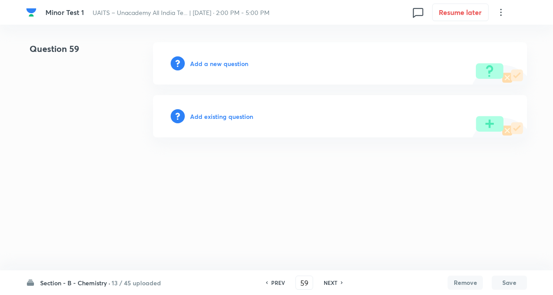
click at [216, 63] on h6 "Add a new question" at bounding box center [219, 63] width 58 height 9
click at [216, 63] on h6 "Choose a question type" at bounding box center [224, 63] width 68 height 9
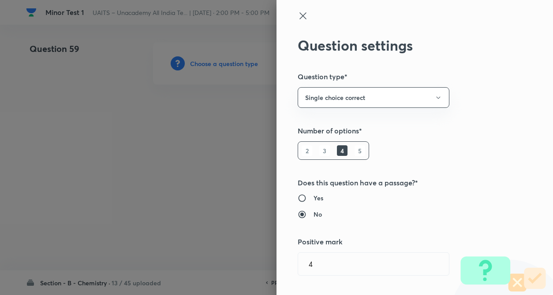
click at [478, 103] on div "Question settings Question type* Single choice correct Number of options* 2 3 4…" at bounding box center [414, 147] width 276 height 295
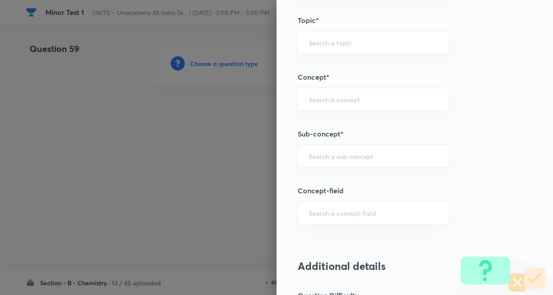
scroll to position [441, 0]
click at [338, 100] on input "text" at bounding box center [374, 99] width 130 height 8
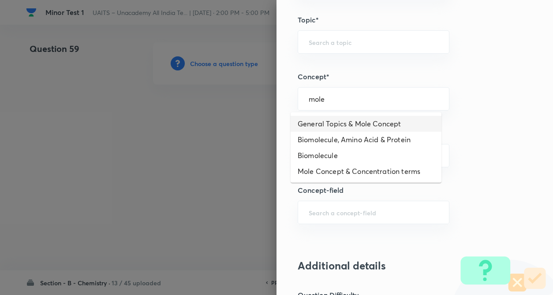
click at [331, 124] on li "General Topics & Mole Concept" at bounding box center [366, 124] width 151 height 16
type input "General Topics & Mole Concept"
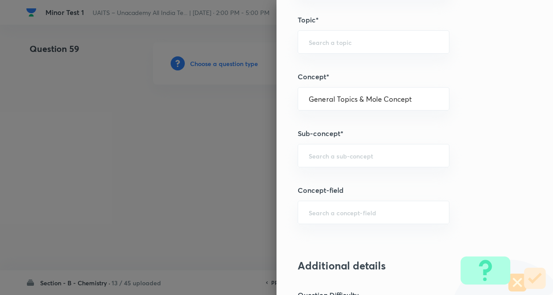
type input "Chemistry"
type input "Physical Chemistry"
click at [314, 154] on input "text" at bounding box center [374, 156] width 130 height 8
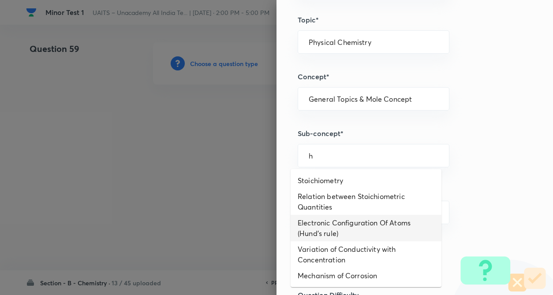
click at [318, 225] on li "Electronic Configuration Of Atoms (Hund's rule)" at bounding box center [366, 228] width 151 height 26
type input "Electronic Configuration Of Atoms (Hund's rule)"
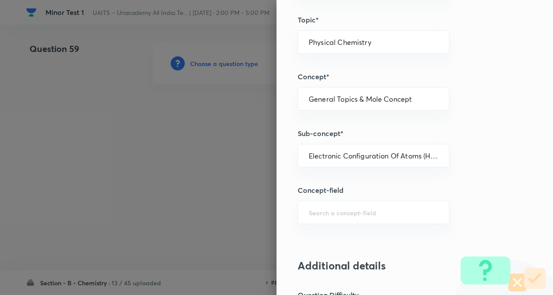
click at [479, 211] on div "Question settings Question type* Single choice correct Number of options* 2 3 4…" at bounding box center [414, 147] width 276 height 295
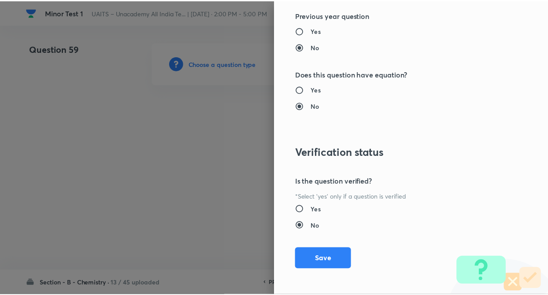
scroll to position [907, 0]
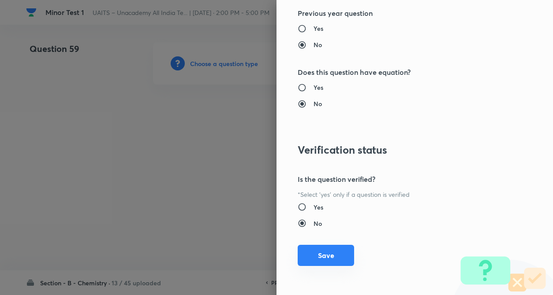
click at [329, 253] on button "Save" at bounding box center [326, 255] width 56 height 21
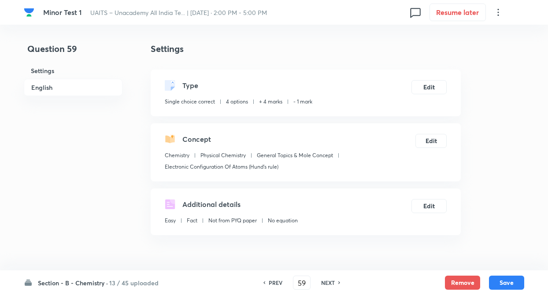
click at [161, 194] on div "Additional details Easy Fact Not from PYQ paper No equation Edit" at bounding box center [306, 212] width 310 height 47
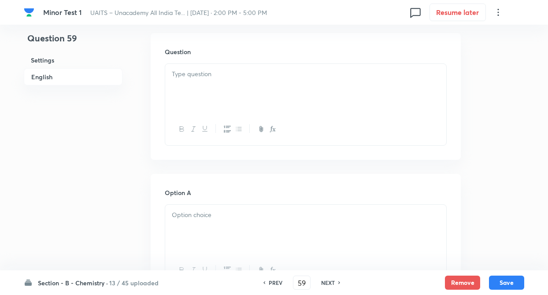
scroll to position [265, 0]
click at [196, 91] on div at bounding box center [305, 88] width 281 height 49
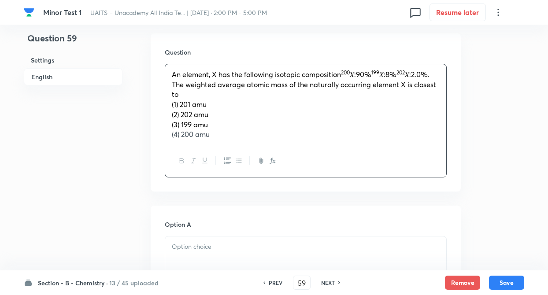
click at [358, 78] on span "𝑋:90%" at bounding box center [361, 74] width 22 height 9
click at [375, 76] on span "𝑋 : 90%" at bounding box center [362, 74] width 25 height 9
click at [398, 75] on span "𝑋:8%" at bounding box center [394, 74] width 17 height 9
click at [427, 74] on p "An element, X has the following isotopic composition 200 𝑋 : 90% , 199 𝑋 : 8% 2…" at bounding box center [306, 85] width 268 height 30
click at [188, 83] on span "𝑋:2.0%. The weighted average atomic mass of the naturally occurring element X i…" at bounding box center [304, 89] width 264 height 19
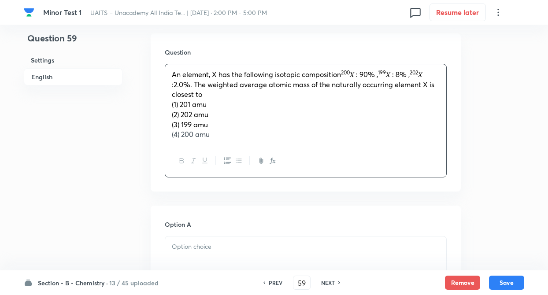
click at [174, 86] on span "𝑋 :2.0%. The weighted average atomic mass of the naturally occurring element X …" at bounding box center [303, 84] width 263 height 29
click at [410, 75] on span "𝑋 : 8% ," at bounding box center [398, 74] width 24 height 9
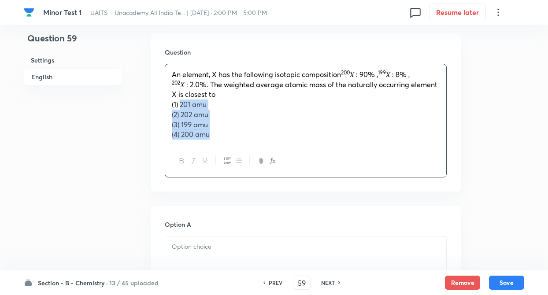
drag, startPoint x: 180, startPoint y: 104, endPoint x: 222, endPoint y: 139, distance: 55.0
click at [222, 139] on div "An element, X has the following isotopic composition 200 𝑋 : 90% , 199 𝑋 : 8% ,…" at bounding box center [305, 104] width 281 height 81
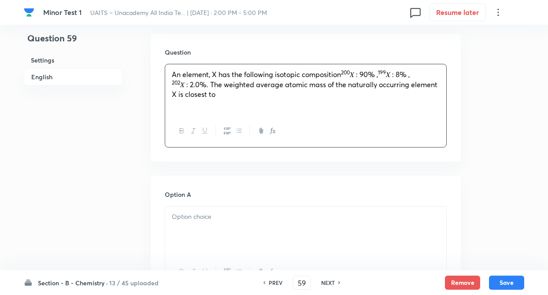
click at [201, 213] on p at bounding box center [306, 217] width 268 height 10
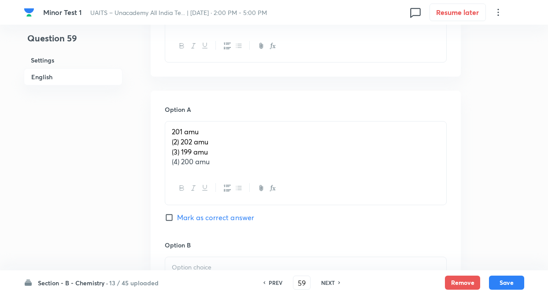
scroll to position [441, 0]
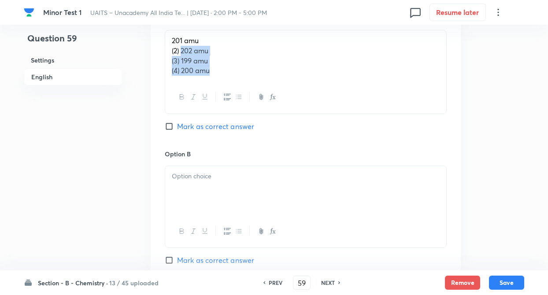
drag, startPoint x: 182, startPoint y: 50, endPoint x: 226, endPoint y: 84, distance: 56.3
click at [226, 84] on div "201 amu (2) 202 amu (3) 199 amu (4) 200 amu" at bounding box center [306, 72] width 282 height 84
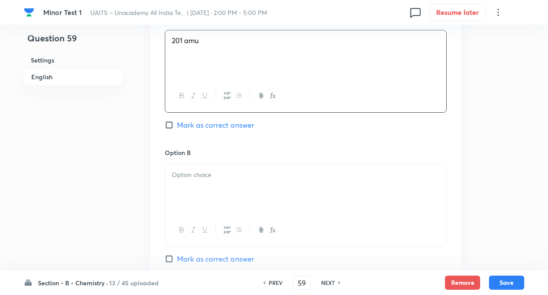
click at [224, 180] on div at bounding box center [305, 189] width 281 height 49
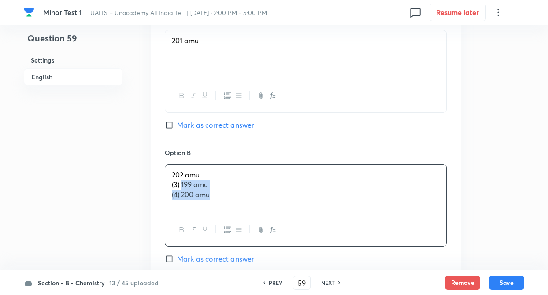
drag, startPoint x: 182, startPoint y: 184, endPoint x: 231, endPoint y: 207, distance: 54.0
click at [231, 207] on div "202 amu (3) 199 amu (4) 200 amu" at bounding box center [305, 189] width 281 height 49
click at [42, 139] on div "Question 59 Settings English" at bounding box center [73, 162] width 99 height 1122
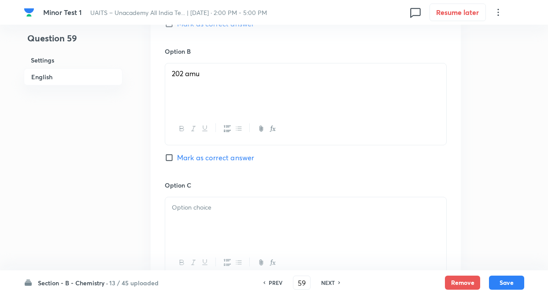
scroll to position [564, 0]
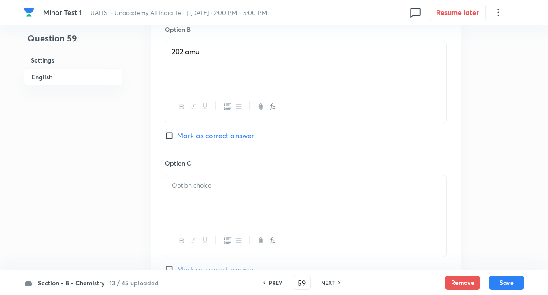
click at [202, 195] on div at bounding box center [305, 199] width 281 height 49
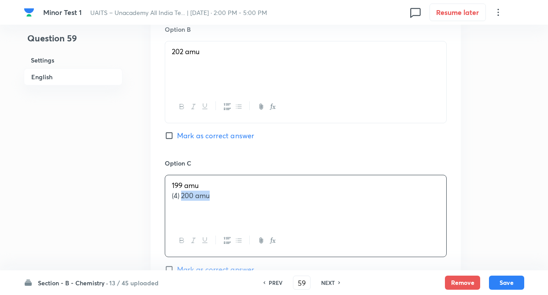
drag, startPoint x: 182, startPoint y: 193, endPoint x: 237, endPoint y: 204, distance: 56.2
click at [237, 204] on div "199 amu (4) 200 amu" at bounding box center [305, 199] width 281 height 49
click at [77, 187] on div "Question 59 Settings English" at bounding box center [73, 39] width 99 height 1122
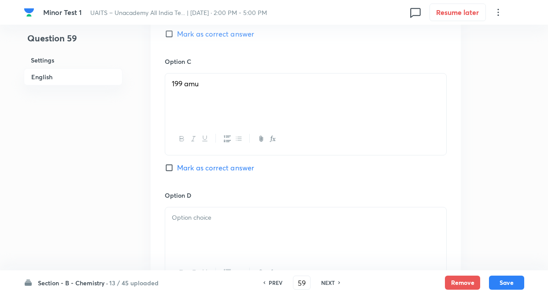
scroll to position [723, 0]
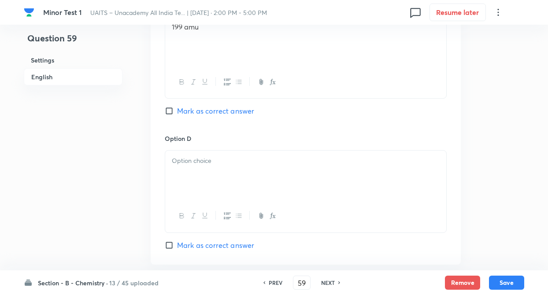
click at [231, 159] on p at bounding box center [306, 161] width 268 height 10
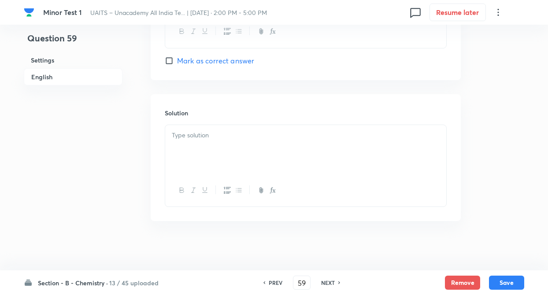
scroll to position [911, 0]
click at [169, 59] on input "Mark as correct answer" at bounding box center [171, 57] width 12 height 9
checkbox input "true"
click at [187, 135] on p at bounding box center [306, 132] width 268 height 10
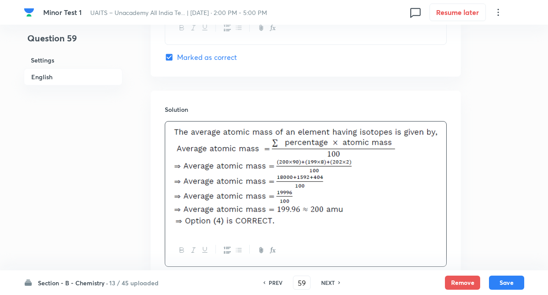
click at [501, 278] on button "Save" at bounding box center [506, 282] width 35 height 14
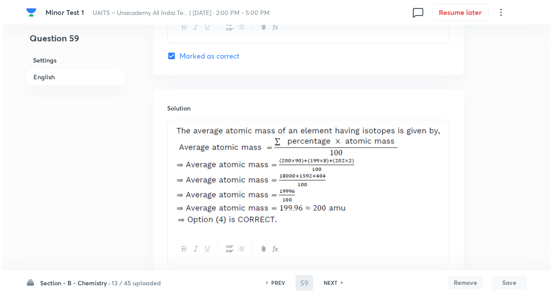
scroll to position [0, 0]
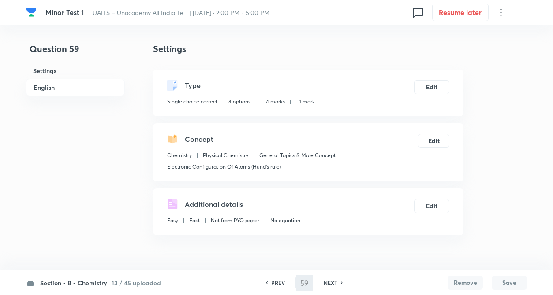
type input "60"
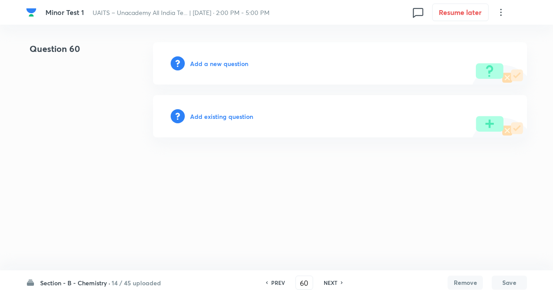
click at [222, 64] on h6 "Add a new question" at bounding box center [219, 63] width 58 height 9
click at [222, 64] on h6 "Choose a question type" at bounding box center [224, 63] width 68 height 9
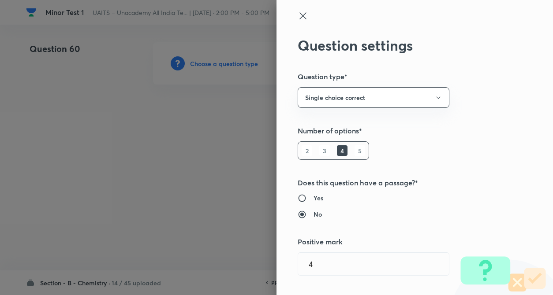
click at [448, 141] on div "Question settings Question type* Single choice correct Number of options* 2 3 4…" at bounding box center [414, 147] width 276 height 295
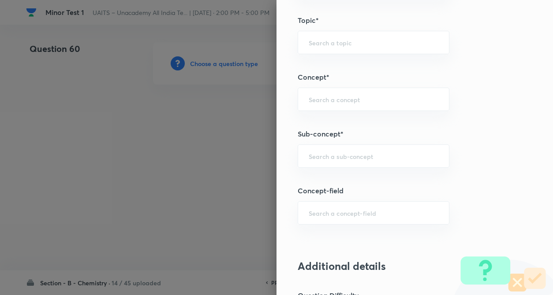
scroll to position [441, 0]
click at [333, 102] on input "text" at bounding box center [374, 99] width 130 height 8
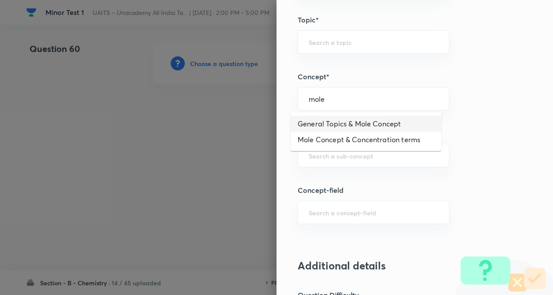
click at [333, 123] on li "General Topics & Mole Concept" at bounding box center [366, 124] width 151 height 16
type input "General Topics & Mole Concept"
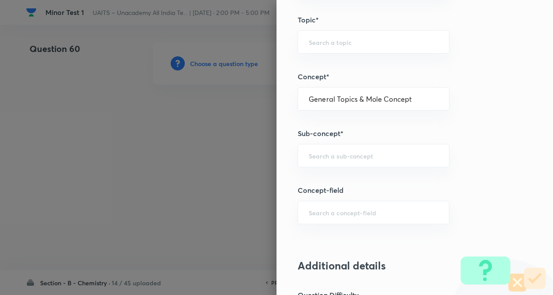
type input "Chemistry"
type input "Physical Chemistry"
click at [330, 152] on input "text" at bounding box center [374, 156] width 130 height 8
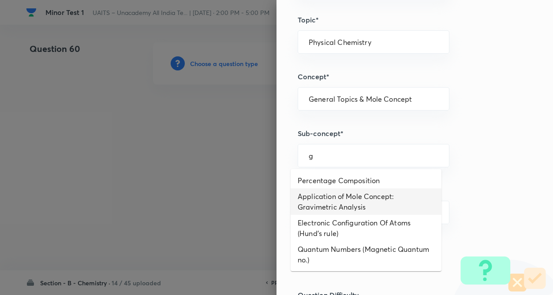
click at [328, 210] on li "Application of Mole Concept: Gravimetric Analysis" at bounding box center [366, 202] width 151 height 26
type input "Application of Mole Concept: Gravimetric Analysis"
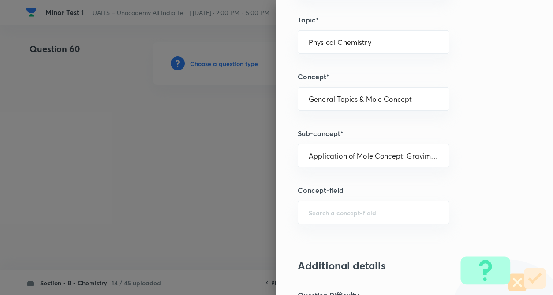
click at [446, 212] on div "Question settings Question type* Single choice correct Number of options* 2 3 4…" at bounding box center [414, 147] width 276 height 295
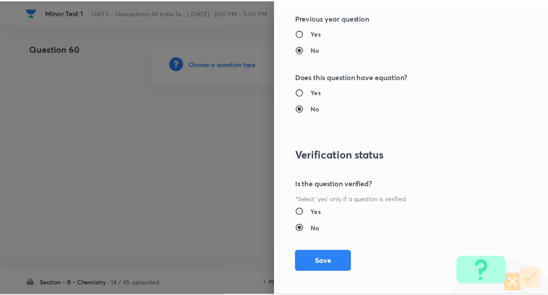
scroll to position [907, 0]
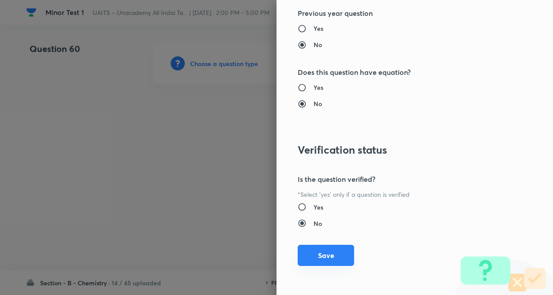
click at [319, 263] on button "Save" at bounding box center [326, 255] width 56 height 21
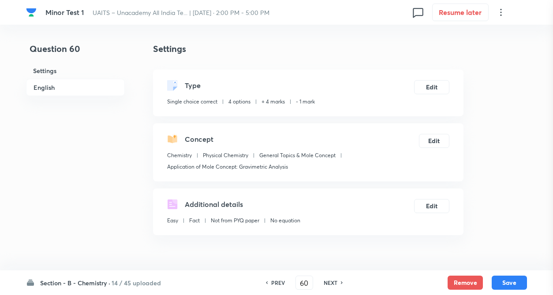
click at [100, 136] on div at bounding box center [276, 147] width 553 height 295
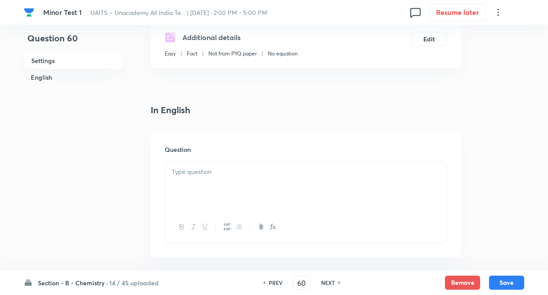
scroll to position [194, 0]
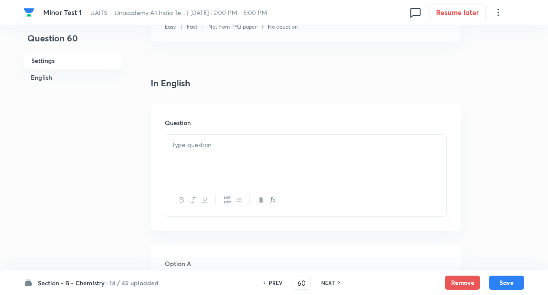
click at [220, 149] on p at bounding box center [306, 145] width 268 height 10
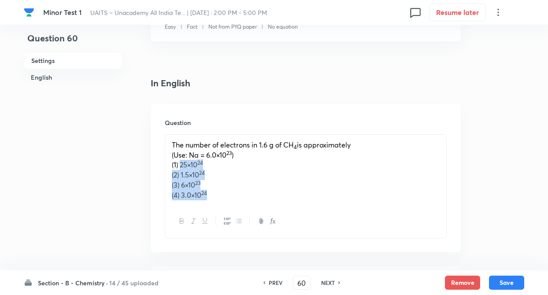
drag, startPoint x: 180, startPoint y: 165, endPoint x: 216, endPoint y: 204, distance: 53.0
click at [216, 204] on div "The number of electrons in 1.6 g of CH 4 is approximately (Use: Na = 6.0×10 23 …" at bounding box center [305, 170] width 281 height 71
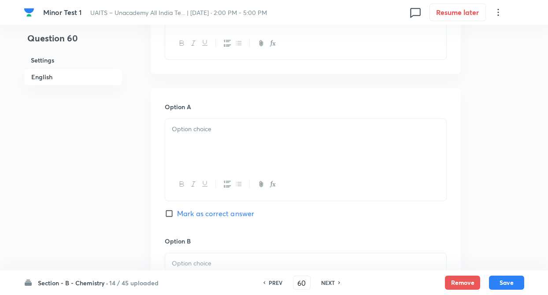
scroll to position [370, 0]
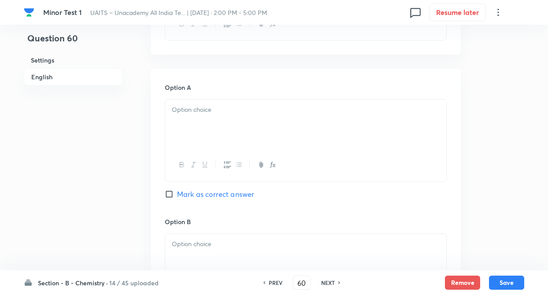
click at [199, 139] on div at bounding box center [305, 124] width 281 height 49
paste div
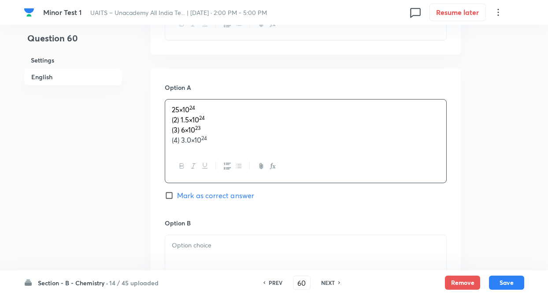
click at [177, 112] on span "25×10" at bounding box center [181, 109] width 18 height 9
click at [179, 110] on span "25×10" at bounding box center [181, 109] width 18 height 9
drag, startPoint x: 182, startPoint y: 119, endPoint x: 220, endPoint y: 142, distance: 44.3
click at [220, 142] on div "25 × 10 24 (2) 1.5×10 24 (3) 6×10 23 (4) 3.0×10 24" at bounding box center [305, 125] width 281 height 51
click at [182, 239] on p at bounding box center [306, 244] width 268 height 10
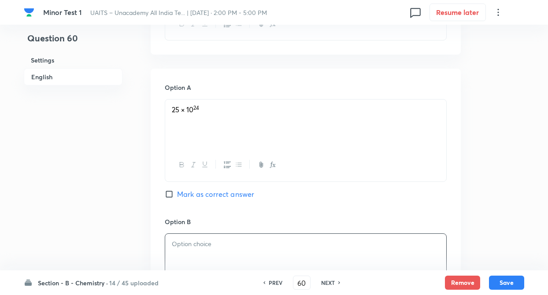
paste div
click at [181, 243] on span "1.5×10" at bounding box center [181, 243] width 19 height 9
drag, startPoint x: 179, startPoint y: 253, endPoint x: 247, endPoint y: 283, distance: 73.8
click at [247, 283] on div "Minor Test 1 UAITS – Unacademy All India Te... | Oct 5, 2025 · 2:00 PM - 5:00 P…" at bounding box center [274, 232] width 548 height 1121
click at [106, 235] on div "Question 60 Settings English" at bounding box center [73, 232] width 99 height 1121
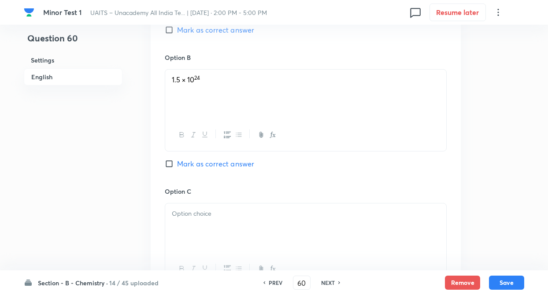
scroll to position [547, 0]
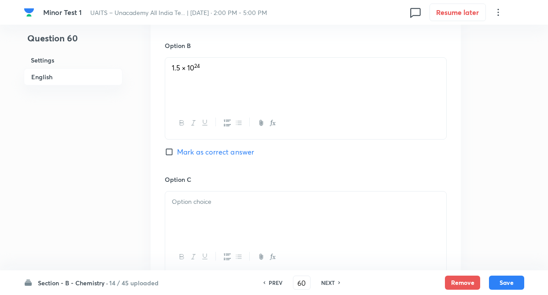
click at [187, 213] on div at bounding box center [305, 216] width 281 height 49
paste div
click at [176, 203] on span "6×10" at bounding box center [179, 201] width 14 height 9
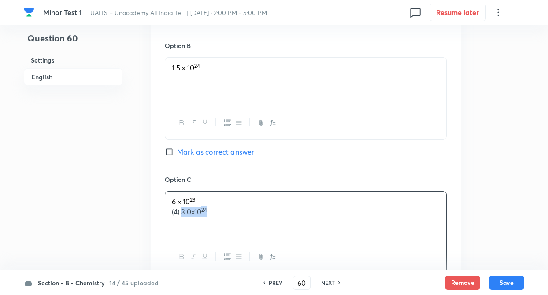
drag, startPoint x: 182, startPoint y: 211, endPoint x: 231, endPoint y: 218, distance: 50.3
click at [231, 218] on div "6 × 10 23 (4) 3.0×10 24" at bounding box center [305, 216] width 281 height 49
click at [126, 201] on div "Question 60 Settings English Settings Type Single choice correct 4 options + 4 …" at bounding box center [274, 56] width 501 height 1121
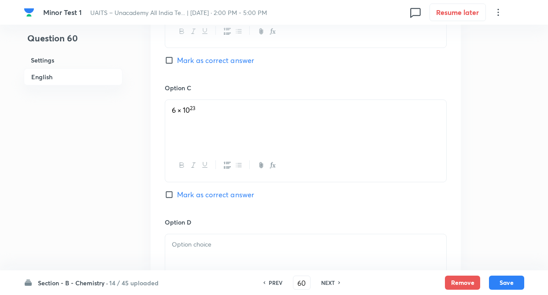
scroll to position [741, 0]
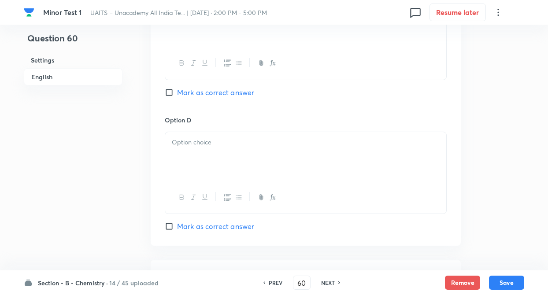
click at [202, 159] on div at bounding box center [305, 156] width 281 height 49
paste div
click at [181, 142] on p "3.0×10 24" at bounding box center [306, 143] width 268 height 10
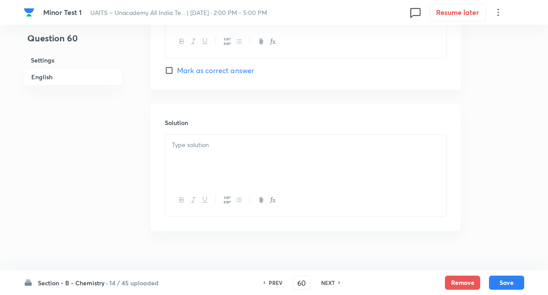
scroll to position [899, 0]
click at [171, 151] on div at bounding box center [305, 156] width 281 height 49
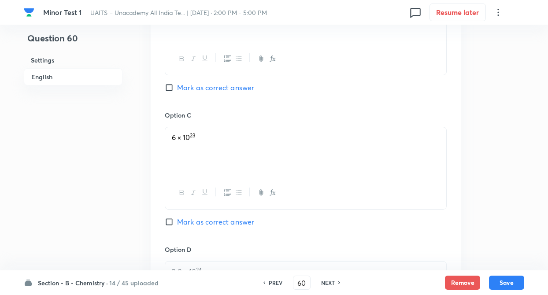
scroll to position [600, 0]
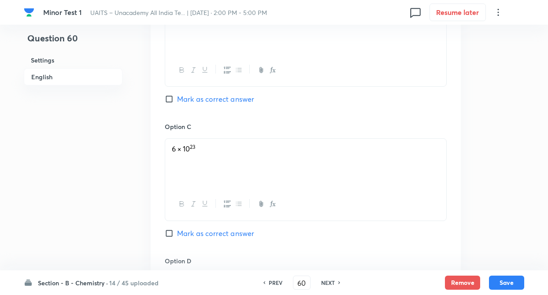
click at [168, 236] on input "Mark as correct answer" at bounding box center [171, 233] width 12 height 9
checkbox input "true"
click at [514, 283] on button "Save" at bounding box center [506, 282] width 35 height 14
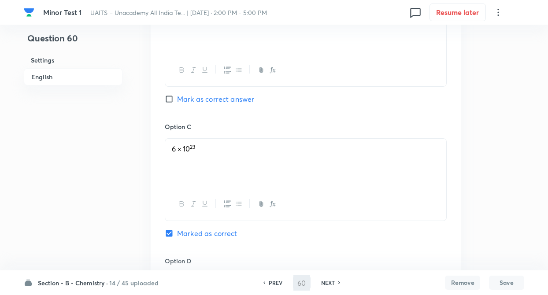
type input "61"
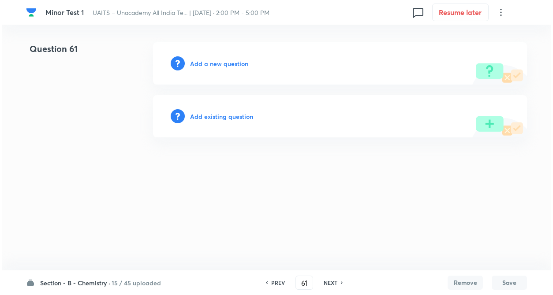
scroll to position [0, 0]
click at [214, 61] on h6 "Add a new question" at bounding box center [219, 63] width 58 height 9
click at [214, 61] on h6 "Choose a question type" at bounding box center [224, 63] width 68 height 9
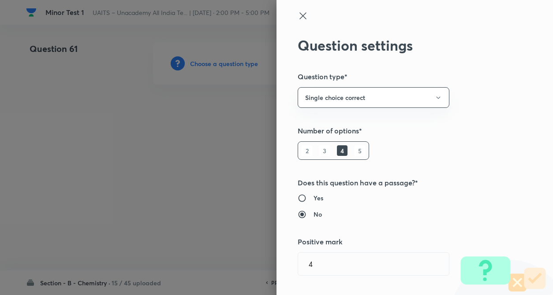
click at [509, 165] on div "Question settings Question type* Single choice correct Number of options* 2 3 4…" at bounding box center [414, 147] width 276 height 295
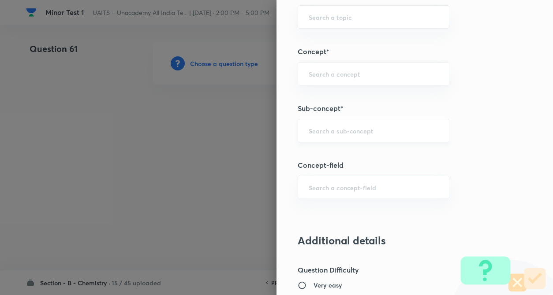
scroll to position [494, 0]
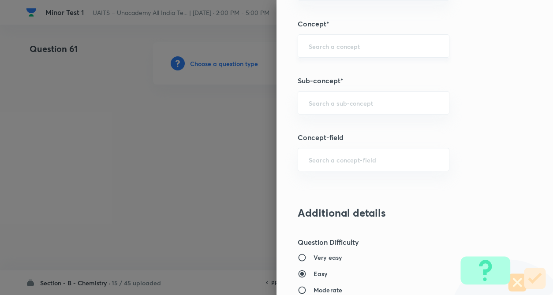
click at [319, 48] on input "text" at bounding box center [374, 46] width 130 height 8
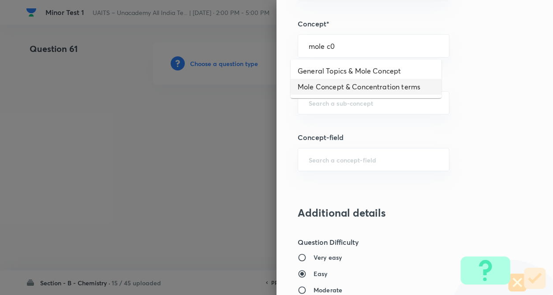
click at [322, 81] on li "Mole Concept & Concentration terms" at bounding box center [366, 87] width 151 height 16
type input "Mole Concept & Concentration terms"
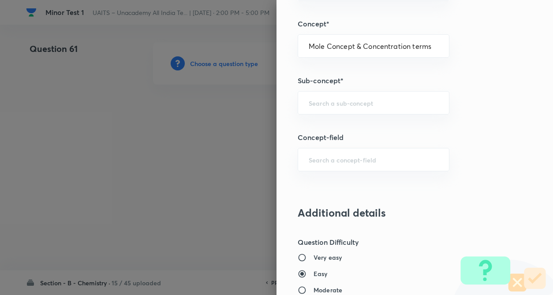
type input "Chemistry"
type input "Physical Chemistry"
click at [322, 104] on input "text" at bounding box center [374, 103] width 130 height 8
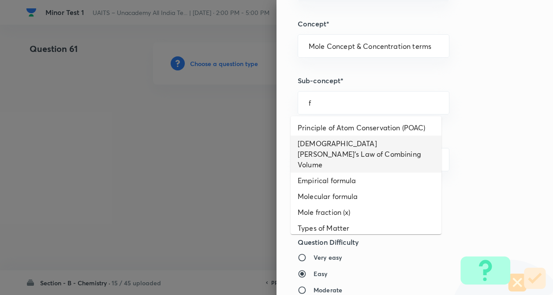
click at [321, 157] on li "Gay-Lussac's Law of Combining Volume" at bounding box center [366, 154] width 151 height 37
type input "Gay-Lussac's Law of Combining Volume"
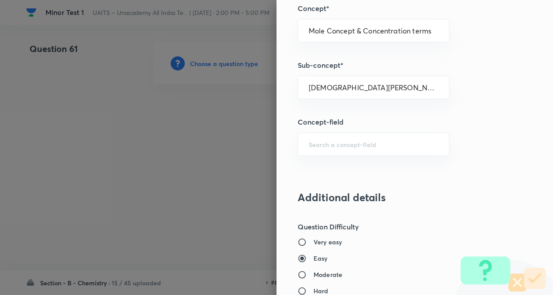
click at [456, 166] on div "Question settings Question type* Single choice correct Number of options* 2 3 4…" at bounding box center [414, 147] width 276 height 295
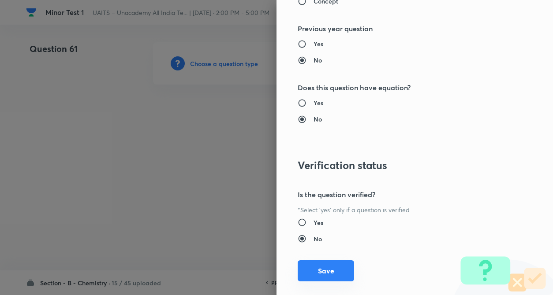
scroll to position [907, 0]
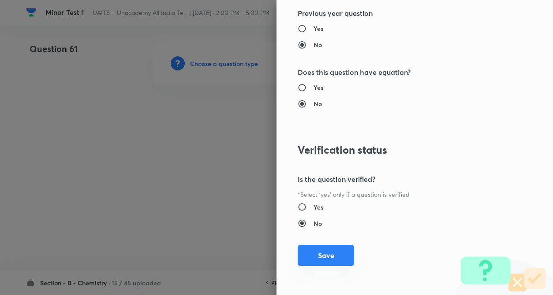
click at [326, 258] on button "Save" at bounding box center [326, 255] width 56 height 21
click at [112, 162] on div at bounding box center [276, 147] width 553 height 295
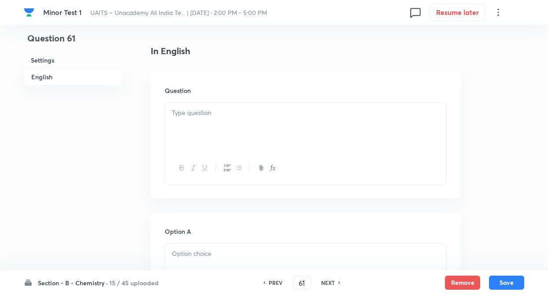
scroll to position [229, 0]
click at [206, 128] on div at bounding box center [305, 124] width 281 height 49
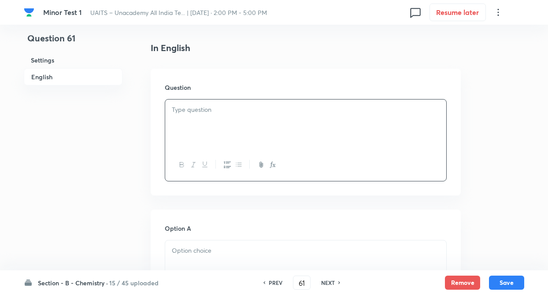
paste div
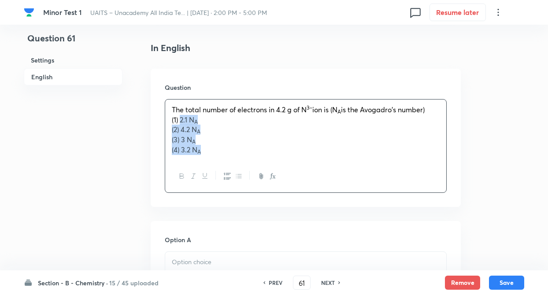
drag, startPoint x: 182, startPoint y: 121, endPoint x: 220, endPoint y: 163, distance: 56.5
click at [220, 163] on div "The total number of electrons in 4.2 g of N 3− ion is (N A is the Avogadro's nu…" at bounding box center [306, 146] width 282 height 94
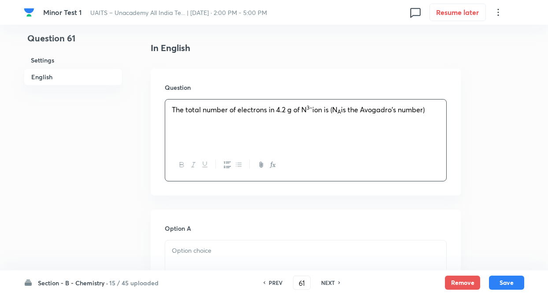
click at [181, 261] on div at bounding box center [305, 265] width 281 height 49
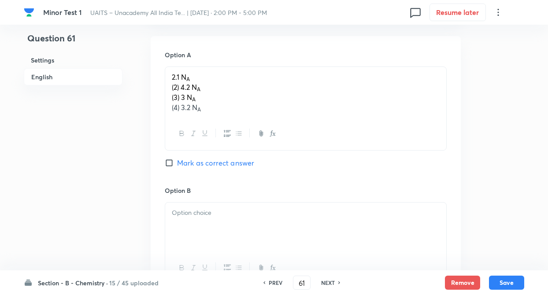
scroll to position [441, 0]
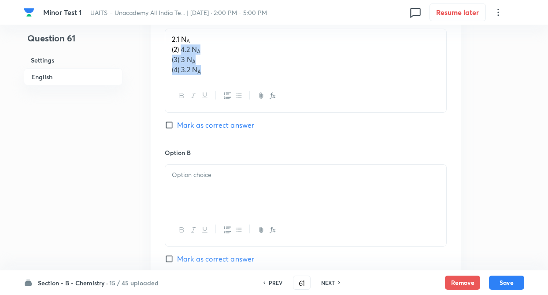
drag, startPoint x: 181, startPoint y: 51, endPoint x: 216, endPoint y: 91, distance: 53.1
click at [216, 91] on div "2.1 N A (2) 4.2 N A (3) 3 N A (4) 3.2 N A" at bounding box center [306, 71] width 282 height 84
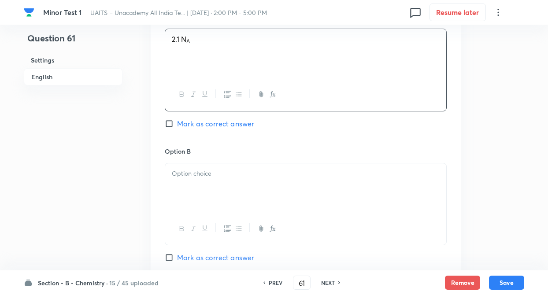
click at [205, 193] on div at bounding box center [305, 188] width 281 height 49
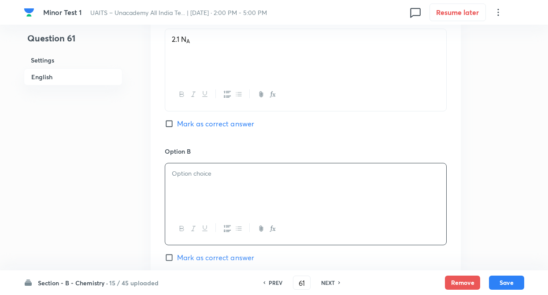
paste div
drag, startPoint x: 182, startPoint y: 187, endPoint x: 229, endPoint y: 208, distance: 52.1
click at [229, 208] on div "4.2 N A (3) 3 N A (4) 3.2 N A" at bounding box center [305, 188] width 281 height 49
click at [52, 164] on div "Question 61 Settings English" at bounding box center [73, 161] width 99 height 1121
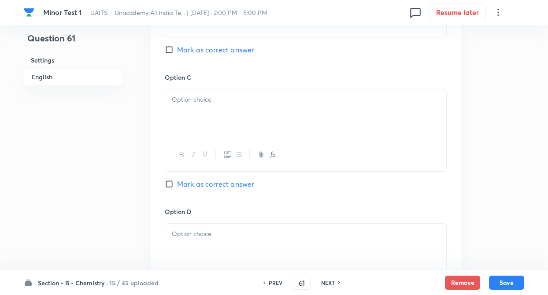
scroll to position [653, 0]
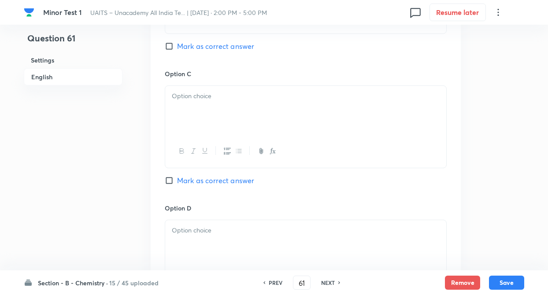
click at [177, 114] on div at bounding box center [305, 110] width 281 height 49
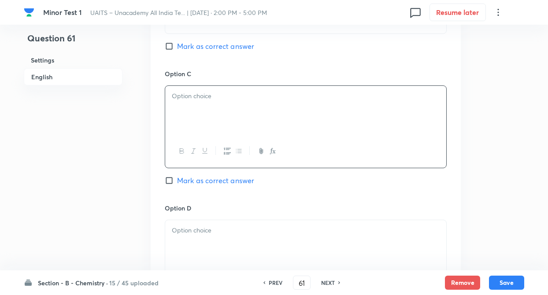
paste div
drag, startPoint x: 183, startPoint y: 106, endPoint x: 241, endPoint y: 124, distance: 60.5
click at [241, 124] on div "3 N A (4) 3.2 N A" at bounding box center [305, 110] width 281 height 49
click at [241, 235] on p at bounding box center [306, 231] width 268 height 10
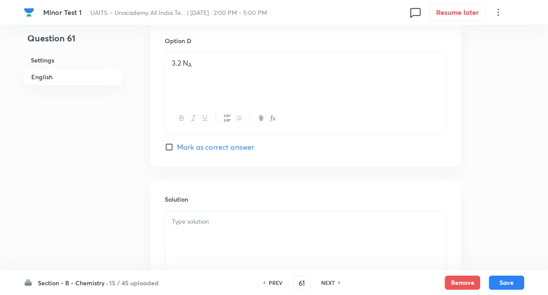
scroll to position [829, 0]
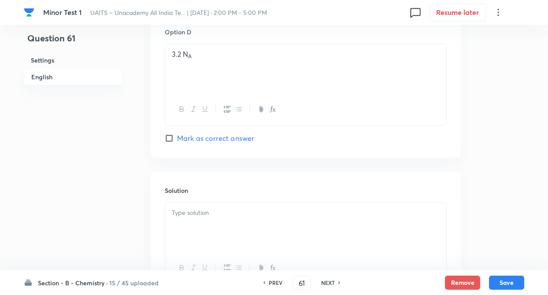
click at [192, 244] on div at bounding box center [305, 227] width 281 height 49
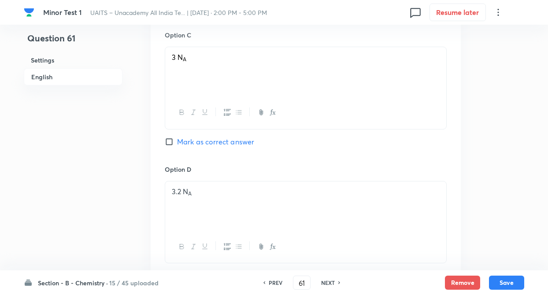
scroll to position [688, 0]
click at [168, 143] on input "Mark as correct answer" at bounding box center [171, 145] width 12 height 9
checkbox input "true"
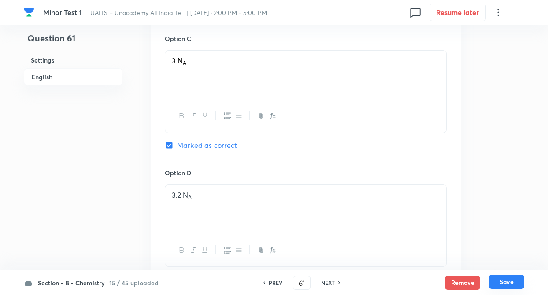
click at [503, 287] on button "Save" at bounding box center [506, 282] width 35 height 14
type input "62"
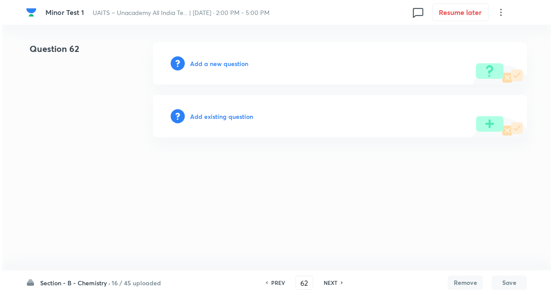
scroll to position [0, 0]
click at [219, 63] on h6 "Add a new question" at bounding box center [219, 63] width 58 height 9
click at [219, 63] on h6 "Choose a question type" at bounding box center [224, 63] width 68 height 9
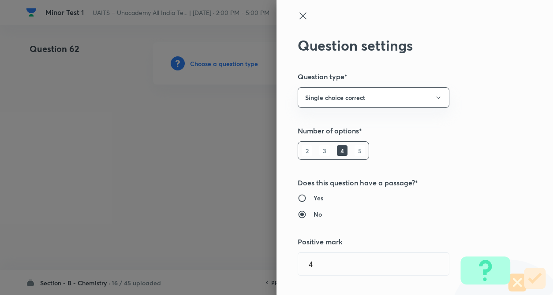
click at [451, 130] on h5 "Number of options*" at bounding box center [400, 131] width 205 height 11
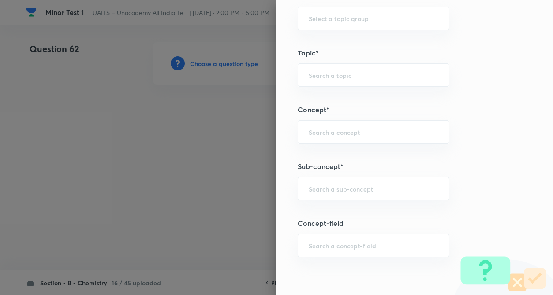
scroll to position [423, 0]
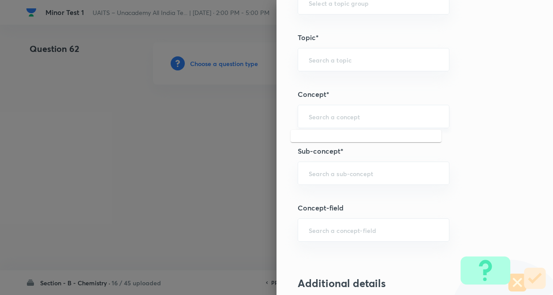
click at [315, 121] on input "text" at bounding box center [374, 116] width 130 height 8
click at [312, 168] on div "​" at bounding box center [374, 173] width 152 height 23
click at [321, 127] on div "​" at bounding box center [374, 116] width 152 height 23
type input "classific"
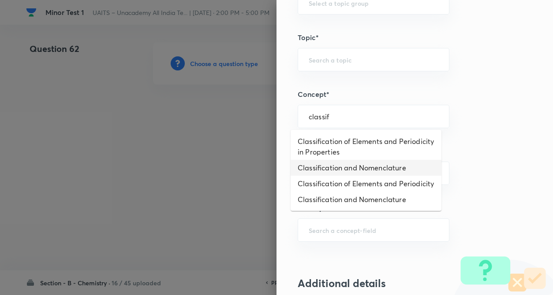
click at [332, 173] on li "Classification and Nomenclature" at bounding box center [366, 168] width 151 height 16
type input "Classification and Nomenclature"
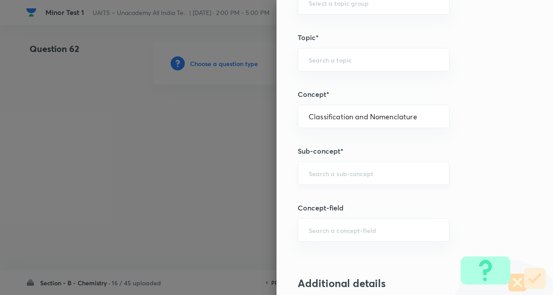
type input "Chemistry"
type input "Organic Chemistry"
click at [326, 180] on div "​" at bounding box center [374, 173] width 152 height 23
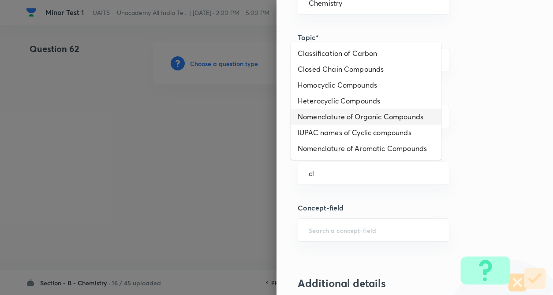
click at [336, 120] on li "Nomenclature of Organic Compounds" at bounding box center [366, 117] width 151 height 16
type input "Nomenclature of Organic Compounds"
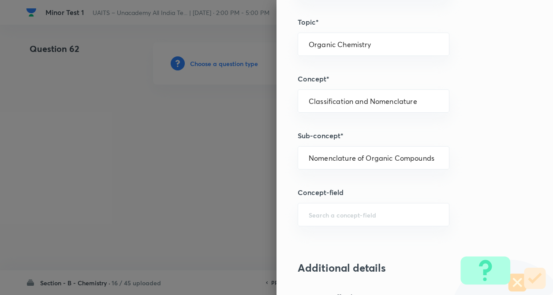
click at [479, 146] on div "Question settings Question type* Single choice correct Number of options* 2 3 4…" at bounding box center [414, 147] width 276 height 295
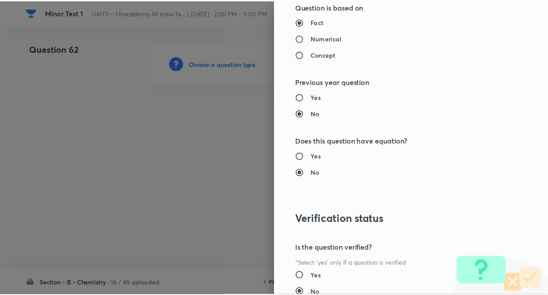
scroll to position [907, 0]
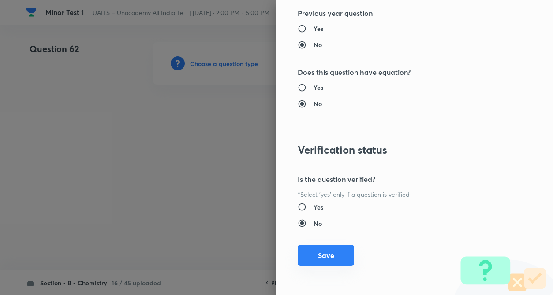
click at [317, 253] on button "Save" at bounding box center [326, 255] width 56 height 21
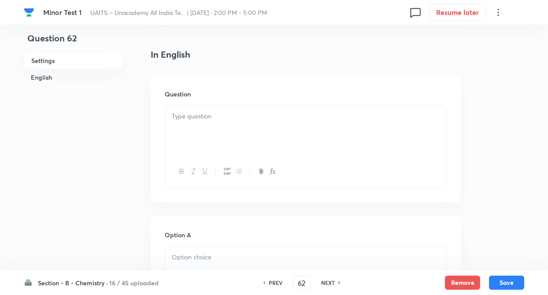
scroll to position [229, 0]
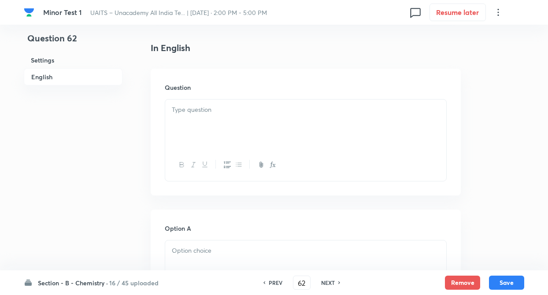
click at [188, 118] on div at bounding box center [305, 124] width 281 height 49
paste div
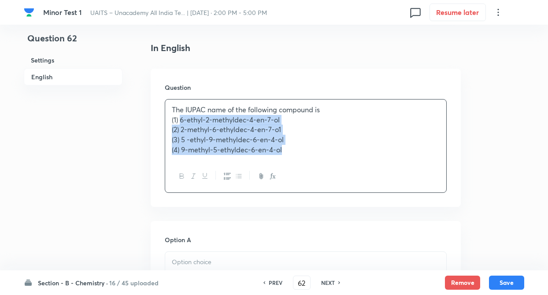
drag, startPoint x: 181, startPoint y: 117, endPoint x: 340, endPoint y: 182, distance: 171.5
click at [340, 182] on div "The IUPAC name of the following compound is (1) 6-ethyl-2-methyldec-4-en-7-ol (…" at bounding box center [306, 146] width 282 height 94
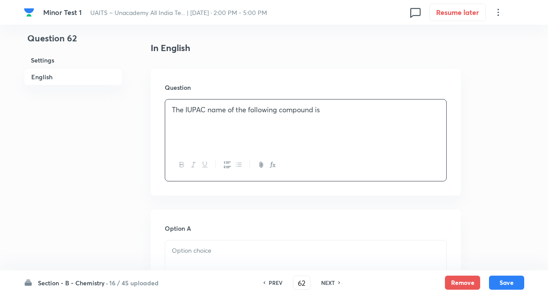
click at [154, 178] on div "Question The IUPAC name of the following compound is" at bounding box center [306, 132] width 310 height 127
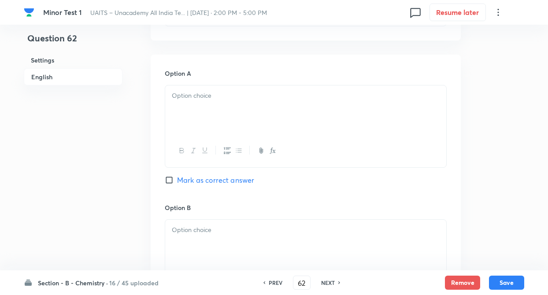
scroll to position [388, 0]
click at [211, 104] on div at bounding box center [305, 106] width 281 height 49
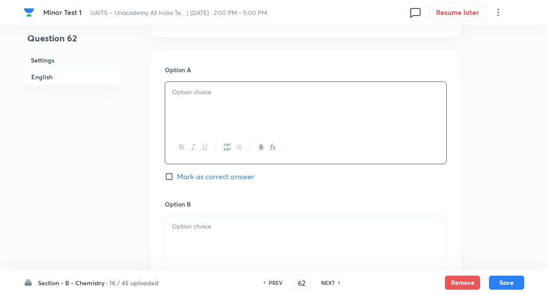
paste div
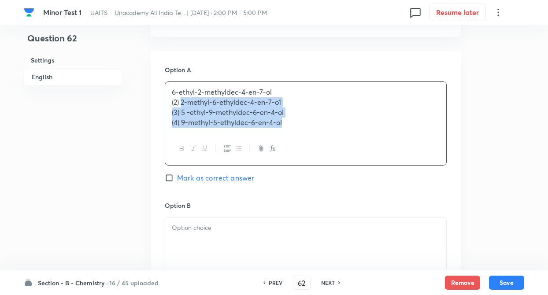
drag, startPoint x: 181, startPoint y: 104, endPoint x: 362, endPoint y: 138, distance: 184.0
click at [362, 138] on div "6-ethyl-2-methyldec-4-en-7-ol (2) 2-methyl-6-ethyldec-4-en-7-o1 (3) 5 -ethyl-9-…" at bounding box center [306, 124] width 282 height 84
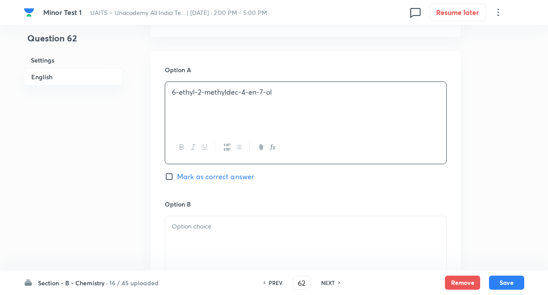
click at [296, 230] on p at bounding box center [306, 227] width 268 height 10
paste div
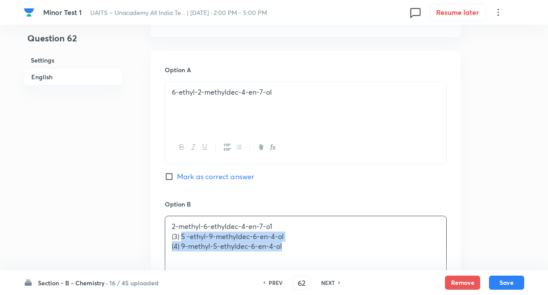
drag, startPoint x: 182, startPoint y: 236, endPoint x: 398, endPoint y: 276, distance: 219.6
click at [398, 276] on div "Minor Test 1 UAITS – Unacademy All India Te... | Oct 5, 2025 · 2:00 PM - 5:00 P…" at bounding box center [274, 214] width 548 height 1121
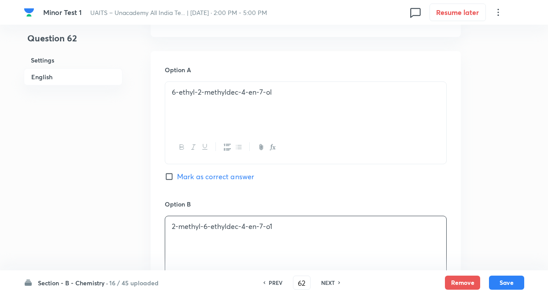
click at [90, 198] on div "Question 62 Settings English" at bounding box center [73, 214] width 99 height 1121
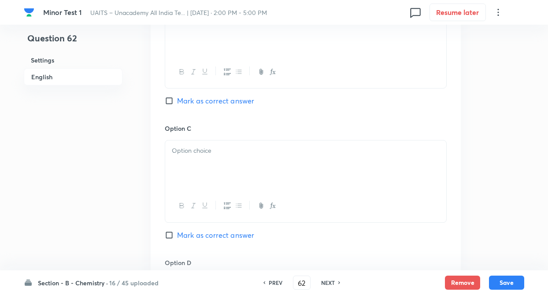
scroll to position [635, 0]
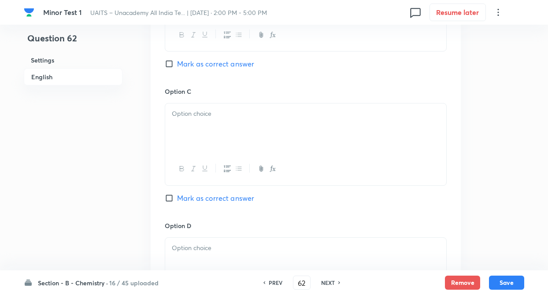
click at [198, 125] on div at bounding box center [305, 128] width 281 height 49
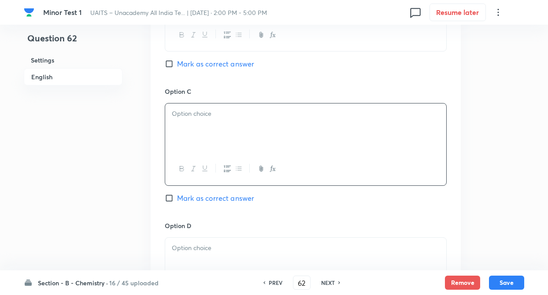
paste div
drag, startPoint x: 183, startPoint y: 125, endPoint x: 332, endPoint y: 146, distance: 150.9
click at [332, 146] on div "5 -ethyl-9-methyldec-6-en-4-ol (4) 9-methyl-5-ethyldec-6-en-4-ol" at bounding box center [305, 128] width 281 height 49
click at [273, 245] on p at bounding box center [306, 248] width 268 height 10
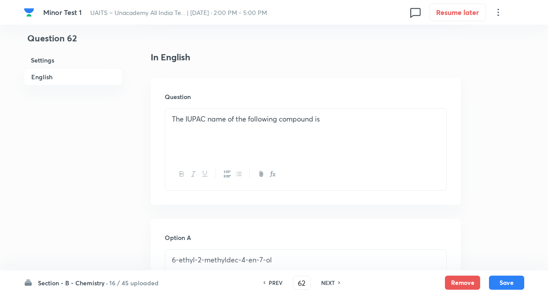
scroll to position [265, 0]
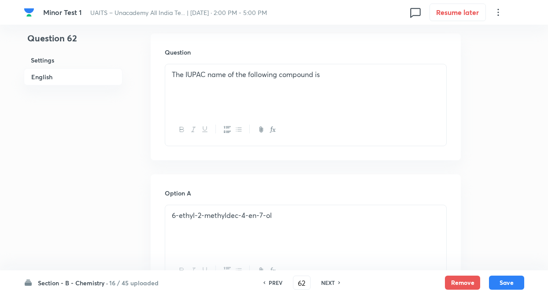
click at [186, 92] on div "The IUPAC name of the following compound is" at bounding box center [305, 88] width 281 height 49
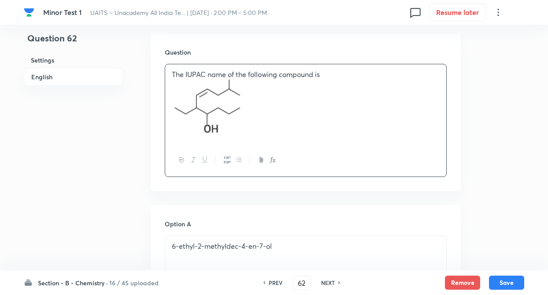
click at [174, 98] on img at bounding box center [212, 108] width 81 height 57
click at [156, 122] on div "Question The IUPAC name of the following compound is" at bounding box center [306, 113] width 310 height 158
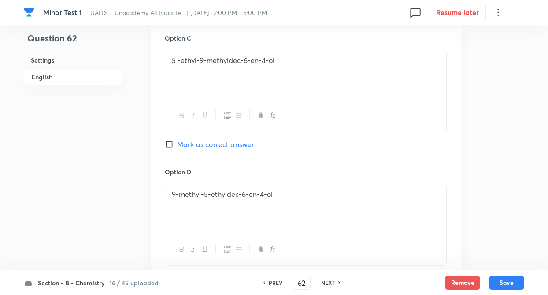
scroll to position [723, 0]
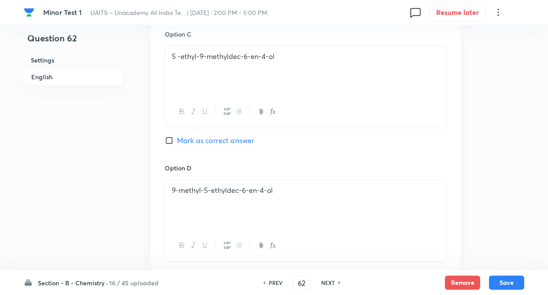
click at [167, 138] on input "Mark as correct answer" at bounding box center [171, 140] width 12 height 9
checkbox input "true"
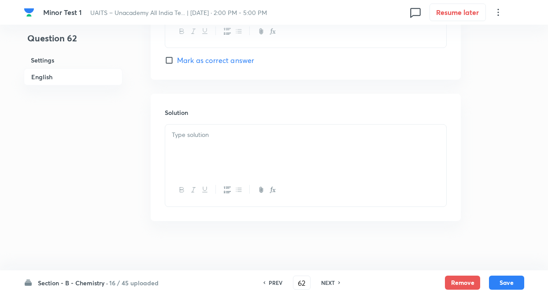
scroll to position [941, 0]
click at [197, 141] on div at bounding box center [305, 145] width 281 height 49
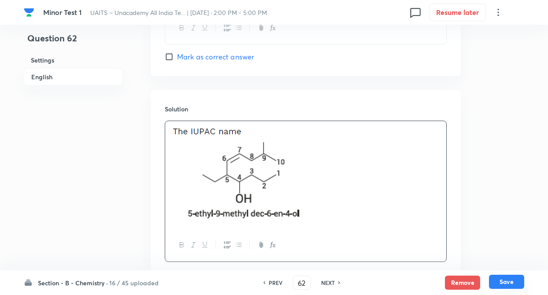
click at [504, 280] on button "Save" at bounding box center [506, 282] width 35 height 14
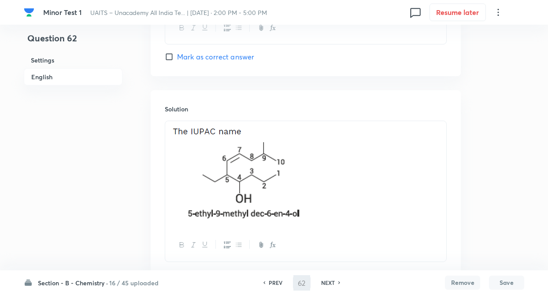
type input "63"
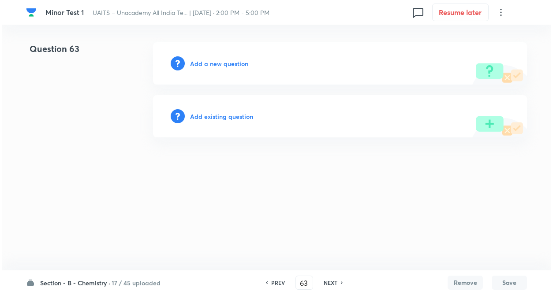
scroll to position [0, 0]
click at [209, 60] on h6 "Add a new question" at bounding box center [219, 63] width 58 height 9
click at [209, 60] on h6 "Choose a question type" at bounding box center [224, 63] width 68 height 9
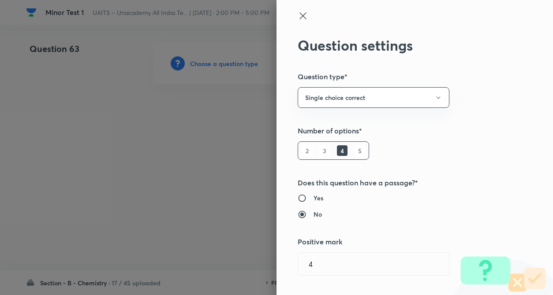
click at [481, 159] on div "Question settings Question type* Single choice correct Number of options* 2 3 4…" at bounding box center [414, 147] width 276 height 295
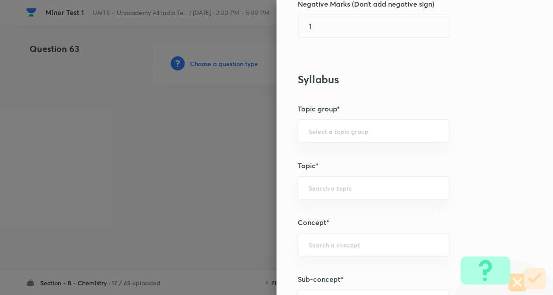
scroll to position [370, 0]
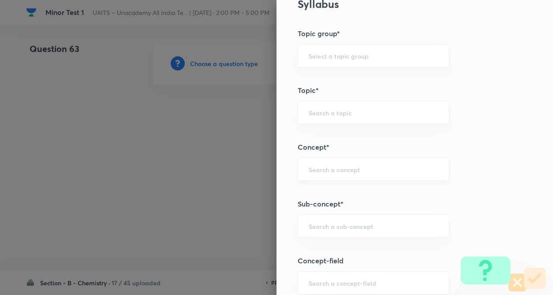
click at [317, 171] on input "text" at bounding box center [374, 169] width 130 height 8
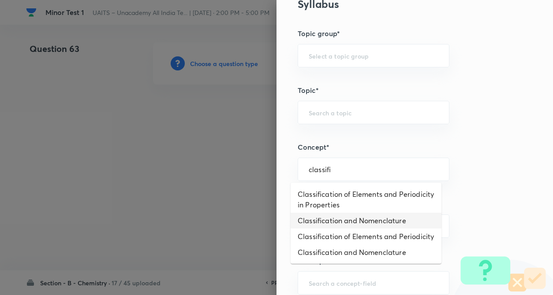
click at [335, 225] on li "Classification and Nomenclature" at bounding box center [366, 221] width 151 height 16
type input "Classification and Nomenclature"
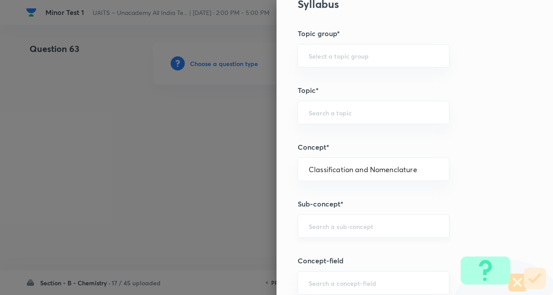
type input "Chemistry"
type input "Organic Chemistry"
click at [320, 224] on input "text" at bounding box center [374, 226] width 130 height 8
click at [319, 224] on input "c" at bounding box center [374, 226] width 130 height 8
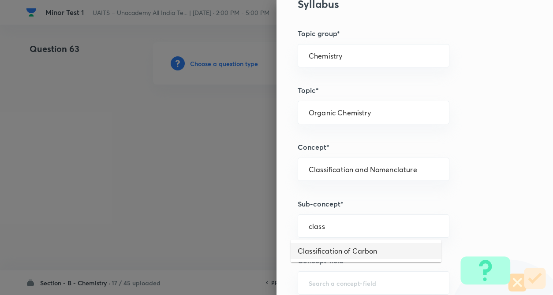
click at [327, 248] on li "Classification of Carbon" at bounding box center [366, 251] width 151 height 16
type input "Classification of Carbon"
click at [437, 213] on div "Question settings Question type* Single choice correct Number of options* 2 3 4…" at bounding box center [414, 147] width 276 height 295
click at [473, 192] on div "Question settings Question type* Single choice correct Number of options* 2 3 4…" at bounding box center [414, 147] width 276 height 295
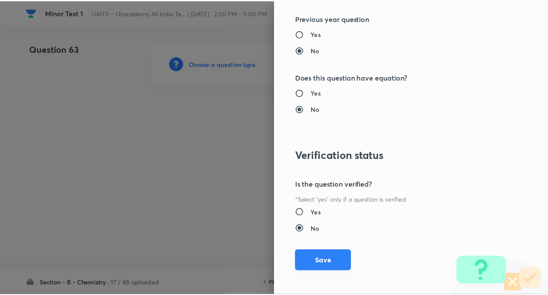
scroll to position [907, 0]
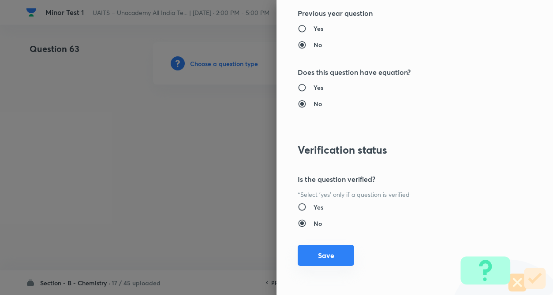
click at [312, 259] on button "Save" at bounding box center [326, 255] width 56 height 21
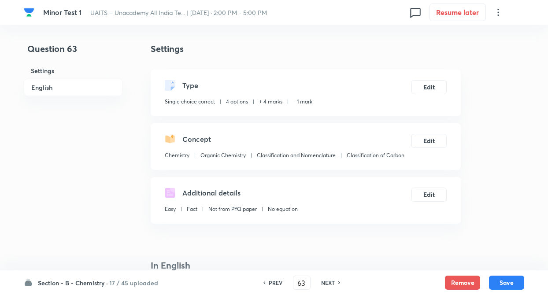
click at [155, 209] on div "Additional details Easy Fact Not from PYQ paper No equation Edit" at bounding box center [306, 200] width 310 height 47
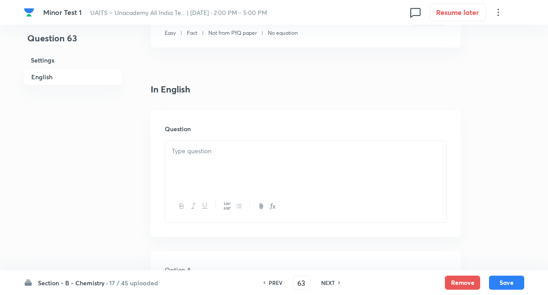
scroll to position [212, 0]
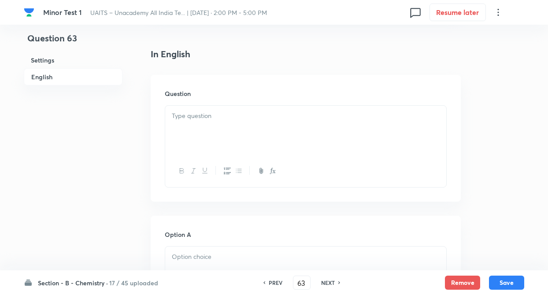
click at [194, 113] on p at bounding box center [306, 116] width 268 height 10
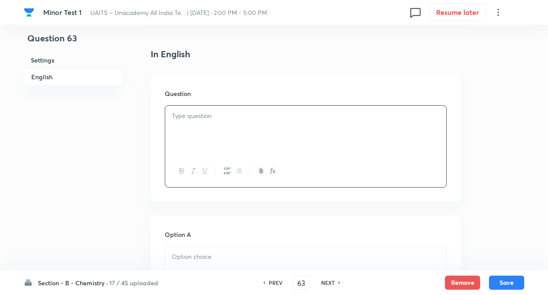
paste div
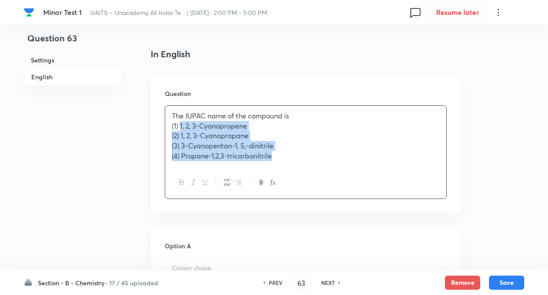
drag, startPoint x: 182, startPoint y: 125, endPoint x: 325, endPoint y: 165, distance: 149.2
click at [325, 165] on div "The IUPAC name of the compound is (1) 1, 2, 3-Cyanopropene (2) 1, 2, 3-Cyanopro…" at bounding box center [305, 136] width 281 height 61
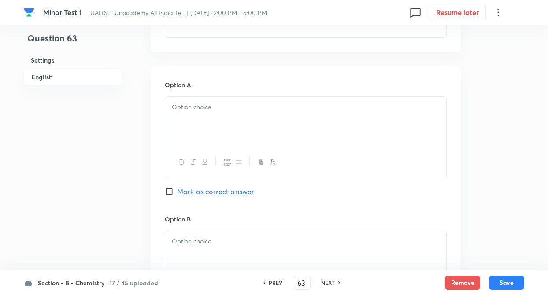
scroll to position [388, 0]
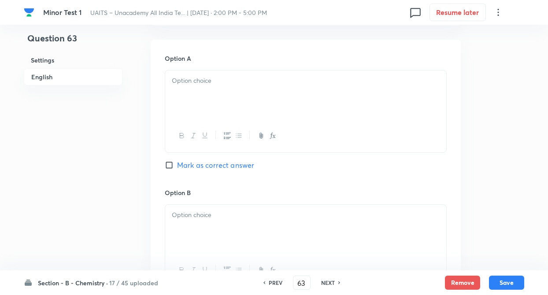
click at [189, 109] on div at bounding box center [305, 95] width 281 height 49
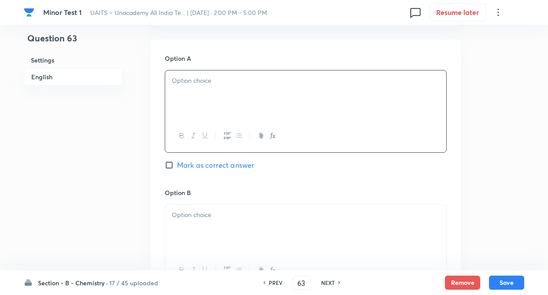
paste div
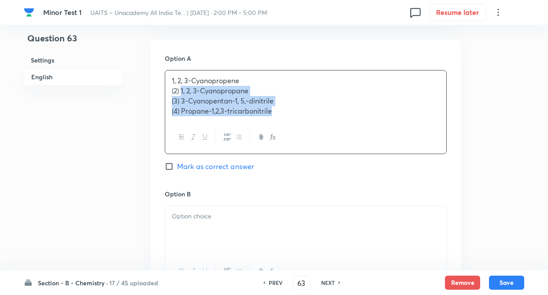
drag, startPoint x: 183, startPoint y: 91, endPoint x: 321, endPoint y: 127, distance: 143.0
click at [321, 127] on div "1, 2, 3-Cyanopropene (2) 1, 2, 3-Cyanopropane (3) 3-Cyanopentan-1, 5,-dinitrile…" at bounding box center [306, 112] width 282 height 84
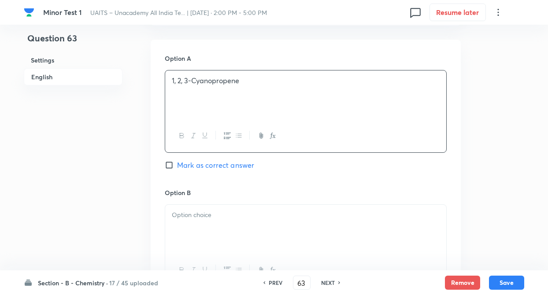
click at [272, 236] on div at bounding box center [305, 229] width 281 height 49
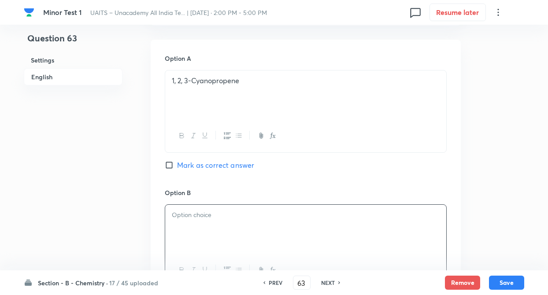
paste div
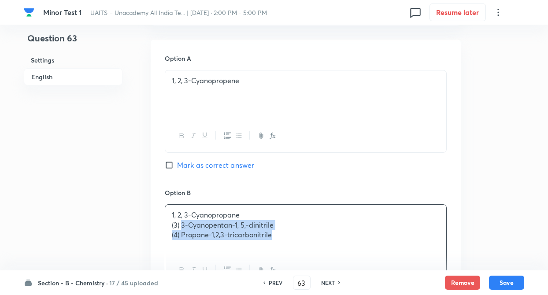
drag, startPoint x: 182, startPoint y: 222, endPoint x: 346, endPoint y: 265, distance: 169.2
click at [346, 265] on div "1, 2, 3-Cyanopropane (3) 3-Cyanopentan-1, 5,-dinitrile (4) Propane-1,2,3-tricar…" at bounding box center [306, 246] width 282 height 82
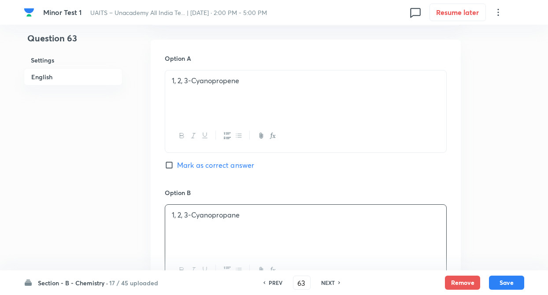
click at [36, 163] on div "Question 63 Settings English" at bounding box center [73, 208] width 99 height 1109
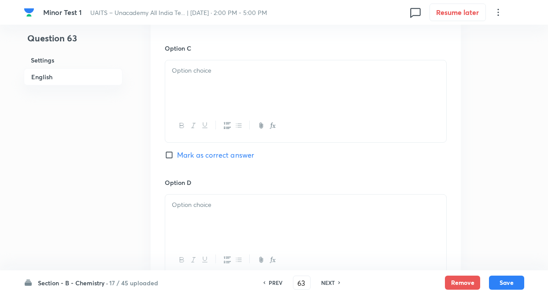
scroll to position [670, 0]
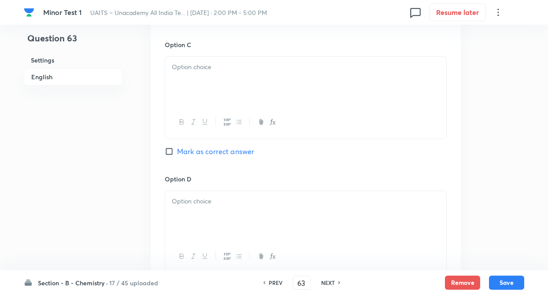
click at [205, 75] on div at bounding box center [305, 81] width 281 height 49
paste div
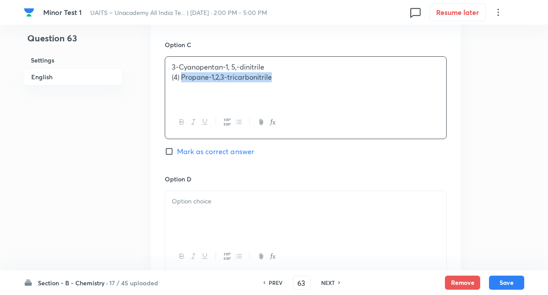
drag, startPoint x: 182, startPoint y: 77, endPoint x: 359, endPoint y: 114, distance: 181.1
click at [359, 114] on div "3-Cyanopentan-1, 5,-dinitrile (4) Propane-1,2,3-tricarbonitrile" at bounding box center [306, 97] width 282 height 82
click at [289, 195] on div at bounding box center [305, 215] width 281 height 49
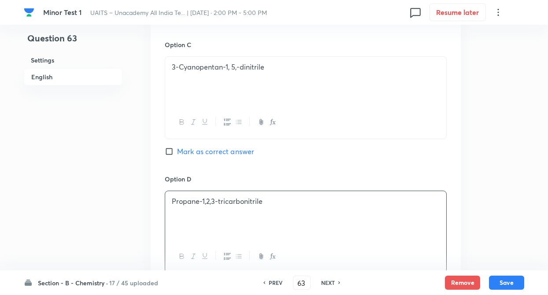
click at [152, 191] on div "Option A 1, 2, 3-Cyanopropene Mark as correct answer Option B 1, 2, 3-Cyanoprop…" at bounding box center [306, 31] width 310 height 548
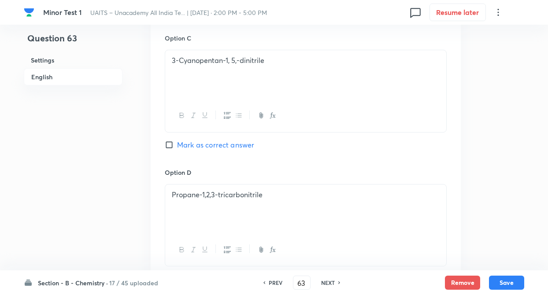
click at [152, 191] on div "Option A 1, 2, 3-Cyanopropene Mark as correct answer Option B 1, 2, 3-Cyanoprop…" at bounding box center [306, 25] width 310 height 548
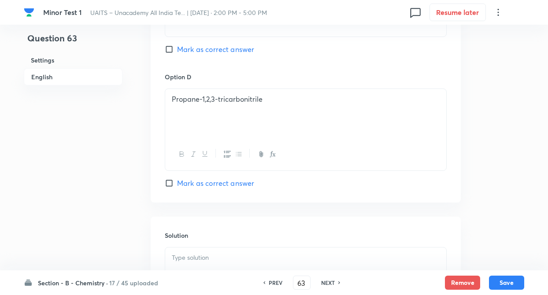
scroll to position [864, 0]
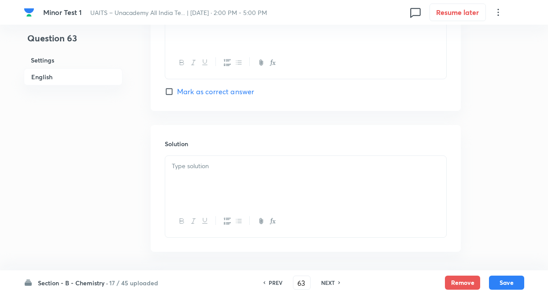
click at [167, 95] on input "Mark as correct answer" at bounding box center [171, 91] width 12 height 9
checkbox input "true"
click at [179, 166] on p at bounding box center [306, 166] width 268 height 10
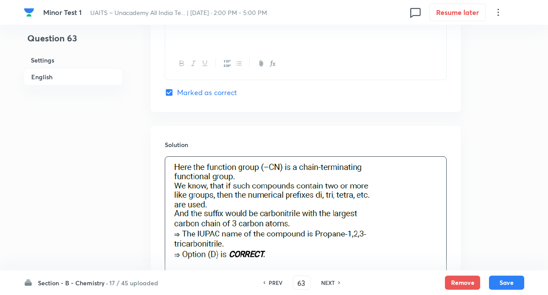
click at [153, 169] on div "Solution" at bounding box center [306, 220] width 310 height 188
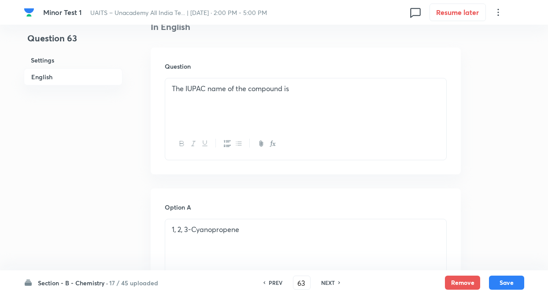
scroll to position [229, 0]
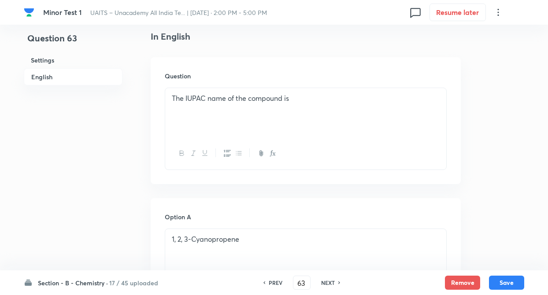
click at [177, 115] on div "The IUPAC name of the compound is" at bounding box center [305, 112] width 281 height 49
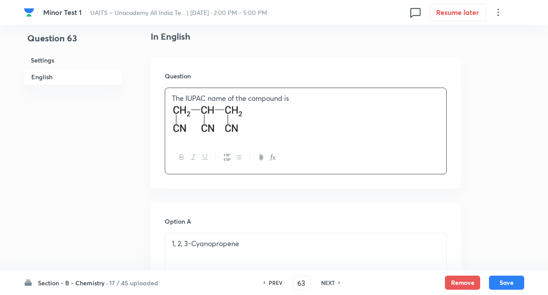
click at [506, 279] on button "Save" at bounding box center [506, 283] width 35 height 14
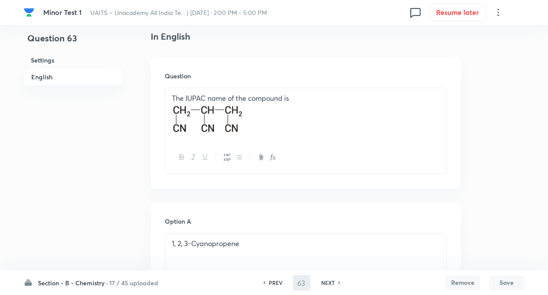
type input "64"
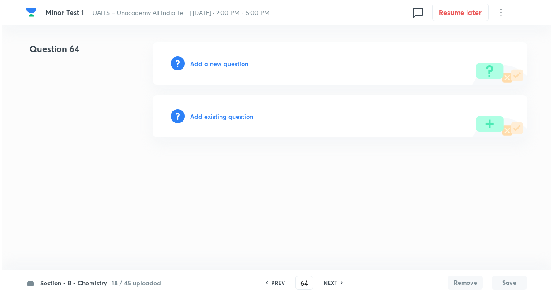
scroll to position [0, 0]
click at [220, 61] on h6 "Add a new question" at bounding box center [219, 63] width 58 height 9
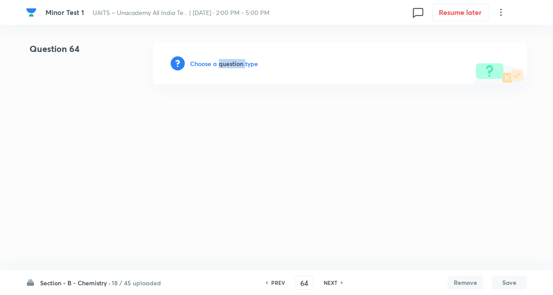
click at [220, 61] on h6 "Choose a question type" at bounding box center [224, 63] width 68 height 9
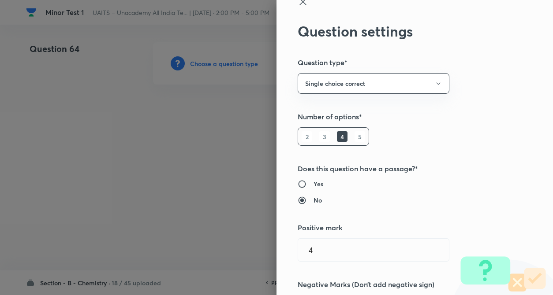
click at [475, 169] on div "Question settings Question type* Single choice correct Number of options* 2 3 4…" at bounding box center [414, 147] width 276 height 295
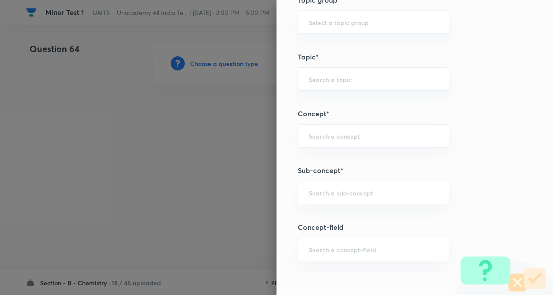
scroll to position [406, 0]
click at [316, 137] on input "text" at bounding box center [374, 134] width 130 height 8
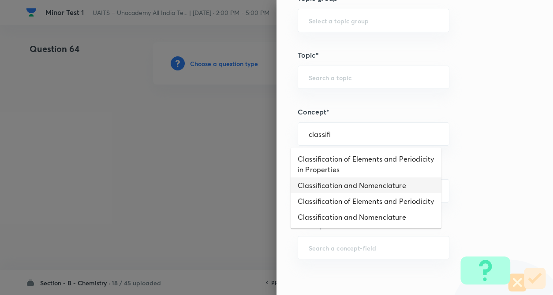
click at [327, 189] on li "Classification and Nomenclature" at bounding box center [366, 186] width 151 height 16
type input "Classification and Nomenclature"
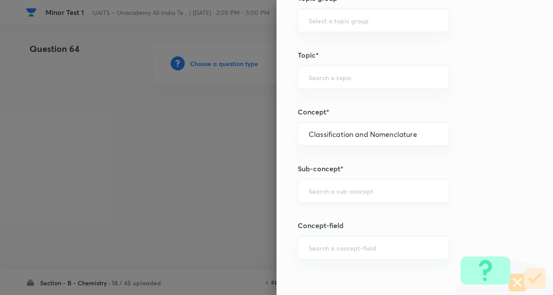
type input "Chemistry"
type input "Organic Chemistry"
click at [320, 203] on div "​" at bounding box center [374, 190] width 152 height 23
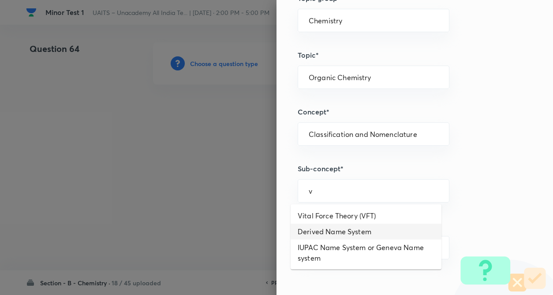
click at [328, 235] on li "Derived Name System" at bounding box center [366, 232] width 151 height 16
type input "Derived Name System"
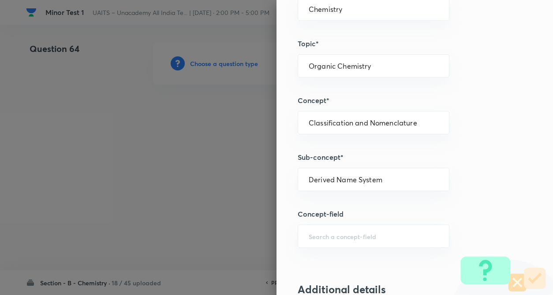
click at [447, 223] on div "Question settings Question type* Single choice correct Number of options* 2 3 4…" at bounding box center [414, 147] width 276 height 295
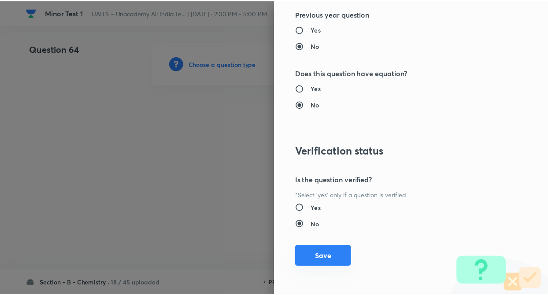
scroll to position [907, 0]
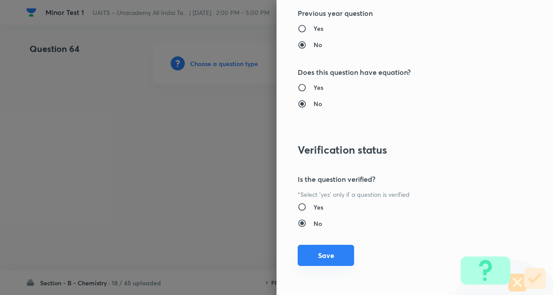
click at [313, 257] on button "Save" at bounding box center [326, 255] width 56 height 21
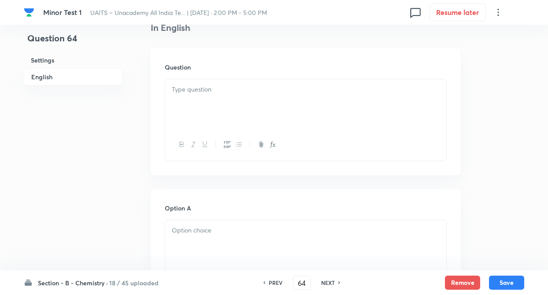
scroll to position [265, 0]
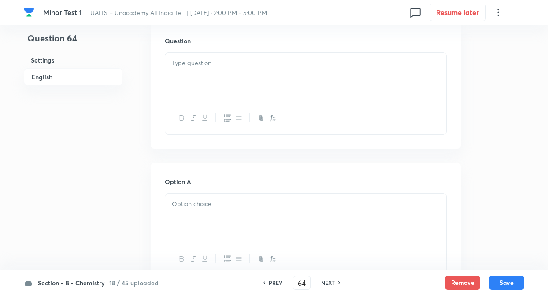
click at [190, 79] on div at bounding box center [305, 77] width 281 height 49
paste div
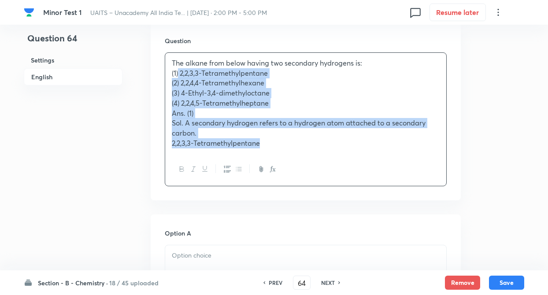
drag, startPoint x: 179, startPoint y: 71, endPoint x: 292, endPoint y: 154, distance: 141.0
click at [292, 154] on div "The alkane from below having two secondary hydrogens is: (1) 2,2,3,3-Tetramethy…" at bounding box center [306, 119] width 282 height 134
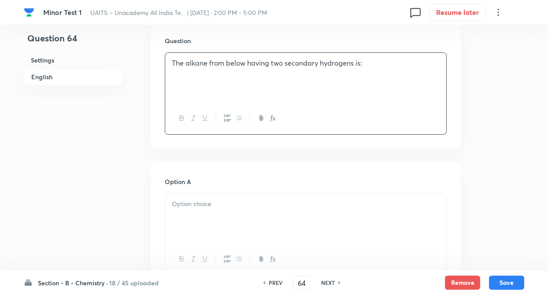
click at [256, 223] on div at bounding box center [305, 218] width 281 height 49
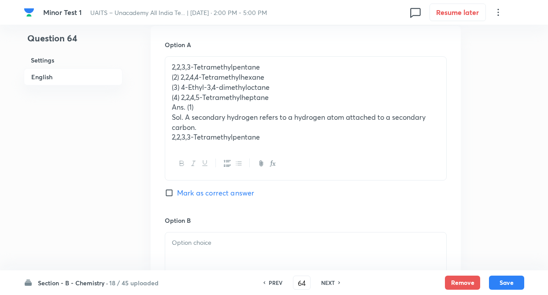
scroll to position [406, 0]
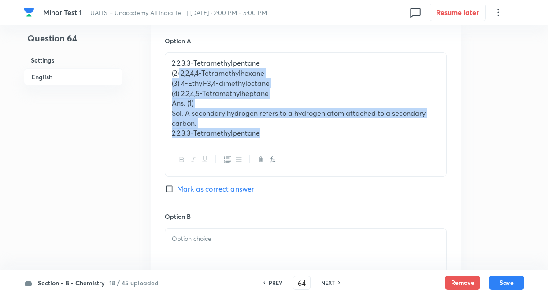
drag, startPoint x: 180, startPoint y: 72, endPoint x: 279, endPoint y: 159, distance: 131.8
click at [279, 159] on div "2,2,3,3-Tetramethylpentane (2) 2,2,4,4-Tetramethylhexane (3) 4-Ethyl-3,4-dimeth…" at bounding box center [306, 114] width 282 height 124
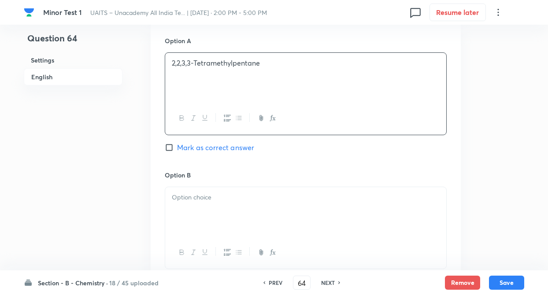
click at [268, 201] on p at bounding box center [306, 198] width 268 height 10
paste div
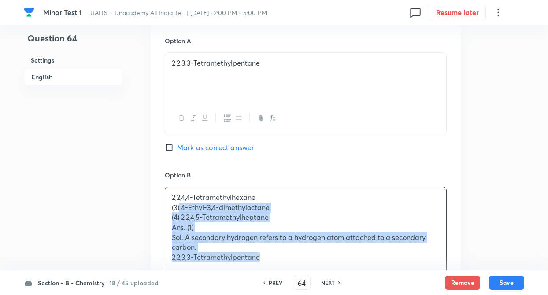
drag, startPoint x: 180, startPoint y: 205, endPoint x: 332, endPoint y: 274, distance: 166.3
click at [332, 274] on div "Minor Test 1 UAITS – Unacademy All India Te... | Oct 5, 2025 · 2:00 PM - 5:00 P…" at bounding box center [274, 207] width 548 height 1141
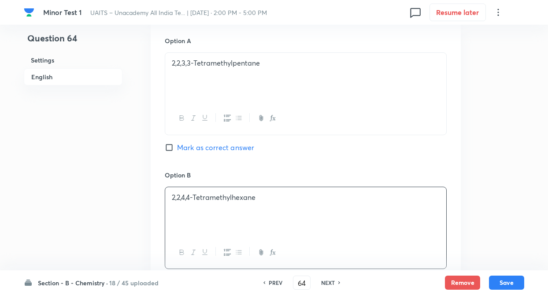
click at [75, 210] on div "Question 64 Settings English" at bounding box center [73, 191] width 99 height 1109
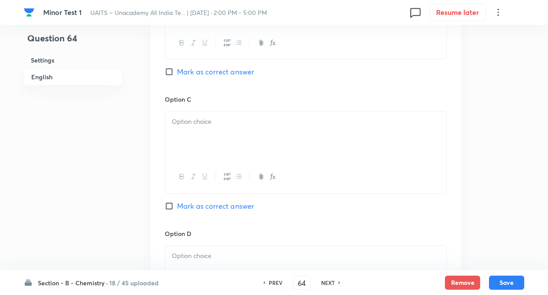
scroll to position [635, 0]
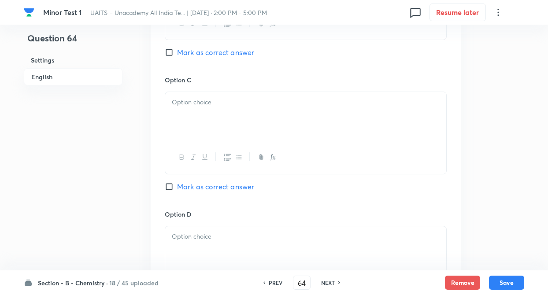
click at [190, 122] on div at bounding box center [305, 116] width 281 height 49
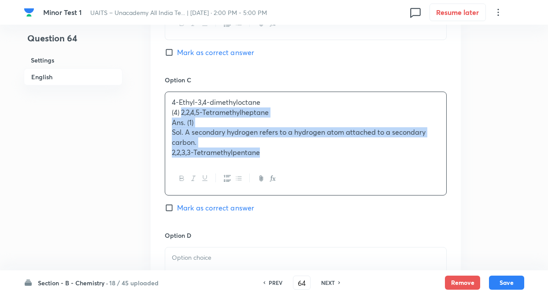
drag, startPoint x: 181, startPoint y: 112, endPoint x: 336, endPoint y: 182, distance: 170.1
click at [336, 182] on div "4-Ethyl-3,4-dimethyloctane (4) 2,2,4,5-Tetramethylheptane Ans. (1) Sol. A secon…" at bounding box center [306, 144] width 282 height 104
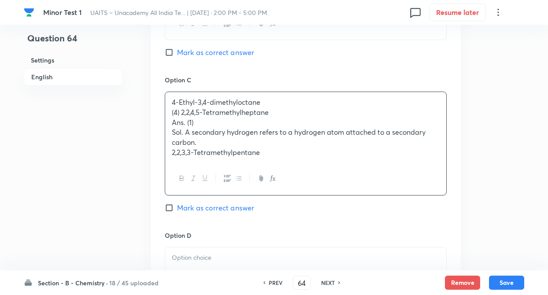
click at [336, 182] on div at bounding box center [305, 179] width 281 height 32
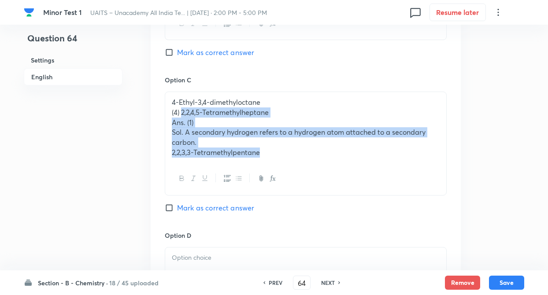
drag, startPoint x: 183, startPoint y: 113, endPoint x: 293, endPoint y: 164, distance: 120.5
click at [293, 164] on div "4-Ethyl-3,4-dimethyloctane (4) 2,2,4,5-Tetramethylheptane Ans. (1) Sol. A secon…" at bounding box center [306, 144] width 282 height 104
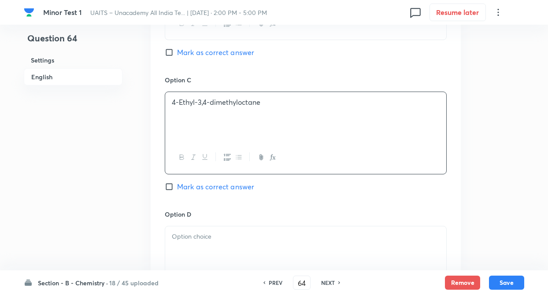
click at [246, 247] on div at bounding box center [305, 251] width 281 height 49
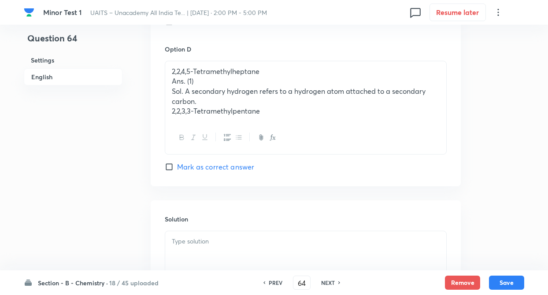
scroll to position [829, 0]
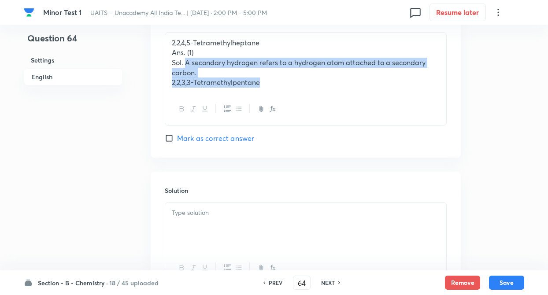
drag, startPoint x: 186, startPoint y: 60, endPoint x: 366, endPoint y: 124, distance: 190.8
click at [366, 124] on div "2,2,4,5-Tetramethylheptane Ans. (1) Sol. A secondary hydrogen refers to a hydro…" at bounding box center [306, 79] width 282 height 94
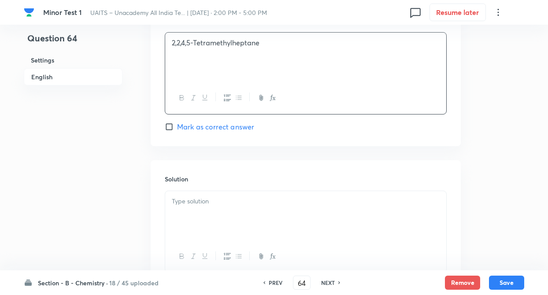
click at [299, 238] on div at bounding box center [305, 215] width 281 height 49
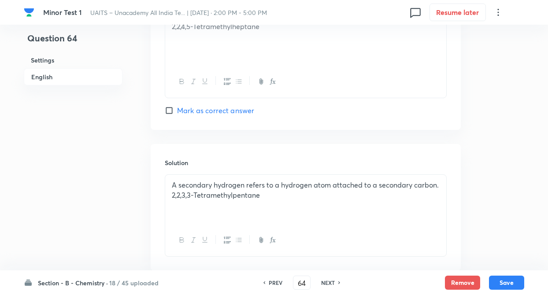
scroll to position [847, 0]
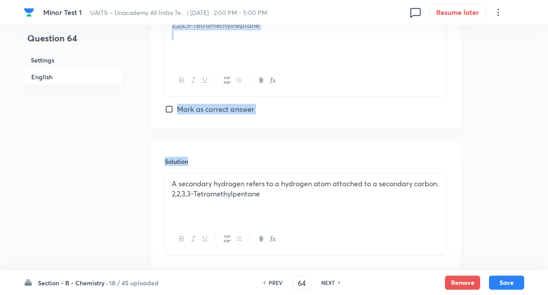
drag, startPoint x: 132, startPoint y: 199, endPoint x: 271, endPoint y: 194, distance: 139.4
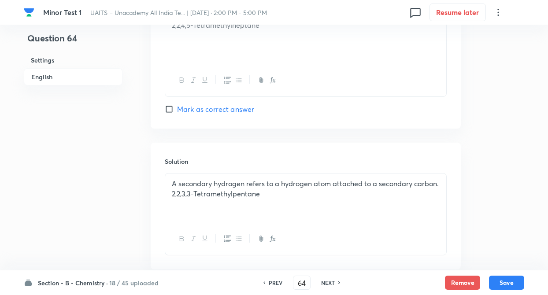
click at [271, 194] on p "2,2,3,3-Tetramethylpentane" at bounding box center [306, 194] width 268 height 10
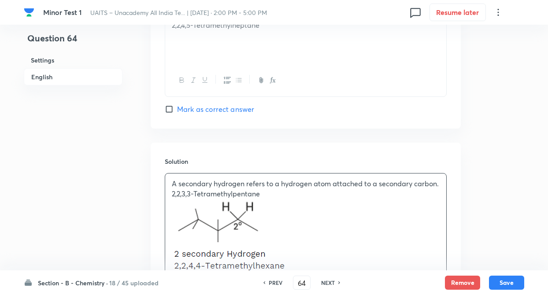
click at [162, 216] on div "Solution A secondary hydrogen refers to a hydrogen atom attached to a secondary…" at bounding box center [306, 274] width 310 height 263
click at [169, 220] on div "A secondary hydrogen refers to a hydrogen atom attached to a secondary carbon. …" at bounding box center [305, 266] width 281 height 185
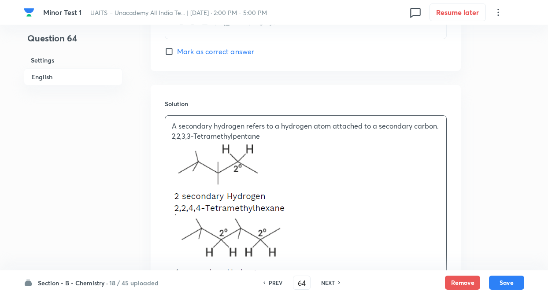
click at [169, 220] on div "A secondary hydrogen refers to a hydrogen atom attached to a secondary carbon. …" at bounding box center [305, 208] width 281 height 185
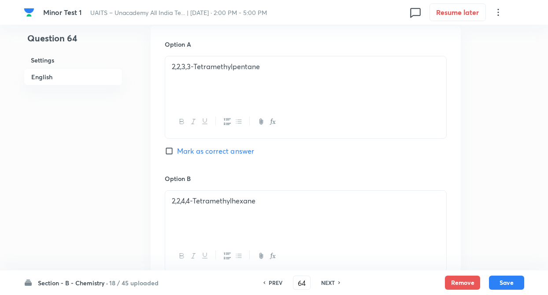
scroll to position [365, 0]
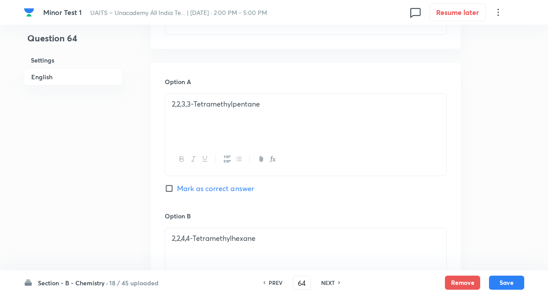
click at [172, 187] on input "Mark as correct answer" at bounding box center [171, 188] width 12 height 9
checkbox input "true"
click at [501, 281] on button "Save" at bounding box center [506, 282] width 35 height 14
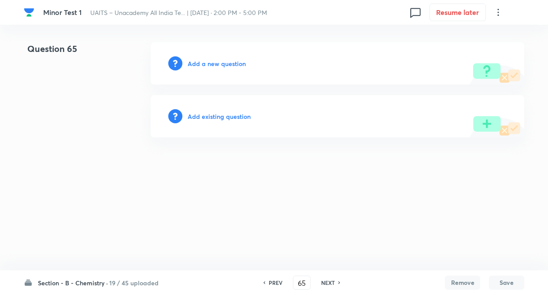
scroll to position [0, 0]
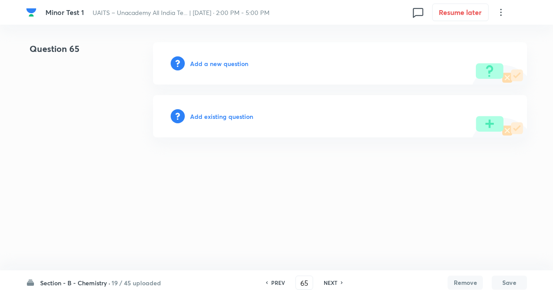
click at [274, 285] on h6 "PREV" at bounding box center [278, 283] width 14 height 8
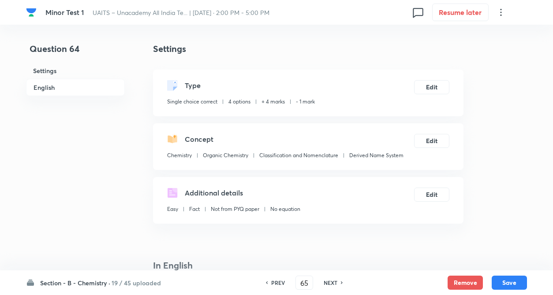
type input "64"
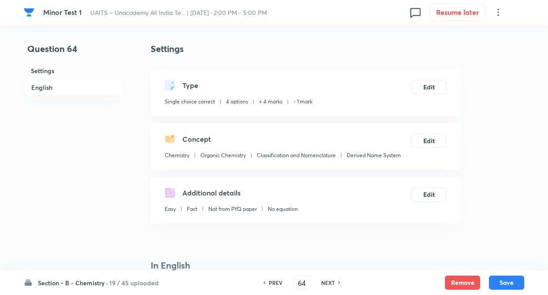
checkbox input "true"
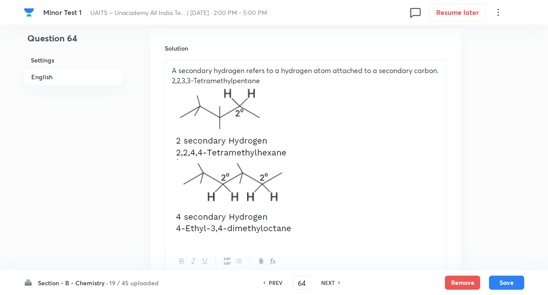
scroll to position [988, 0]
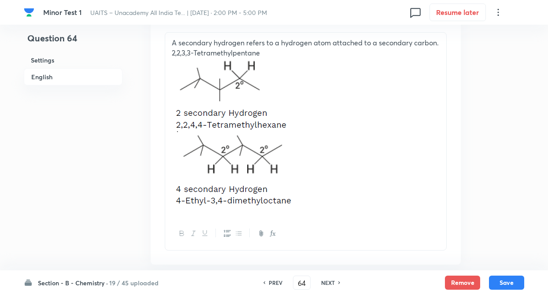
click at [346, 150] on p at bounding box center [306, 135] width 268 height 155
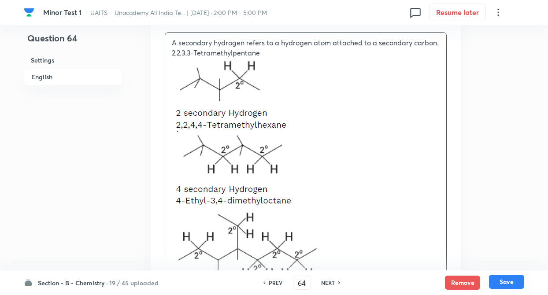
click at [508, 280] on button "Save" at bounding box center [506, 282] width 35 height 14
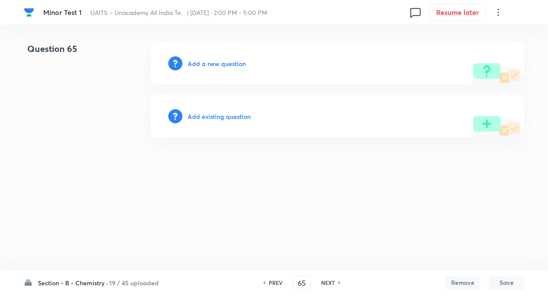
scroll to position [0, 0]
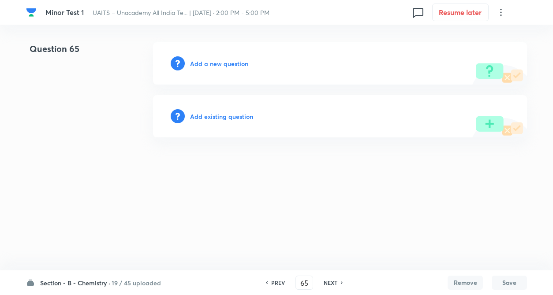
click at [274, 281] on h6 "PREV" at bounding box center [278, 283] width 14 height 8
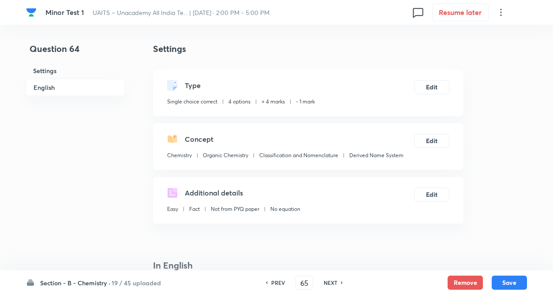
type input "64"
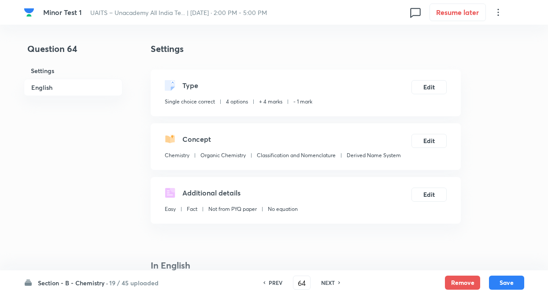
checkbox input "true"
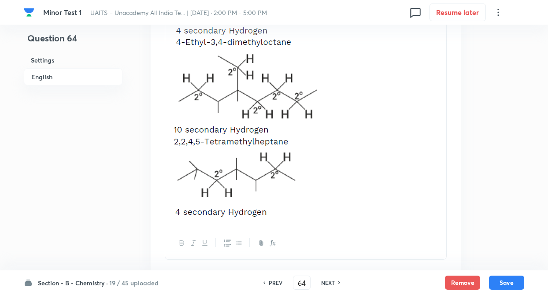
scroll to position [1164, 0]
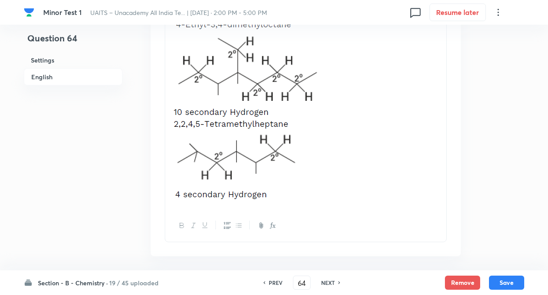
click at [170, 143] on div "A secondary hydrogen refers to a hydrogen atom attached to a secondary carbon. …" at bounding box center [305, 33] width 281 height 354
click at [512, 284] on button "Save" at bounding box center [506, 282] width 35 height 14
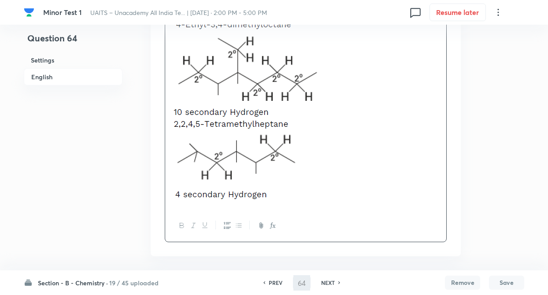
type input "65"
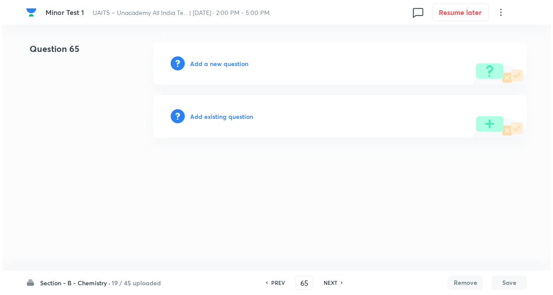
scroll to position [0, 0]
click at [209, 64] on h6 "Add a new question" at bounding box center [219, 63] width 58 height 9
click at [209, 64] on h6 "Choose a question type" at bounding box center [224, 63] width 68 height 9
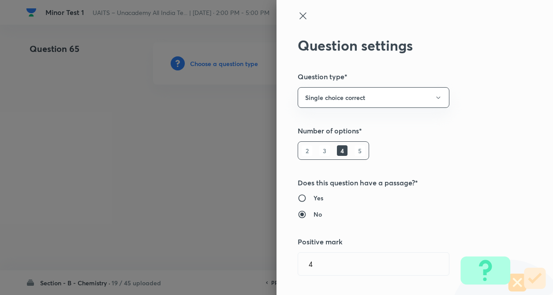
click at [530, 142] on div "Question settings Question type* Single choice correct Number of options* 2 3 4…" at bounding box center [414, 147] width 276 height 295
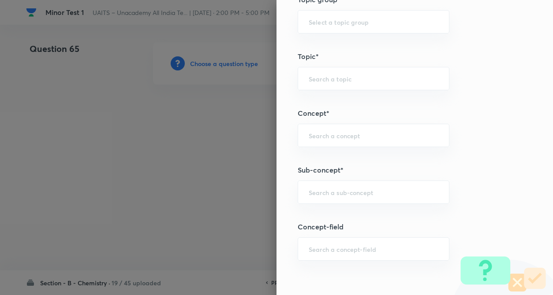
scroll to position [423, 0]
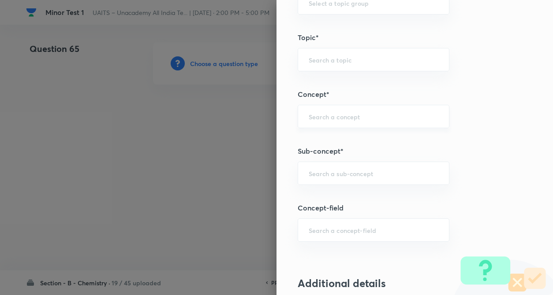
click at [320, 123] on div "​" at bounding box center [374, 116] width 152 height 23
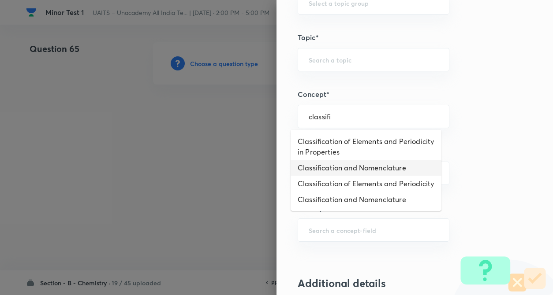
click at [332, 165] on li "Classification and Nomenclature" at bounding box center [366, 168] width 151 height 16
type input "Classification and Nomenclature"
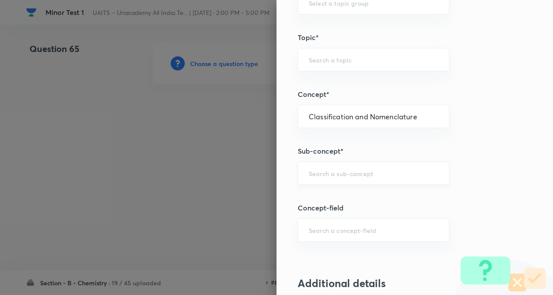
type input "Chemistry"
type input "Organic Chemistry"
click at [328, 180] on div "​" at bounding box center [374, 173] width 152 height 23
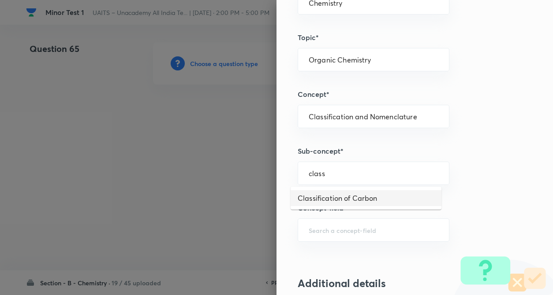
click at [332, 205] on li "Classification of Carbon" at bounding box center [366, 198] width 151 height 16
type input "Classification of Carbon"
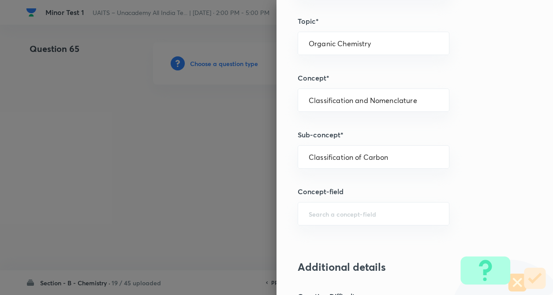
click at [478, 204] on div "Question settings Question type* Single choice correct Number of options* 2 3 4…" at bounding box center [414, 147] width 276 height 295
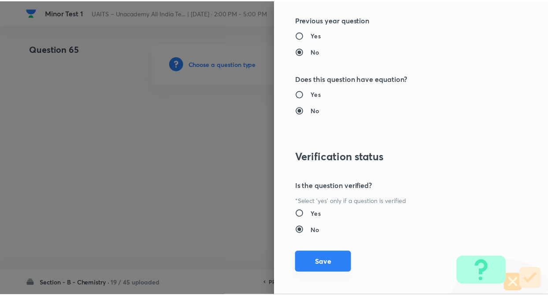
scroll to position [907, 0]
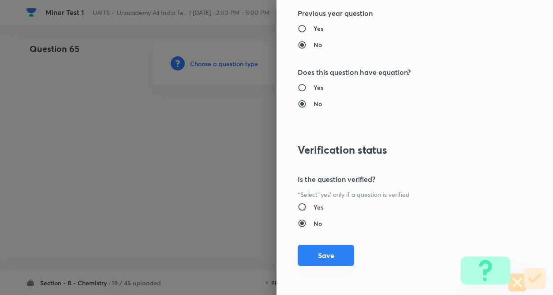
click at [318, 256] on button "Save" at bounding box center [326, 255] width 56 height 21
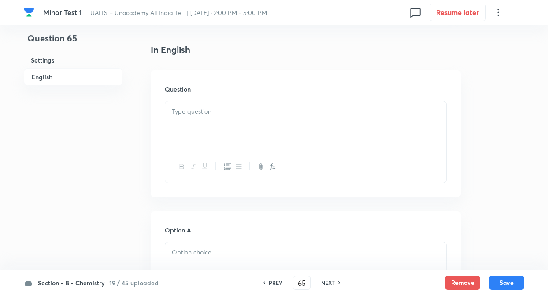
scroll to position [229, 0]
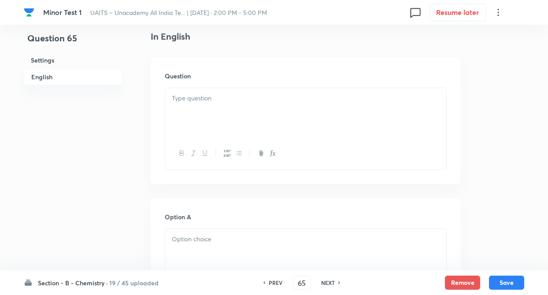
click at [193, 116] on div at bounding box center [305, 112] width 281 height 49
paste div
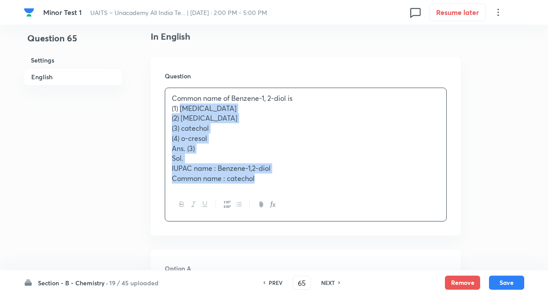
drag, startPoint x: 181, startPoint y: 110, endPoint x: 290, endPoint y: 190, distance: 135.3
click at [290, 190] on div "Common name of Benzene-1, 2-diol is (1) quinol (2) resorcinol (3) catechol (4) …" at bounding box center [306, 155] width 282 height 134
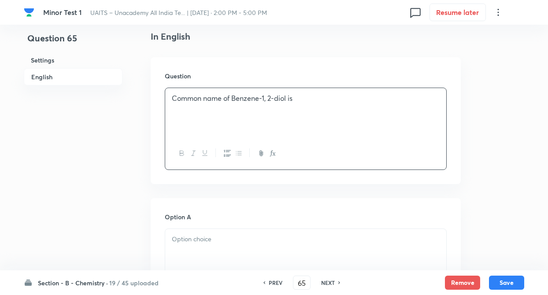
click at [216, 233] on div at bounding box center [305, 253] width 281 height 49
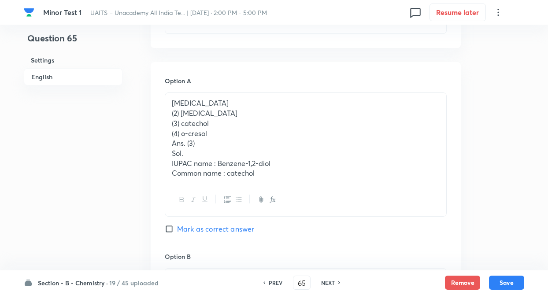
scroll to position [406, 0]
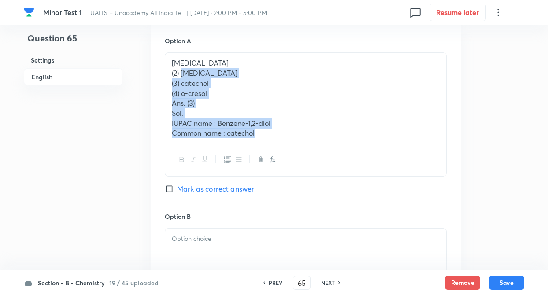
drag, startPoint x: 181, startPoint y: 74, endPoint x: 272, endPoint y: 132, distance: 108.2
click at [272, 132] on div "quinol (2) resorcinol (3) catechol (4) o-cresol Ans. (3) Sol. IUPAC name : Benz…" at bounding box center [305, 98] width 281 height 91
click at [272, 132] on p "Common name : catechol" at bounding box center [306, 133] width 268 height 10
drag, startPoint x: 181, startPoint y: 74, endPoint x: 272, endPoint y: 142, distance: 114.1
click at [272, 142] on div "quinol (2) resorcinol (3) catechol (4) o-cresol Ans. (3) Sol. IUPAC name : Benz…" at bounding box center [305, 98] width 281 height 91
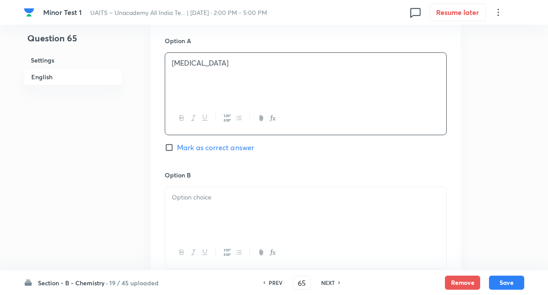
click at [249, 208] on div at bounding box center [305, 211] width 281 height 49
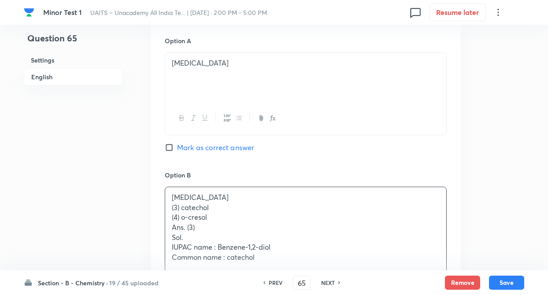
click at [127, 174] on div "Question 65 Settings English Settings Type Single choice correct 4 options + 4 …" at bounding box center [274, 207] width 501 height 1141
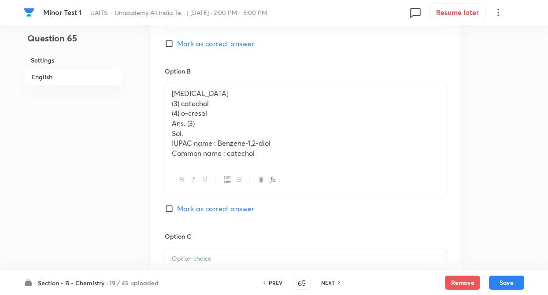
scroll to position [547, 0]
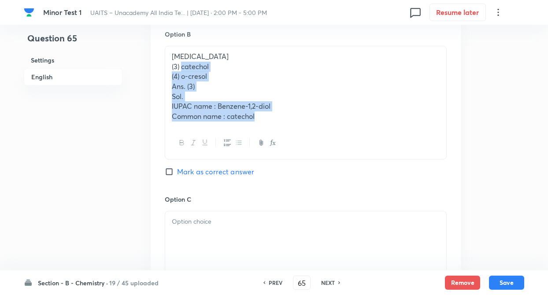
drag, startPoint x: 182, startPoint y: 67, endPoint x: 276, endPoint y: 119, distance: 108.1
click at [276, 119] on div "resorcinol (3) catechol (4) o-cresol Ans. (3) Sol. IUPAC name : Benzene-1,2-dio…" at bounding box center [305, 86] width 281 height 81
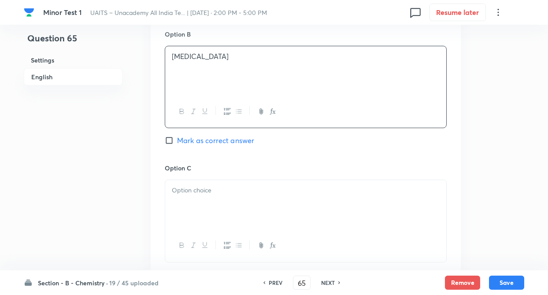
click at [258, 184] on div at bounding box center [305, 204] width 281 height 49
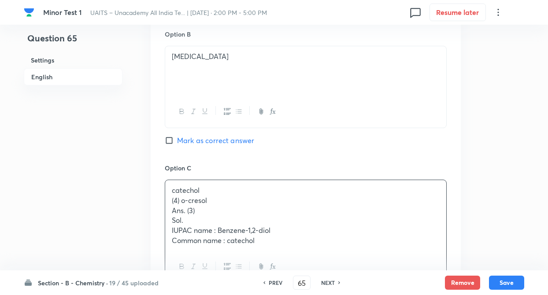
click at [105, 158] on div "Question 65 Settings English" at bounding box center [73, 61] width 99 height 1131
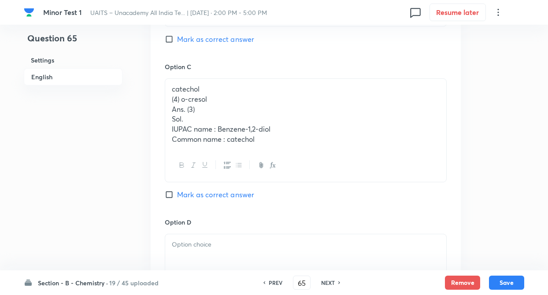
scroll to position [670, 0]
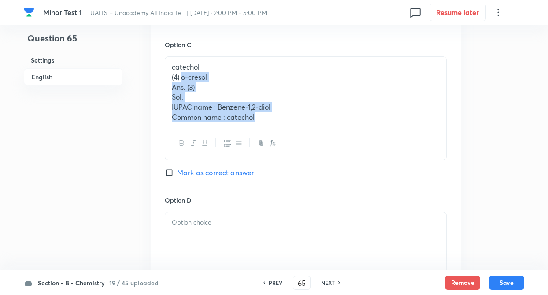
drag, startPoint x: 181, startPoint y: 75, endPoint x: 294, endPoint y: 116, distance: 119.9
click at [294, 116] on div "catechol (4) o-cresol Ans. (3) Sol. IUPAC name : Benzene-1,2-diol Common name :…" at bounding box center [305, 92] width 281 height 71
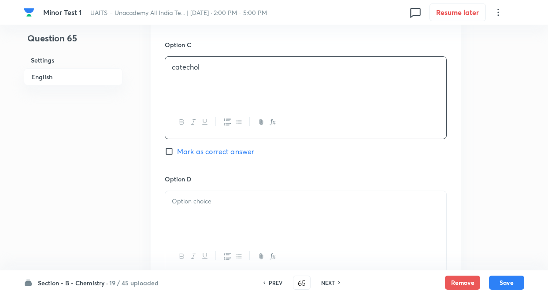
click at [170, 153] on input "Mark as correct answer" at bounding box center [171, 151] width 12 height 9
checkbox input "true"
click at [188, 205] on p at bounding box center [306, 202] width 268 height 10
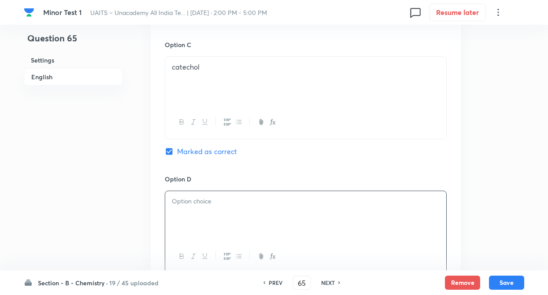
paste div
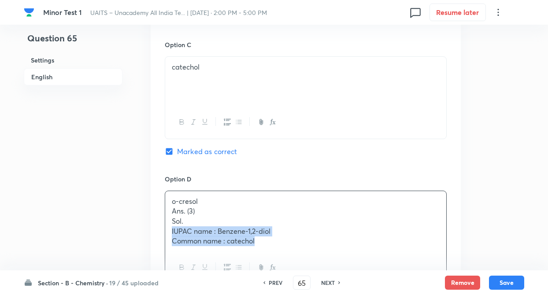
drag, startPoint x: 171, startPoint y: 230, endPoint x: 326, endPoint y: 268, distance: 159.7
click at [326, 268] on div "o-cresol Ans. (3) Sol. IUPAC name : Benzene-1,2-diol Common name : catechol" at bounding box center [306, 238] width 282 height 94
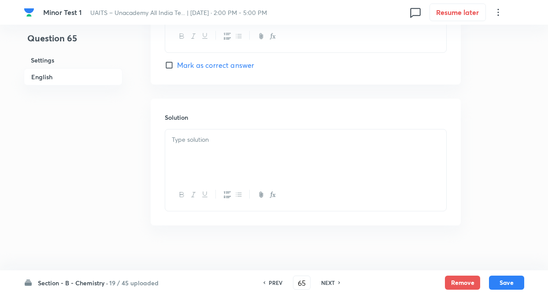
scroll to position [899, 0]
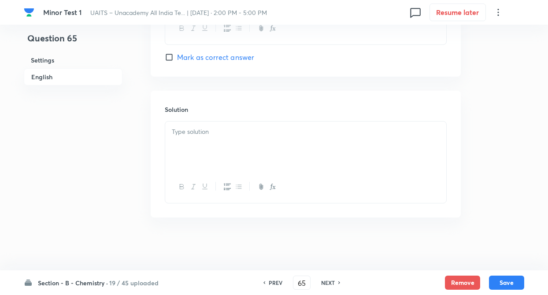
click at [187, 133] on p at bounding box center [306, 132] width 268 height 10
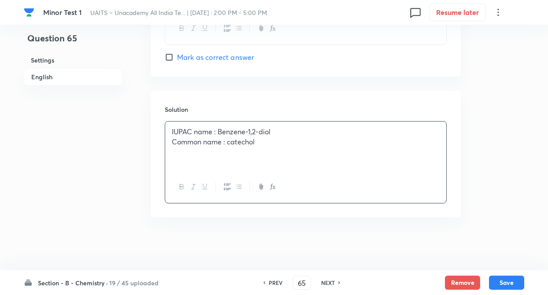
click at [171, 128] on div "IUPAC name : Benzene-1,2-diol Common name : catechol" at bounding box center [305, 146] width 281 height 49
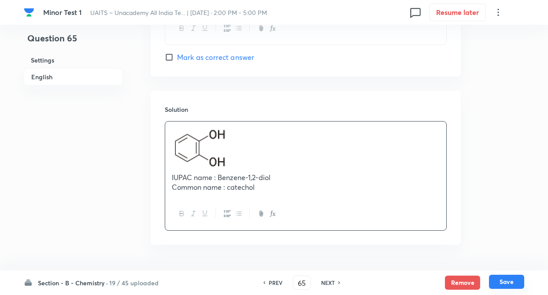
click at [503, 285] on button "Save" at bounding box center [506, 282] width 35 height 14
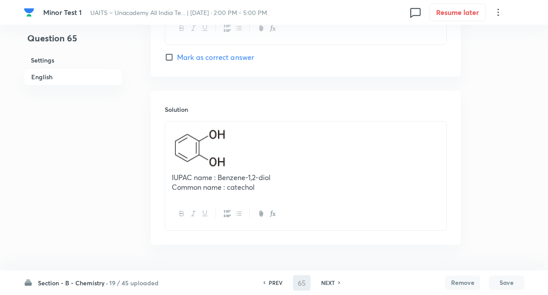
type input "66"
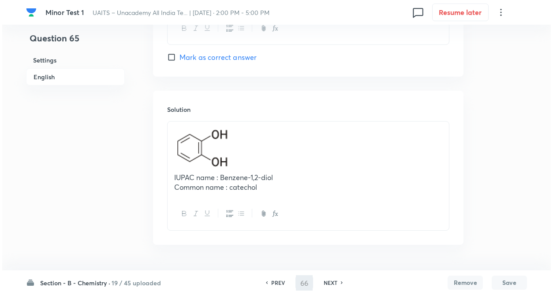
scroll to position [0, 0]
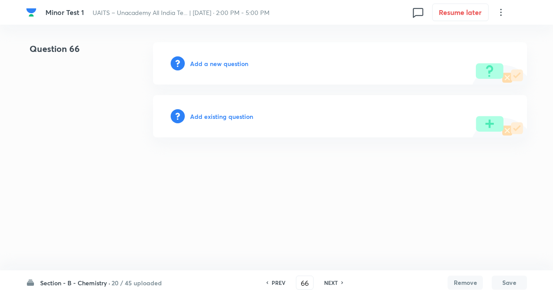
click at [215, 66] on h6 "Add a new question" at bounding box center [219, 63] width 58 height 9
click at [215, 66] on h6 "Choose a question type" at bounding box center [224, 63] width 68 height 9
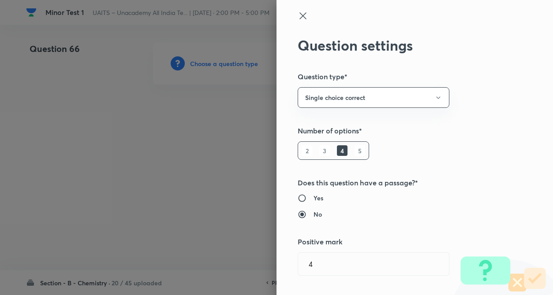
click at [481, 142] on div "Question settings Question type* Single choice correct Number of options* 2 3 4…" at bounding box center [414, 147] width 276 height 295
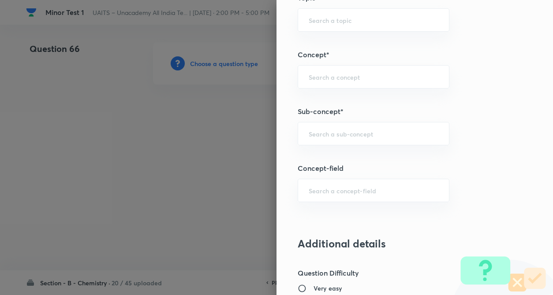
scroll to position [476, 0]
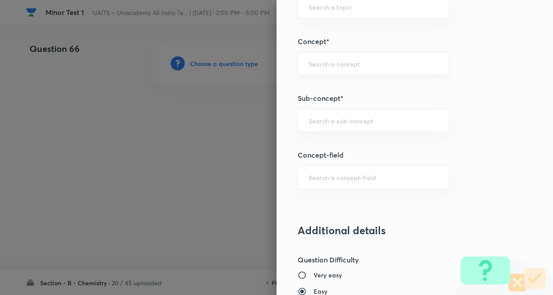
click at [322, 54] on div "​" at bounding box center [374, 63] width 152 height 23
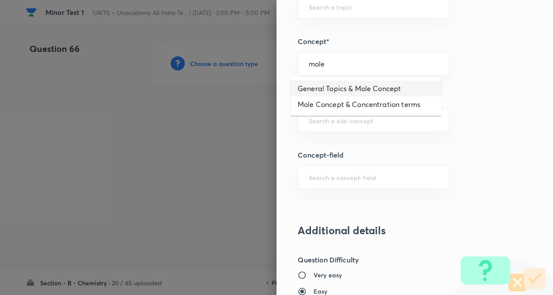
click at [332, 88] on li "General Topics & Mole Concept" at bounding box center [366, 89] width 151 height 16
type input "General Topics & Mole Concept"
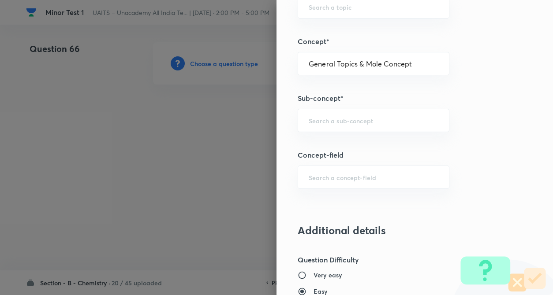
type input "Chemistry"
type input "Physical Chemistry"
click at [331, 135] on div "Question settings Question type* Single choice correct Number of options* 2 3 4…" at bounding box center [414, 147] width 276 height 295
click at [329, 121] on input "text" at bounding box center [374, 120] width 130 height 8
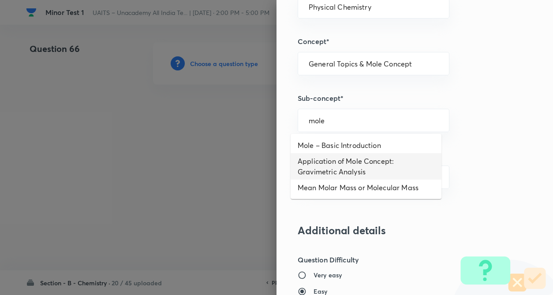
click at [319, 160] on li "Application of Mole Concept: Gravimetric Analysis" at bounding box center [366, 166] width 151 height 26
type input "Application of Mole Concept: Gravimetric Analysis"
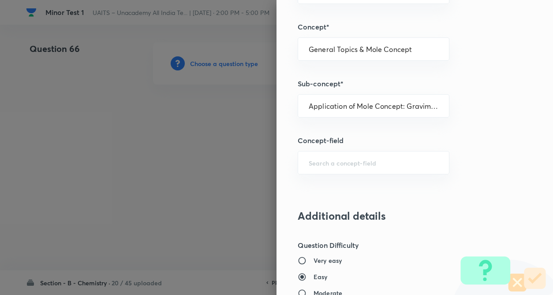
click at [486, 181] on div "Question settings Question type* Single choice correct Number of options* 2 3 4…" at bounding box center [414, 147] width 276 height 295
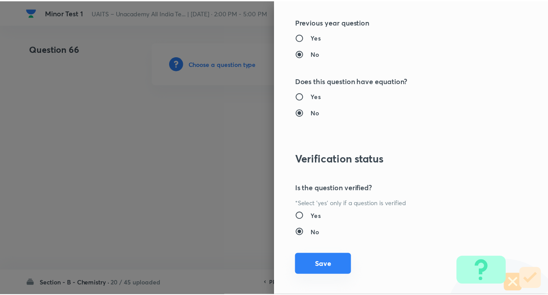
scroll to position [907, 0]
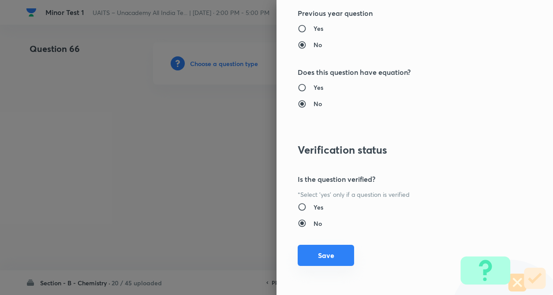
click at [317, 254] on button "Save" at bounding box center [326, 255] width 56 height 21
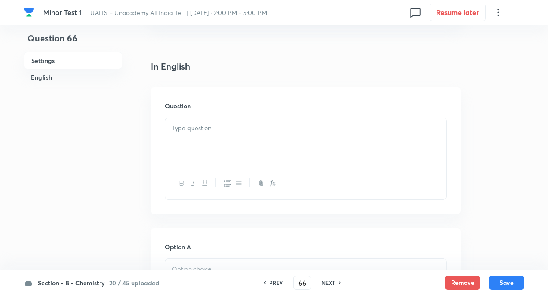
scroll to position [212, 0]
click at [193, 141] on div at bounding box center [305, 141] width 281 height 49
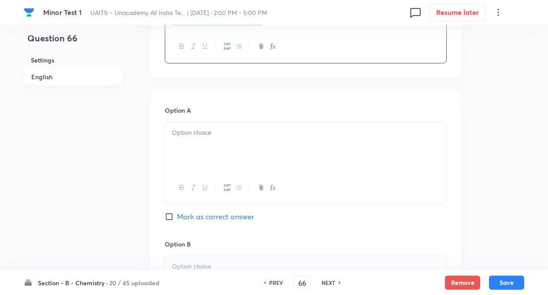
scroll to position [506, 0]
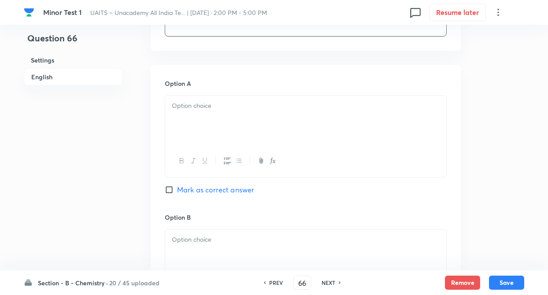
drag, startPoint x: 179, startPoint y: 149, endPoint x: 286, endPoint y: 66, distance: 134.5
click at [286, 66] on div "In English Question In the reaction, 2SO 2 +O 2 →2SO 3 when 1 mole of SO 2 and …" at bounding box center [306, 259] width 310 height 989
drag, startPoint x: 286, startPoint y: 66, endPoint x: 155, endPoint y: 83, distance: 132.1
click at [133, 121] on div "Question 66 Settings English Settings Type Single choice correct 4 options + 4 …" at bounding box center [274, 162] width 501 height 1253
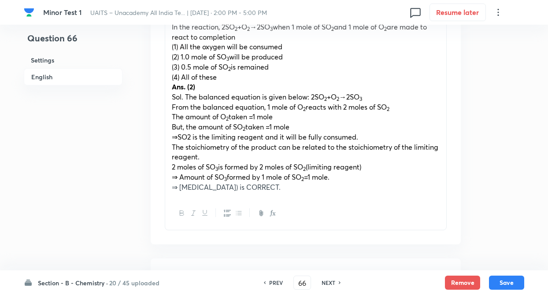
scroll to position [295, 0]
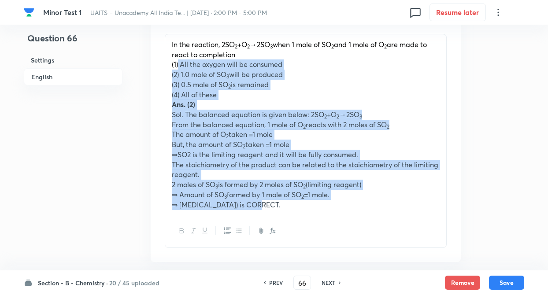
drag, startPoint x: 179, startPoint y: 65, endPoint x: 269, endPoint y: 220, distance: 178.8
click at [269, 220] on div "In the reaction, 2SO 2 +O 2 →2SO 3 when 1 mole of SO 2 and 1 mole of O 2 are ma…" at bounding box center [306, 141] width 282 height 214
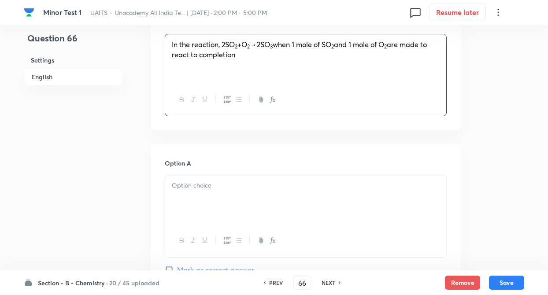
click at [238, 47] on sub "2" at bounding box center [236, 46] width 3 height 7
click at [192, 199] on div at bounding box center [305, 199] width 281 height 49
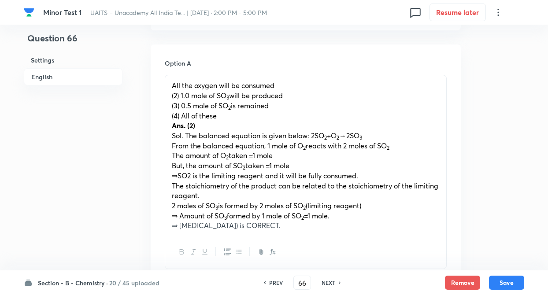
scroll to position [418, 0]
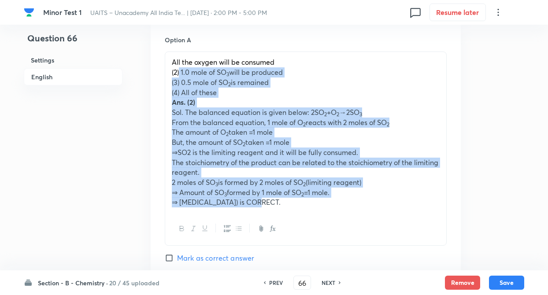
drag, startPoint x: 180, startPoint y: 72, endPoint x: 331, endPoint y: 204, distance: 200.3
click at [331, 204] on div "All the oxygen will be consumed (2) 1.0 mole of SO 3 will be produced (3) 0.5 m…" at bounding box center [305, 132] width 281 height 161
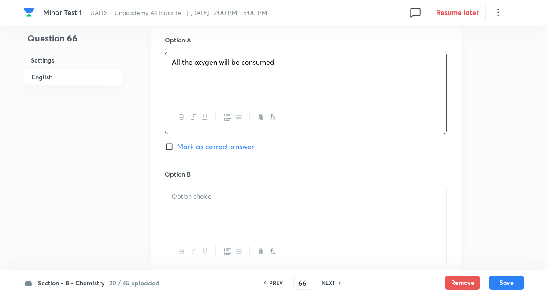
click at [321, 206] on div at bounding box center [305, 211] width 281 height 49
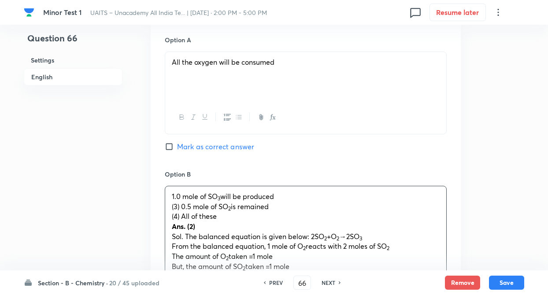
click at [134, 178] on div "Question 66 Settings English Settings Type Single choice correct 4 options + 4 …" at bounding box center [274, 235] width 501 height 1222
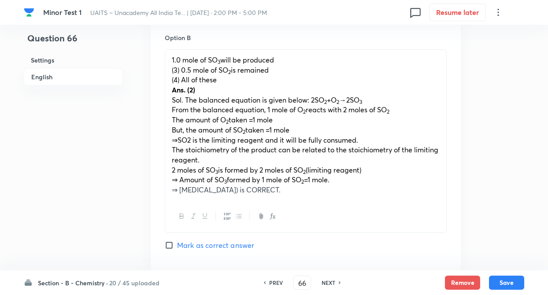
scroll to position [559, 0]
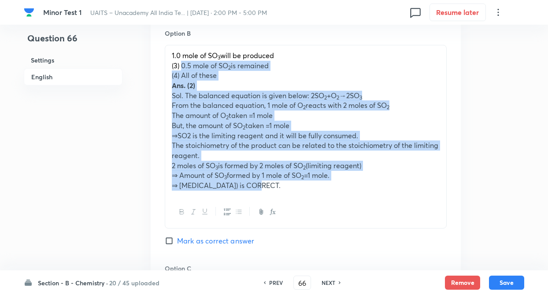
drag, startPoint x: 182, startPoint y: 61, endPoint x: 324, endPoint y: 199, distance: 197.4
click at [324, 199] on div "1.0 mole of SO 3 will be produced (3) 0.5 mole of SO 2 is remained (4) All of t…" at bounding box center [306, 137] width 282 height 184
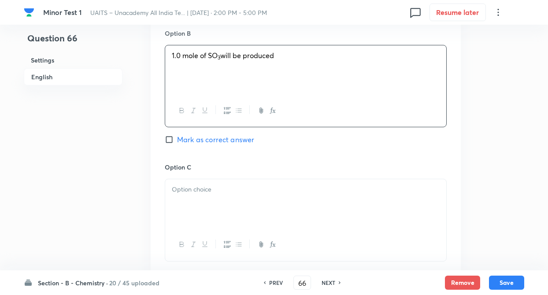
click at [236, 216] on div at bounding box center [305, 203] width 281 height 49
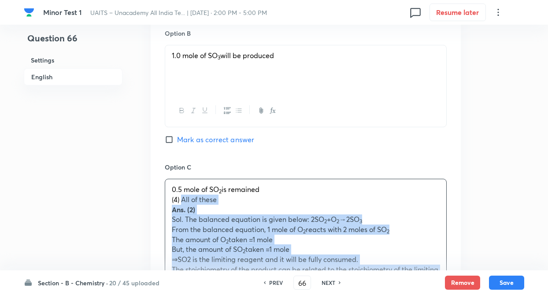
drag, startPoint x: 182, startPoint y: 199, endPoint x: 354, endPoint y: 284, distance: 191.9
click at [354, 284] on div "Minor Test 1 UAITS – Unacademy All India Te... | Oct 5, 2025 · 2:00 PM - 5:00 P…" at bounding box center [274, 89] width 548 height 1213
click at [354, 284] on div "PREV 66 ​ NEXT" at bounding box center [303, 283] width 114 height 14
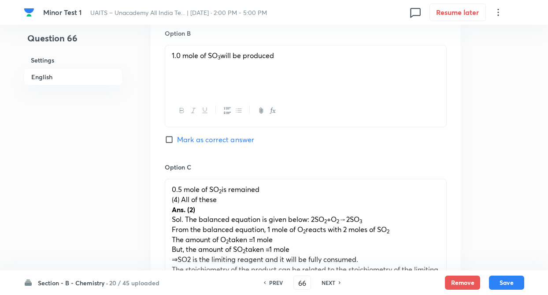
click at [169, 142] on input "Mark as correct answer" at bounding box center [171, 139] width 12 height 9
checkbox input "true"
click at [134, 142] on div "Question 66 Settings English Settings Type Single choice correct 4 options + 4 …" at bounding box center [274, 89] width 501 height 1213
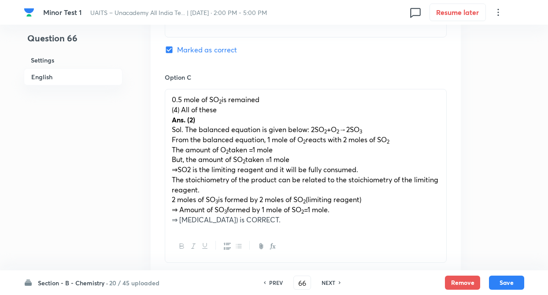
scroll to position [665, 0]
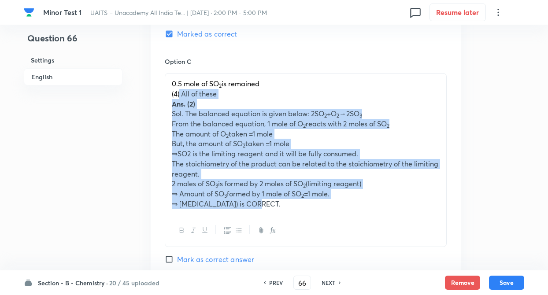
drag, startPoint x: 180, startPoint y: 94, endPoint x: 262, endPoint y: 214, distance: 145.7
click at [262, 214] on div "0.5 mole of SO 2 is remained (4) All of these Ans. (2) Sol. The balanced equati…" at bounding box center [305, 144] width 281 height 141
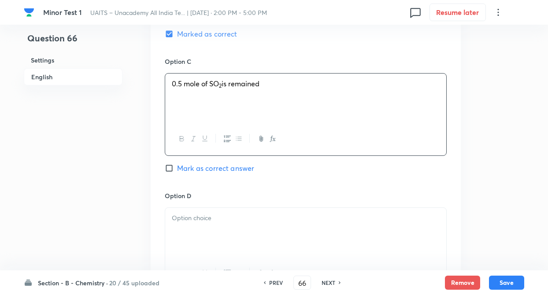
click at [199, 228] on div at bounding box center [305, 232] width 281 height 49
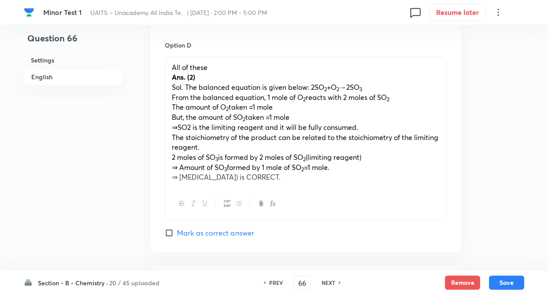
scroll to position [824, 0]
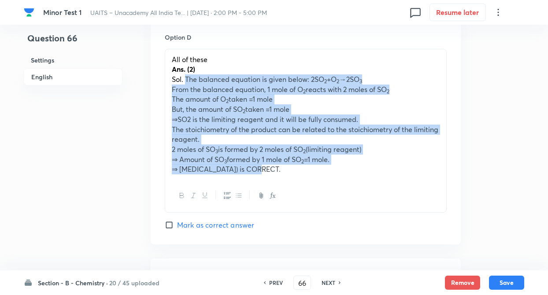
drag, startPoint x: 187, startPoint y: 79, endPoint x: 278, endPoint y: 168, distance: 127.5
click at [278, 168] on div "All of these Ans. (2) Sol. The balanced equation is given below: 2SO 2 +O 2 →2S…" at bounding box center [305, 114] width 281 height 131
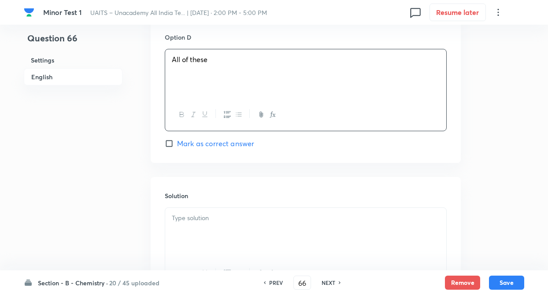
click at [222, 231] on div at bounding box center [305, 232] width 281 height 49
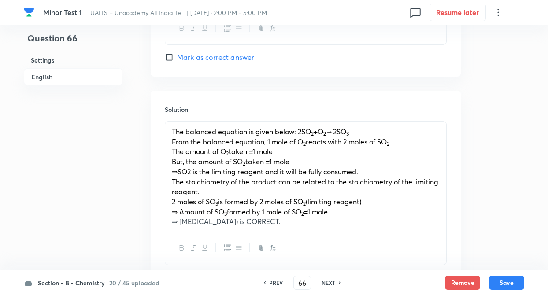
scroll to position [912, 0]
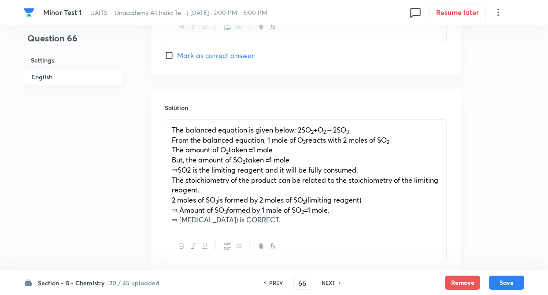
click at [314, 134] on sub "2" at bounding box center [312, 132] width 3 height 7
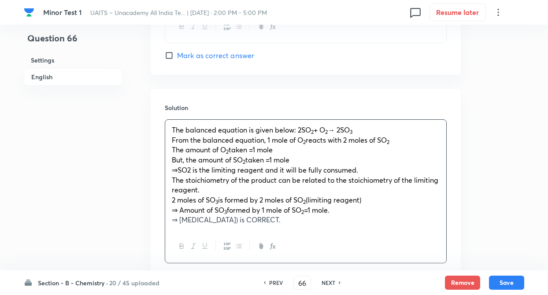
click at [254, 148] on span "taken =1 mole" at bounding box center [251, 149] width 44 height 9
click at [179, 172] on span "⇒SO2 is the limiting reagent and it will be fully consumed." at bounding box center [265, 169] width 187 height 9
drag, startPoint x: 302, startPoint y: 129, endPoint x: 313, endPoint y: 130, distance: 11.1
click at [313, 130] on p "The balanced equation is given below: 2SO 2 + O 2 → 2SO 3" at bounding box center [306, 130] width 268 height 10
copy p "SO 2"
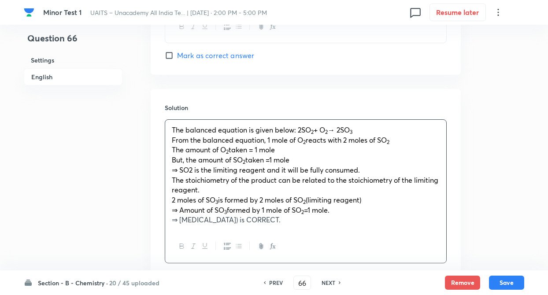
click at [192, 168] on span "⇒ SO2 is the limiting reagent and it will be fully consumed." at bounding box center [266, 169] width 188 height 9
click at [304, 210] on sub "2" at bounding box center [303, 212] width 3 height 7
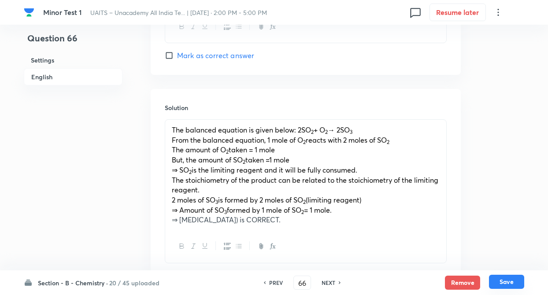
click at [506, 281] on button "Save" at bounding box center [506, 282] width 35 height 14
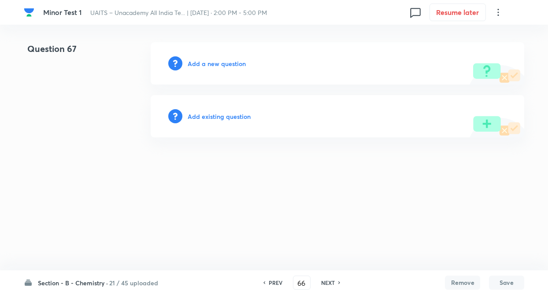
type input "67"
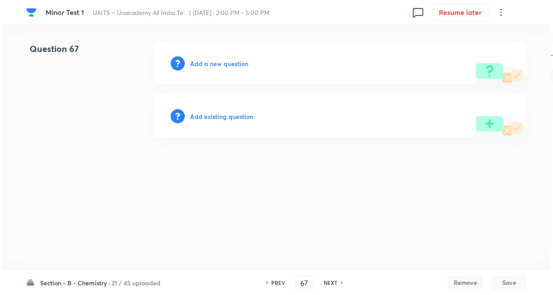
scroll to position [0, 0]
click at [206, 64] on h6 "Add a new question" at bounding box center [219, 63] width 58 height 9
click at [206, 64] on h6 "Choose a question type" at bounding box center [224, 63] width 68 height 9
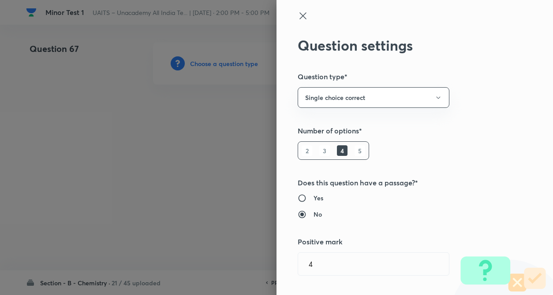
click at [414, 130] on div "Question settings Question type* Single choice correct Number of options* 2 3 4…" at bounding box center [414, 147] width 276 height 295
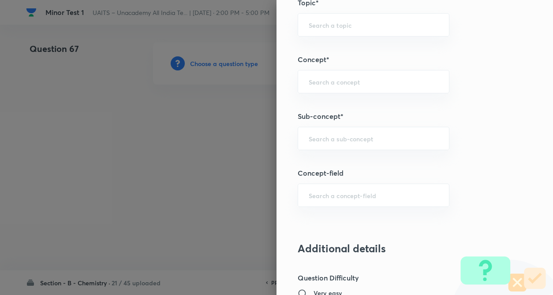
scroll to position [459, 0]
click at [319, 82] on input "text" at bounding box center [374, 81] width 130 height 8
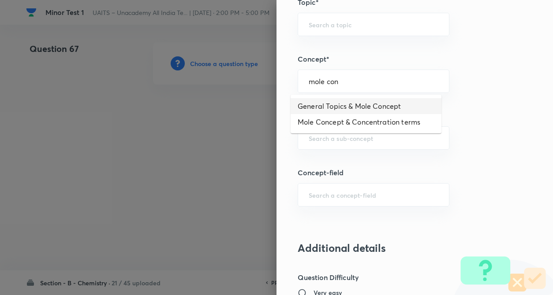
click at [323, 108] on li "General Topics & Mole Concept" at bounding box center [366, 106] width 151 height 16
type input "General Topics & Mole Concept"
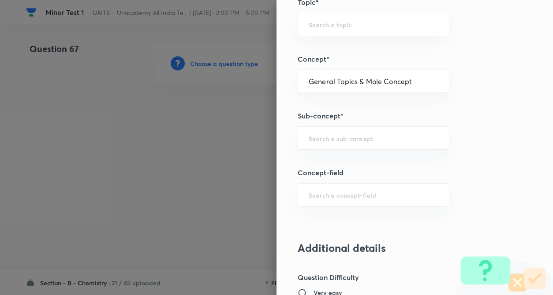
type input "Chemistry"
type input "Physical Chemistry"
click at [317, 132] on div "​" at bounding box center [374, 138] width 152 height 23
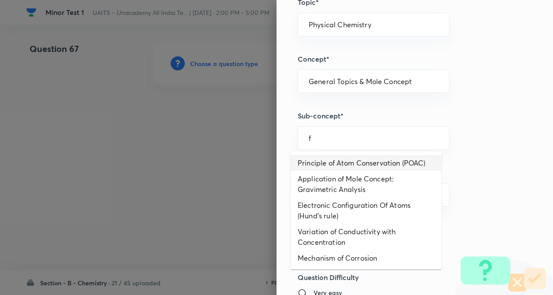
click at [314, 163] on li "Principle of Atom Conservation (POAC)" at bounding box center [366, 163] width 151 height 16
type input "Principle of Atom Conservation (POAC)"
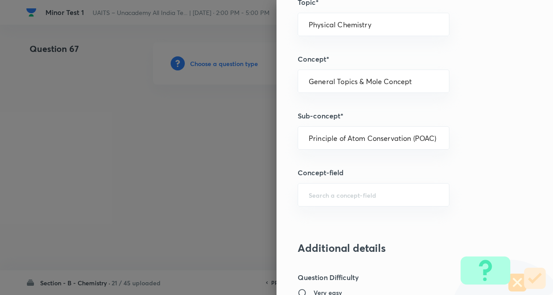
click at [492, 182] on div "Question settings Question type* Single choice correct Number of options* 2 3 4…" at bounding box center [414, 147] width 276 height 295
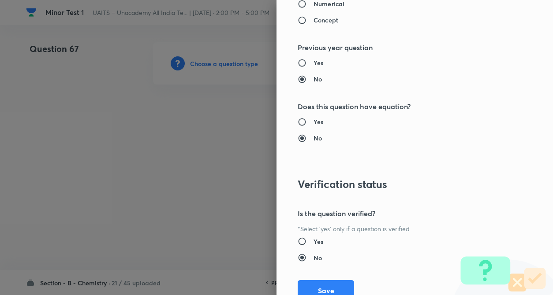
scroll to position [907, 0]
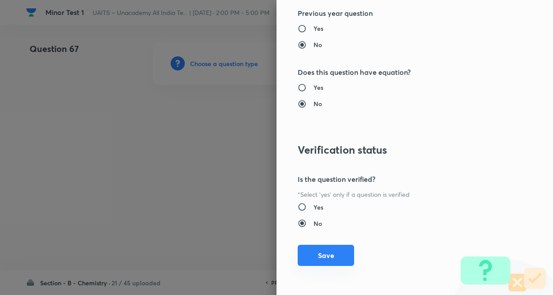
click at [322, 255] on button "Save" at bounding box center [326, 255] width 56 height 21
click at [80, 172] on div at bounding box center [276, 147] width 553 height 295
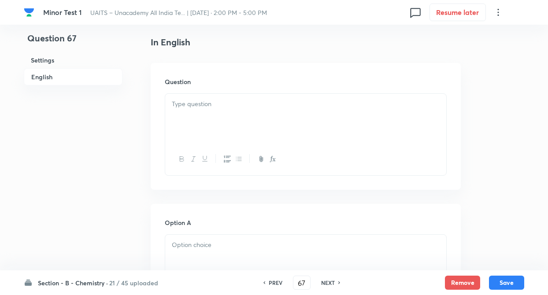
scroll to position [247, 0]
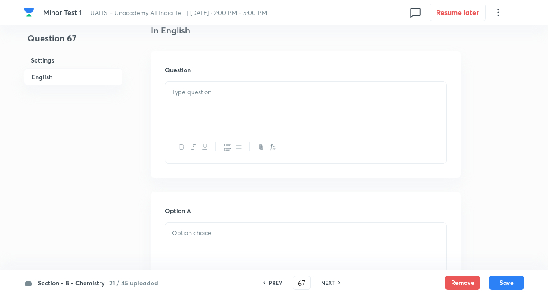
click at [187, 120] on div at bounding box center [305, 106] width 281 height 49
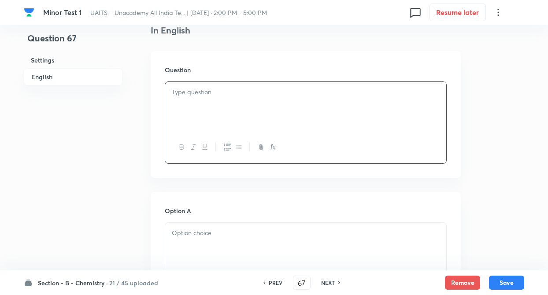
paste div
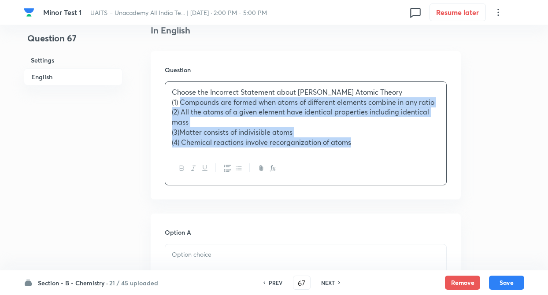
drag, startPoint x: 181, startPoint y: 101, endPoint x: 407, endPoint y: 162, distance: 233.7
click at [407, 162] on div "Choose the Incorrect Statement about Dalton's Atomic Theory (1) Compounds are f…" at bounding box center [306, 134] width 282 height 104
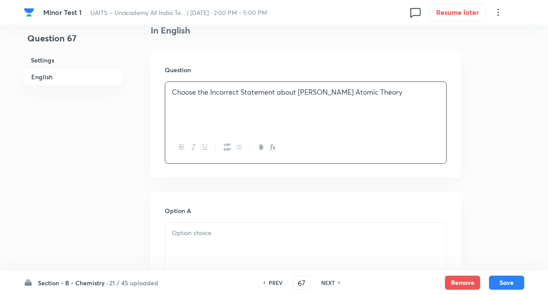
click at [360, 230] on p at bounding box center [306, 233] width 268 height 10
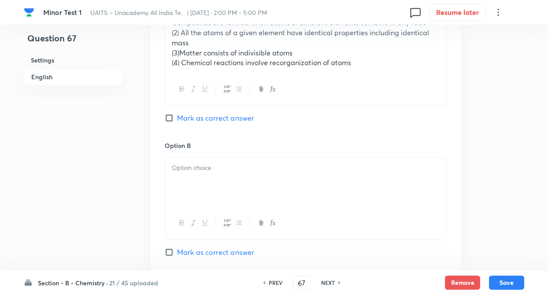
scroll to position [459, 0]
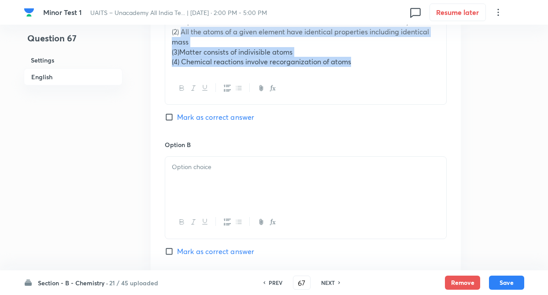
drag, startPoint x: 181, startPoint y: 34, endPoint x: 405, endPoint y: 82, distance: 229.1
click at [405, 82] on div "Compounds are formed when atoms of different elements combine in any ratio (2) …" at bounding box center [306, 58] width 282 height 94
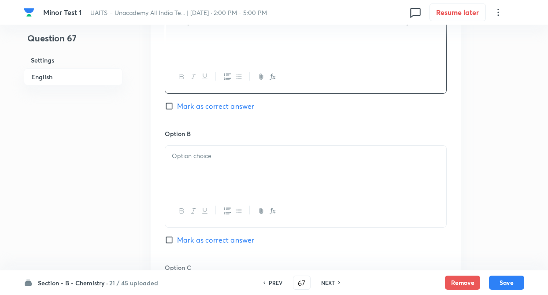
click at [358, 166] on div at bounding box center [305, 170] width 281 height 49
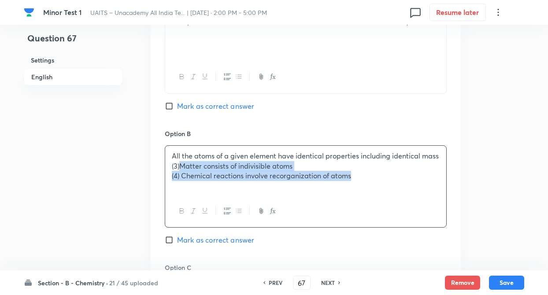
drag, startPoint x: 180, startPoint y: 166, endPoint x: 389, endPoint y: 190, distance: 210.0
click at [389, 190] on div "All the atoms of a given element have identical properties including identical …" at bounding box center [305, 170] width 281 height 49
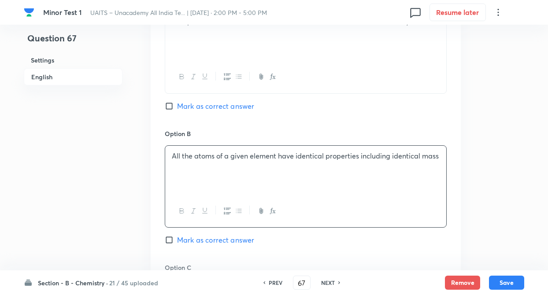
click at [83, 140] on div "Question 67 Settings English" at bounding box center [73, 144] width 99 height 1121
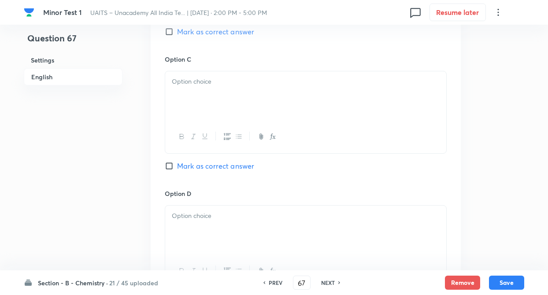
scroll to position [670, 0]
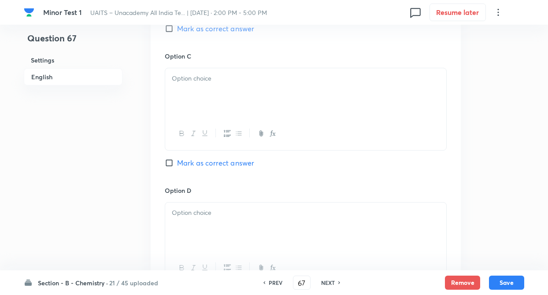
click at [179, 88] on div at bounding box center [305, 92] width 281 height 49
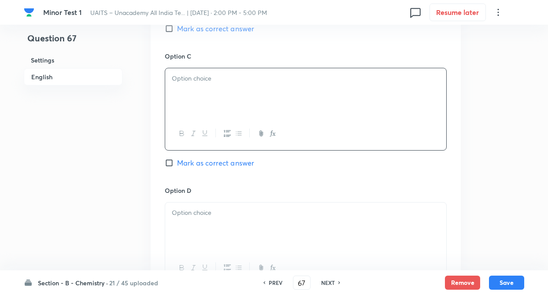
paste div
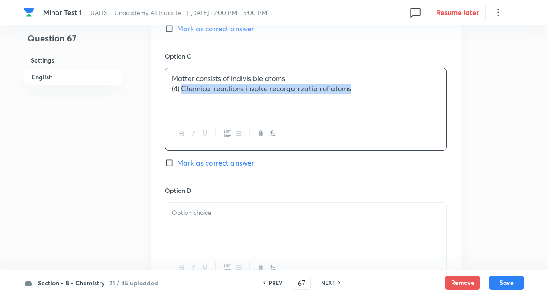
drag, startPoint x: 182, startPoint y: 88, endPoint x: 418, endPoint y: 116, distance: 237.5
click at [418, 116] on div "Matter consists of indivisible atoms (4) Chemical reactions involve recorganiza…" at bounding box center [305, 92] width 281 height 49
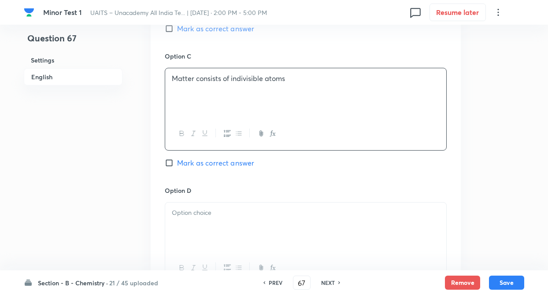
click at [284, 203] on div at bounding box center [305, 227] width 281 height 49
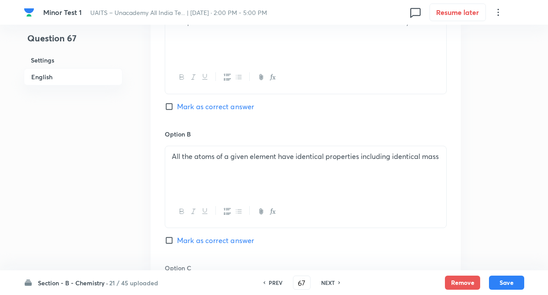
scroll to position [406, 0]
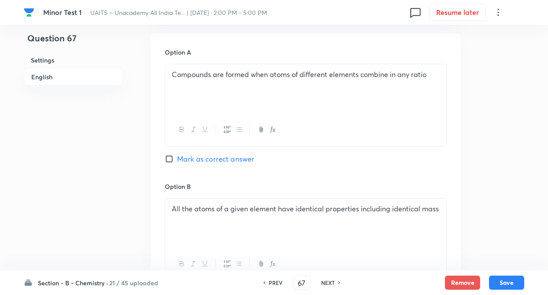
click at [168, 160] on input "Mark as correct answer" at bounding box center [171, 159] width 12 height 9
checkbox input "true"
click at [115, 182] on div "Question 67 Settings English" at bounding box center [73, 197] width 99 height 1121
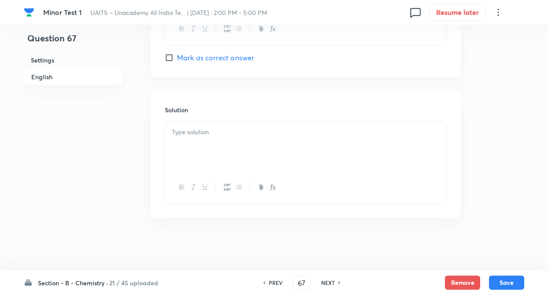
scroll to position [910, 0]
drag, startPoint x: 108, startPoint y: 158, endPoint x: 191, endPoint y: 145, distance: 83.6
click at [191, 145] on div at bounding box center [305, 146] width 281 height 49
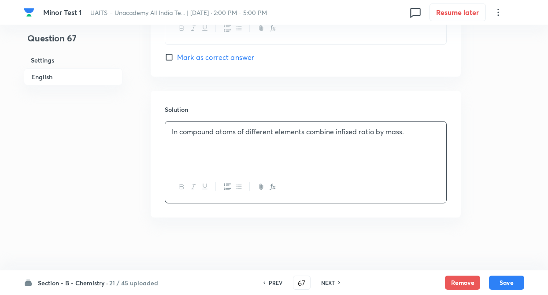
click at [502, 276] on div "Section - B - Chemistry · 21 / 45 uploaded PREV 67 ​ NEXT Remove Save" at bounding box center [274, 283] width 501 height 25
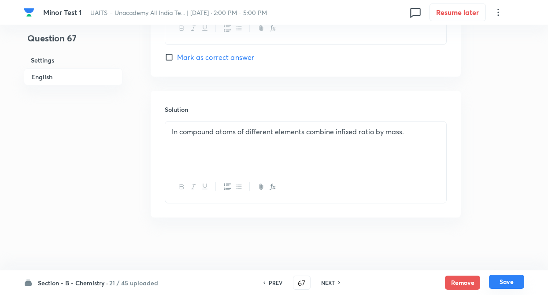
click at [503, 282] on button "Save" at bounding box center [506, 282] width 35 height 14
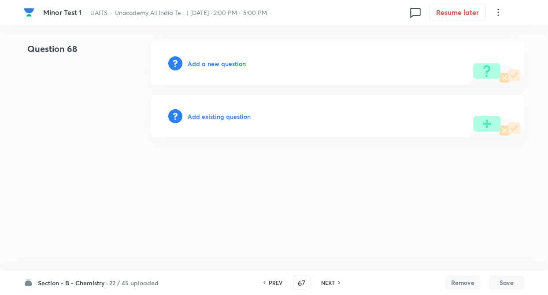
type input "68"
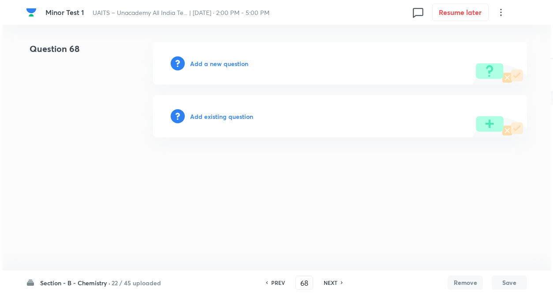
scroll to position [0, 0]
click at [206, 67] on h6 "Add a new question" at bounding box center [219, 63] width 58 height 9
click at [206, 67] on h6 "Choose a question type" at bounding box center [224, 63] width 68 height 9
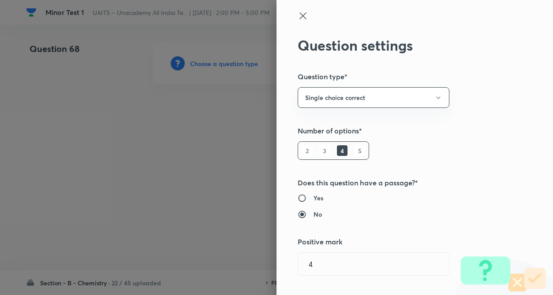
click at [439, 125] on div "Question settings Question type* Single choice correct Number of options* 2 3 4…" at bounding box center [414, 147] width 276 height 295
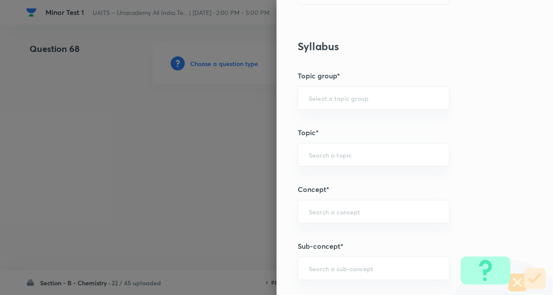
scroll to position [423, 0]
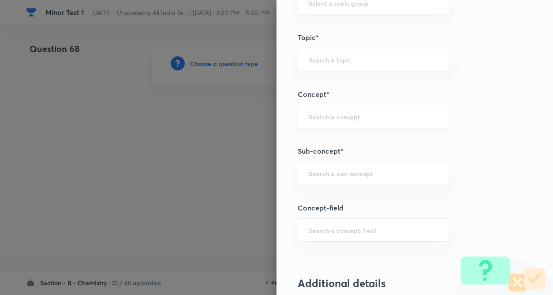
click at [313, 112] on div "​" at bounding box center [374, 116] width 152 height 23
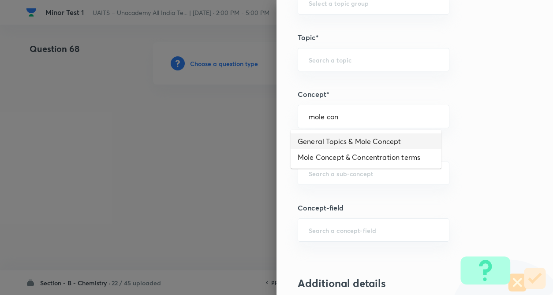
click at [321, 138] on li "General Topics & Mole Concept" at bounding box center [366, 142] width 151 height 16
type input "General Topics & Mole Concept"
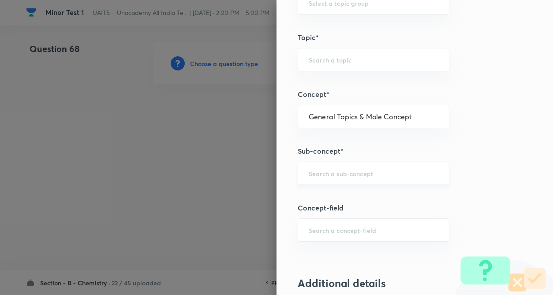
type input "Chemistry"
type input "Physical Chemistry"
click at [319, 169] on div "​" at bounding box center [374, 173] width 152 height 23
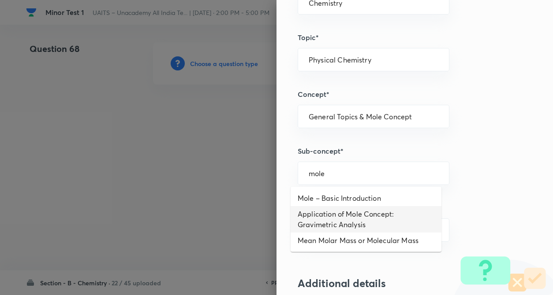
click at [320, 212] on li "Application of Mole Concept: Gravimetric Analysis" at bounding box center [366, 219] width 151 height 26
type input "Application of Mole Concept: Gravimetric Analysis"
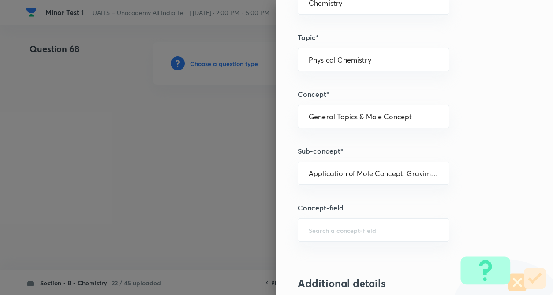
click at [470, 219] on div "Question settings Question type* Single choice correct Number of options* 2 3 4…" at bounding box center [414, 147] width 276 height 295
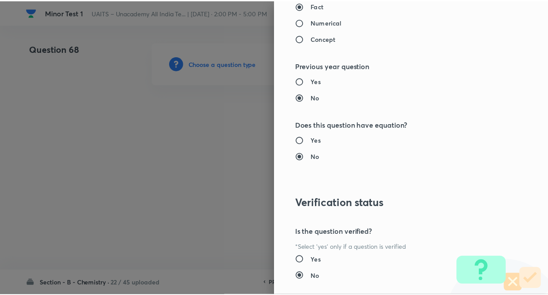
scroll to position [907, 0]
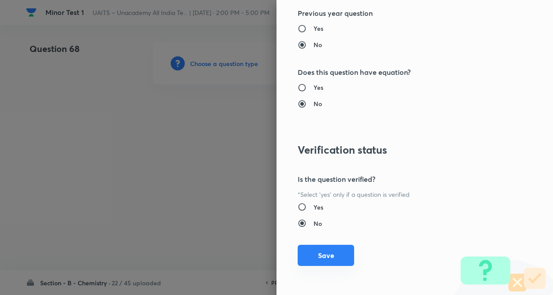
click at [325, 251] on button "Save" at bounding box center [326, 255] width 56 height 21
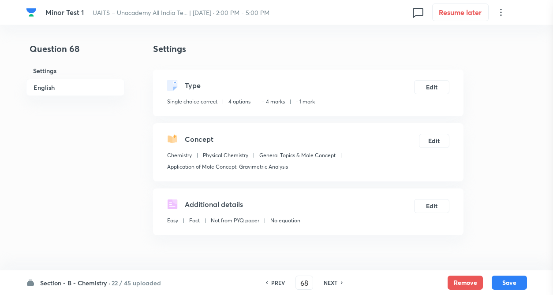
click at [69, 169] on div at bounding box center [276, 147] width 553 height 295
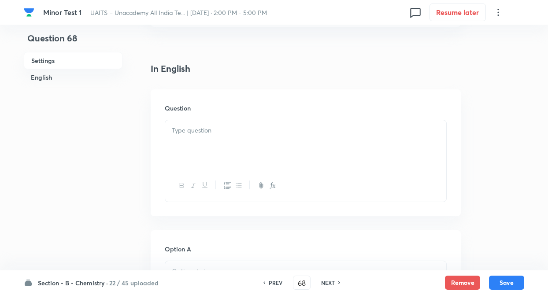
scroll to position [212, 0]
click at [209, 131] on p at bounding box center [306, 128] width 268 height 10
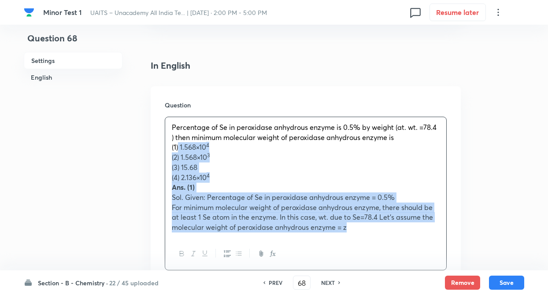
drag, startPoint x: 179, startPoint y: 148, endPoint x: 385, endPoint y: 246, distance: 228.2
click at [385, 246] on div "Percentage of Se in peroxidase anhydrous enzyme is 0.5% by weight (at. wt. =78.…" at bounding box center [306, 194] width 282 height 154
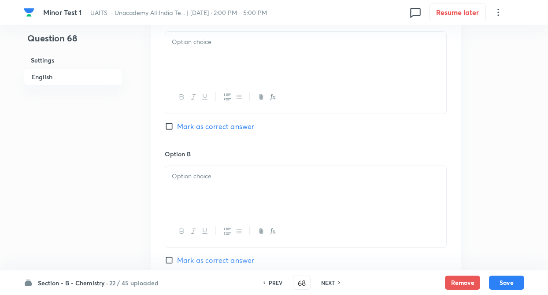
scroll to position [441, 0]
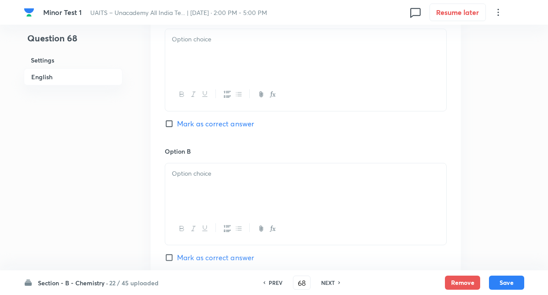
click at [213, 63] on div at bounding box center [305, 53] width 281 height 49
paste div
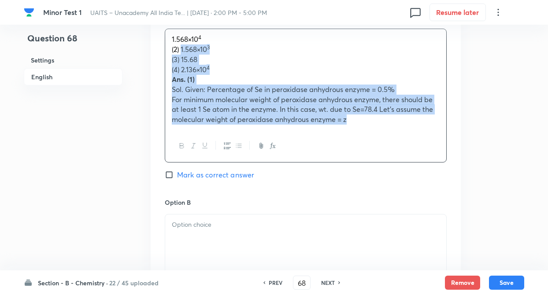
drag, startPoint x: 181, startPoint y: 50, endPoint x: 361, endPoint y: 123, distance: 194.4
click at [361, 123] on div "1.568×10 4 (2) 1.568×10 3 (3) 15.68 (4) 2.136×10 4 Ans. (1) Sol. Given: Percent…" at bounding box center [305, 79] width 281 height 101
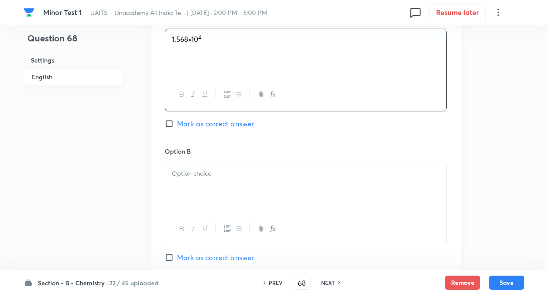
click at [168, 126] on input "Mark as correct answer" at bounding box center [171, 123] width 12 height 9
click at [185, 173] on p at bounding box center [306, 174] width 268 height 10
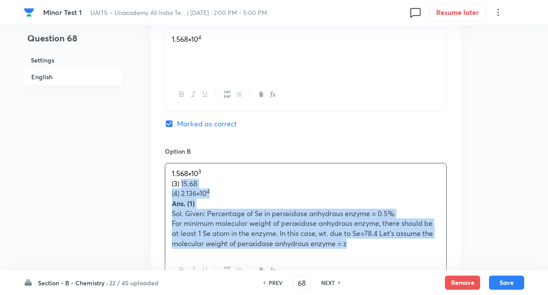
drag, startPoint x: 181, startPoint y: 184, endPoint x: 362, endPoint y: 243, distance: 190.2
click at [362, 243] on div "1.568×10 3 (3) 15.68 (4) 2.136×10 4 Ans. (1) Sol. Given: Percentage of Se in pe…" at bounding box center [305, 209] width 281 height 91
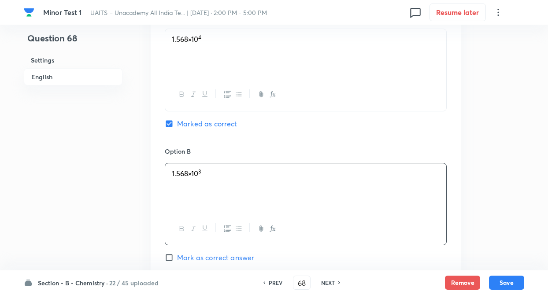
click at [188, 40] on span "1.568×10" at bounding box center [185, 38] width 26 height 9
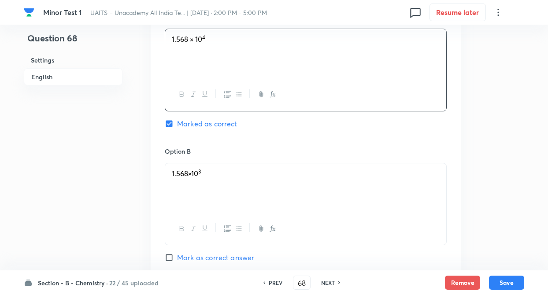
click at [187, 174] on span "1.568×10" at bounding box center [185, 173] width 26 height 9
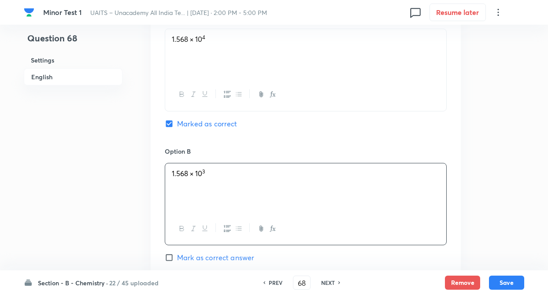
click at [123, 193] on div "Question 68 Settings English Settings Type Single choice correct 4 options + 4 …" at bounding box center [274, 161] width 501 height 1121
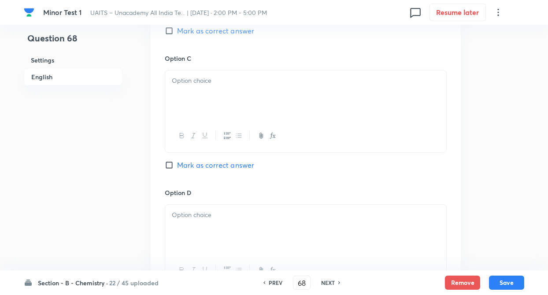
scroll to position [688, 0]
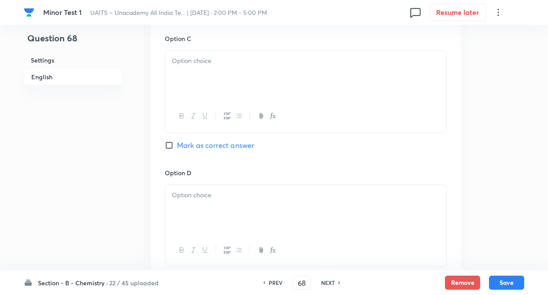
click at [180, 75] on div at bounding box center [305, 75] width 281 height 49
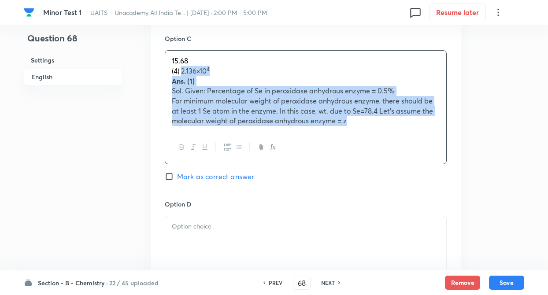
drag, startPoint x: 183, startPoint y: 71, endPoint x: 396, endPoint y: 137, distance: 223.1
click at [396, 137] on div "15.68 (4) 2.136×10 4 Ans. (1) Sol. Given: Percentage of Se in peroxidase anhydr…" at bounding box center [306, 107] width 282 height 114
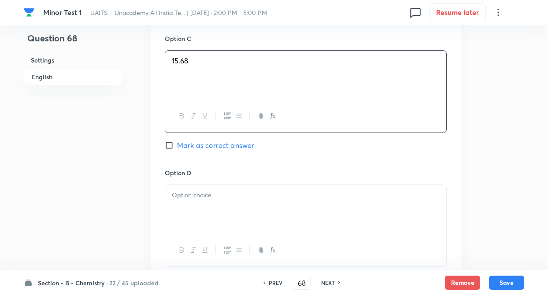
click at [330, 210] on div at bounding box center [305, 209] width 281 height 49
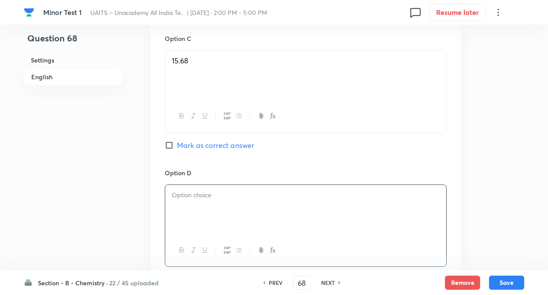
paste div
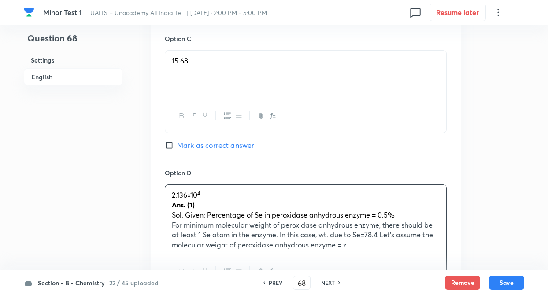
click at [187, 196] on span "2.136×10" at bounding box center [185, 194] width 26 height 9
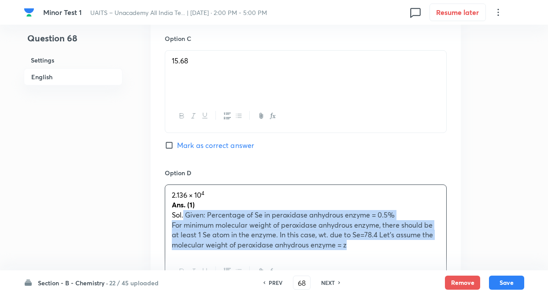
drag, startPoint x: 184, startPoint y: 215, endPoint x: 429, endPoint y: 259, distance: 249.5
click at [429, 259] on div "2.136 × 10 4 Ans. (1) Sol. Given: Percentage of Se in peroxidase anhydrous enzy…" at bounding box center [306, 237] width 282 height 104
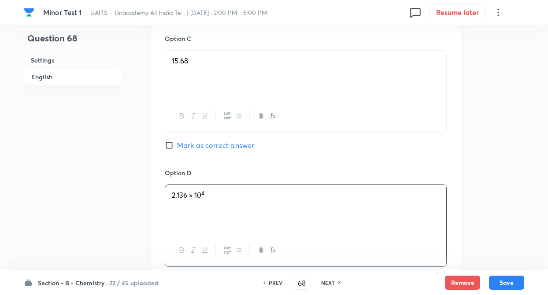
click at [160, 209] on div "Option A 1.568 × 10 4 Marked as correct Option B 1.568 × 10 3 Mark as correct a…" at bounding box center [306, 25] width 310 height 548
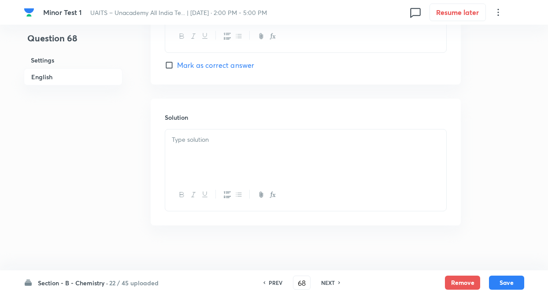
scroll to position [910, 0]
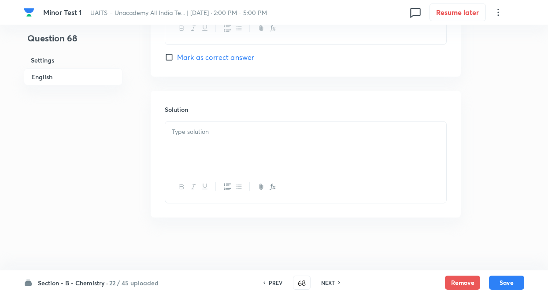
click at [203, 123] on div at bounding box center [305, 146] width 281 height 49
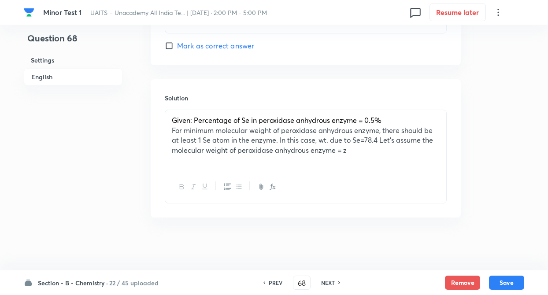
click at [171, 169] on div "Given: Percentage of Se in peroxidase anhydrous enzyme = 0.5% For minimum molec…" at bounding box center [305, 140] width 281 height 61
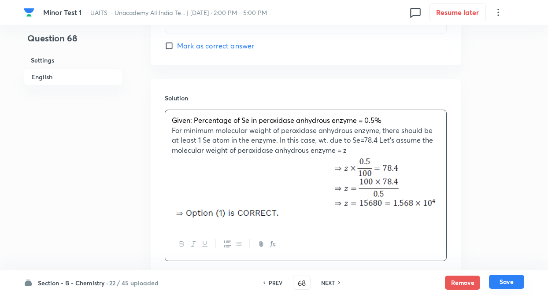
click at [505, 283] on button "Save" at bounding box center [506, 282] width 35 height 14
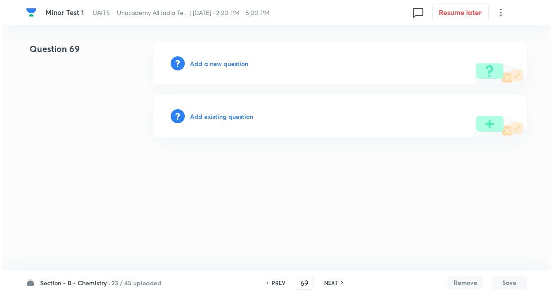
scroll to position [0, 0]
